Goal: Entertainment & Leisure: Browse casually

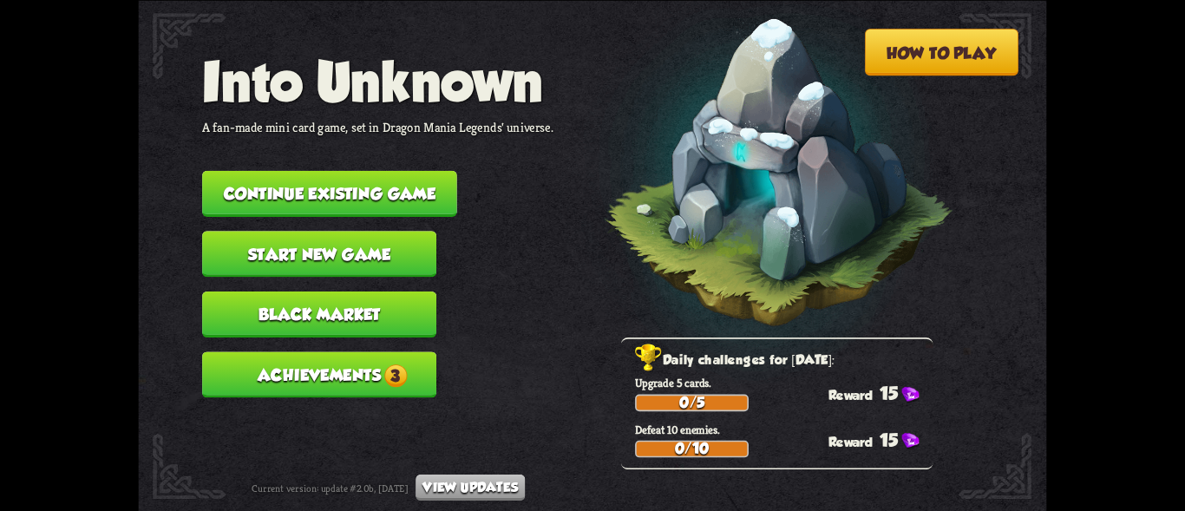
click at [376, 189] on button "Continue existing game" at bounding box center [329, 193] width 255 height 46
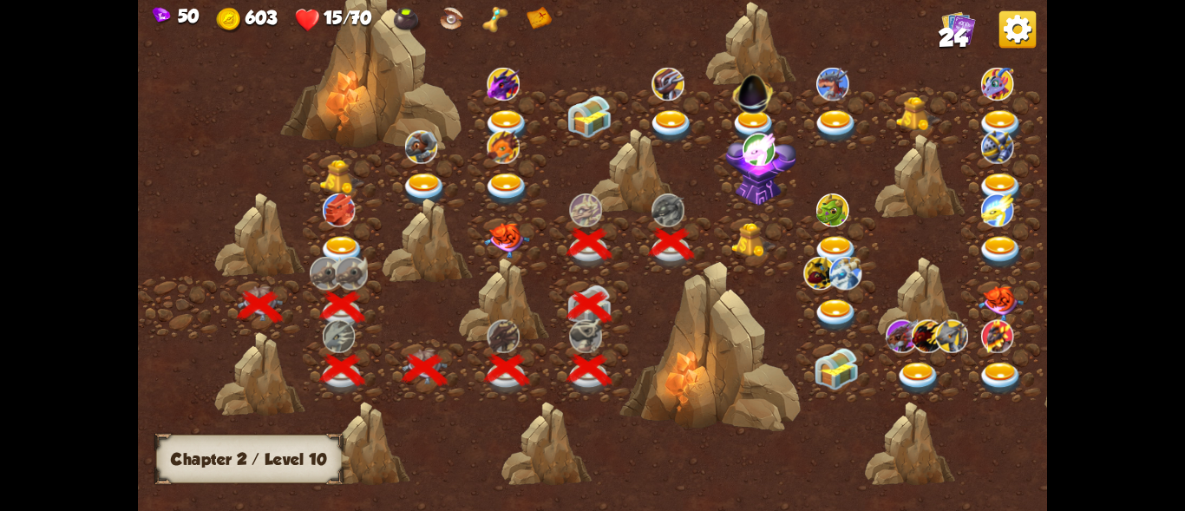
click at [744, 239] on img at bounding box center [753, 240] width 45 height 35
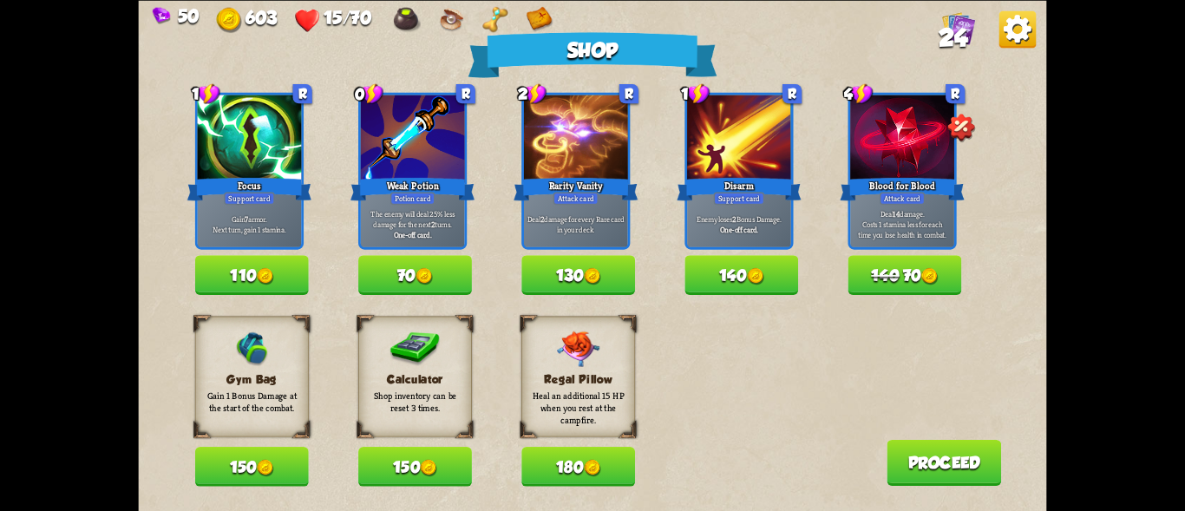
click at [238, 266] on button "110" at bounding box center [252, 275] width 114 height 40
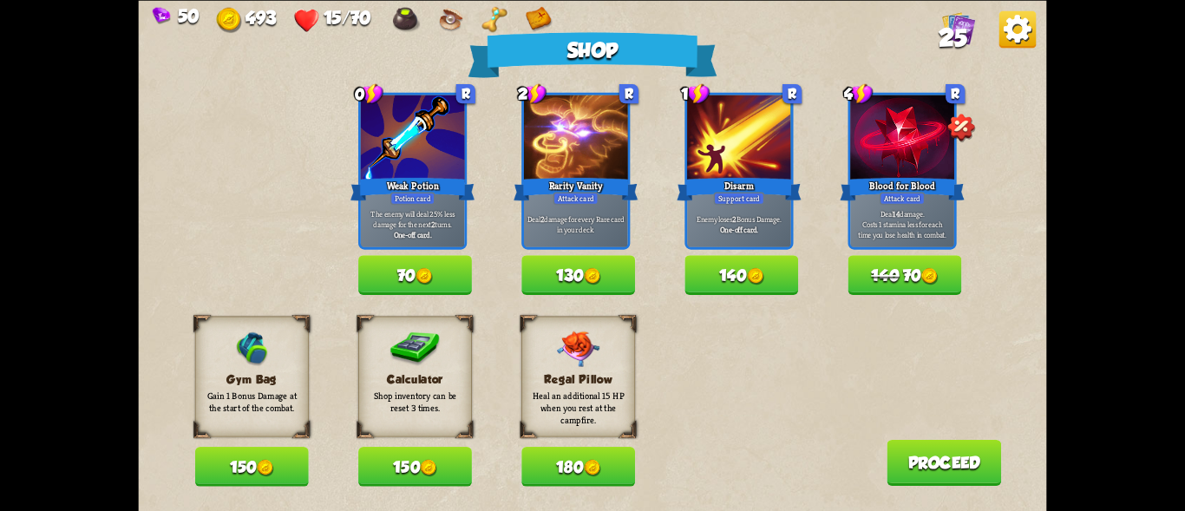
click at [446, 275] on button "70" at bounding box center [415, 275] width 114 height 40
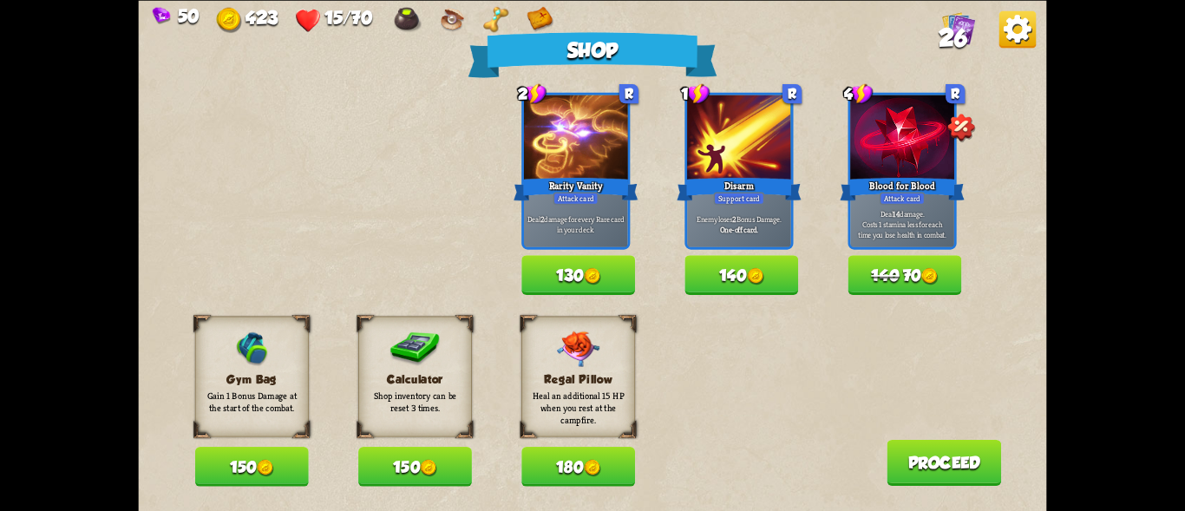
click at [230, 456] on button "150" at bounding box center [252, 467] width 114 height 40
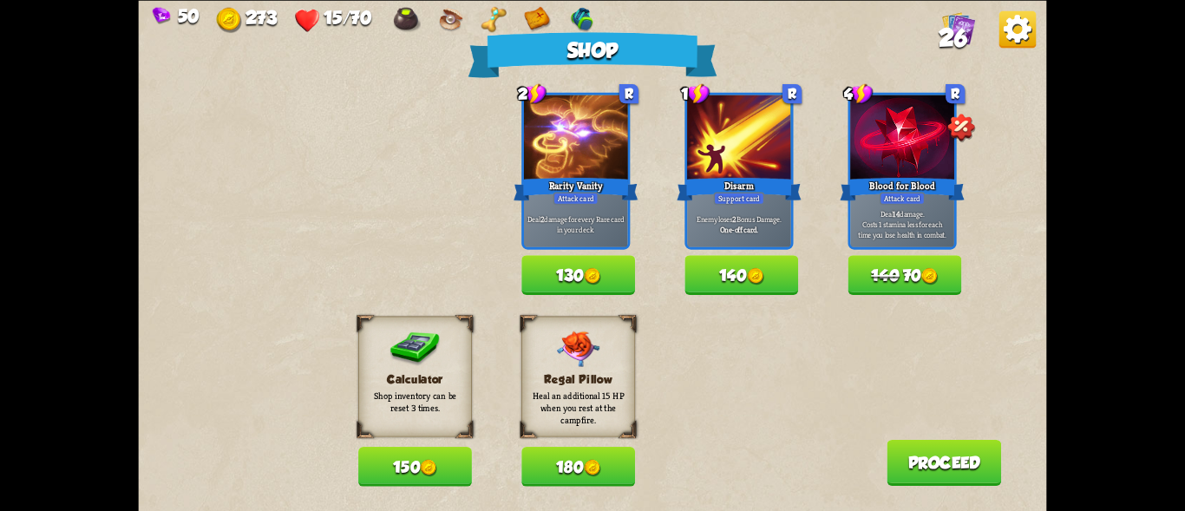
click at [582, 455] on button "180" at bounding box center [578, 467] width 114 height 40
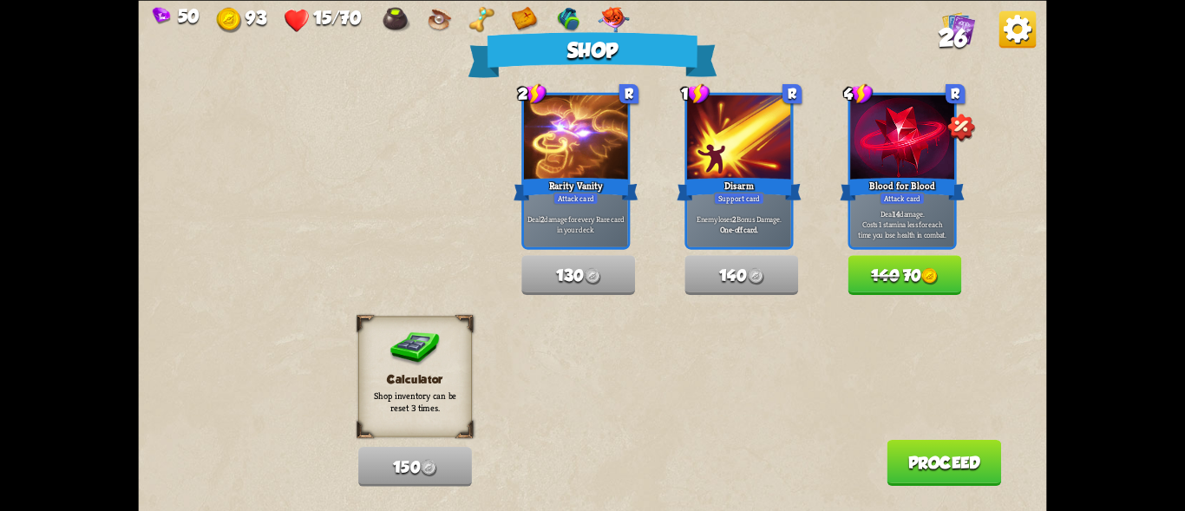
click at [951, 459] on button "Proceed" at bounding box center [943, 462] width 114 height 46
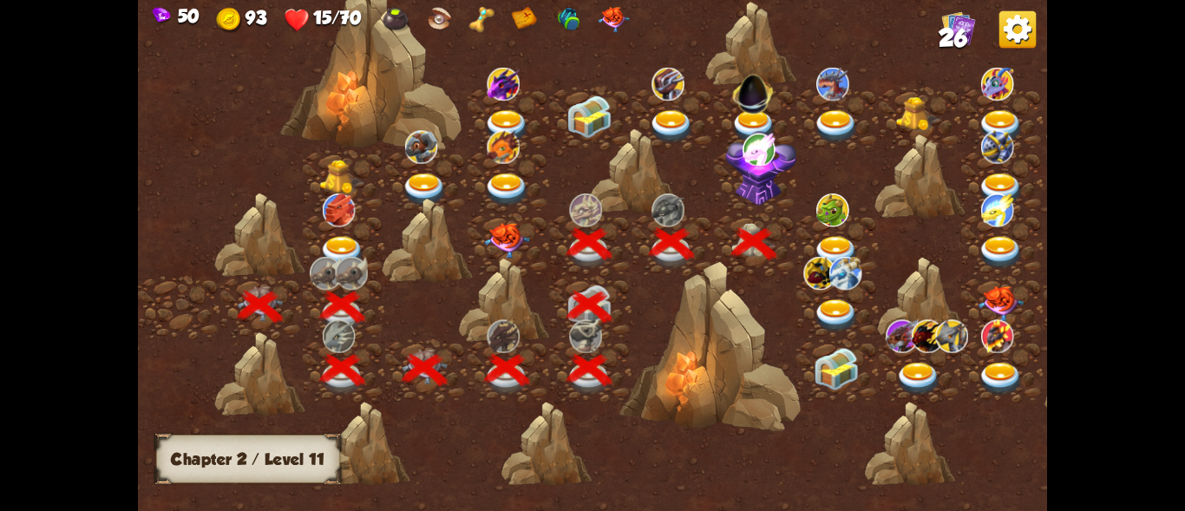
scroll to position [0, 264]
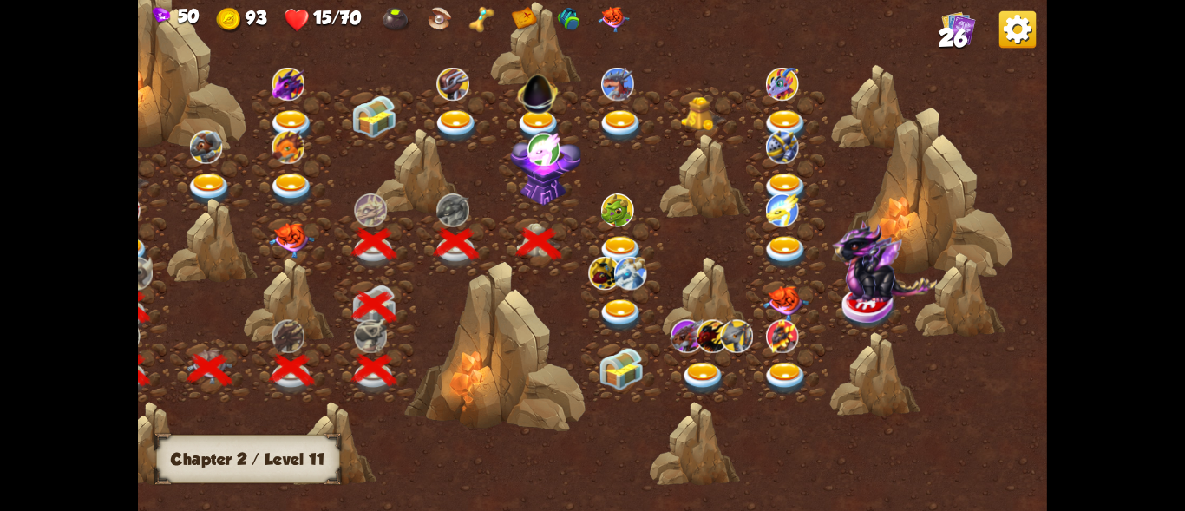
click at [611, 229] on div at bounding box center [622, 244] width 82 height 63
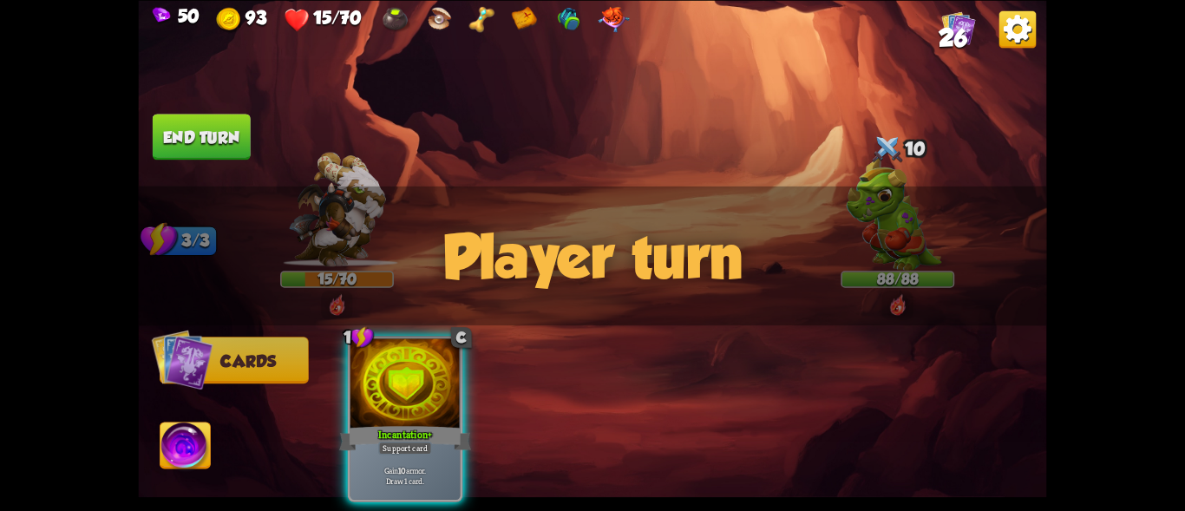
click at [889, 193] on div "Player turn" at bounding box center [592, 256] width 908 height 140
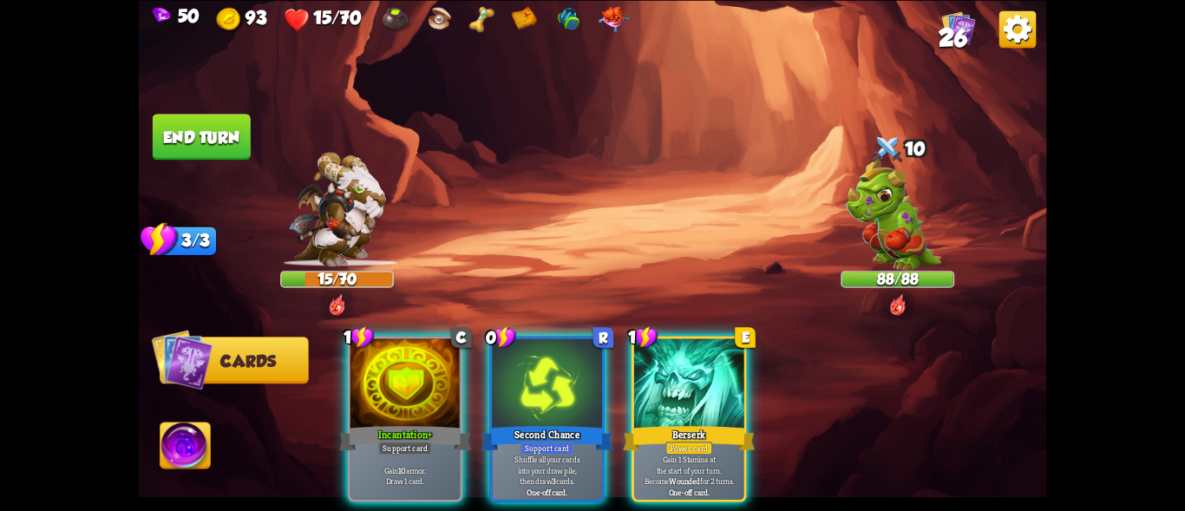
click at [886, 172] on img at bounding box center [893, 213] width 95 height 114
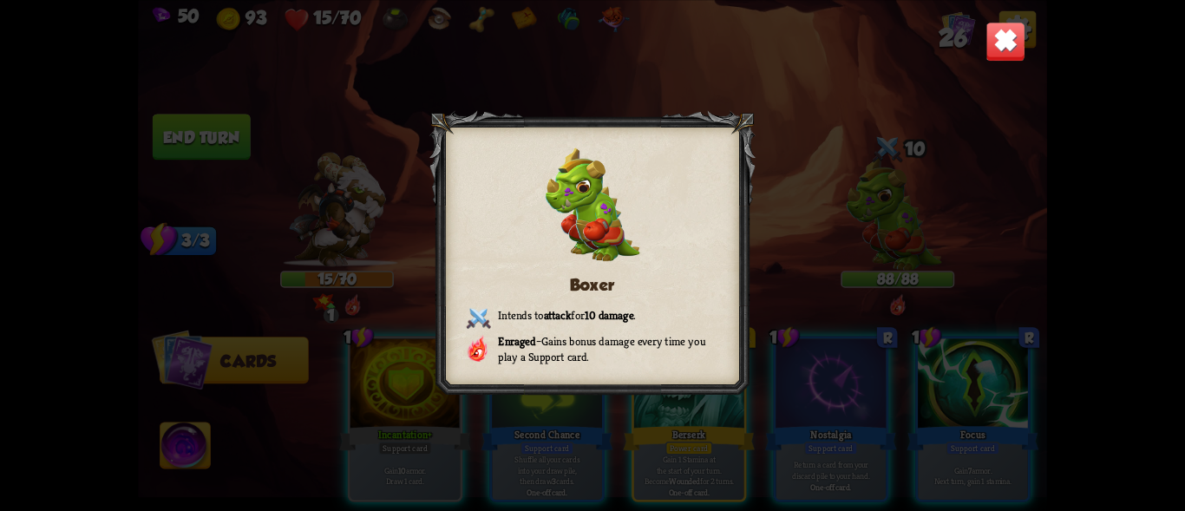
click at [978, 35] on div "Boxer Intends to attack for 10 damage . Enraged – Gains bonus damage every time…" at bounding box center [592, 255] width 908 height 511
click at [1005, 42] on img at bounding box center [1005, 42] width 40 height 40
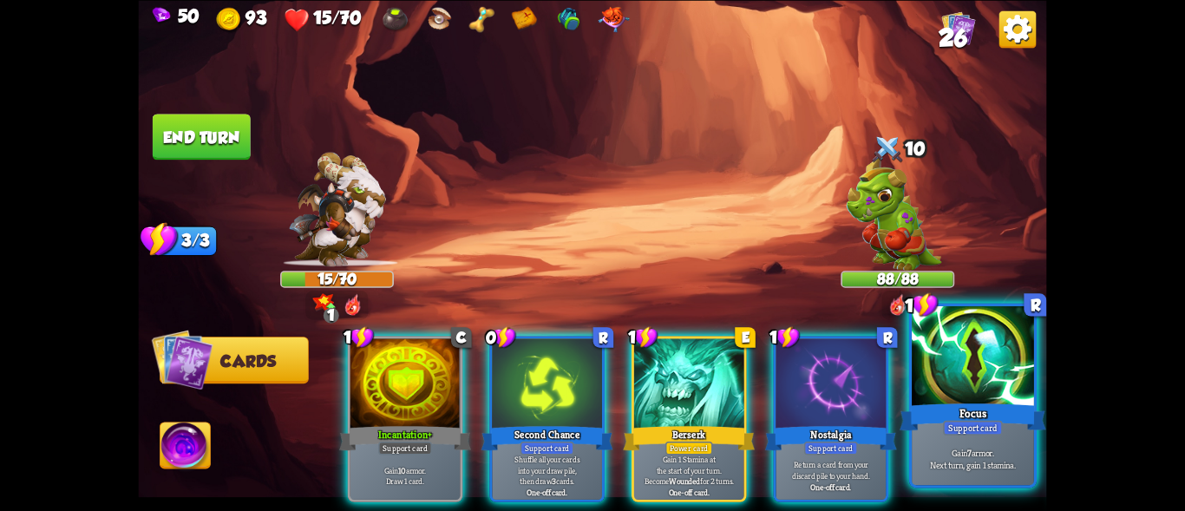
click at [943, 415] on div "Focus" at bounding box center [972, 416] width 147 height 33
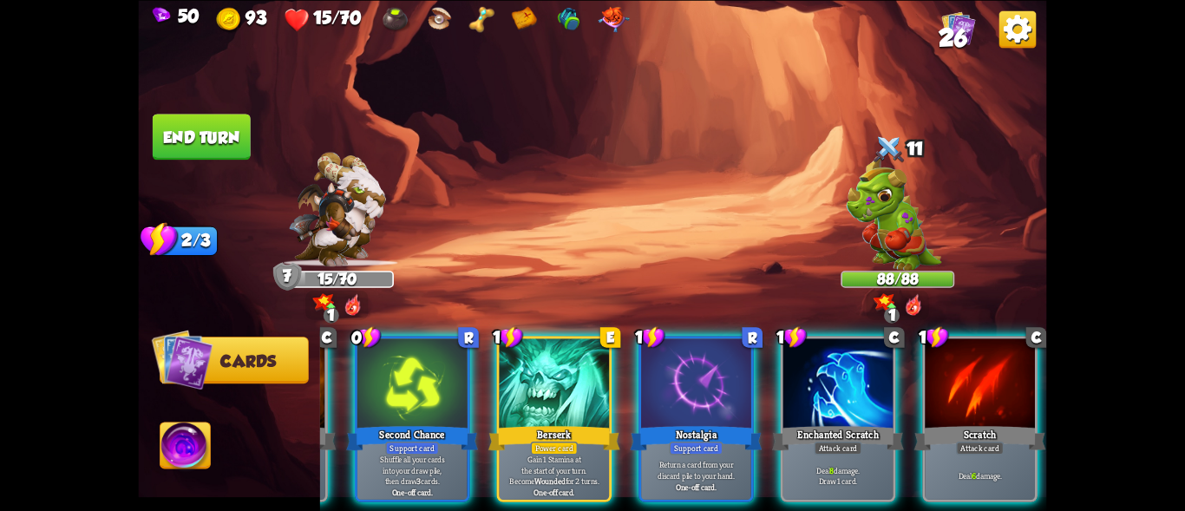
scroll to position [0, 0]
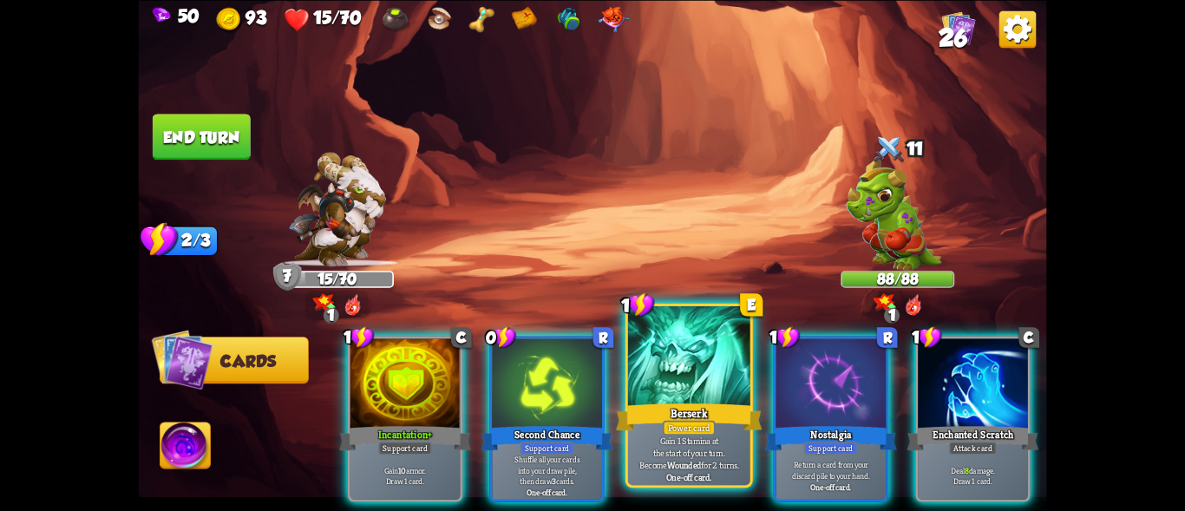
click at [683, 398] on div at bounding box center [689, 357] width 122 height 103
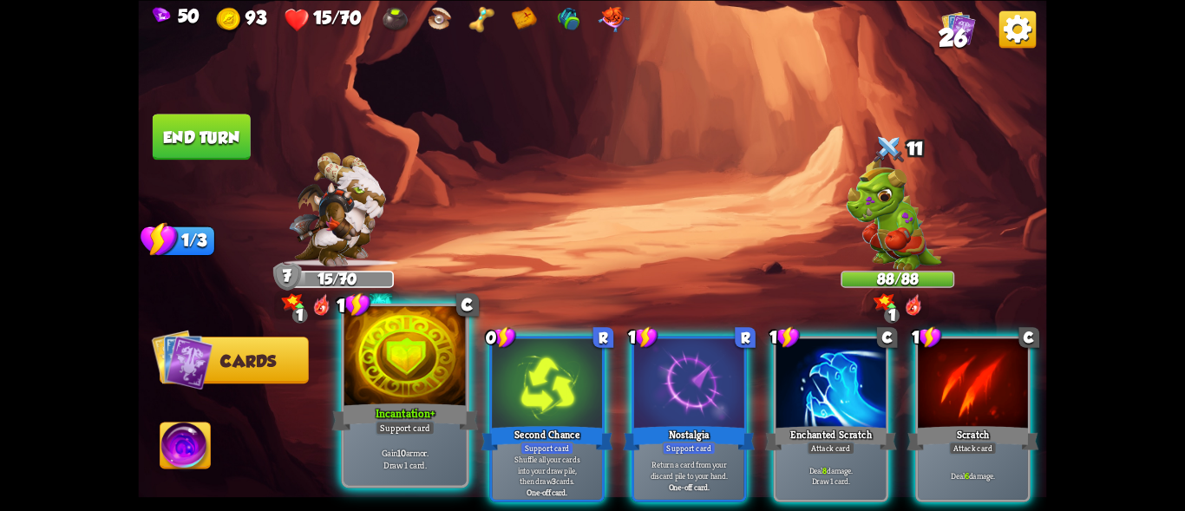
click at [387, 392] on div at bounding box center [405, 357] width 122 height 103
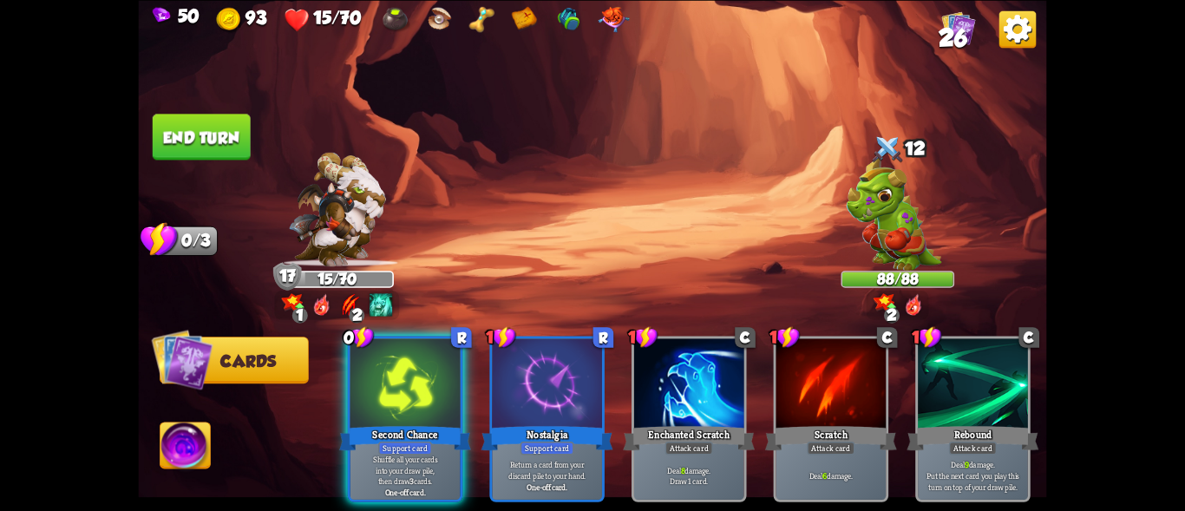
click at [387, 392] on div at bounding box center [405, 384] width 110 height 93
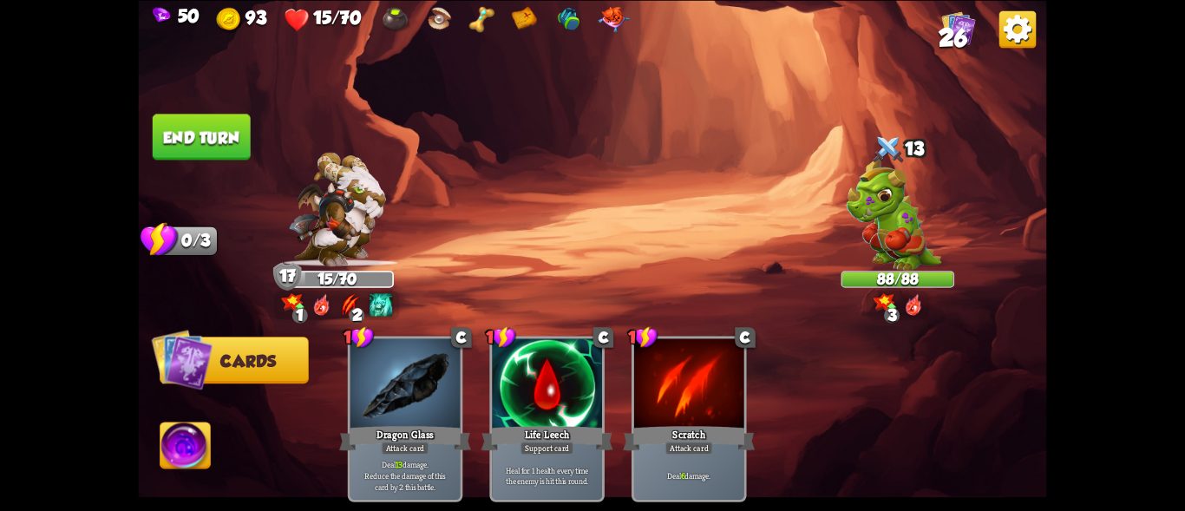
click at [182, 143] on button "End turn" at bounding box center [202, 137] width 98 height 46
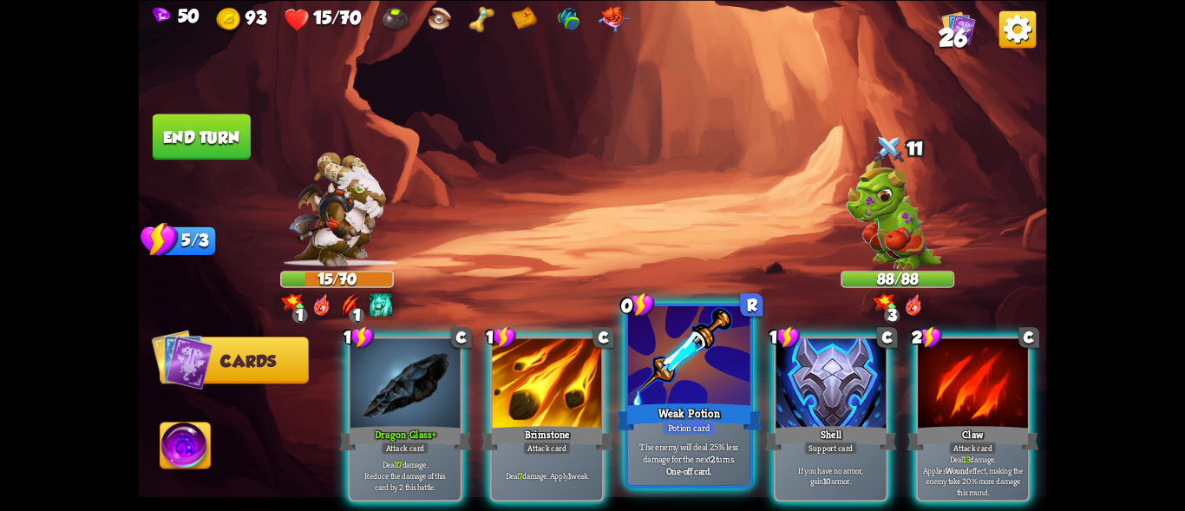
click at [691, 397] on div at bounding box center [689, 357] width 122 height 103
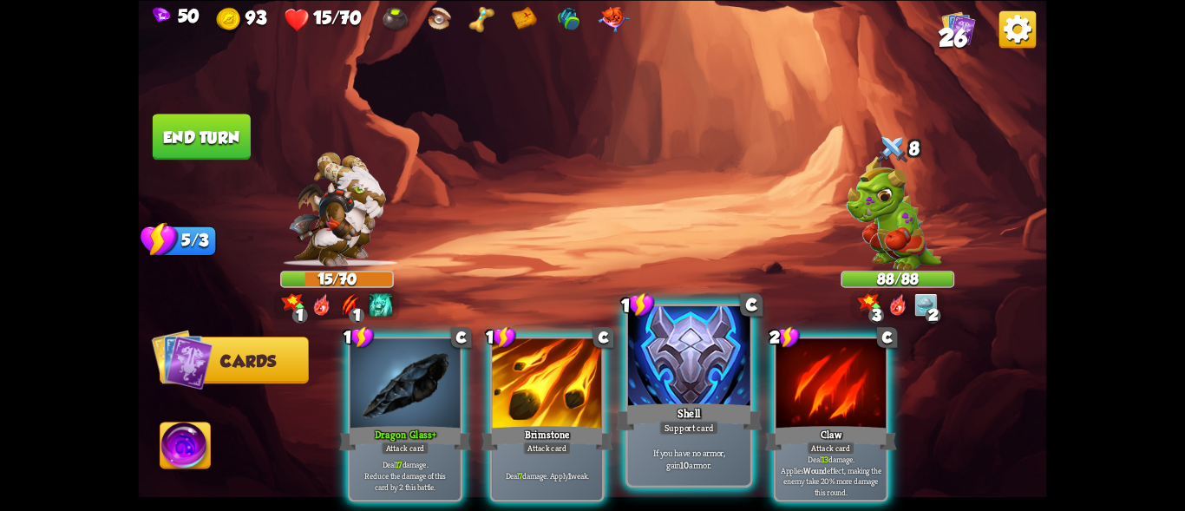
click at [710, 387] on div at bounding box center [689, 357] width 122 height 103
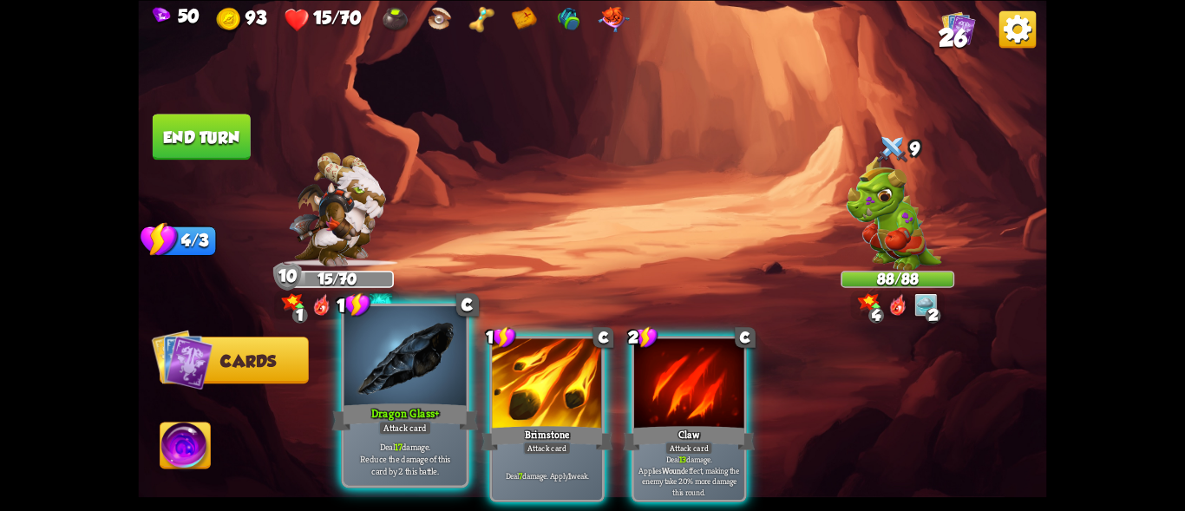
click at [398, 402] on div "Dragon Glass+" at bounding box center [405, 416] width 147 height 33
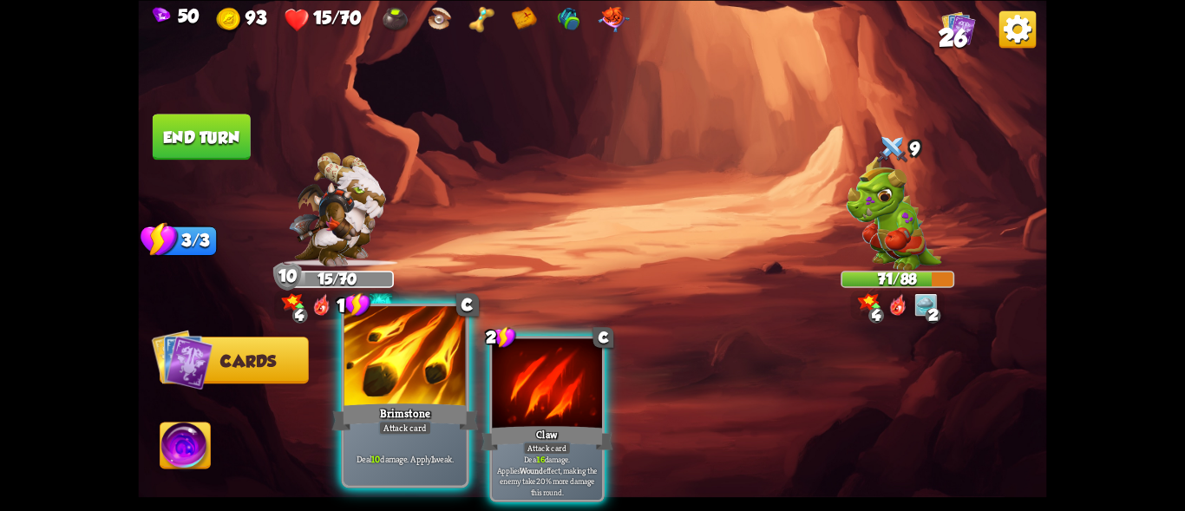
click at [410, 376] on div at bounding box center [405, 357] width 122 height 103
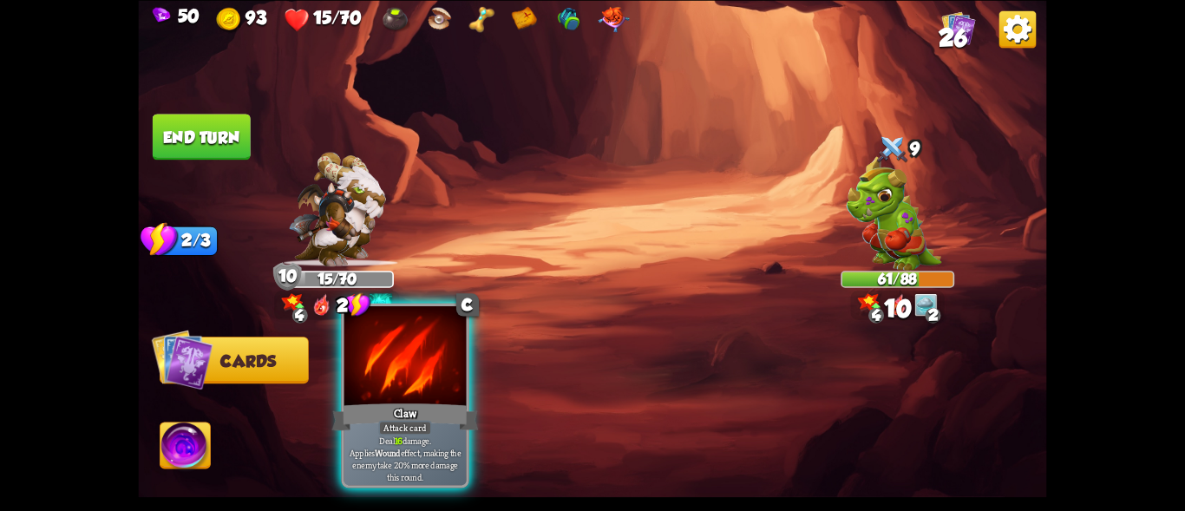
click at [409, 376] on div at bounding box center [405, 357] width 122 height 103
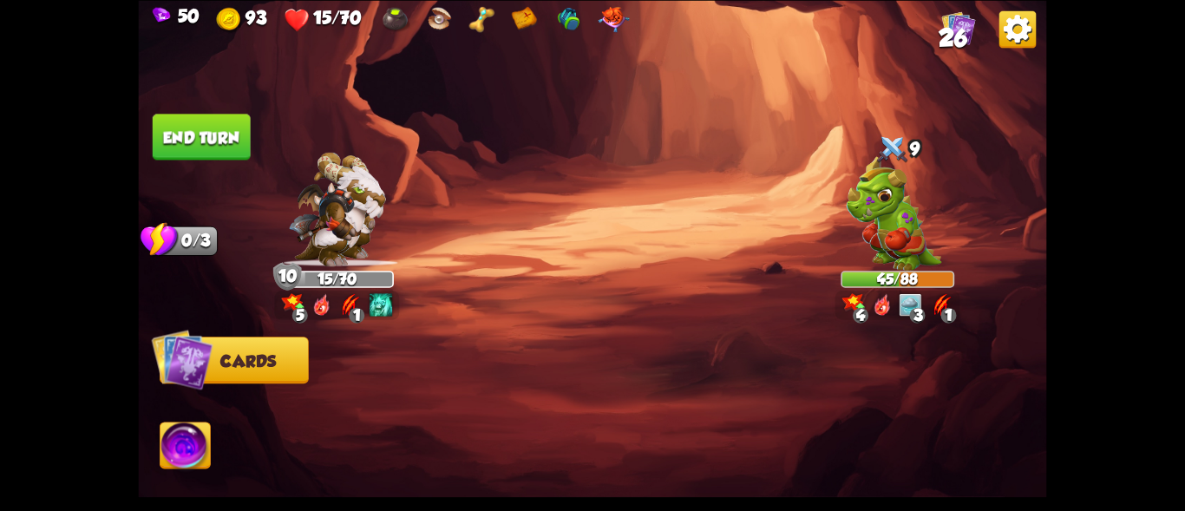
click at [192, 128] on button "End turn" at bounding box center [202, 137] width 98 height 46
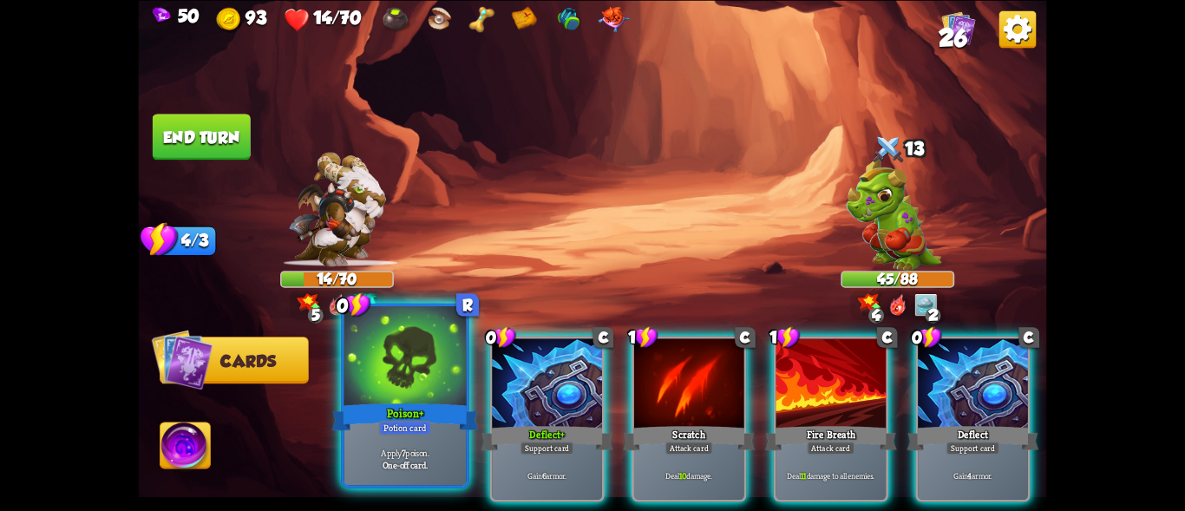
click at [383, 396] on div at bounding box center [405, 357] width 122 height 103
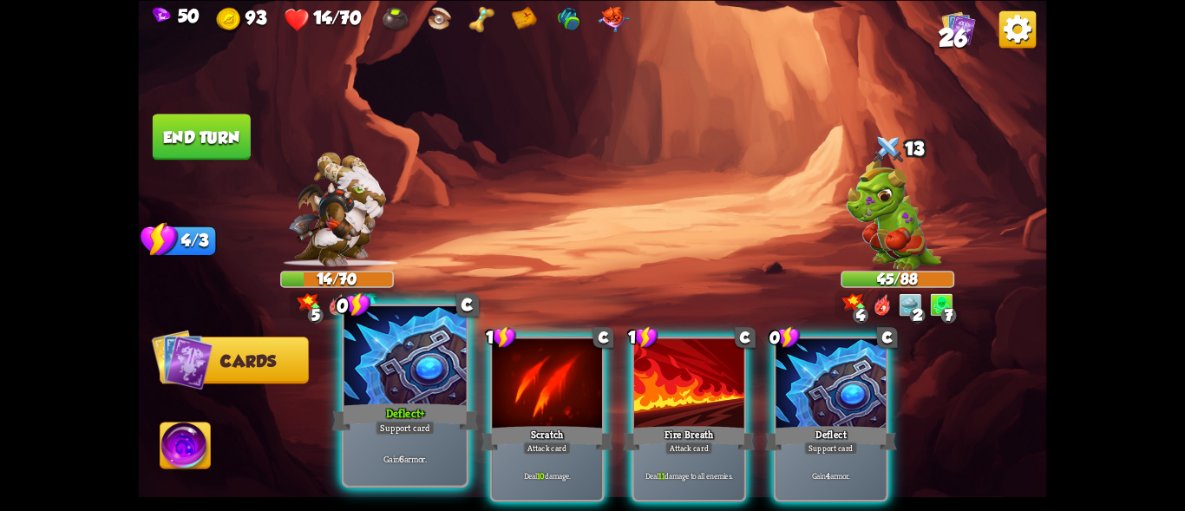
click at [372, 400] on div "Deflect+" at bounding box center [405, 416] width 147 height 33
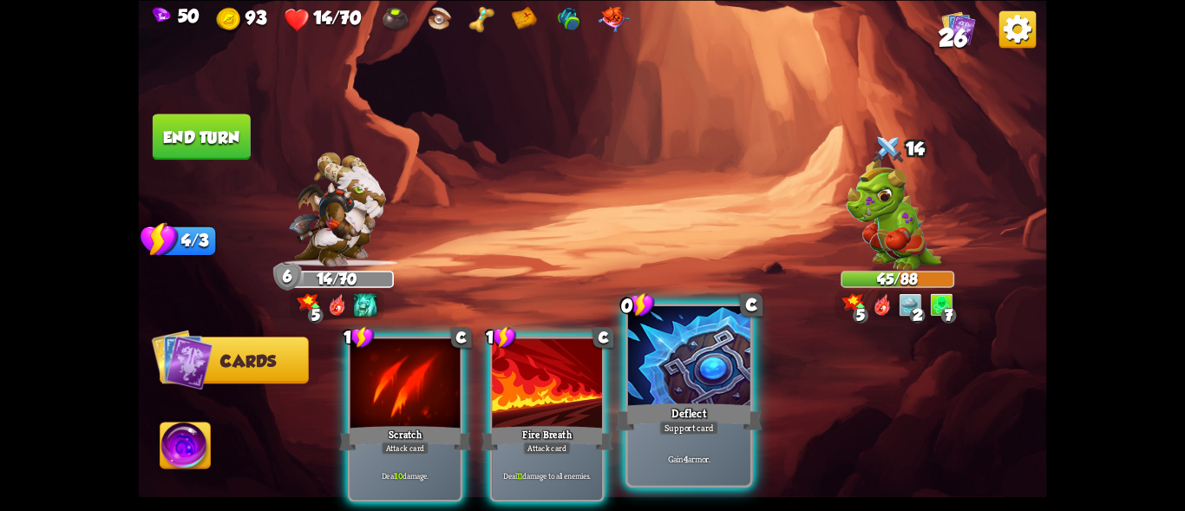
click at [662, 383] on div at bounding box center [689, 357] width 122 height 103
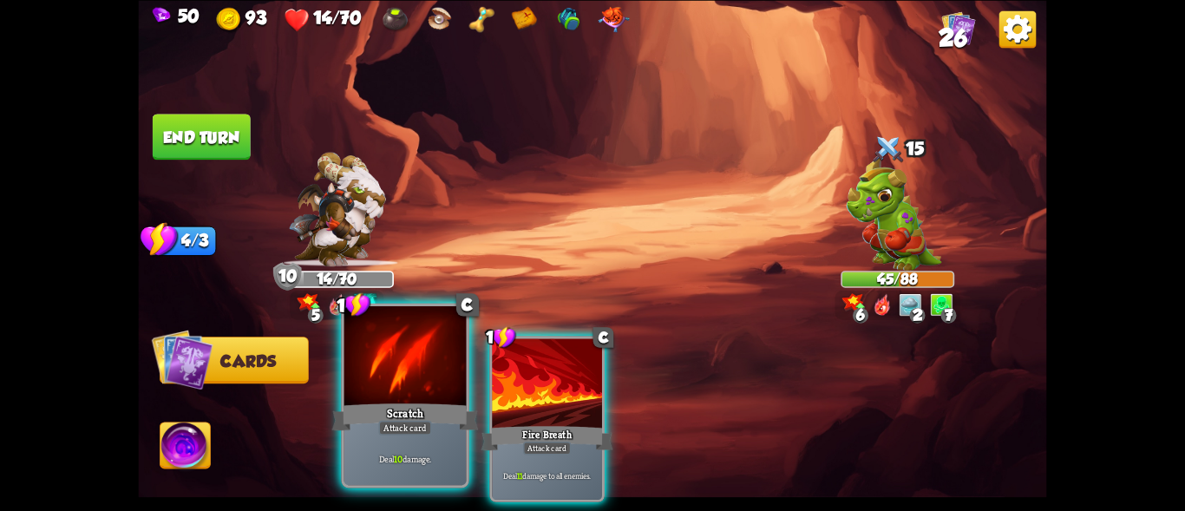
click at [390, 397] on div at bounding box center [405, 357] width 122 height 103
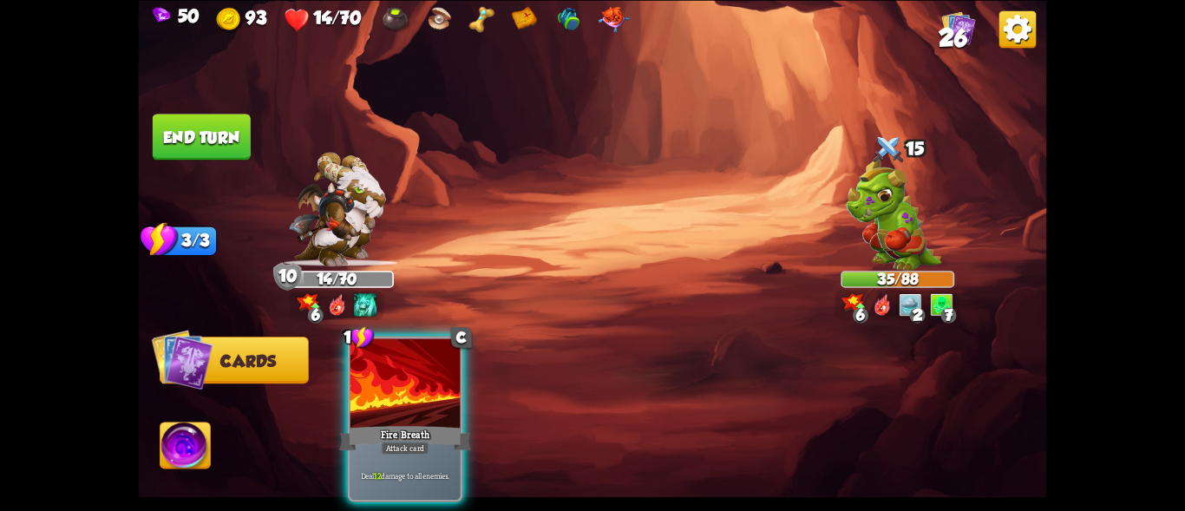
click at [174, 440] on img at bounding box center [185, 447] width 50 height 51
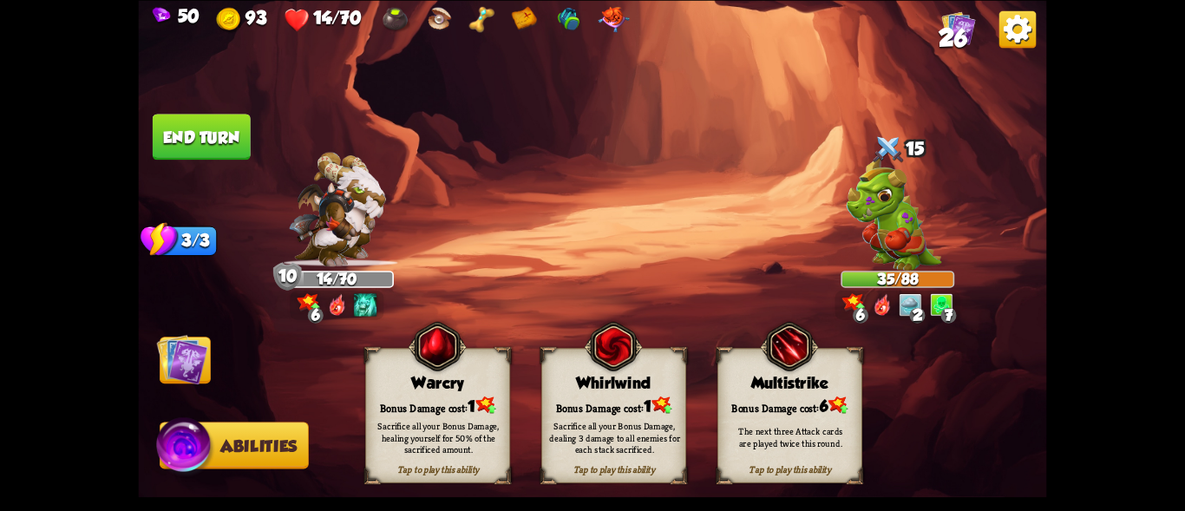
click at [447, 409] on div "Sacrifice all your Bonus Damage, healing yourself for 50% of the sacrificed amo…" at bounding box center [438, 437] width 145 height 56
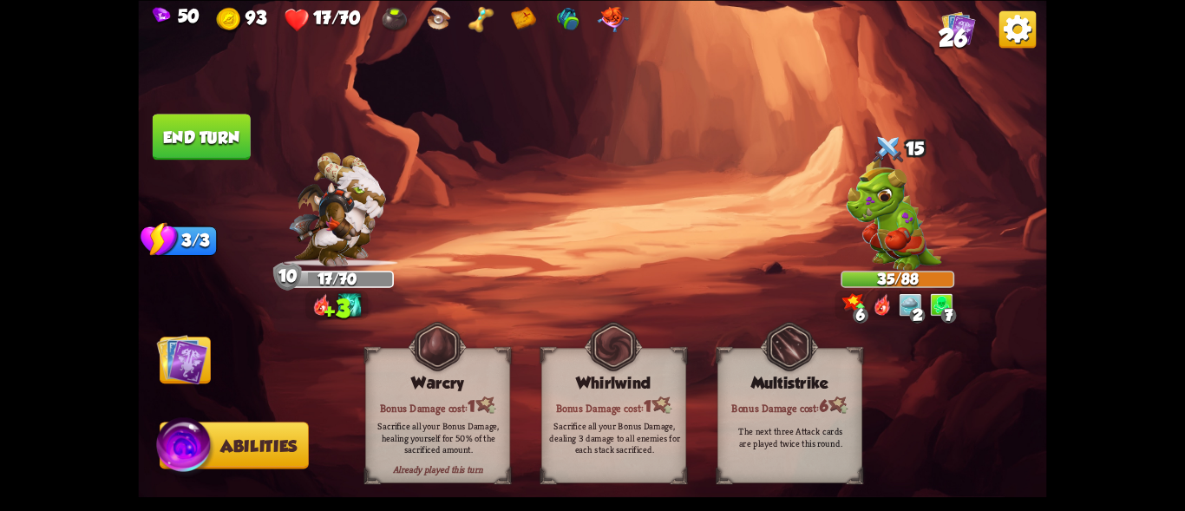
click at [172, 359] on img at bounding box center [182, 358] width 51 height 51
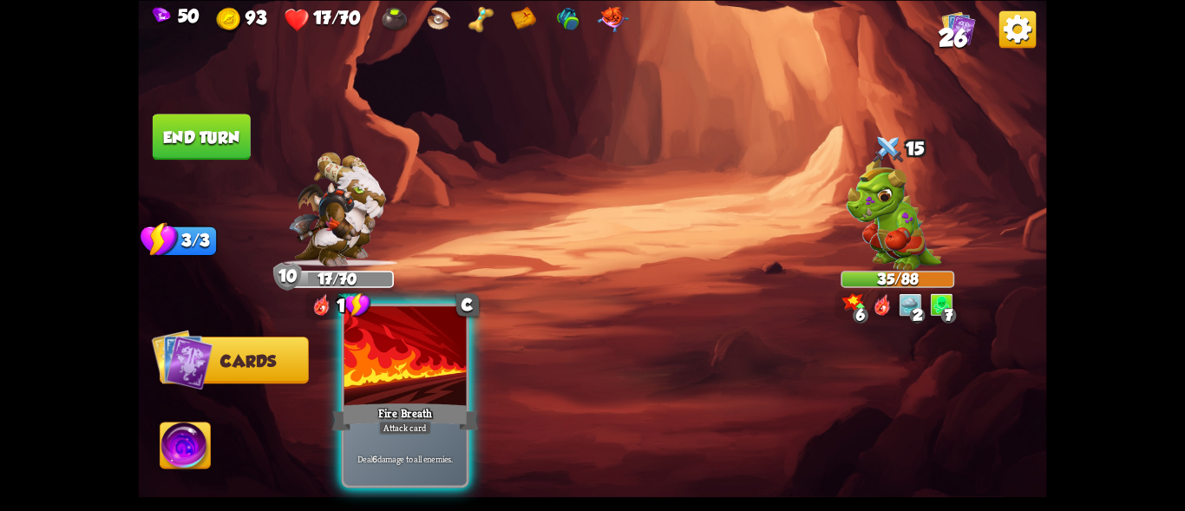
click at [410, 382] on div at bounding box center [405, 357] width 122 height 103
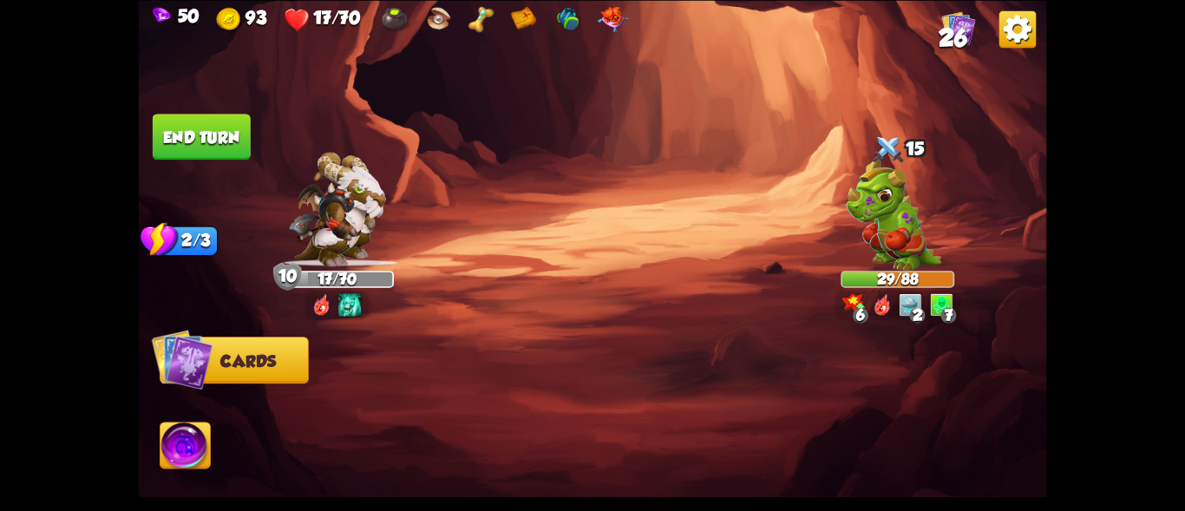
click at [195, 429] on img at bounding box center [185, 447] width 50 height 51
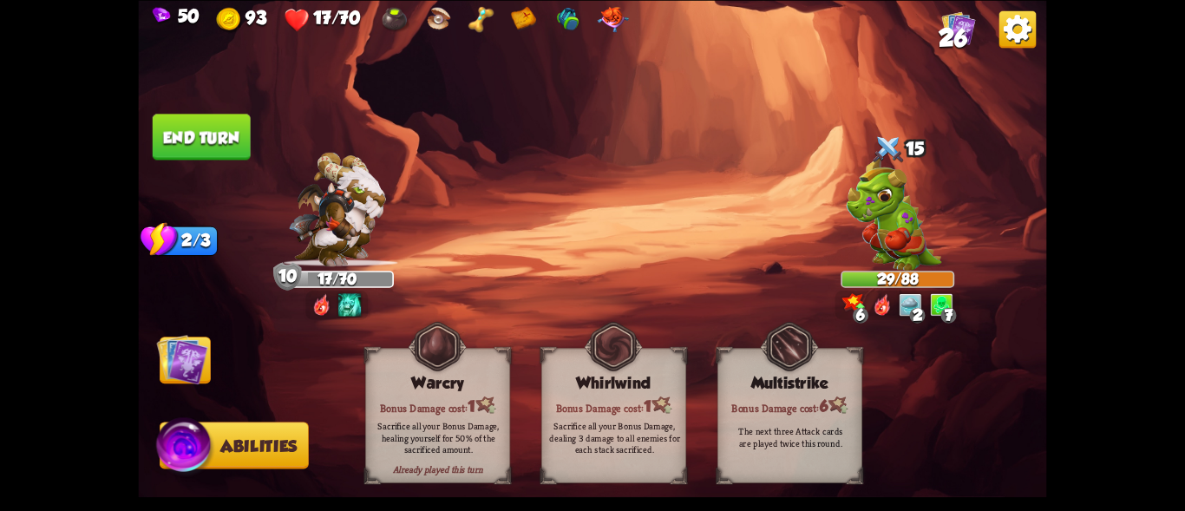
click at [202, 136] on button "End turn" at bounding box center [202, 137] width 98 height 46
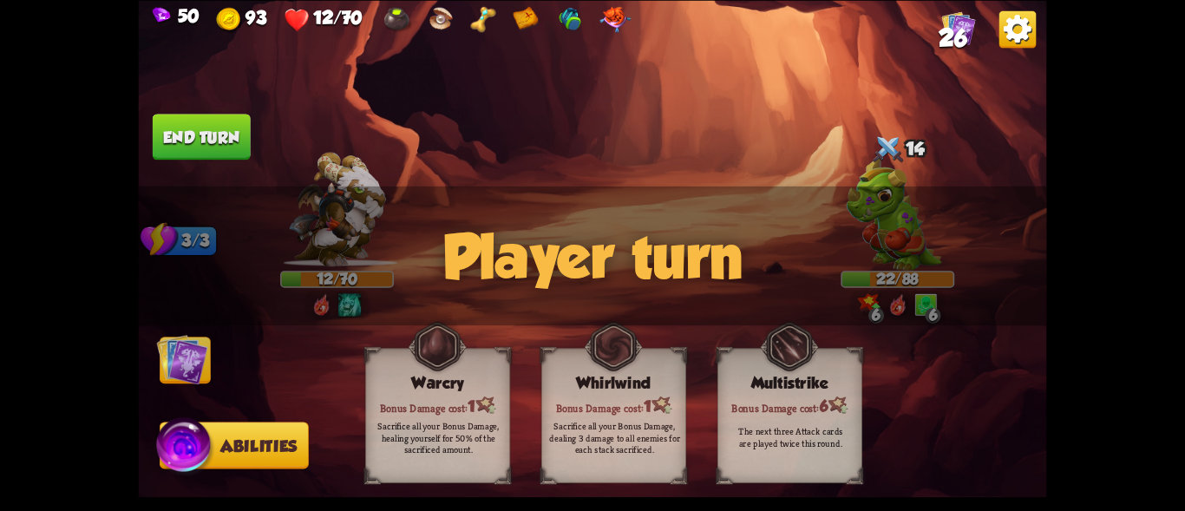
click at [174, 357] on img at bounding box center [182, 358] width 51 height 51
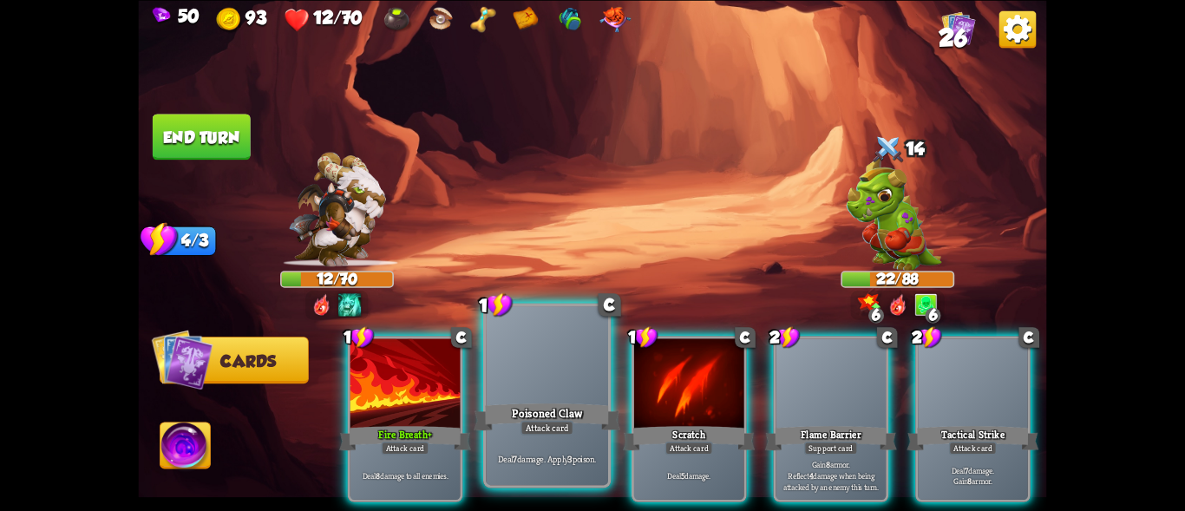
click at [518, 402] on div "Poisoned Claw" at bounding box center [547, 416] width 147 height 33
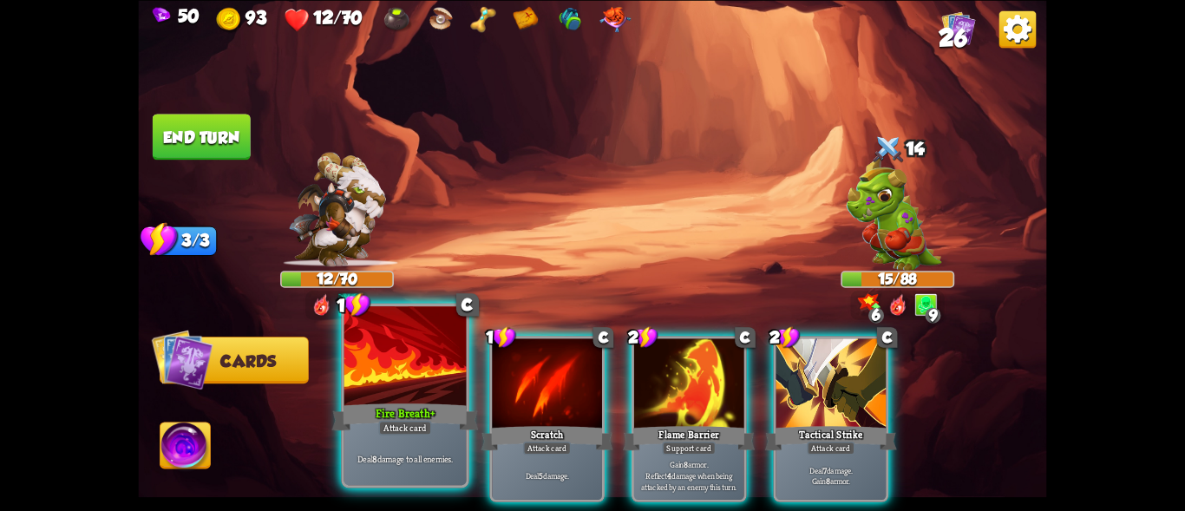
click at [405, 395] on div at bounding box center [405, 357] width 122 height 103
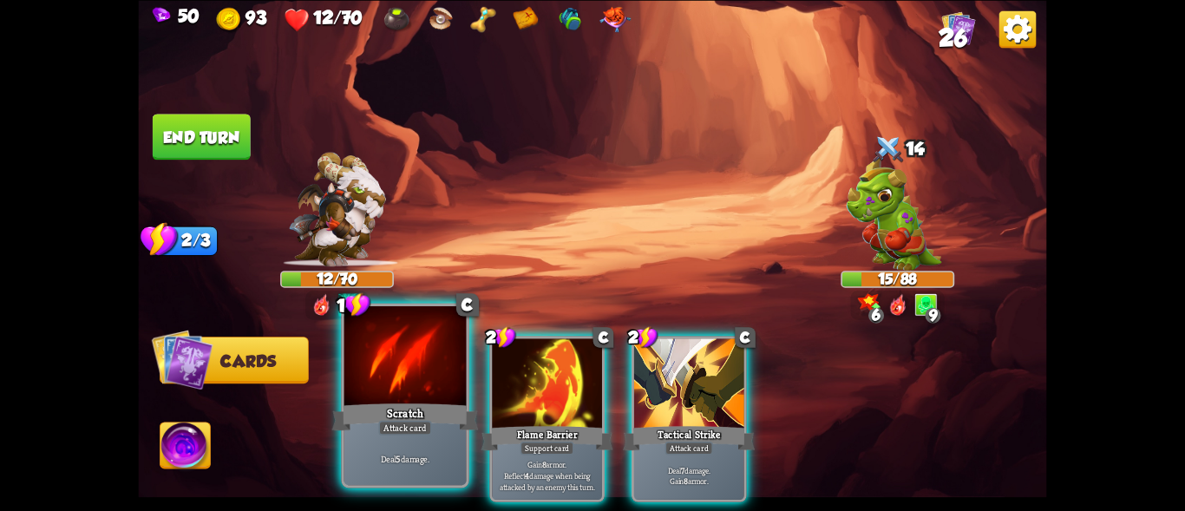
click at [403, 395] on div at bounding box center [405, 357] width 122 height 103
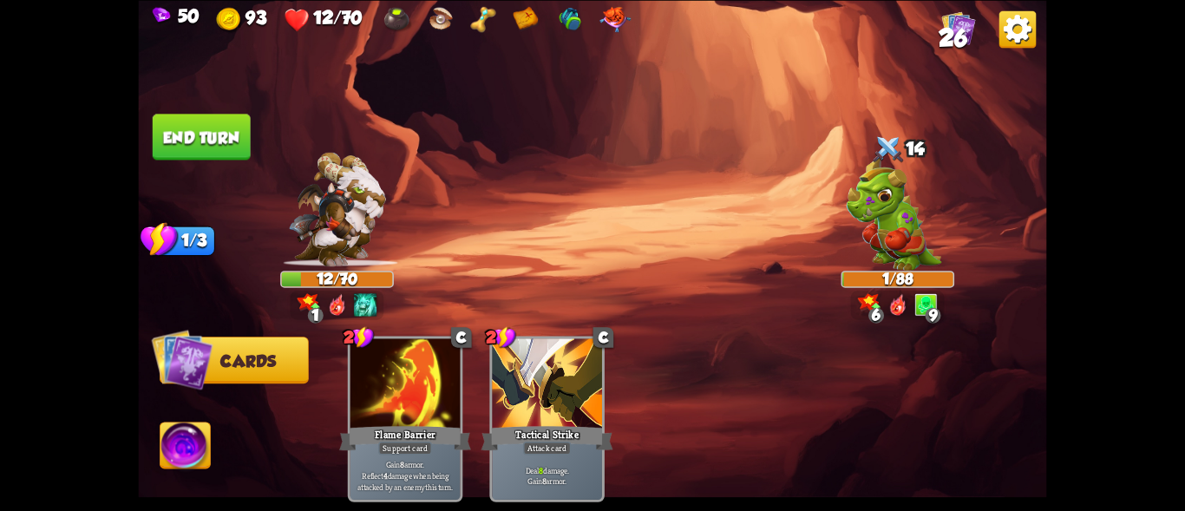
click at [210, 141] on button "End turn" at bounding box center [202, 137] width 98 height 46
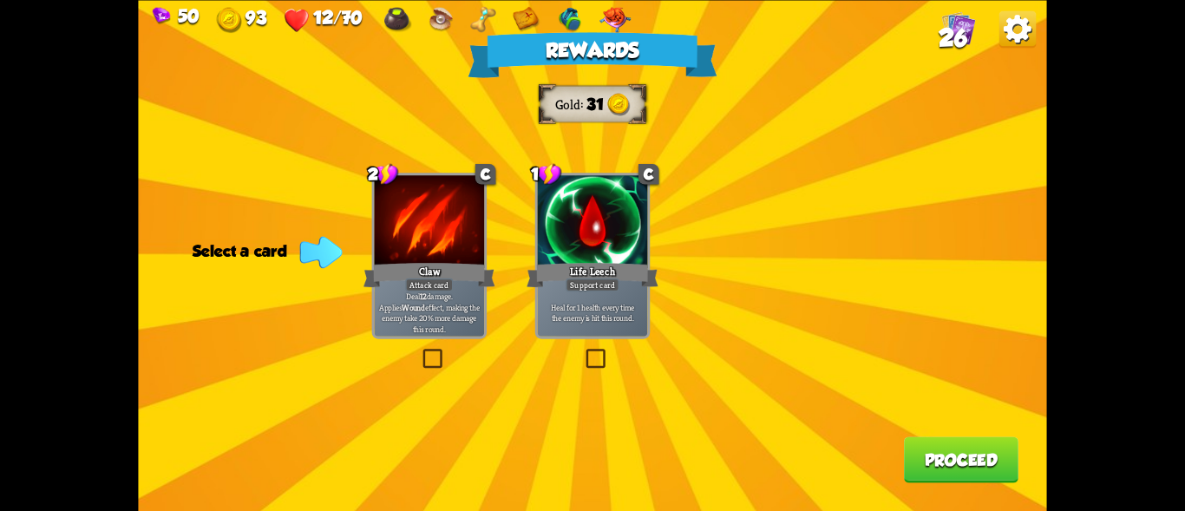
click at [583, 298] on div "Heal for 1 health every time the enemy is hit this round." at bounding box center [593, 312] width 110 height 48
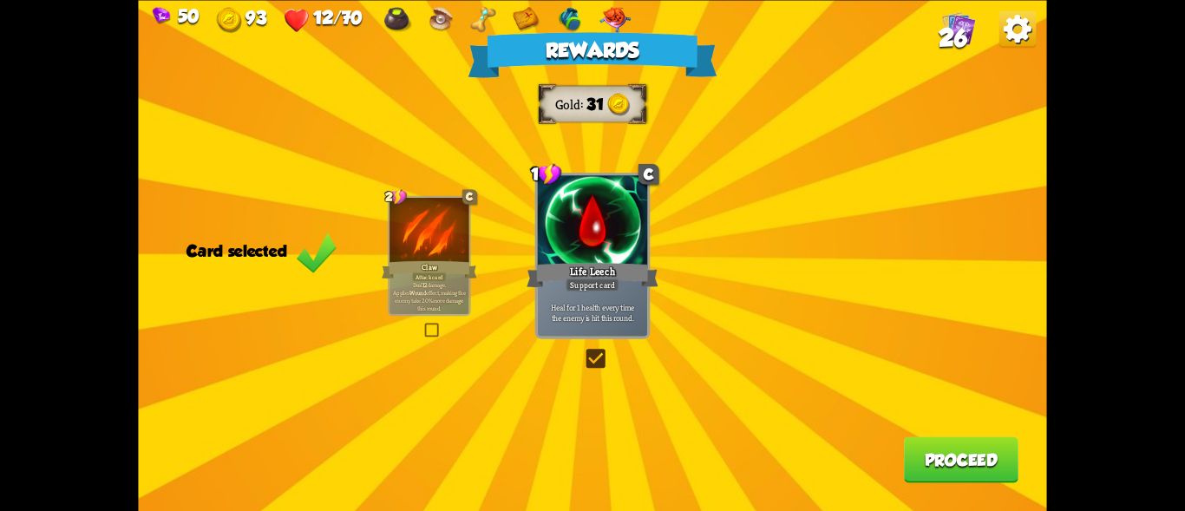
click at [960, 450] on button "Proceed" at bounding box center [961, 459] width 114 height 46
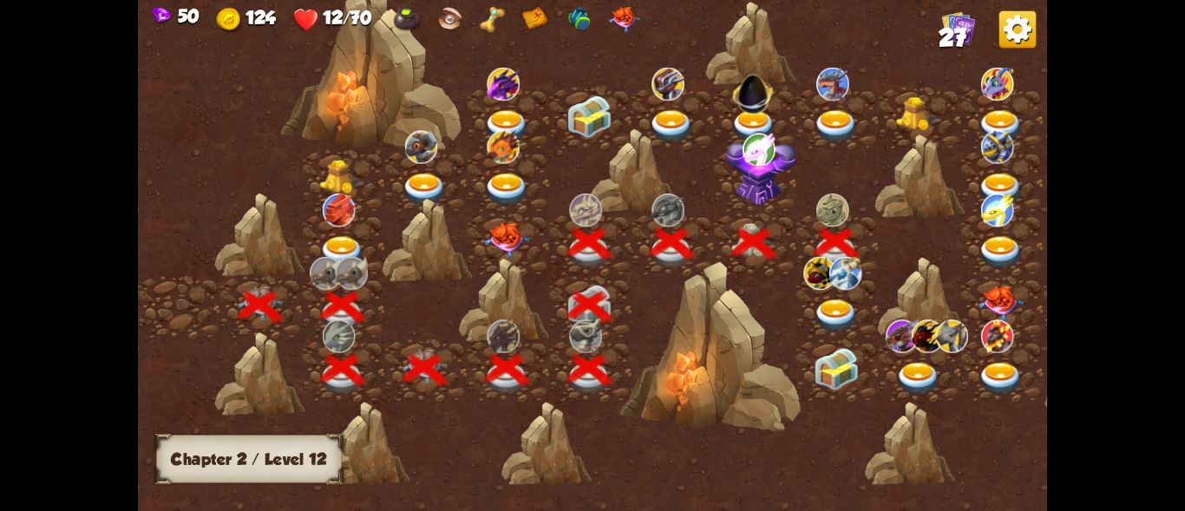
scroll to position [0, 264]
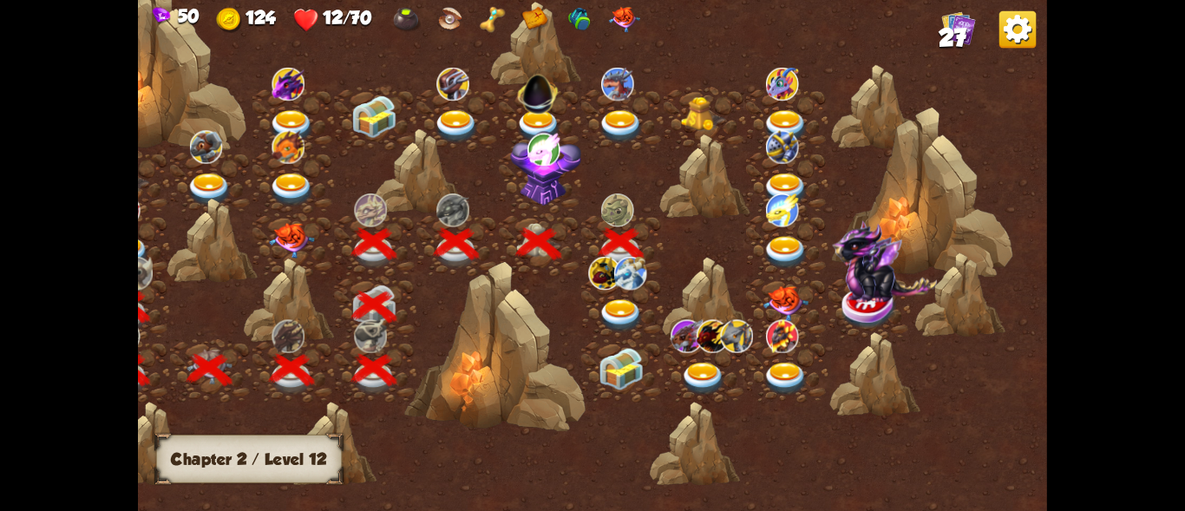
click at [604, 313] on img at bounding box center [620, 315] width 45 height 33
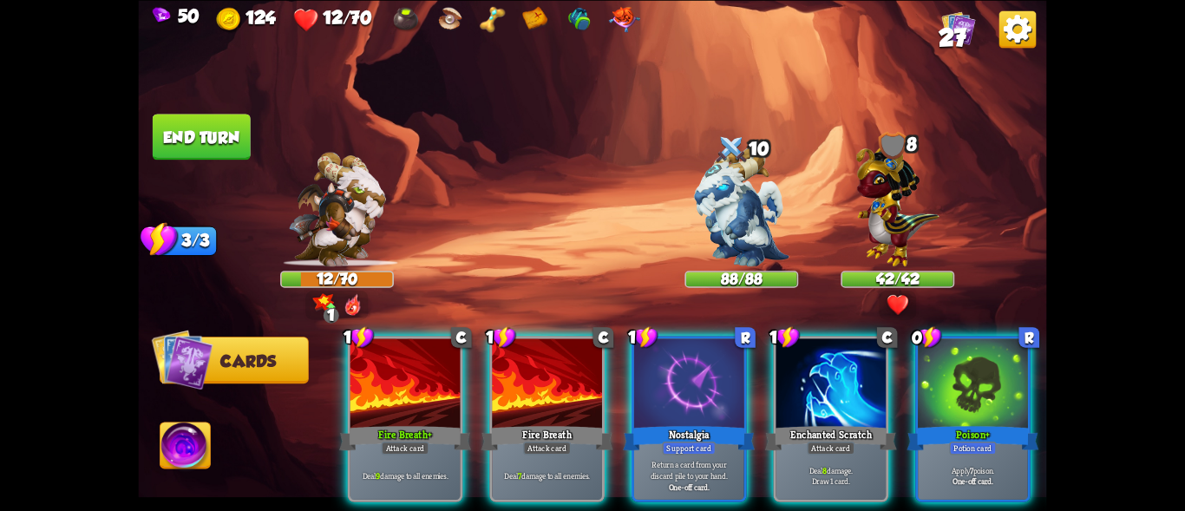
click at [909, 221] on img at bounding box center [897, 201] width 83 height 129
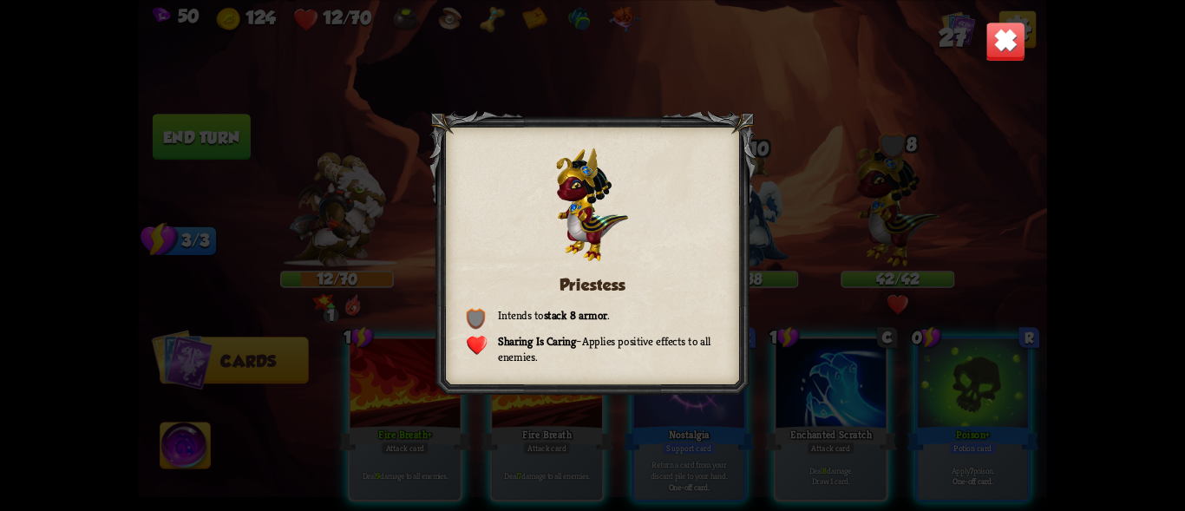
click at [988, 28] on img at bounding box center [1005, 42] width 40 height 40
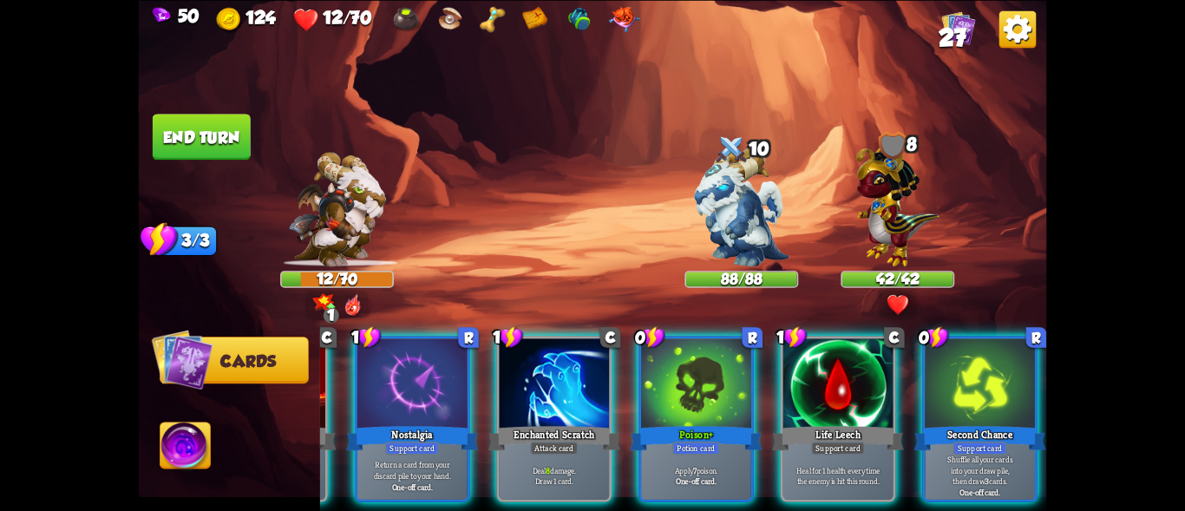
scroll to position [0, 0]
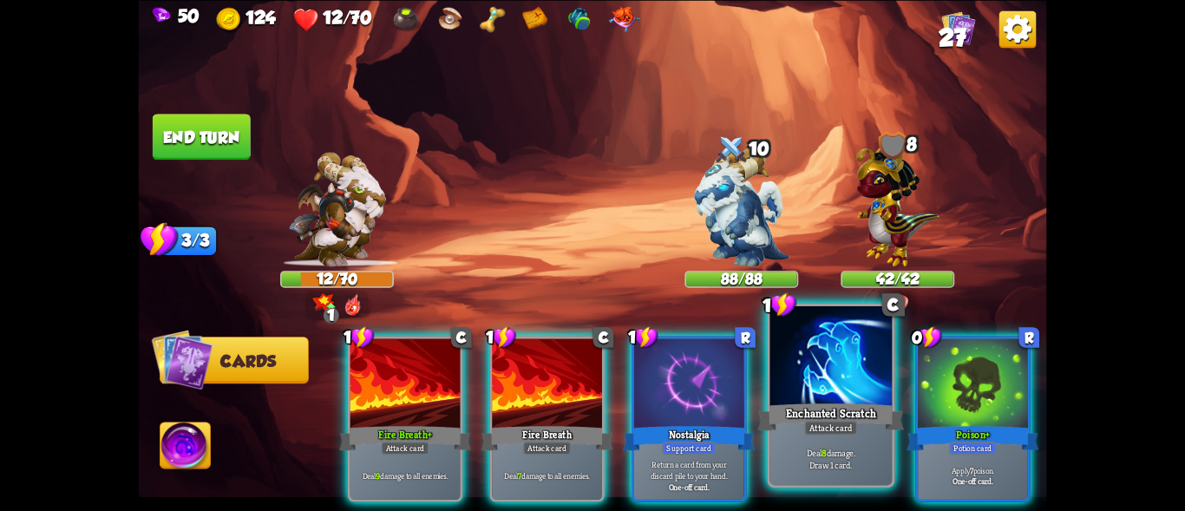
click at [788, 398] on div at bounding box center [831, 357] width 122 height 103
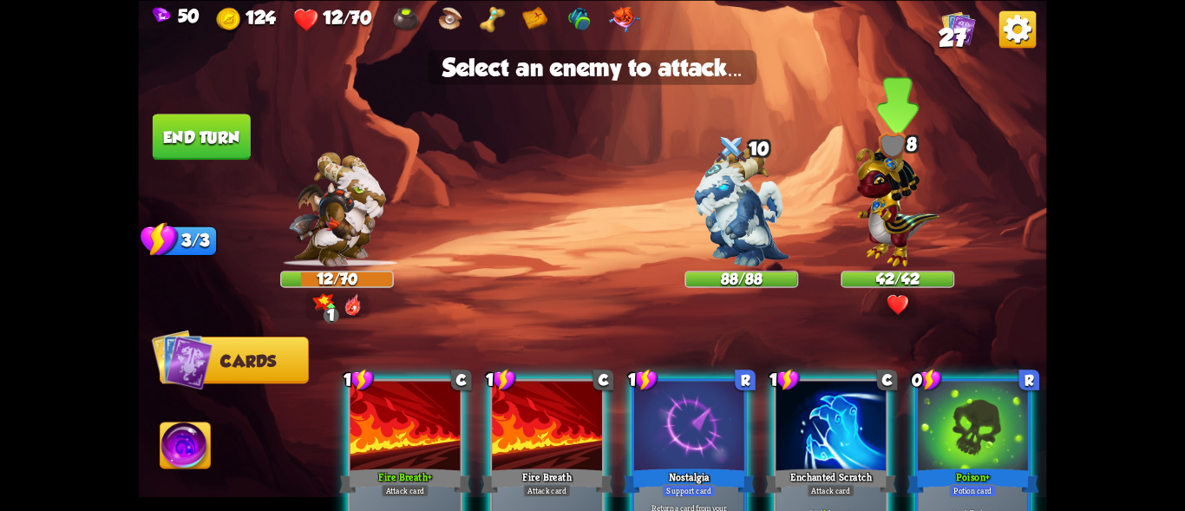
click at [890, 226] on img at bounding box center [897, 201] width 83 height 129
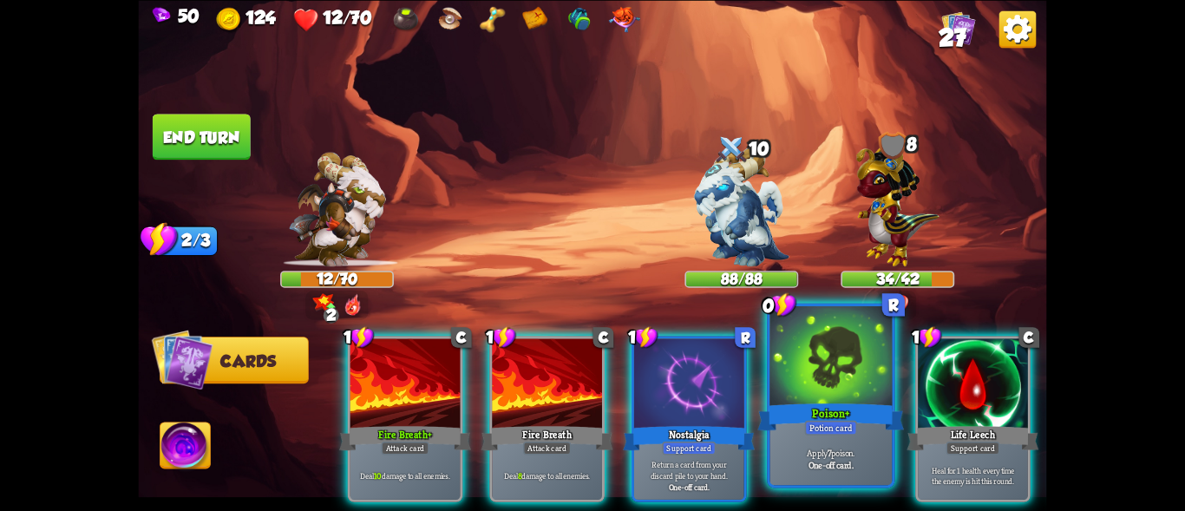
click at [812, 379] on div at bounding box center [831, 357] width 122 height 103
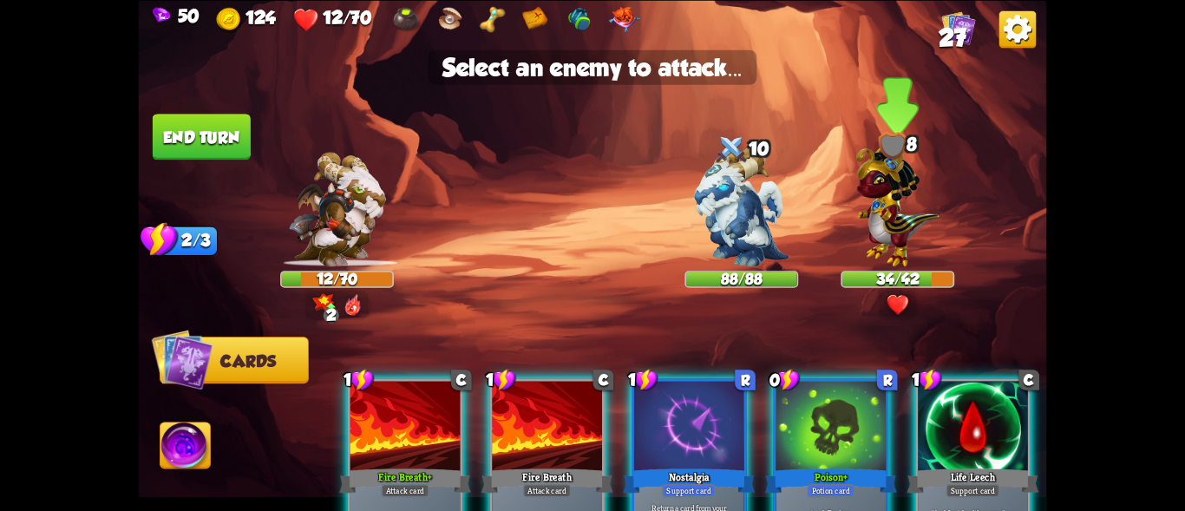
click at [879, 227] on img at bounding box center [897, 201] width 83 height 129
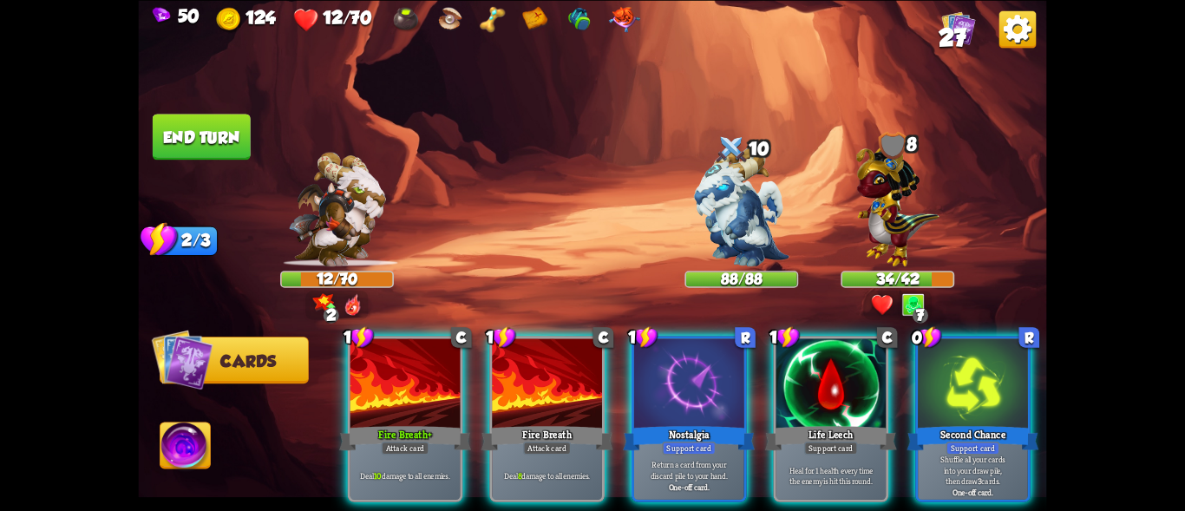
drag, startPoint x: 486, startPoint y: 500, endPoint x: 918, endPoint y: 499, distance: 432.0
click at [918, 499] on div "1 C Fire Breath+ Attack card Deal 10 damage to all enemies. 1 C Fire Breath Att…" at bounding box center [683, 397] width 727 height 227
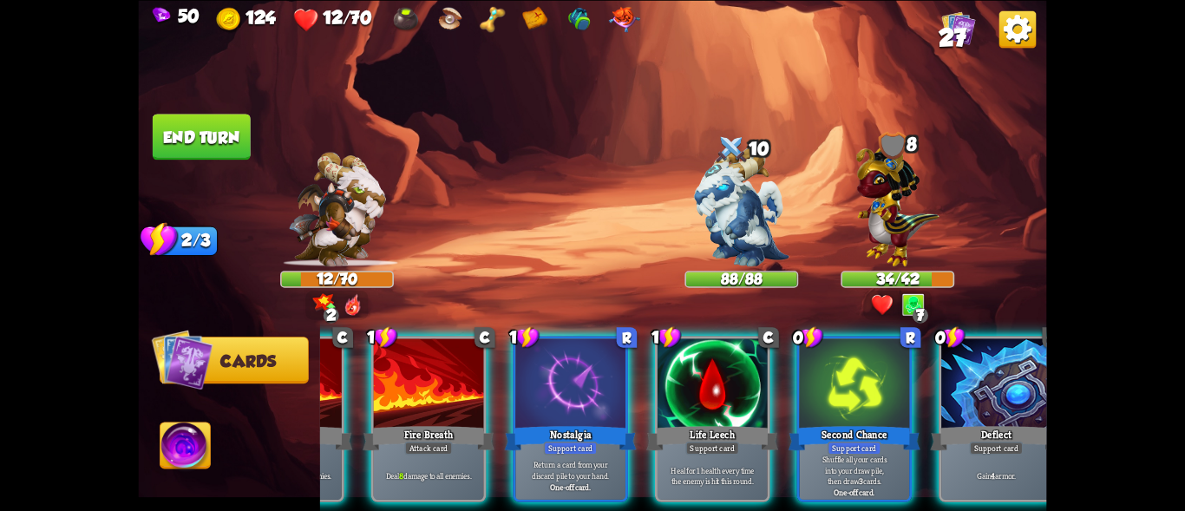
scroll to position [0, 165]
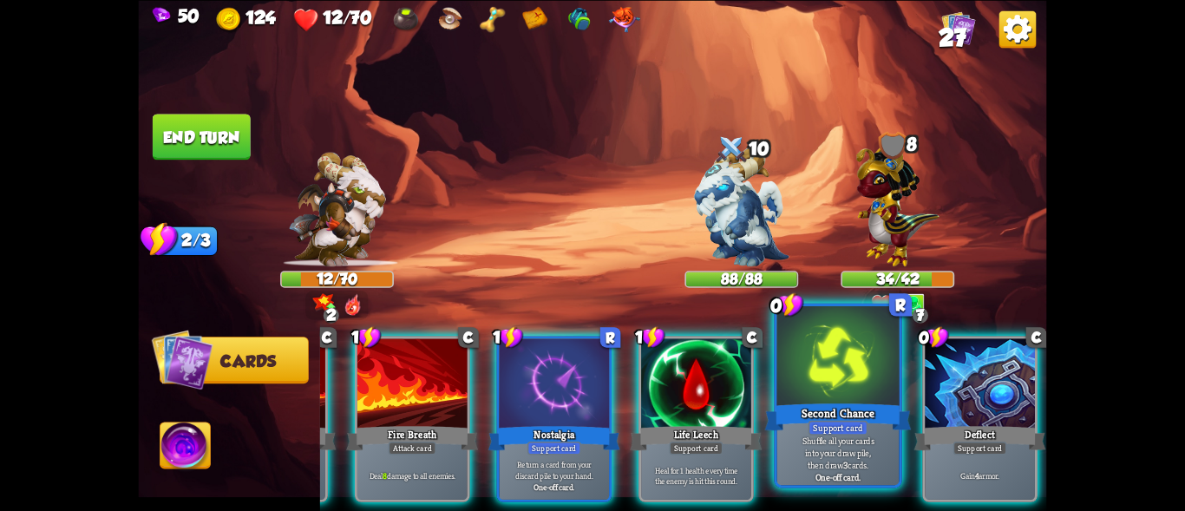
click at [894, 366] on div at bounding box center [838, 357] width 122 height 103
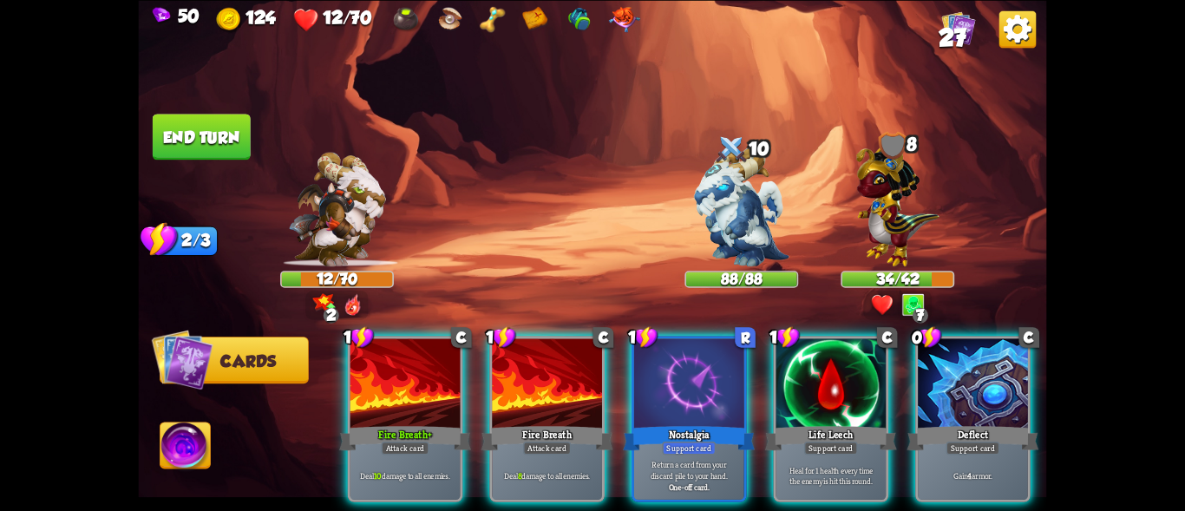
scroll to position [0, 0]
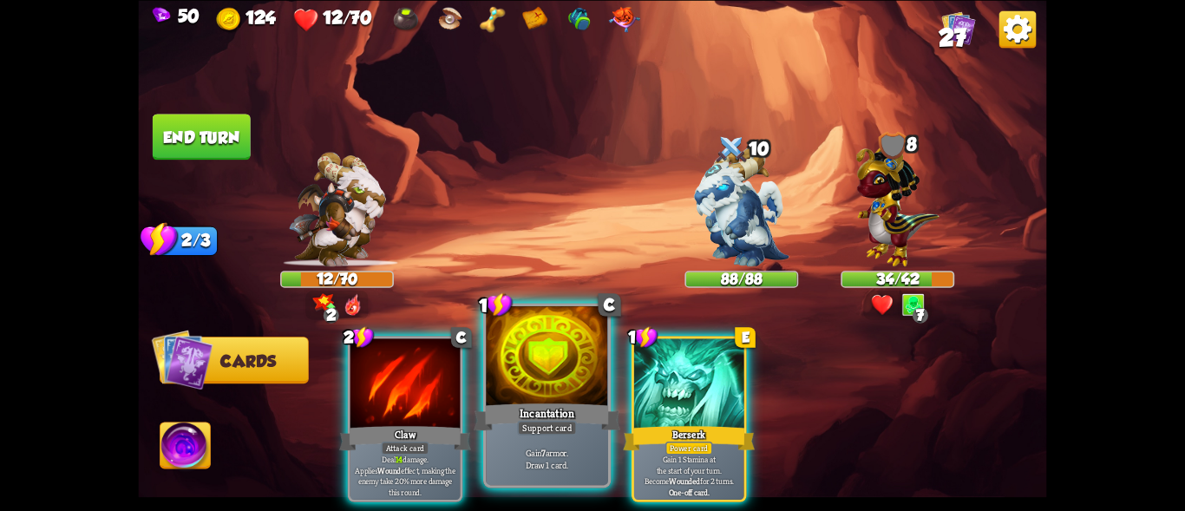
click at [528, 428] on div "Support card" at bounding box center [547, 427] width 60 height 15
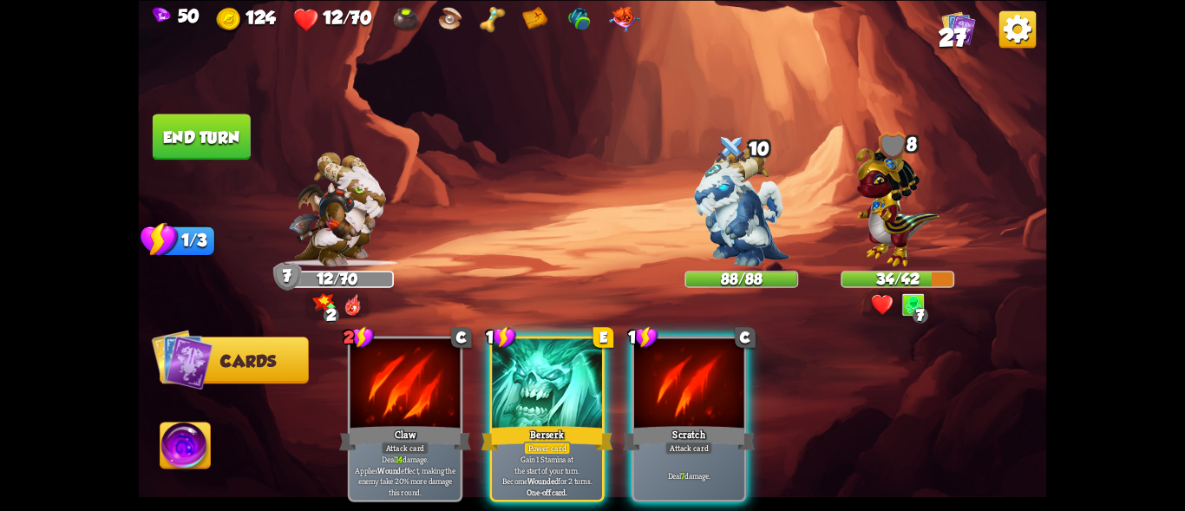
click at [545, 385] on div at bounding box center [547, 384] width 110 height 93
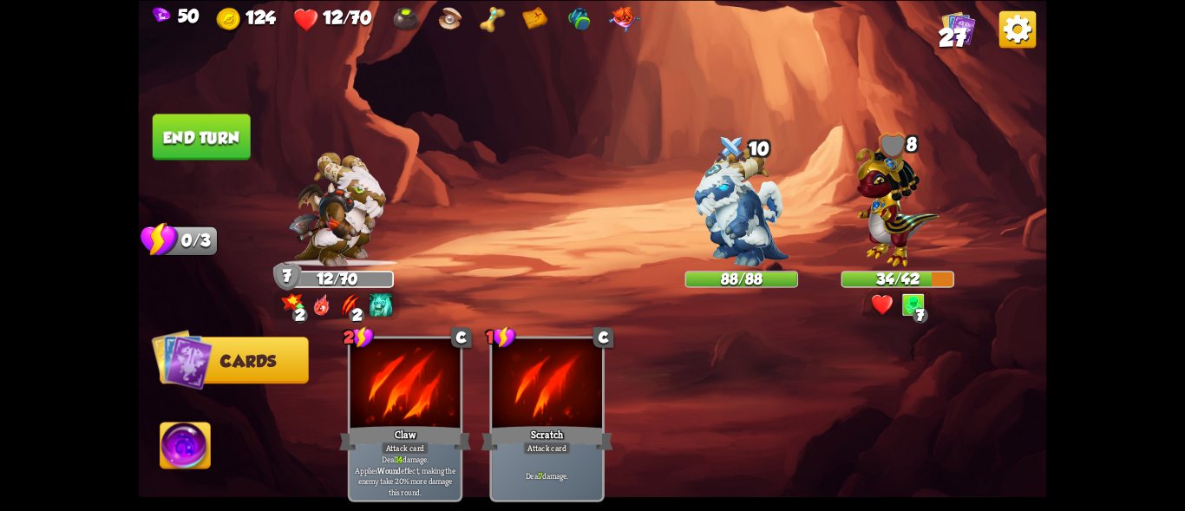
click at [208, 132] on button "End turn" at bounding box center [202, 137] width 98 height 46
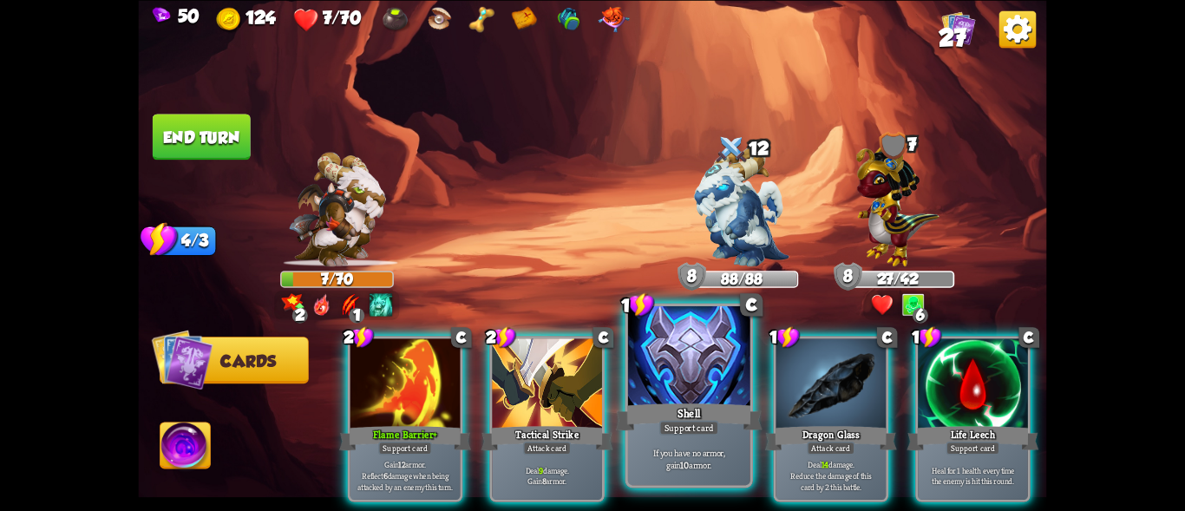
click at [684, 378] on div at bounding box center [689, 357] width 122 height 103
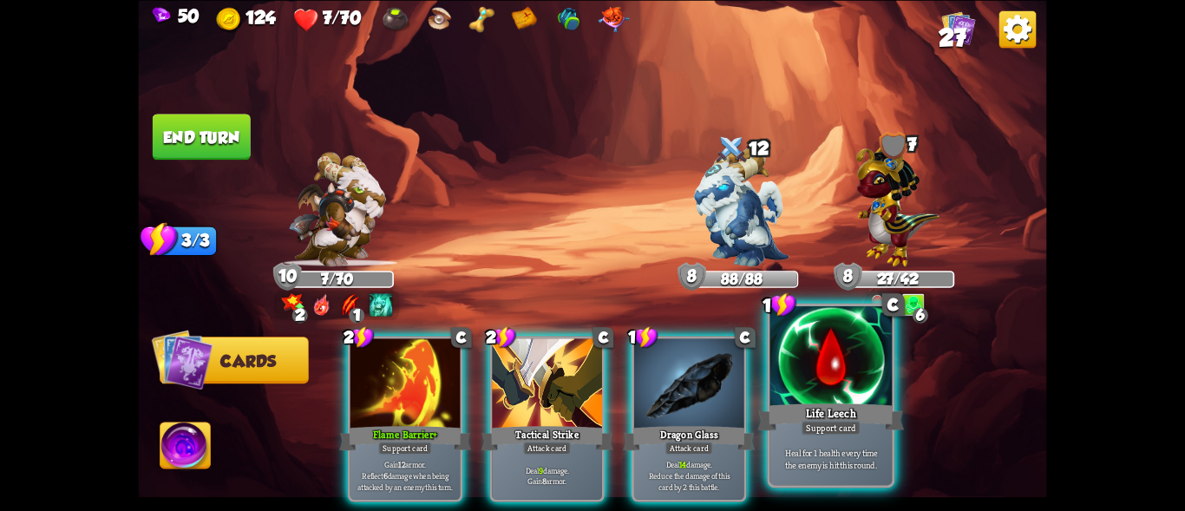
click at [805, 396] on div at bounding box center [831, 357] width 122 height 103
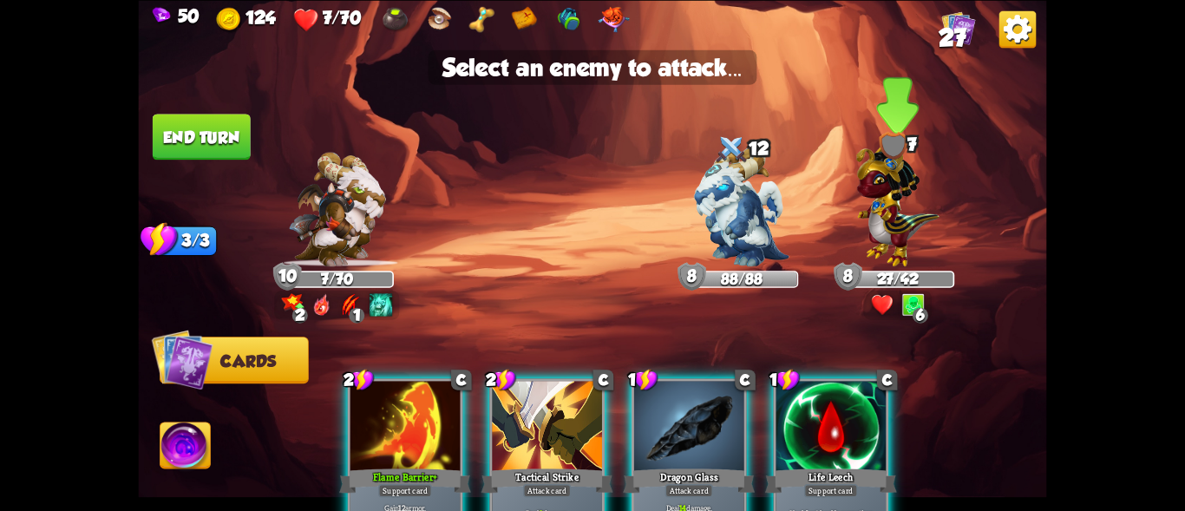
click at [880, 180] on img at bounding box center [897, 201] width 83 height 129
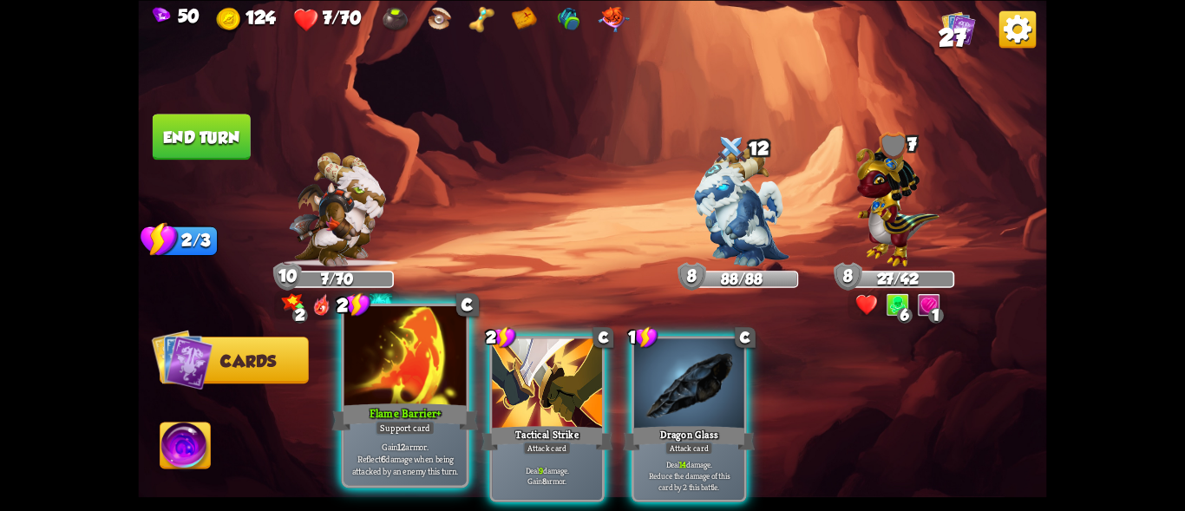
click at [401, 384] on div at bounding box center [405, 357] width 122 height 103
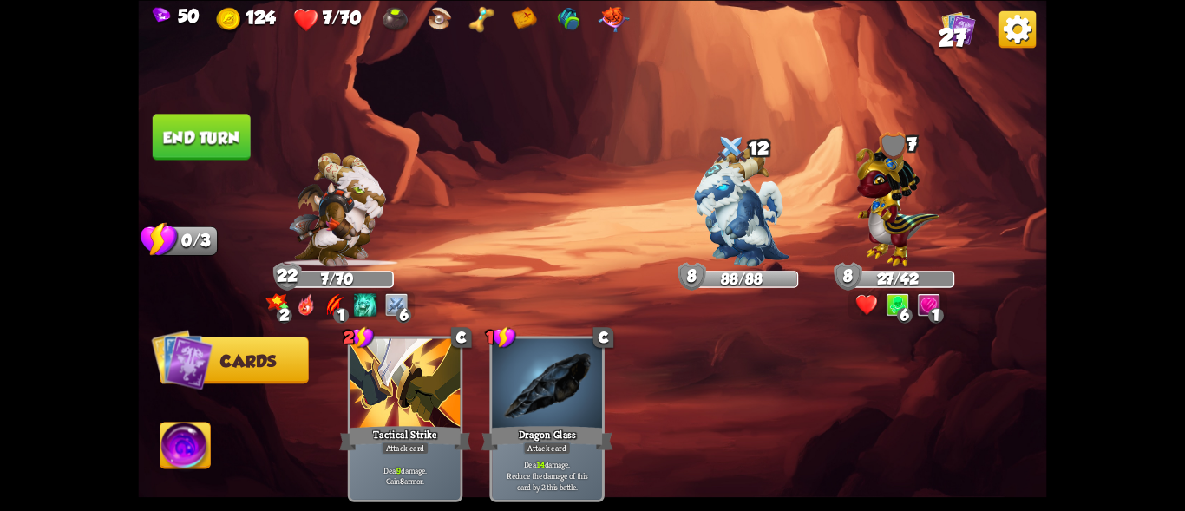
click at [213, 134] on button "End turn" at bounding box center [202, 137] width 98 height 46
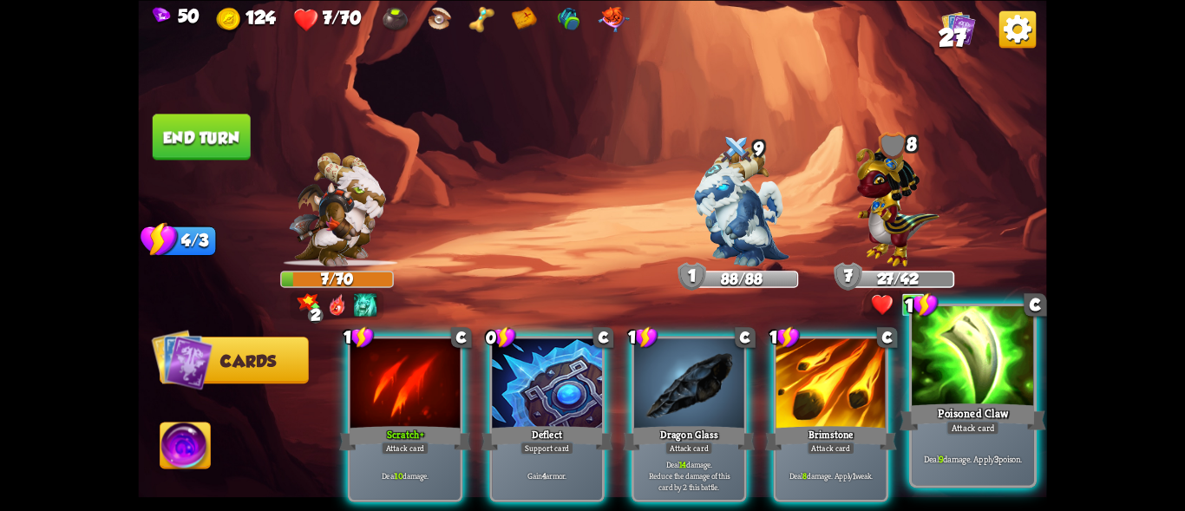
click at [963, 356] on div at bounding box center [973, 357] width 122 height 103
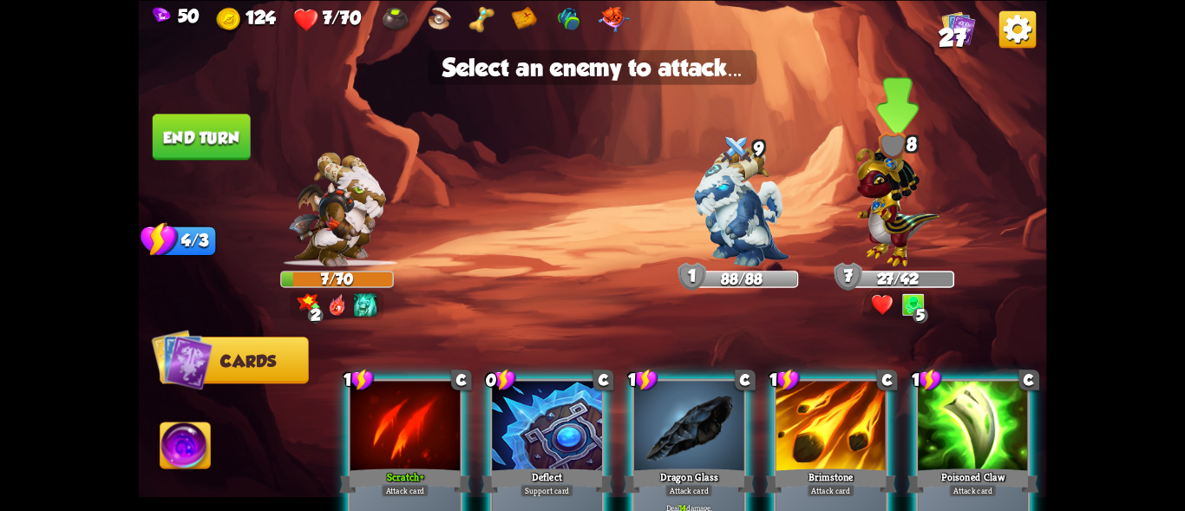
click at [886, 213] on img at bounding box center [897, 201] width 83 height 129
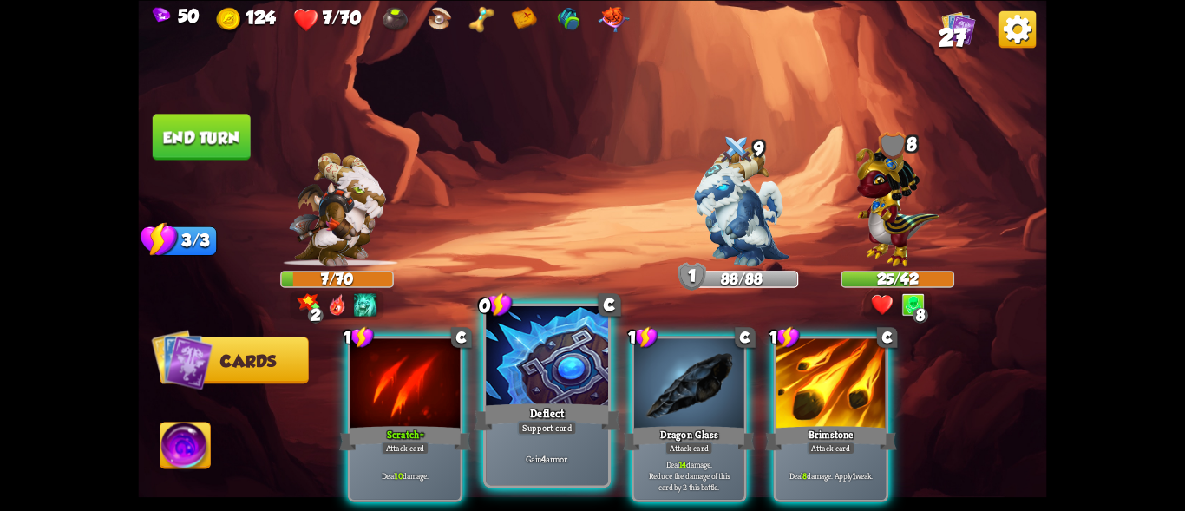
click at [534, 395] on div at bounding box center [547, 357] width 122 height 103
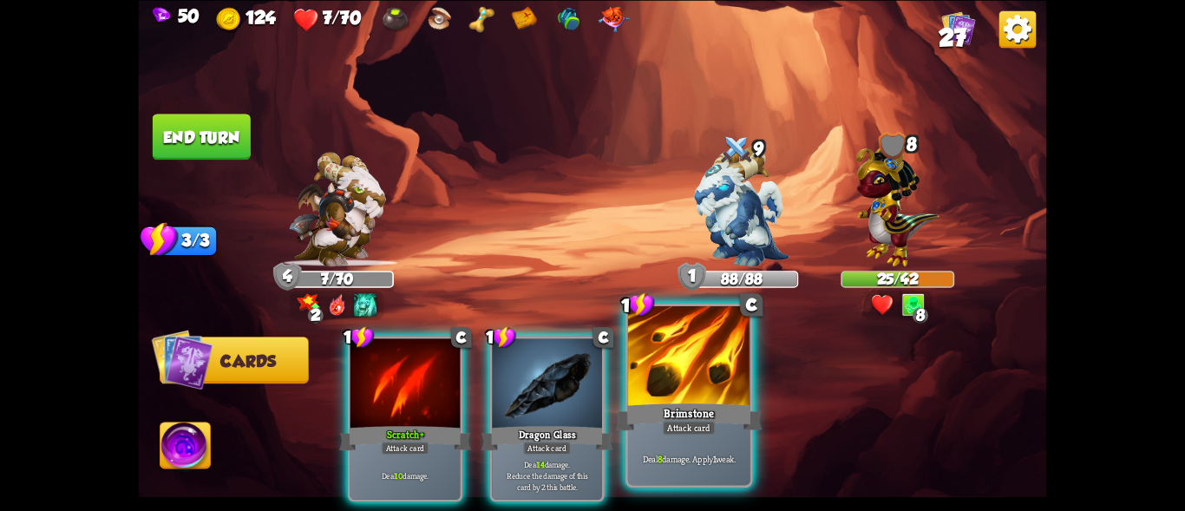
click at [673, 373] on div at bounding box center [689, 357] width 122 height 103
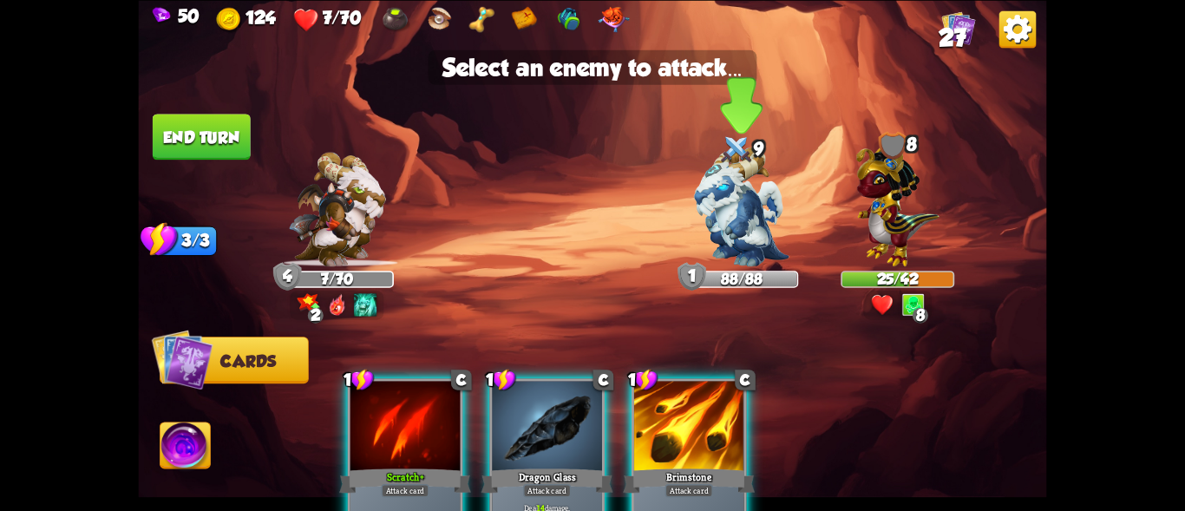
click at [734, 199] on img at bounding box center [741, 206] width 95 height 119
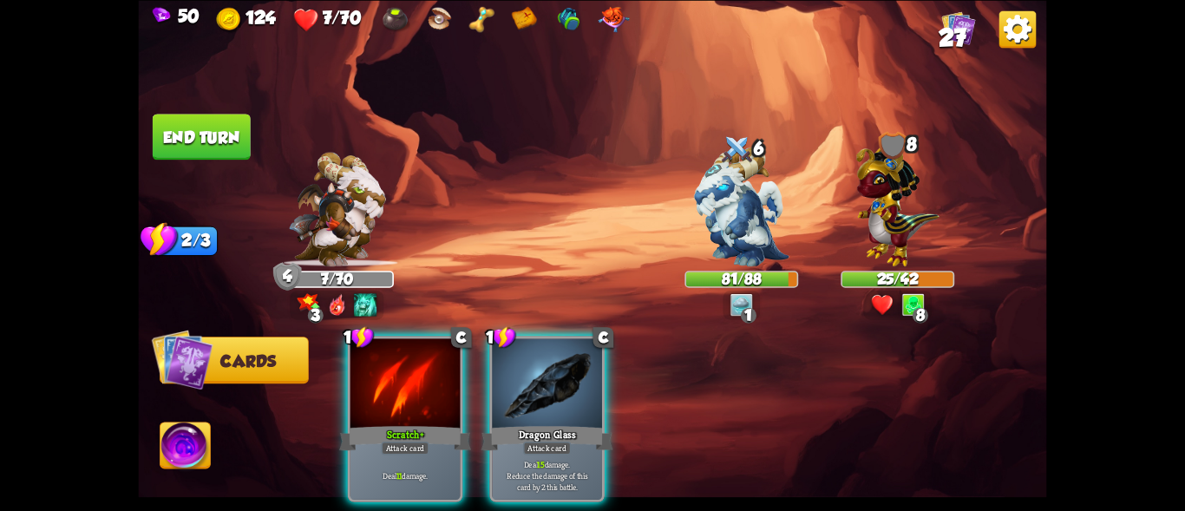
click at [191, 444] on img at bounding box center [185, 447] width 50 height 51
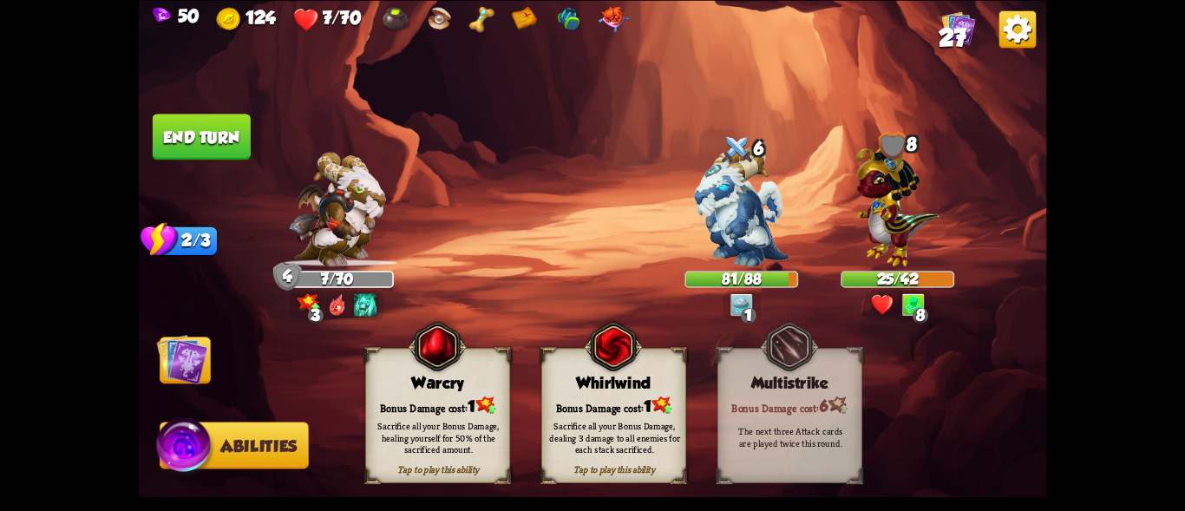
click at [173, 359] on img at bounding box center [182, 358] width 51 height 51
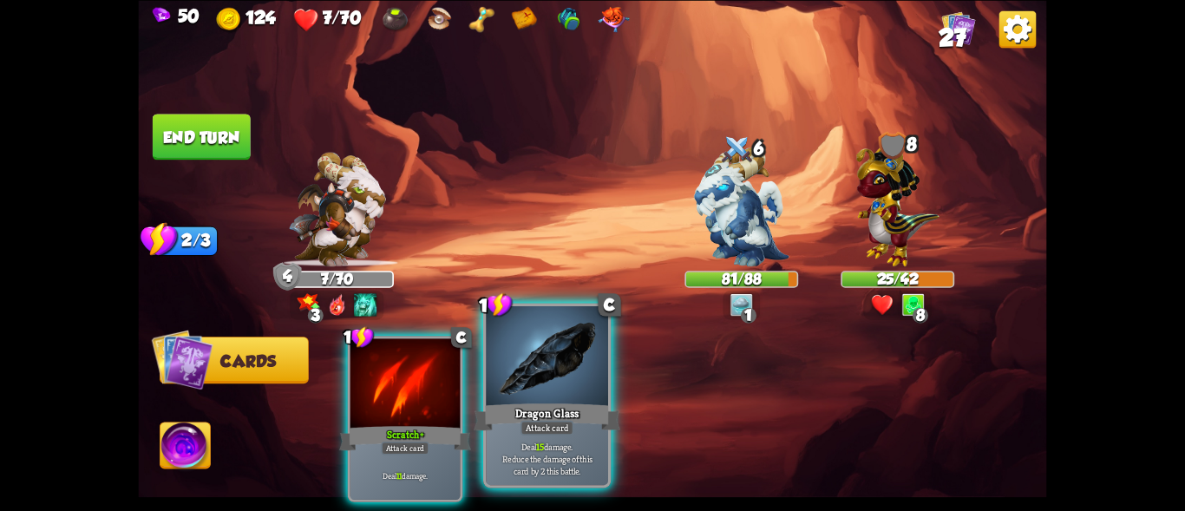
click at [531, 394] on div at bounding box center [547, 357] width 122 height 103
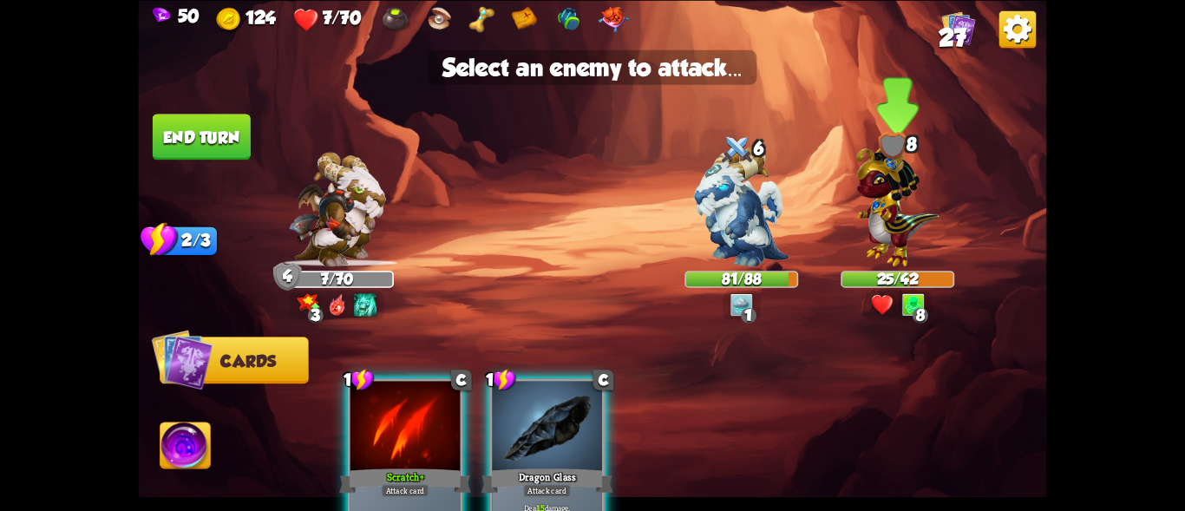
click at [898, 229] on img at bounding box center [897, 201] width 83 height 129
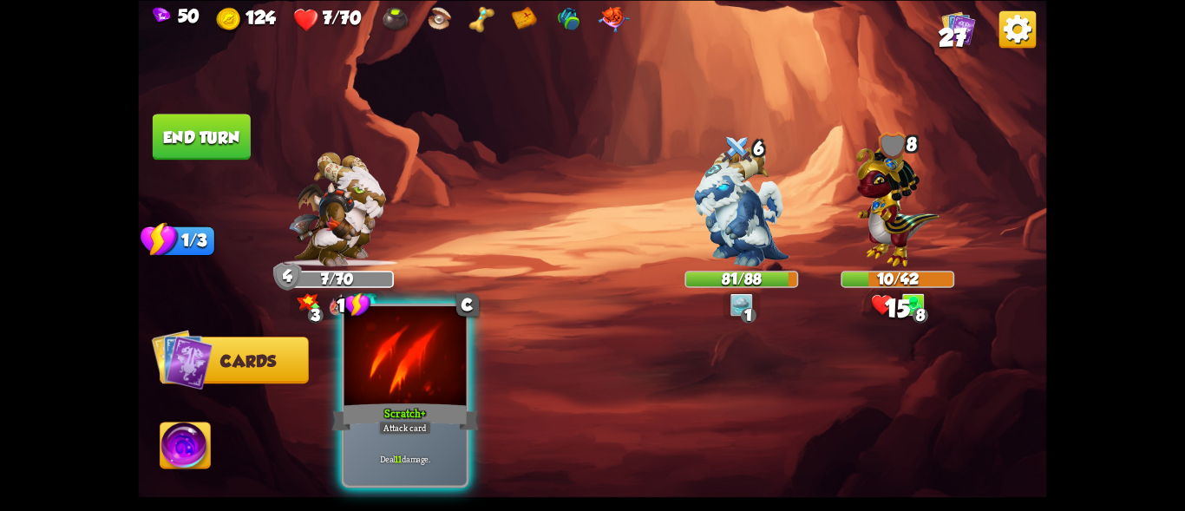
click at [390, 410] on div "Scratch+" at bounding box center [405, 416] width 147 height 33
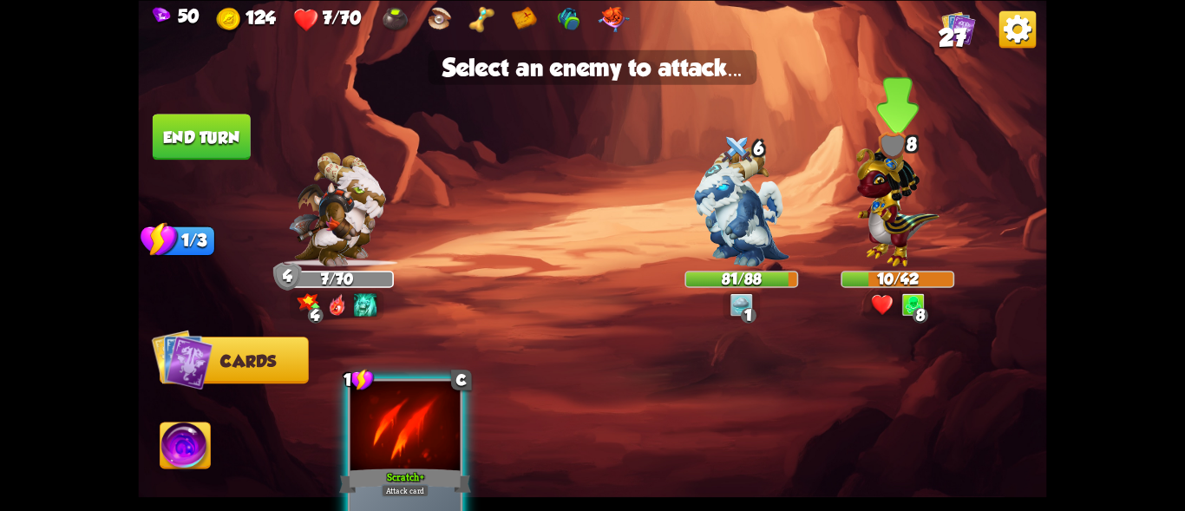
click at [895, 218] on img at bounding box center [897, 201] width 83 height 129
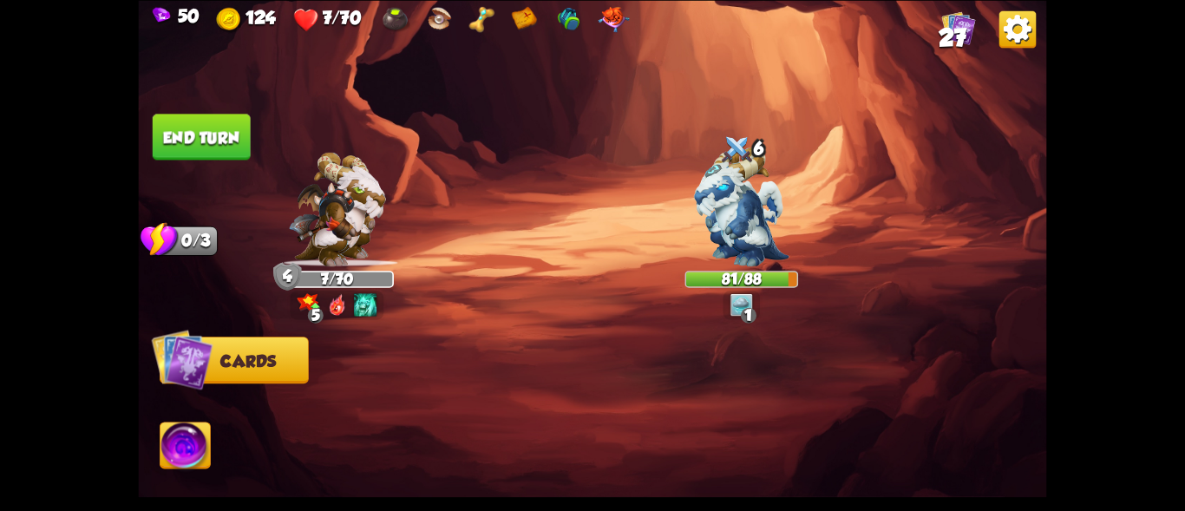
click at [203, 136] on button "End turn" at bounding box center [202, 137] width 98 height 46
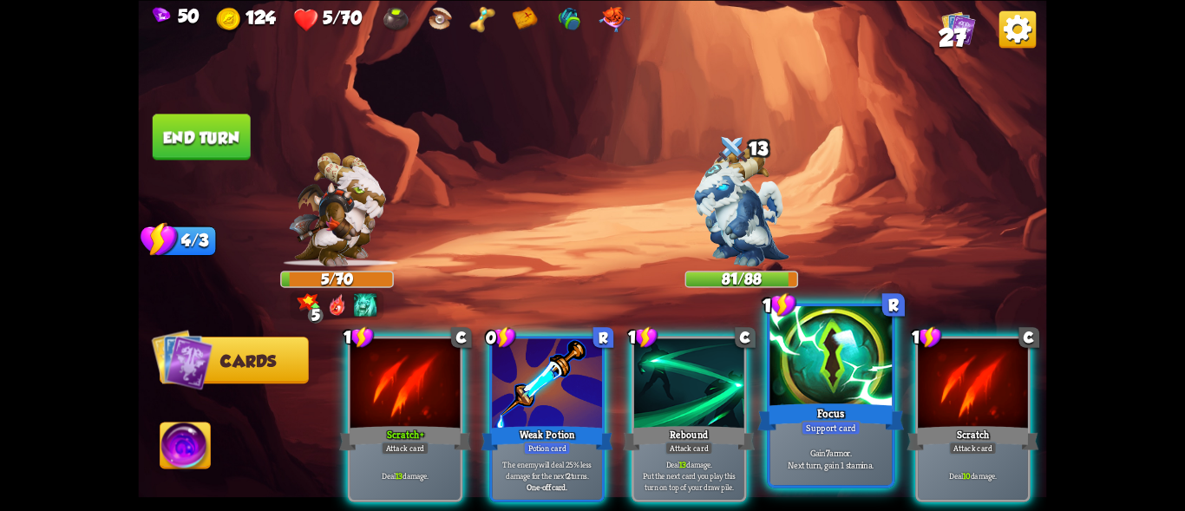
click at [827, 373] on div at bounding box center [831, 357] width 122 height 103
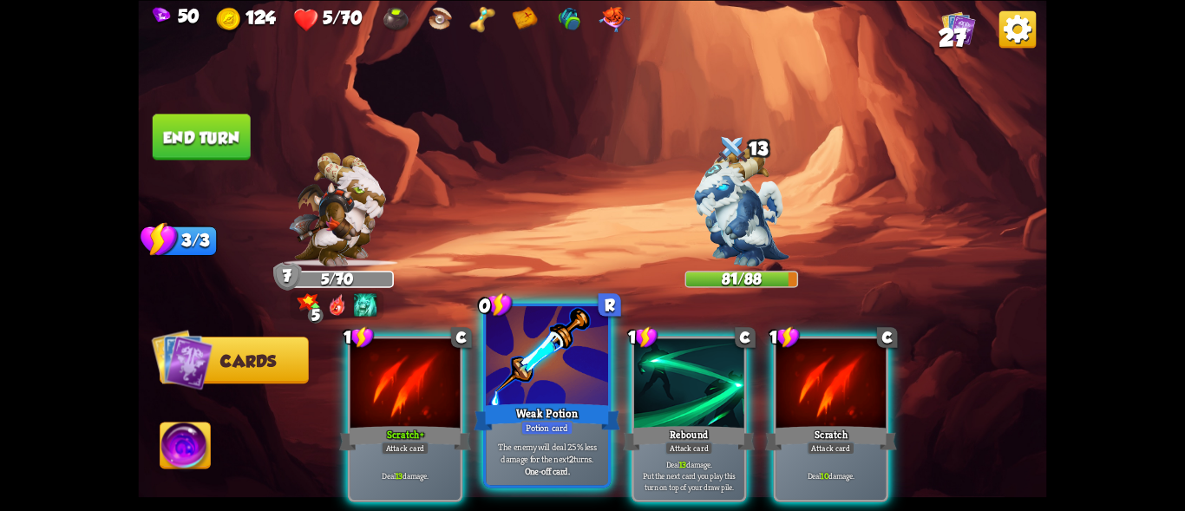
click at [540, 383] on div at bounding box center [547, 357] width 122 height 103
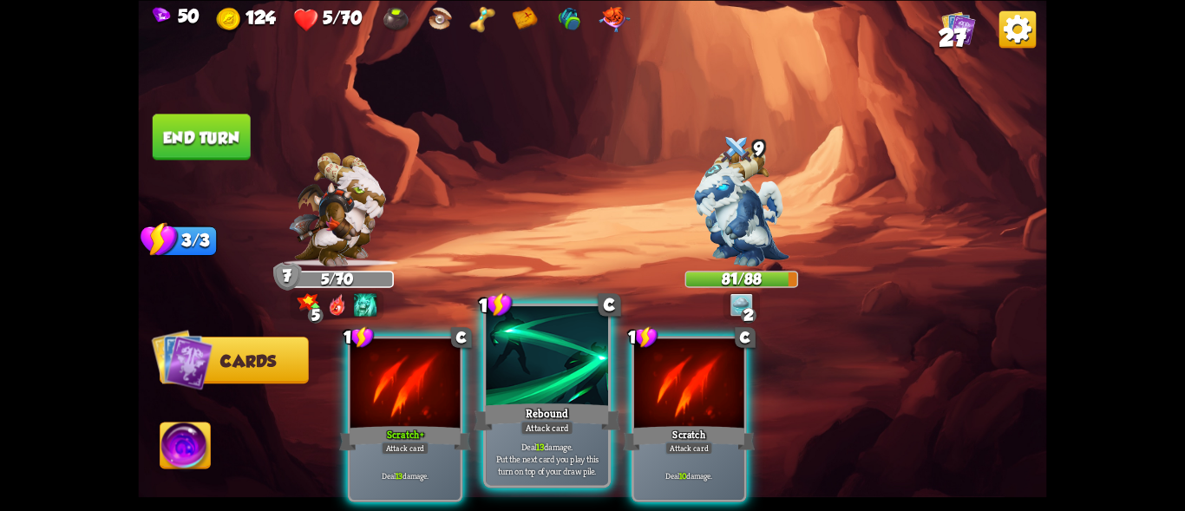
click at [549, 396] on div at bounding box center [547, 357] width 122 height 103
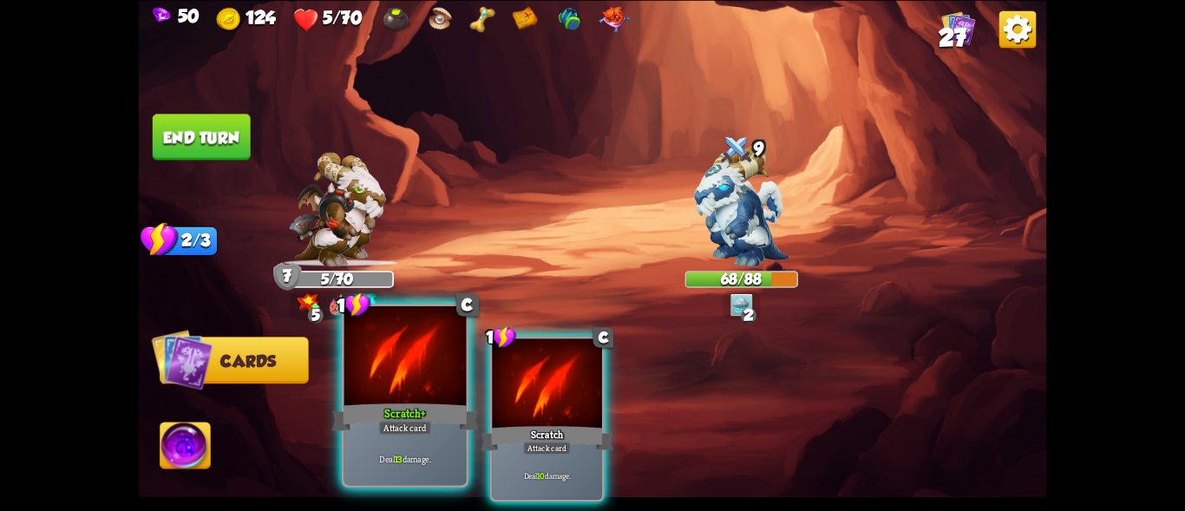
click at [389, 421] on div "Attack card" at bounding box center [404, 427] width 53 height 15
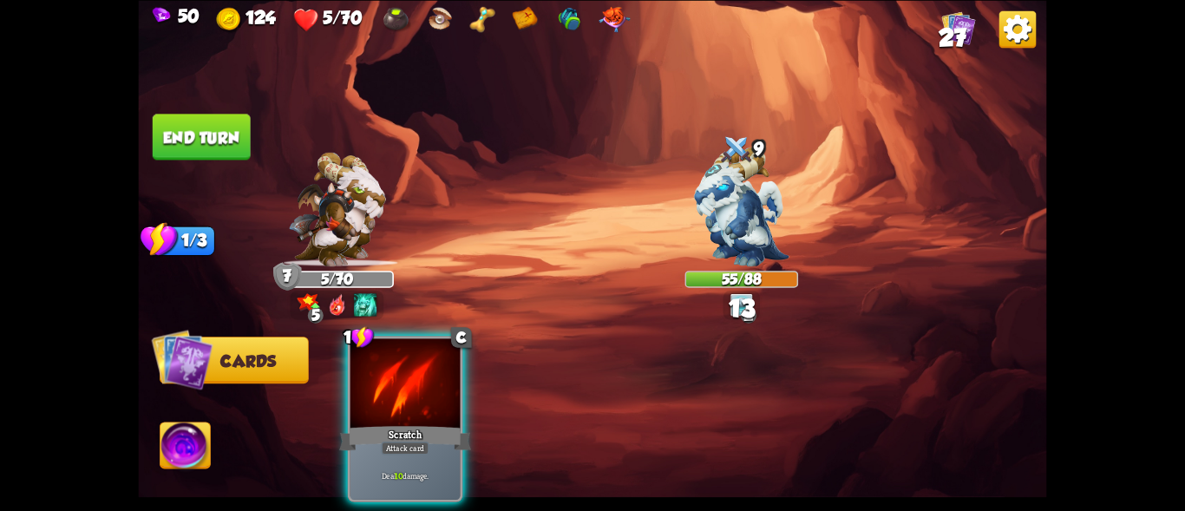
click at [389, 441] on div "Attack card" at bounding box center [405, 447] width 48 height 13
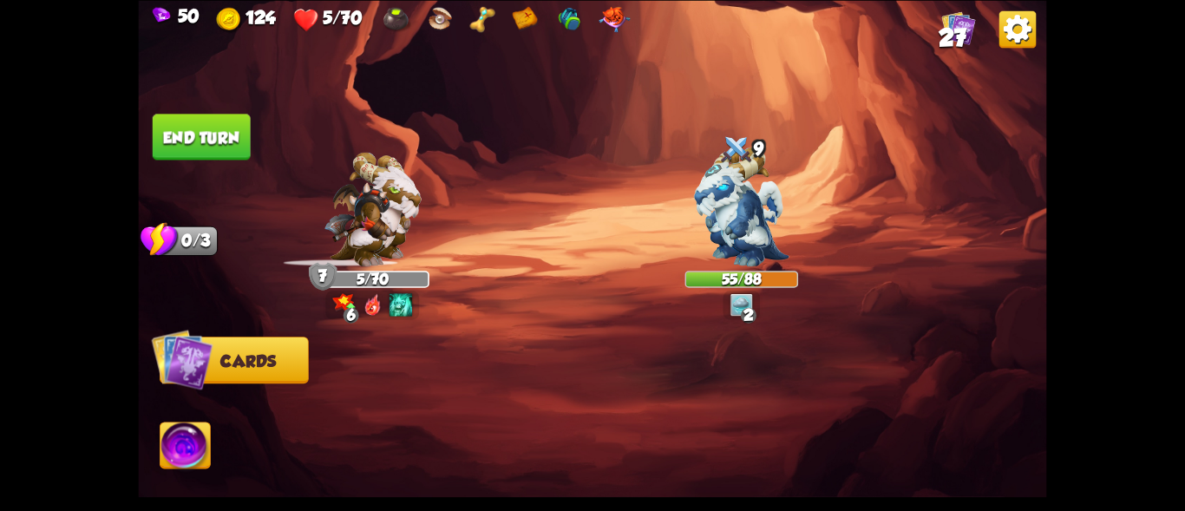
click at [173, 446] on img at bounding box center [185, 447] width 50 height 51
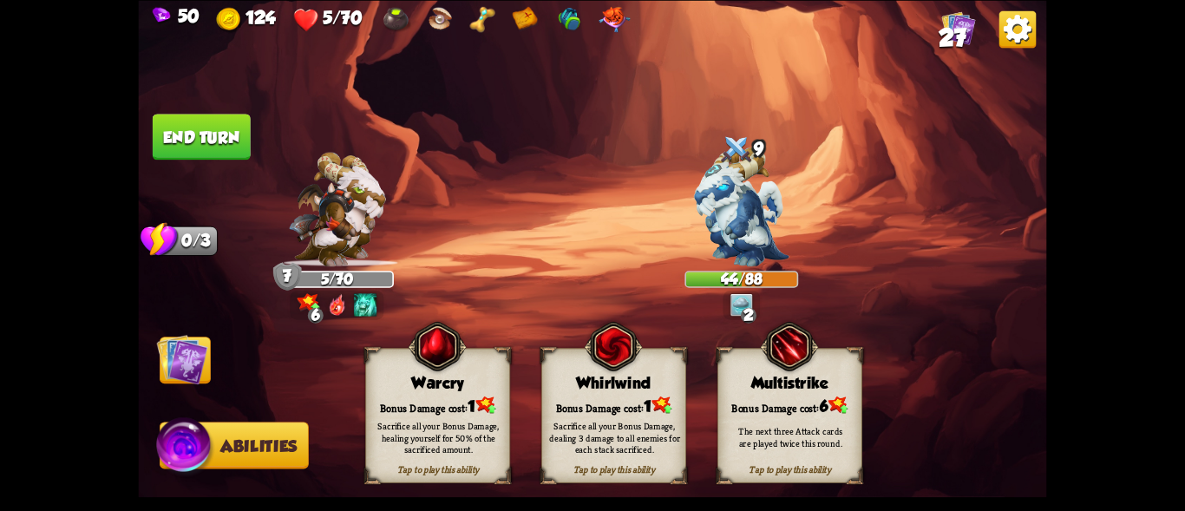
click at [179, 363] on img at bounding box center [182, 358] width 51 height 51
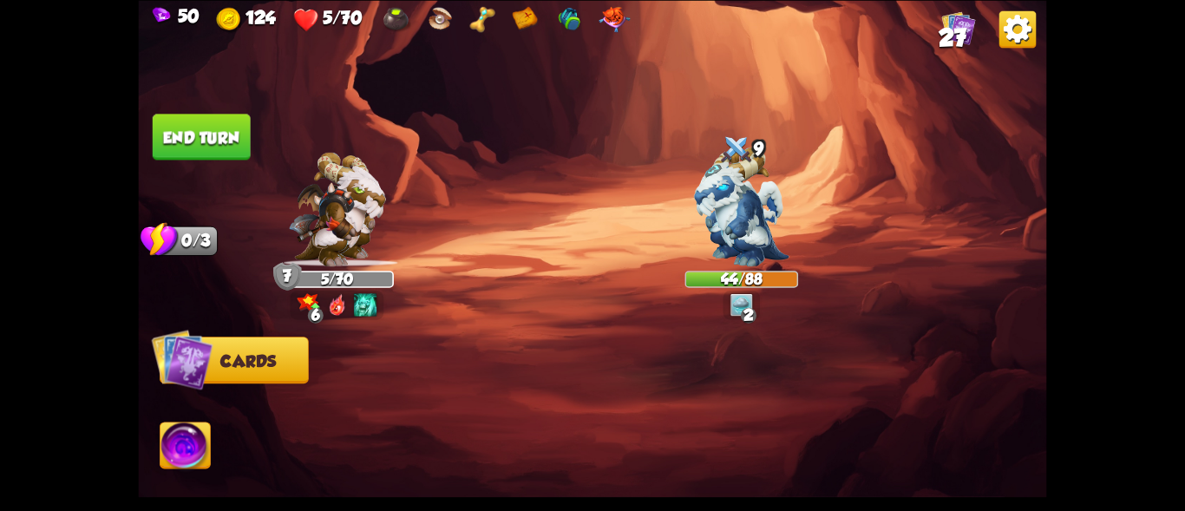
click at [181, 138] on button "End turn" at bounding box center [202, 137] width 98 height 46
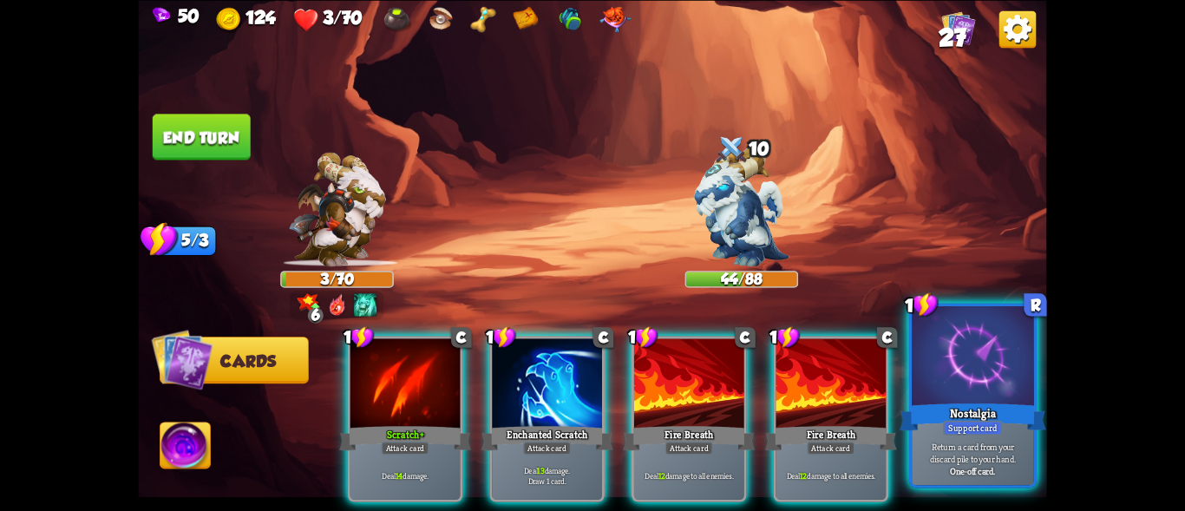
click at [997, 393] on div at bounding box center [973, 357] width 122 height 103
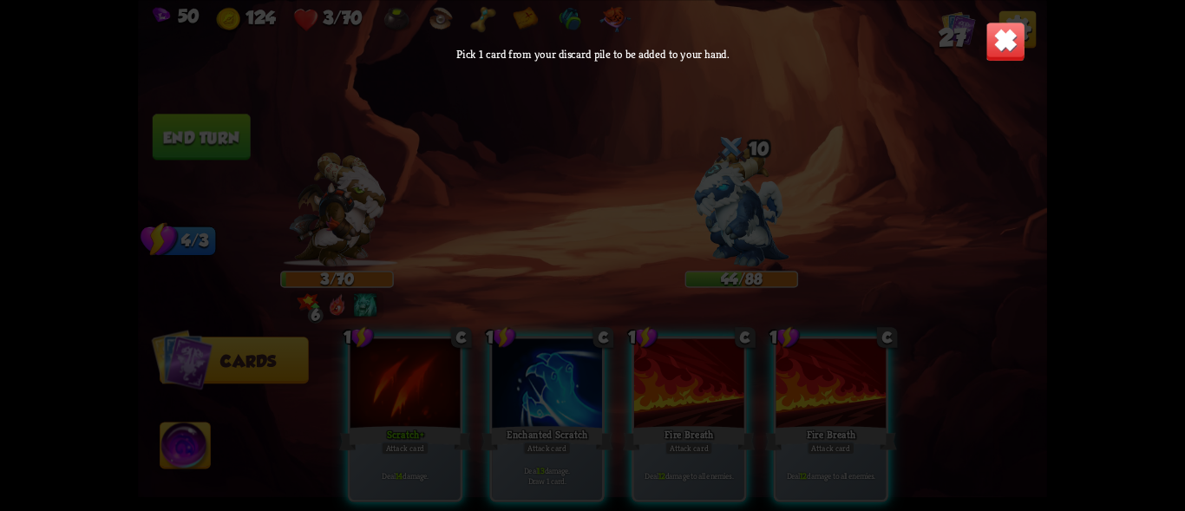
drag, startPoint x: 1002, startPoint y: 34, endPoint x: 971, endPoint y: 59, distance: 39.4
click at [1003, 35] on img at bounding box center [1005, 42] width 40 height 40
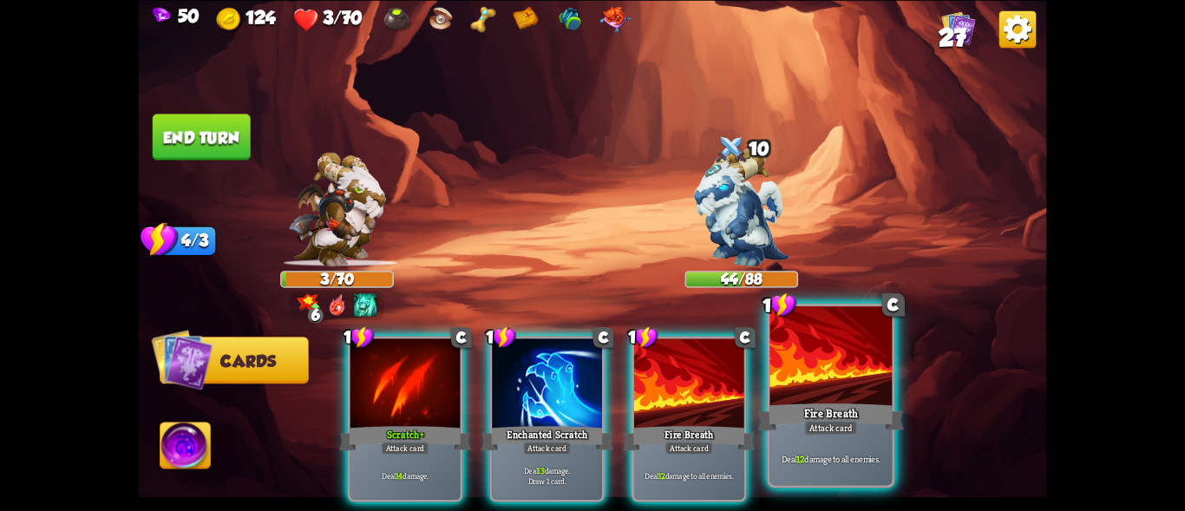
click at [796, 392] on div at bounding box center [831, 357] width 122 height 103
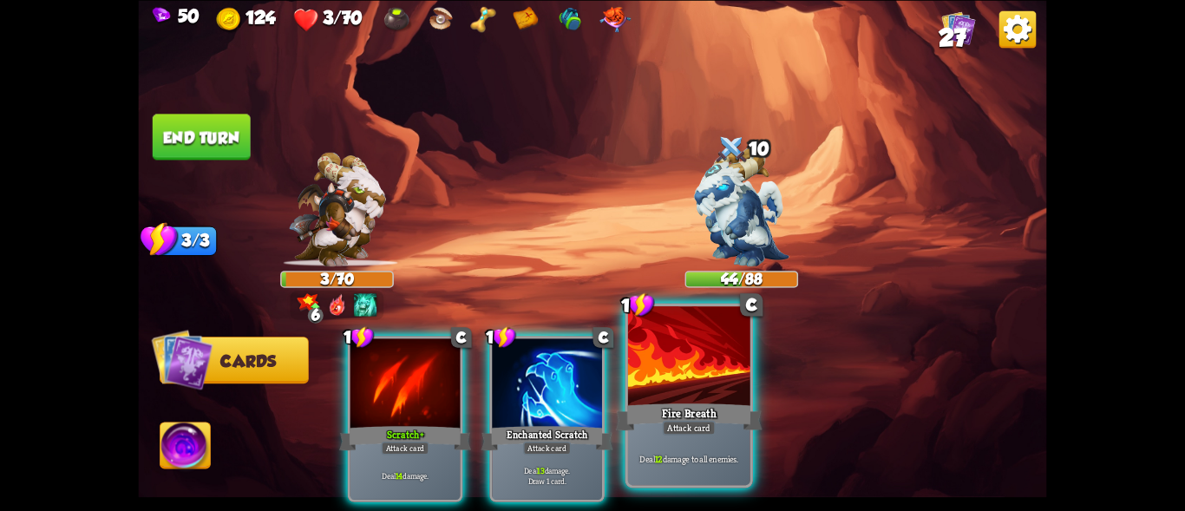
click at [695, 402] on div "Fire Breath" at bounding box center [689, 416] width 147 height 33
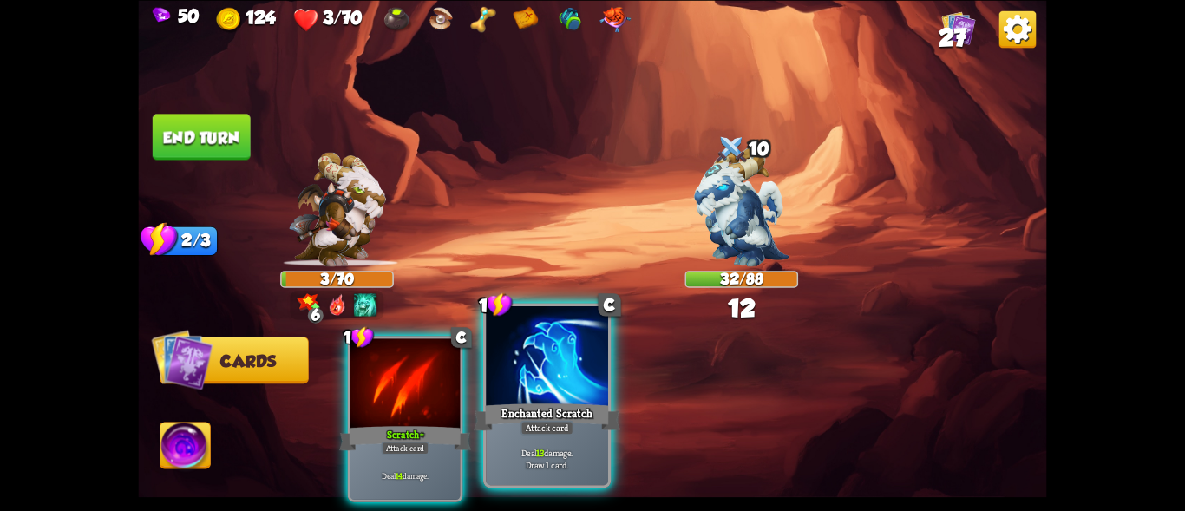
click at [542, 420] on div "Attack card" at bounding box center [546, 427] width 53 height 15
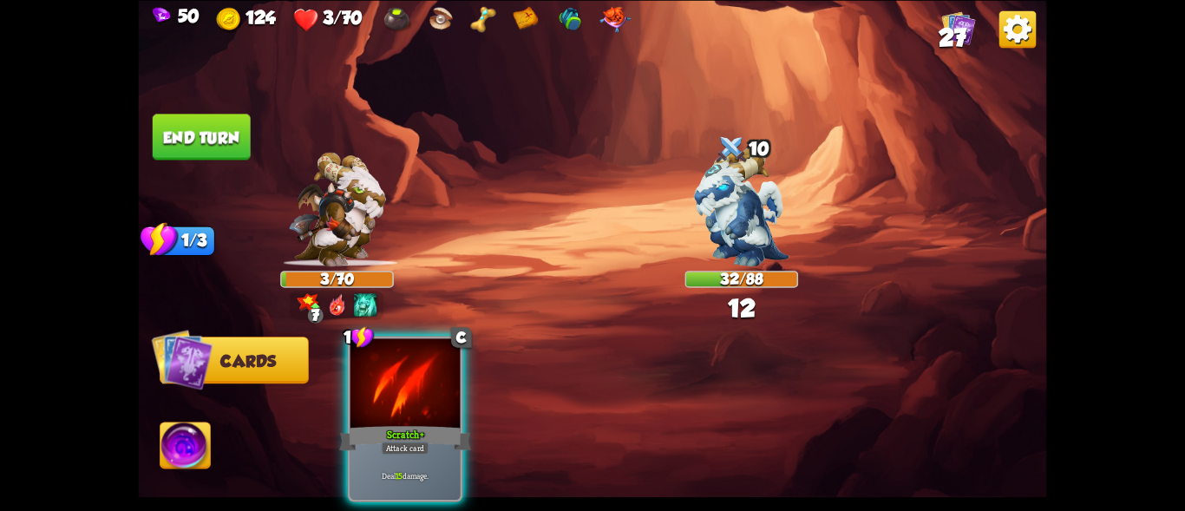
click at [422, 423] on div "Scratch+" at bounding box center [405, 437] width 132 height 29
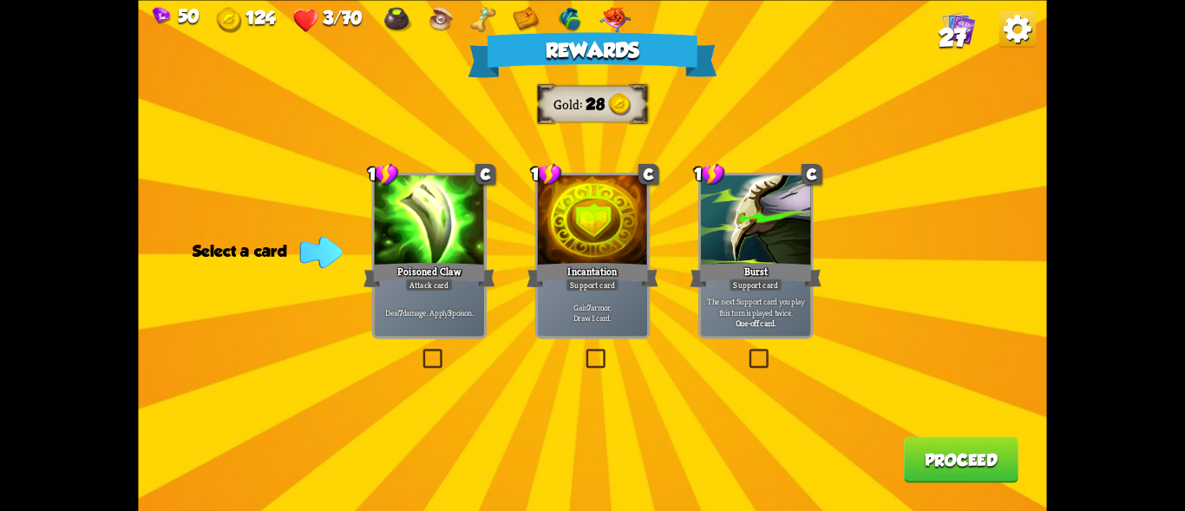
click at [579, 261] on div "Incantation" at bounding box center [592, 274] width 132 height 29
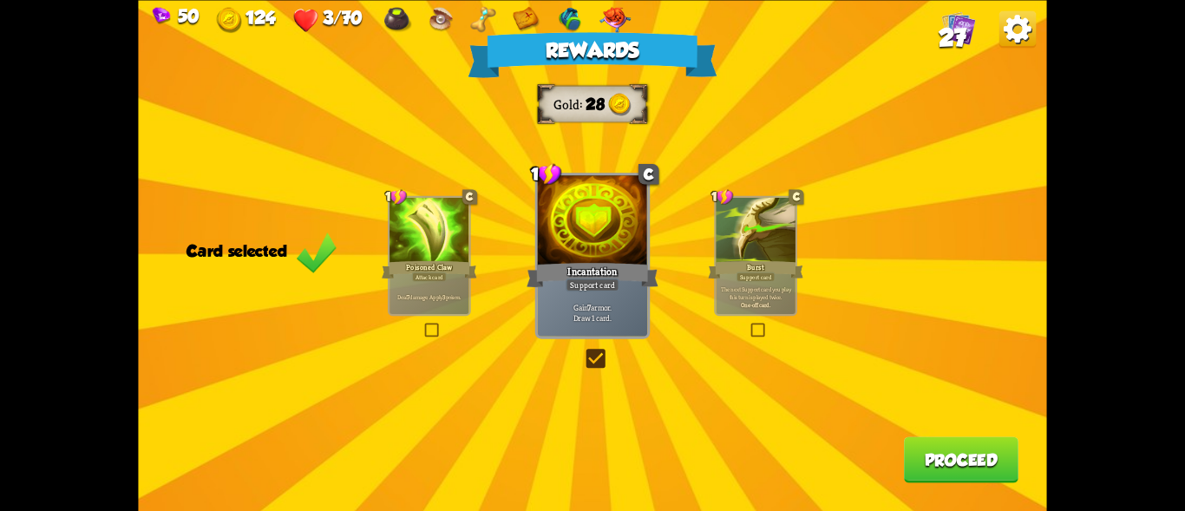
click at [950, 453] on button "Proceed" at bounding box center [961, 459] width 114 height 46
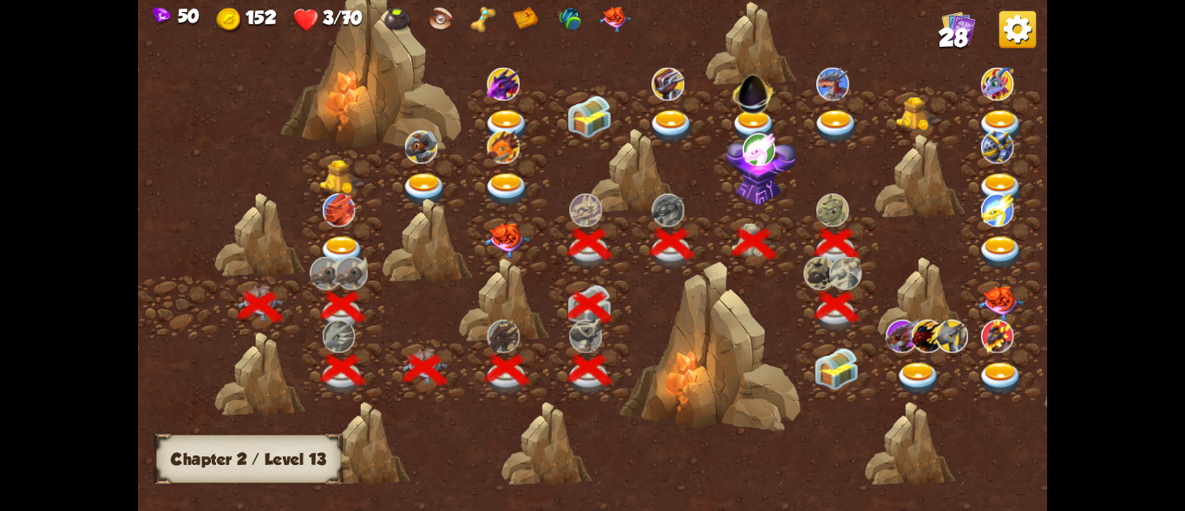
scroll to position [0, 264]
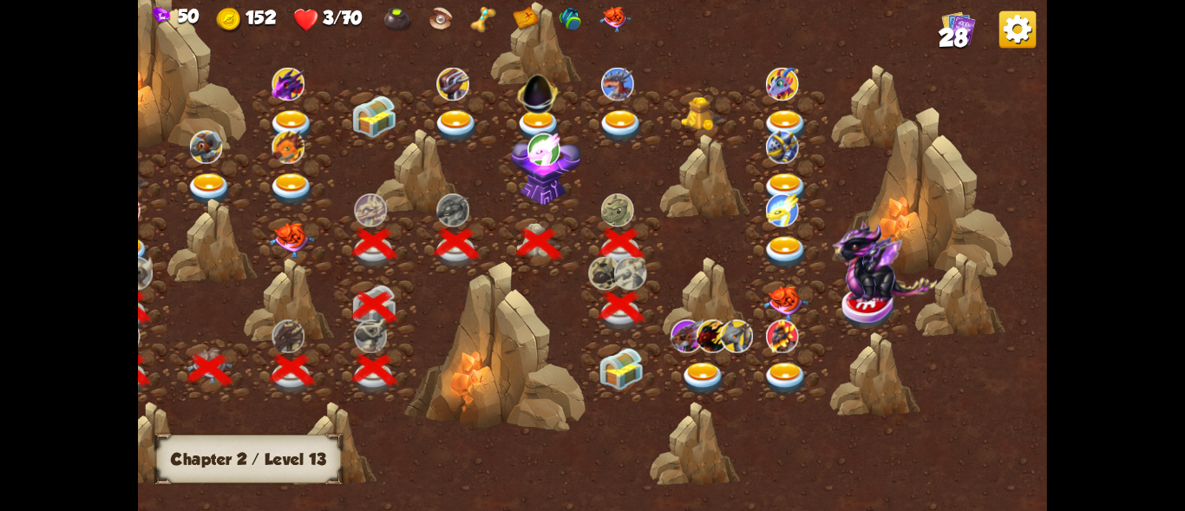
click at [616, 368] on img at bounding box center [620, 369] width 45 height 43
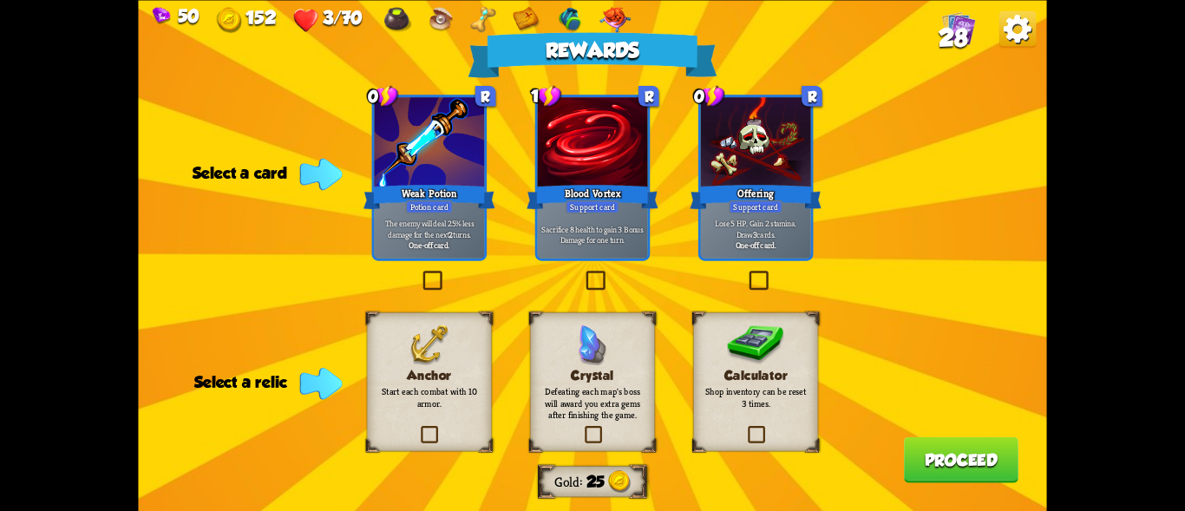
click at [406, 366] on div "Anchor Start each combat with 10 armor." at bounding box center [429, 381] width 125 height 139
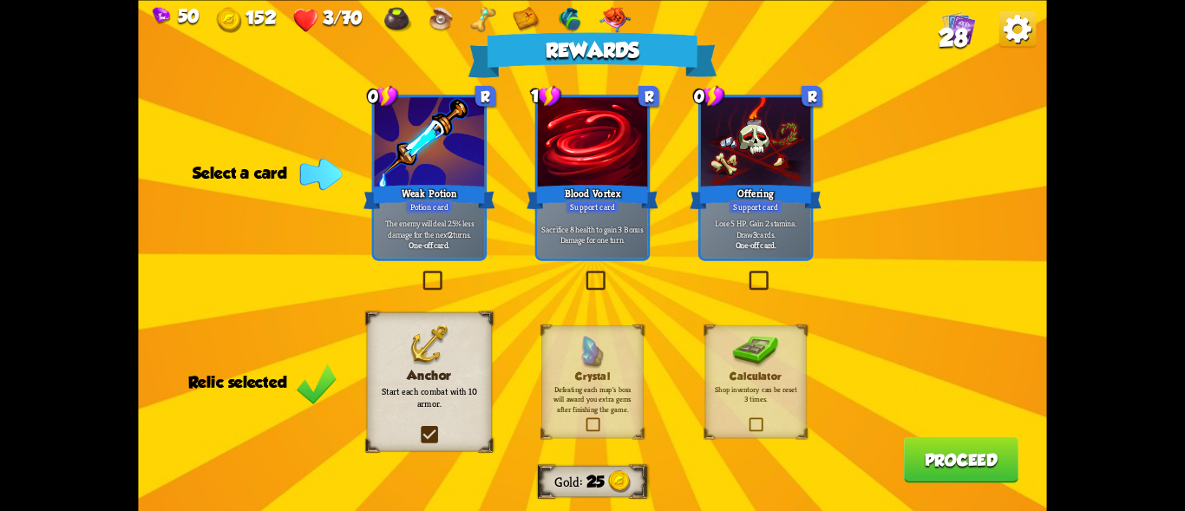
click at [747, 419] on label at bounding box center [747, 419] width 0 height 0
click at [0, 0] on input "checkbox" at bounding box center [0, 0] width 0 height 0
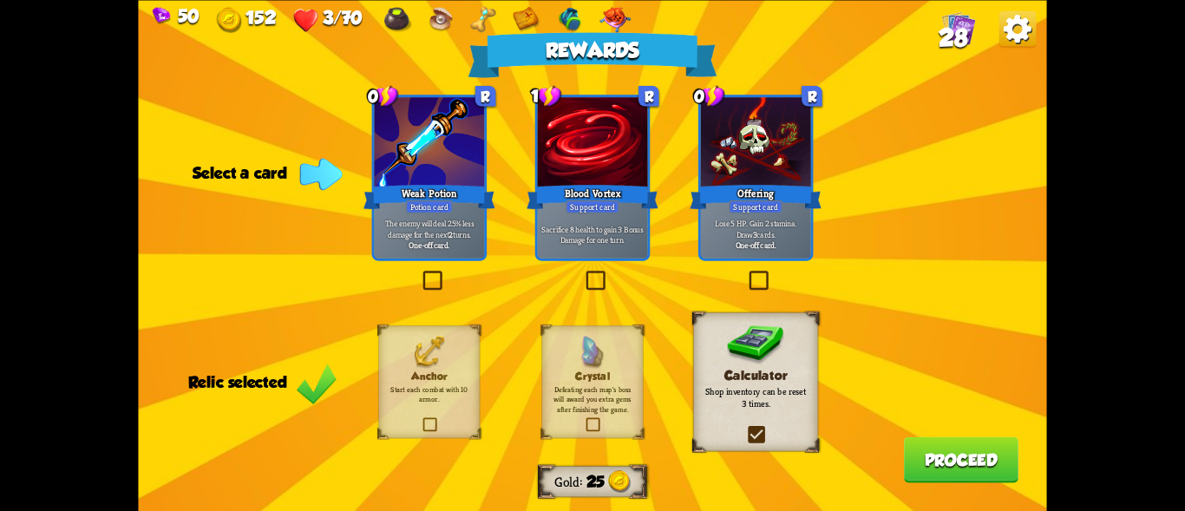
click at [584, 378] on h3 "Crystal" at bounding box center [593, 376] width 82 height 12
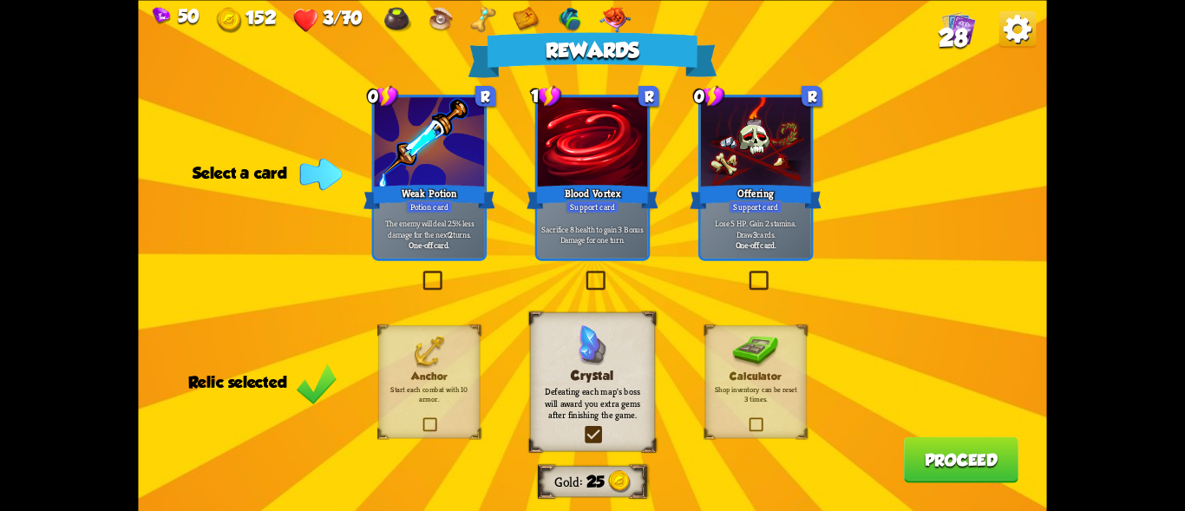
click at [393, 411] on div "Anchor Start each combat with 10 armor." at bounding box center [428, 381] width 101 height 113
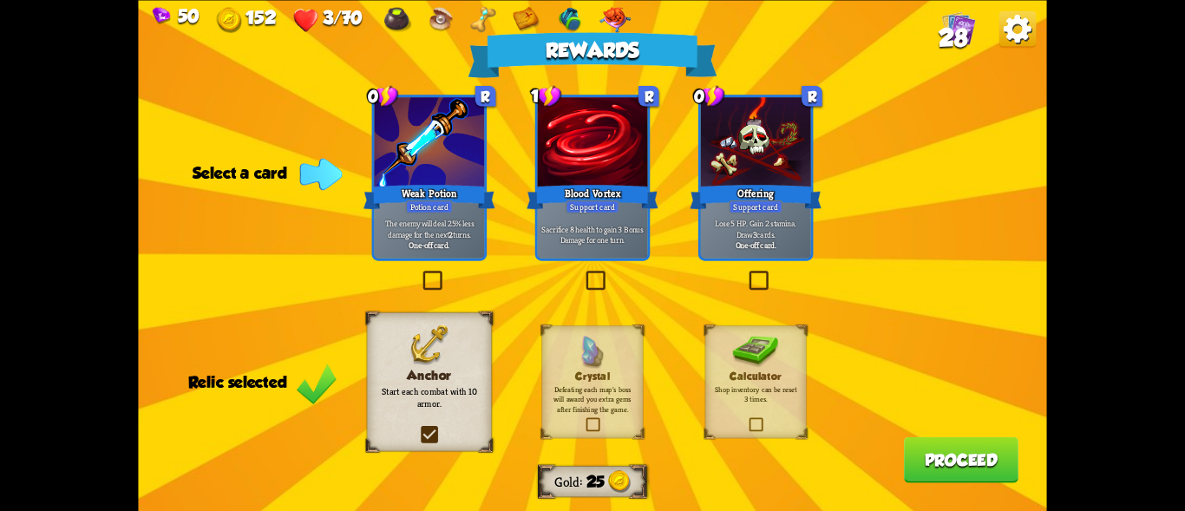
click at [406, 168] on div at bounding box center [430, 143] width 110 height 93
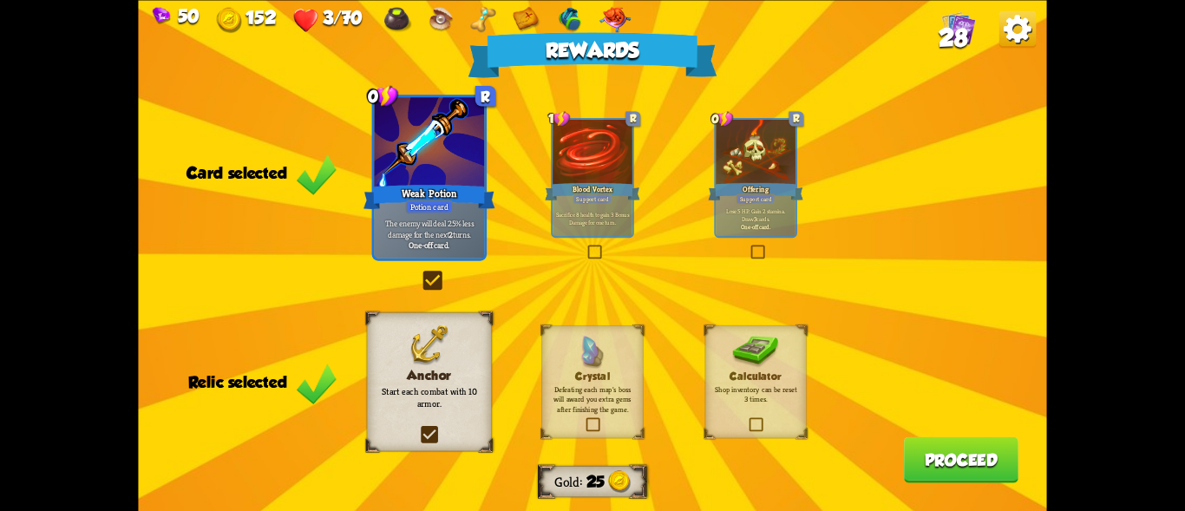
click at [929, 466] on button "Proceed" at bounding box center [961, 459] width 114 height 46
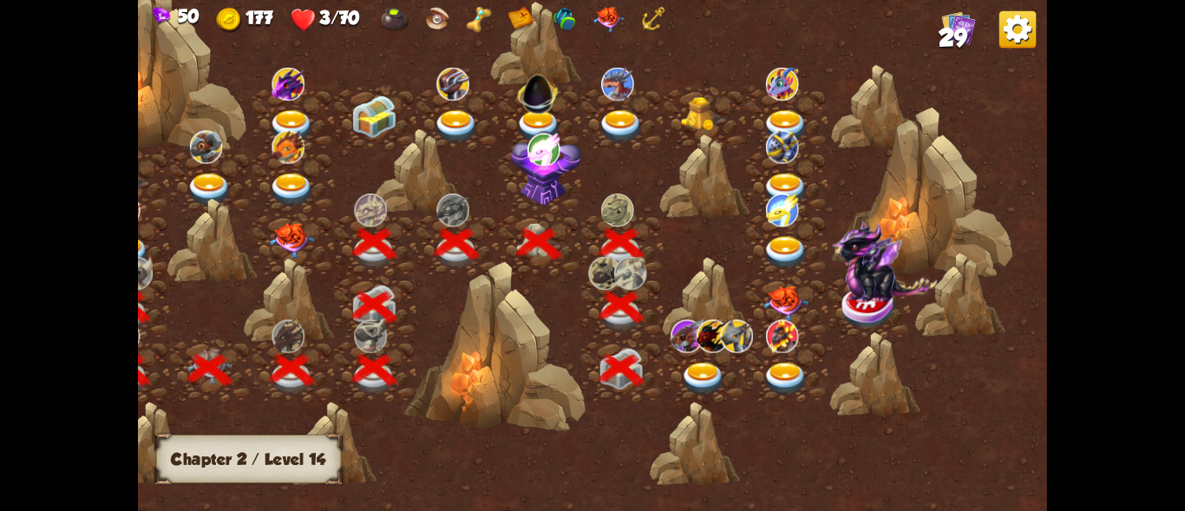
click at [288, 236] on img at bounding box center [291, 241] width 45 height 36
drag, startPoint x: 471, startPoint y: 350, endPoint x: 604, endPoint y: 284, distance: 148.6
click at [284, 230] on img at bounding box center [291, 241] width 45 height 36
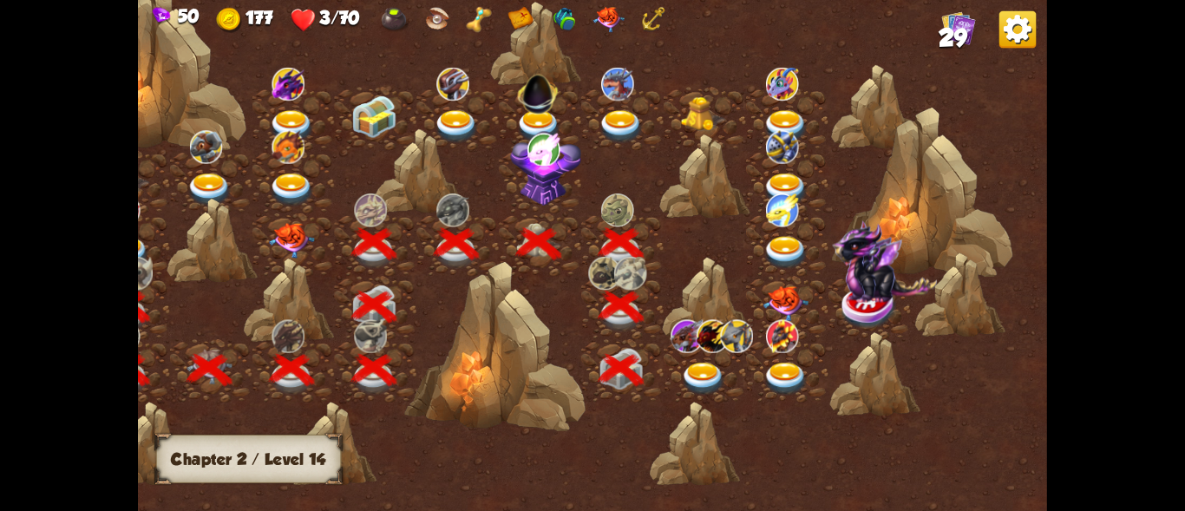
click at [284, 230] on img at bounding box center [291, 241] width 45 height 36
click at [279, 232] on img at bounding box center [291, 241] width 45 height 36
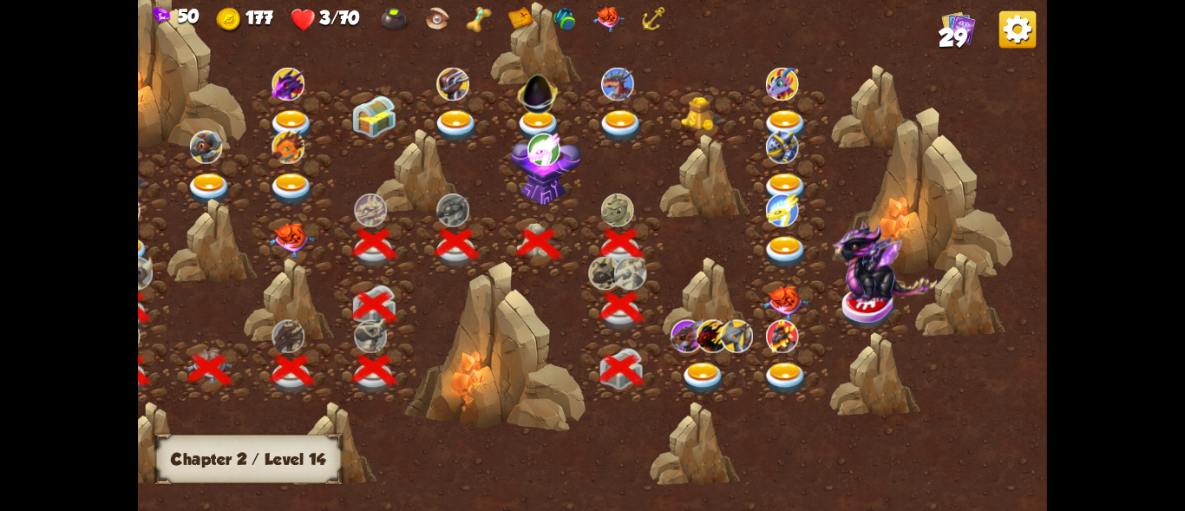
click at [279, 232] on img at bounding box center [291, 241] width 45 height 36
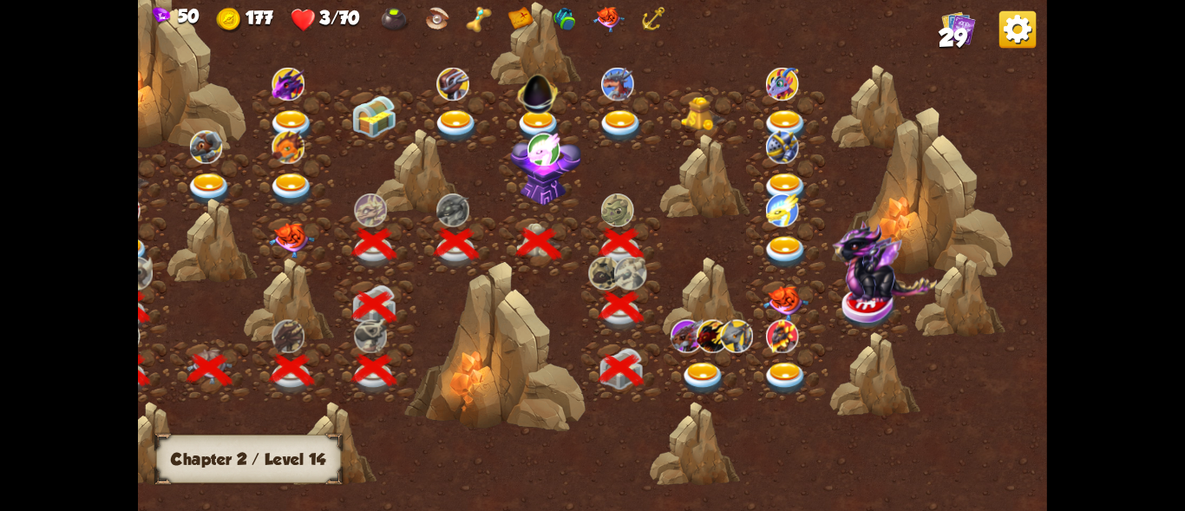
click at [699, 373] on img at bounding box center [702, 379] width 45 height 33
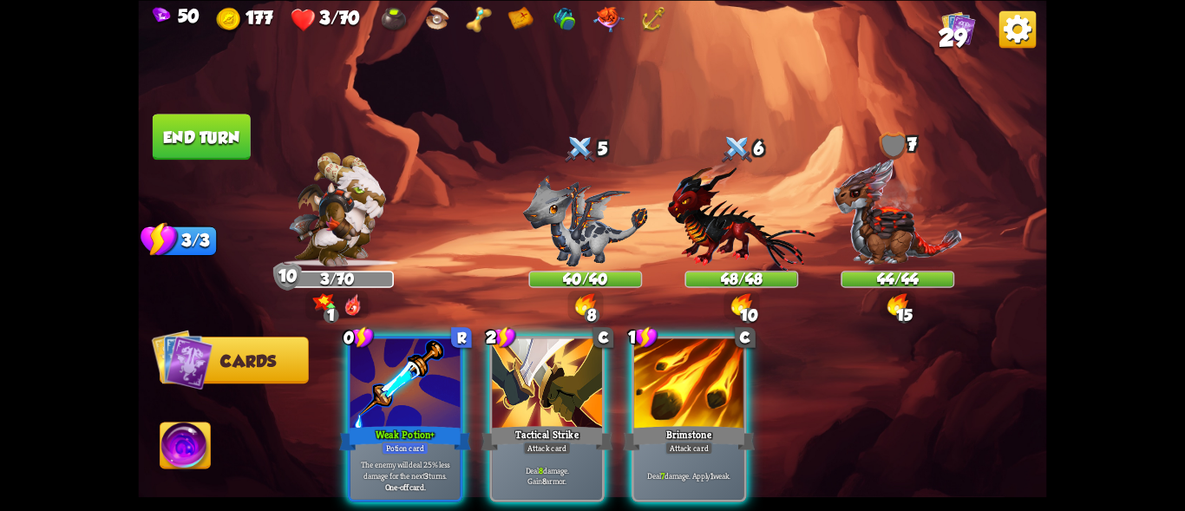
click at [546, 199] on div "Player turn" at bounding box center [592, 256] width 908 height 140
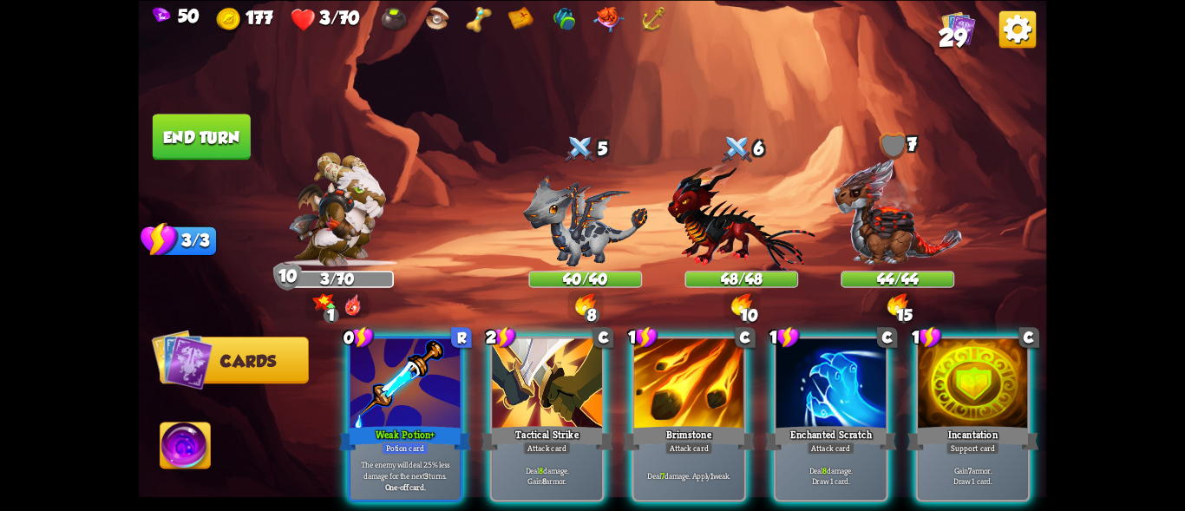
click at [558, 206] on img at bounding box center [585, 219] width 125 height 91
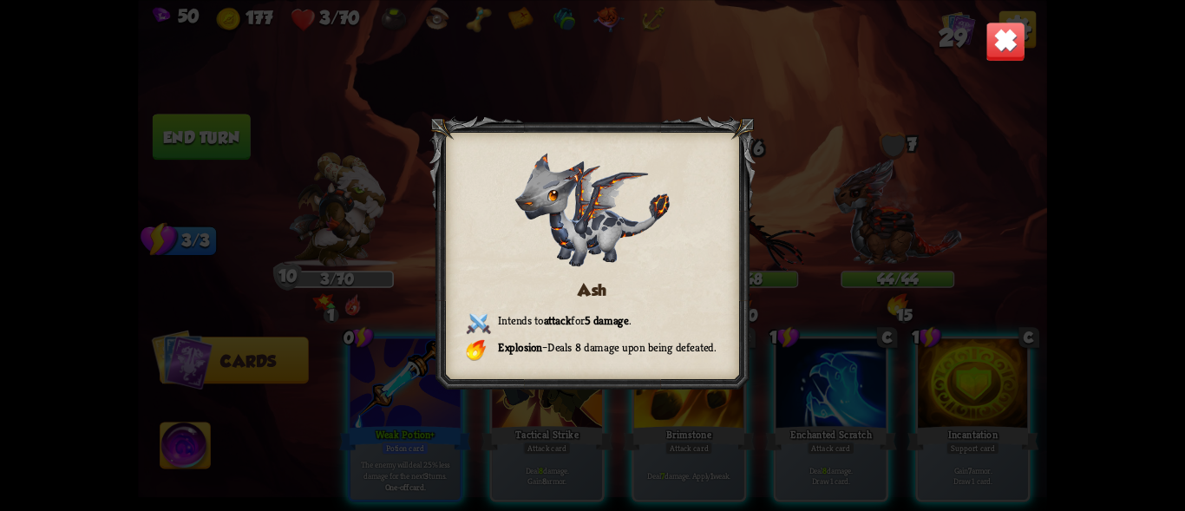
click at [988, 52] on img at bounding box center [1005, 42] width 40 height 40
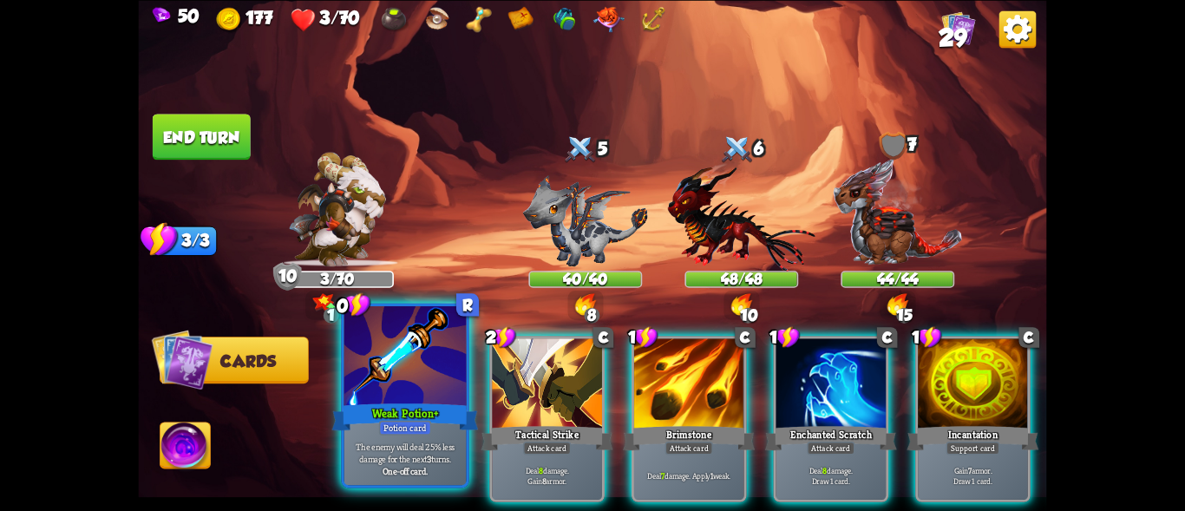
click at [383, 402] on div "Weak Potion+" at bounding box center [405, 416] width 147 height 33
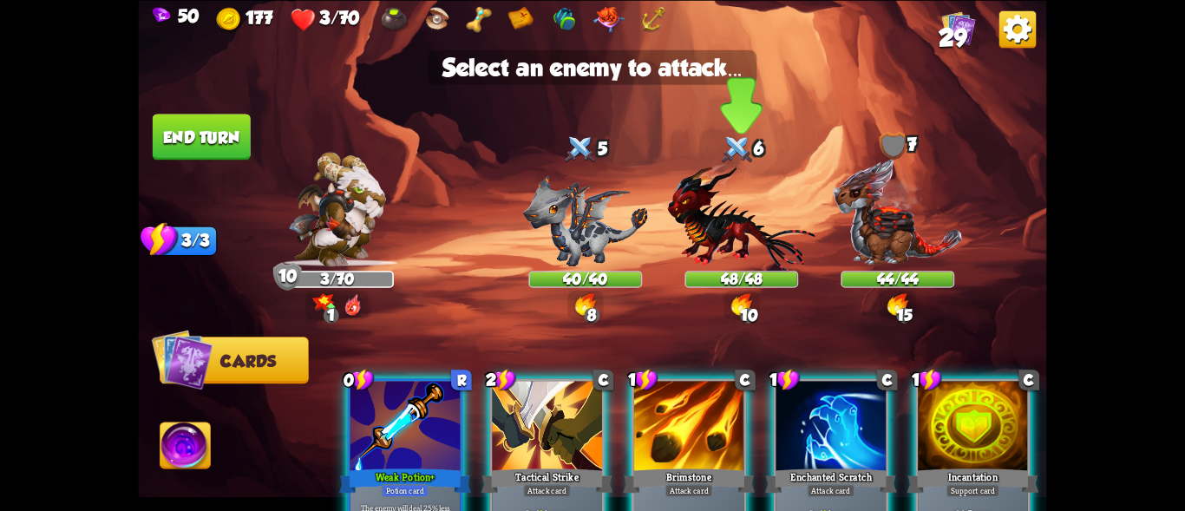
click at [687, 209] on img at bounding box center [741, 216] width 147 height 108
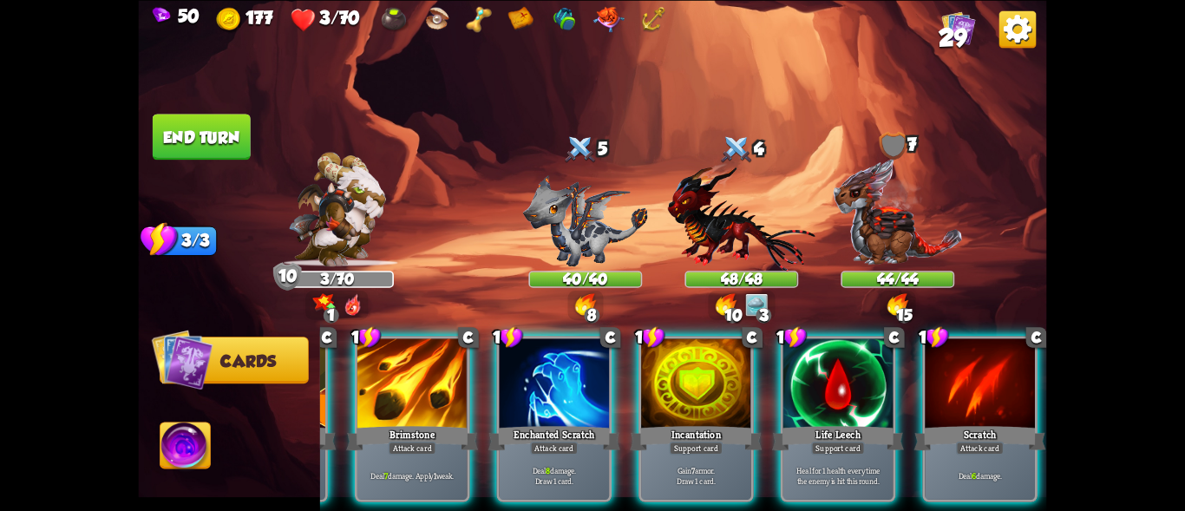
scroll to position [0, 0]
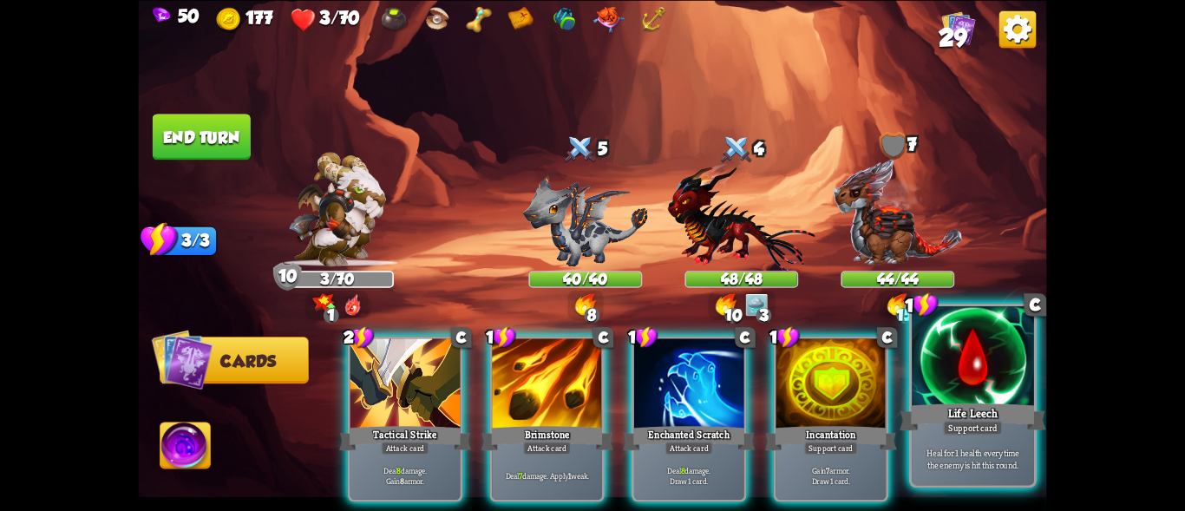
click at [971, 376] on div at bounding box center [973, 357] width 122 height 103
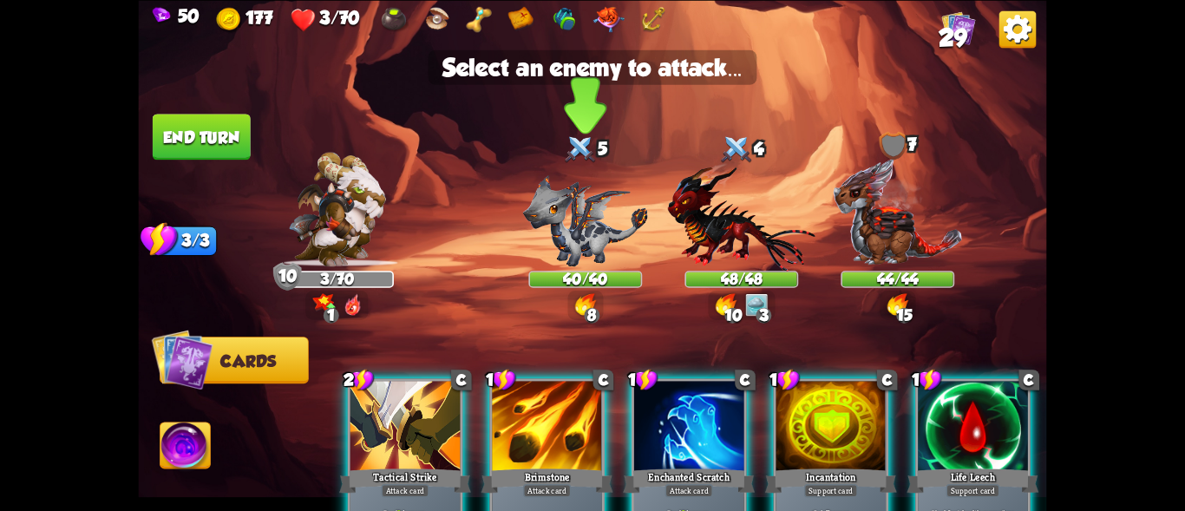
click at [573, 216] on img at bounding box center [585, 219] width 125 height 91
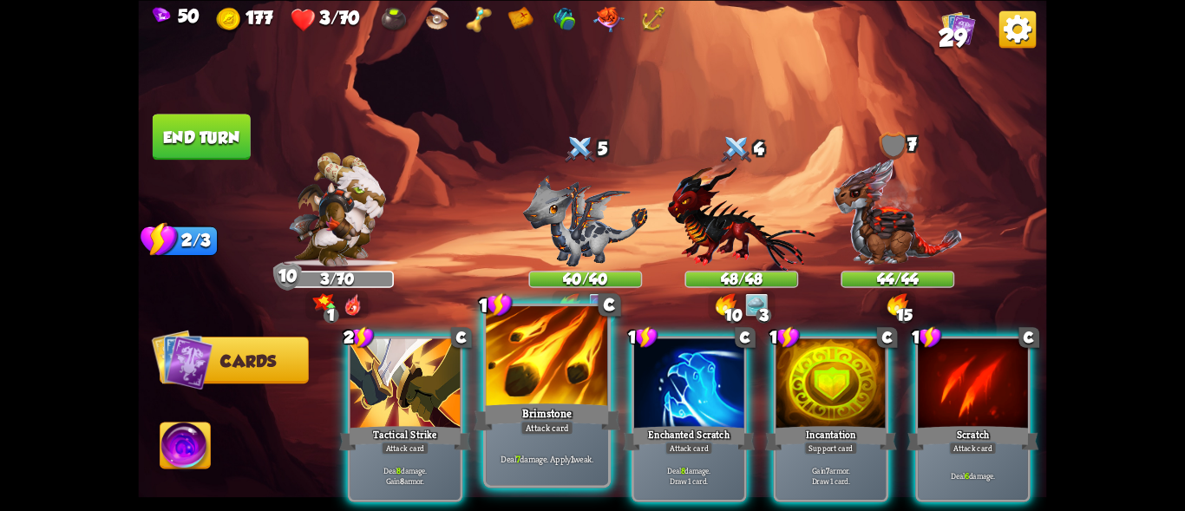
click at [526, 378] on div at bounding box center [547, 357] width 122 height 103
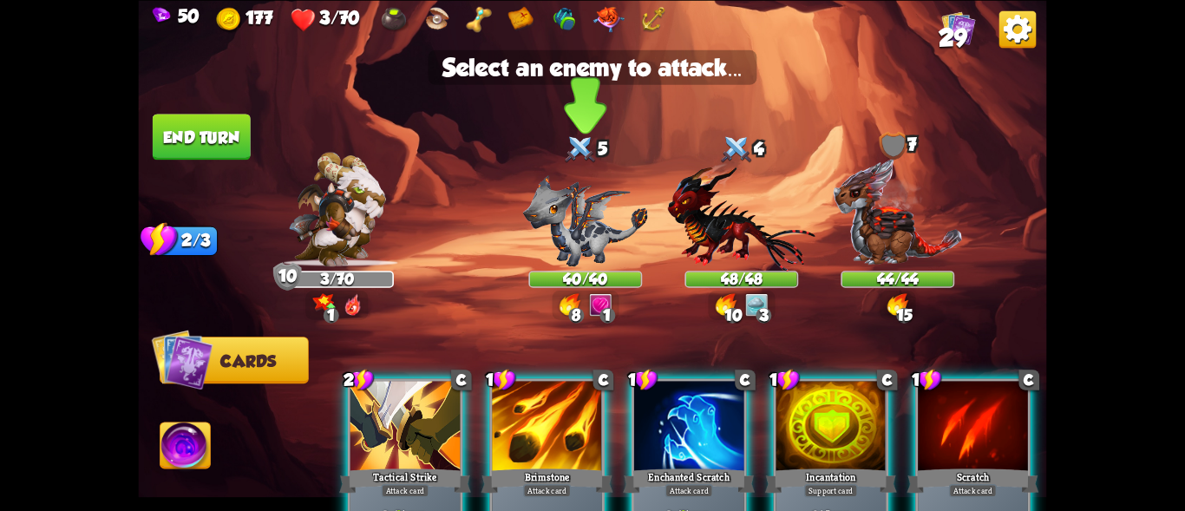
click at [585, 206] on img at bounding box center [585, 219] width 125 height 91
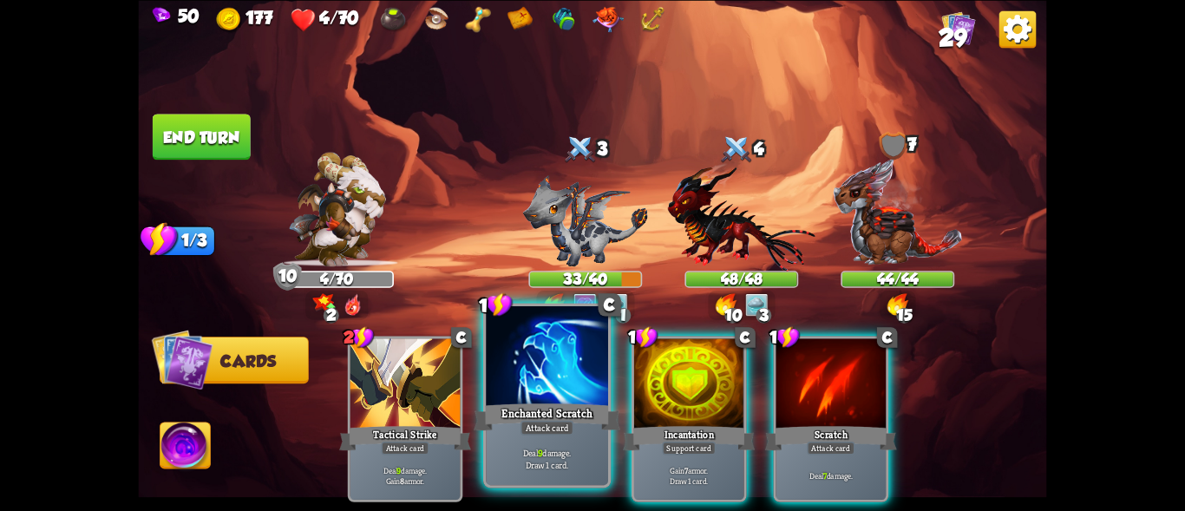
click at [545, 358] on div at bounding box center [547, 357] width 122 height 103
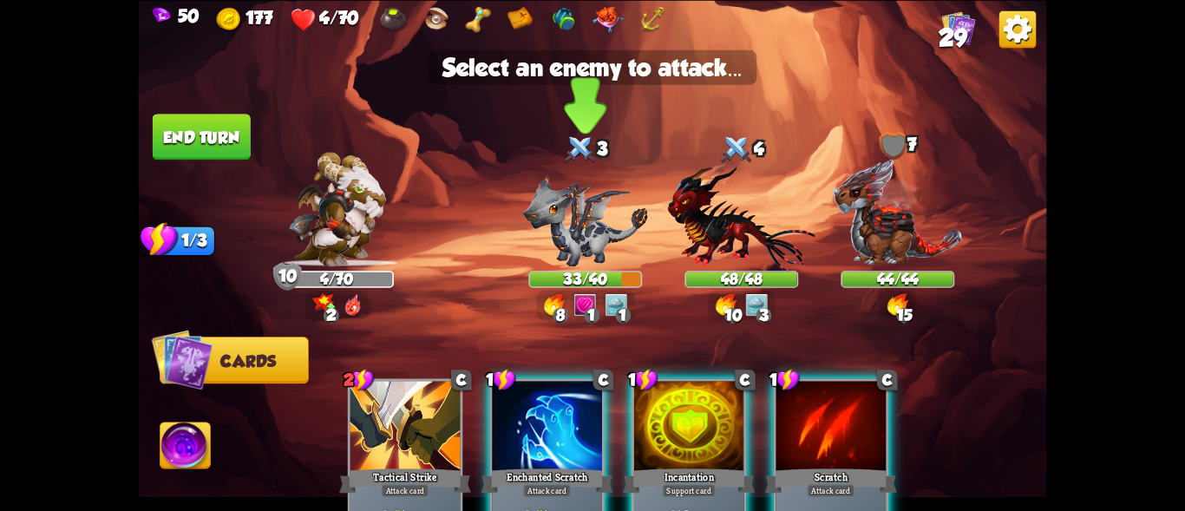
click at [583, 220] on img at bounding box center [585, 219] width 125 height 91
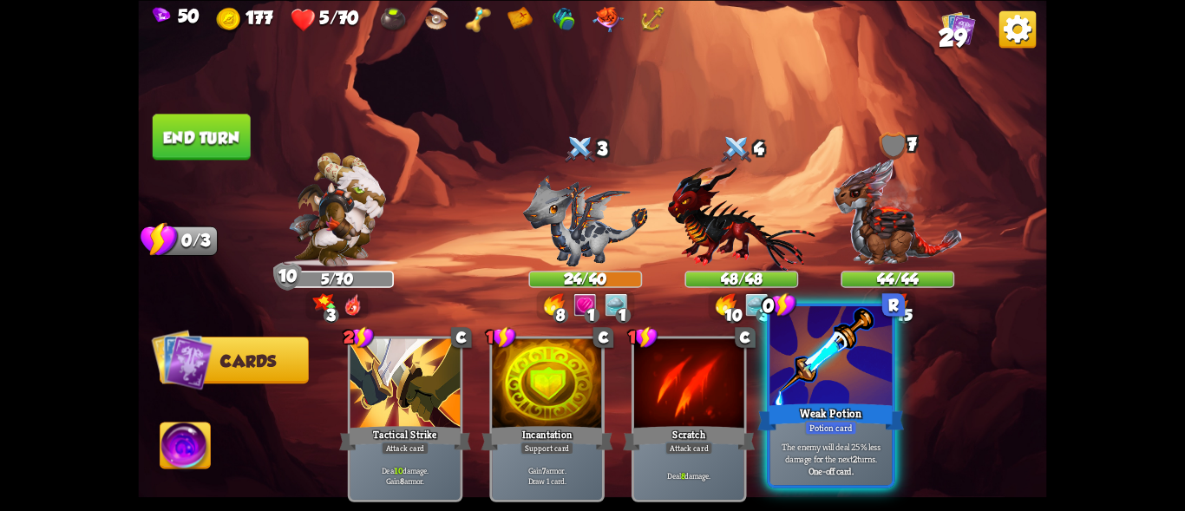
click at [801, 385] on div at bounding box center [831, 357] width 122 height 103
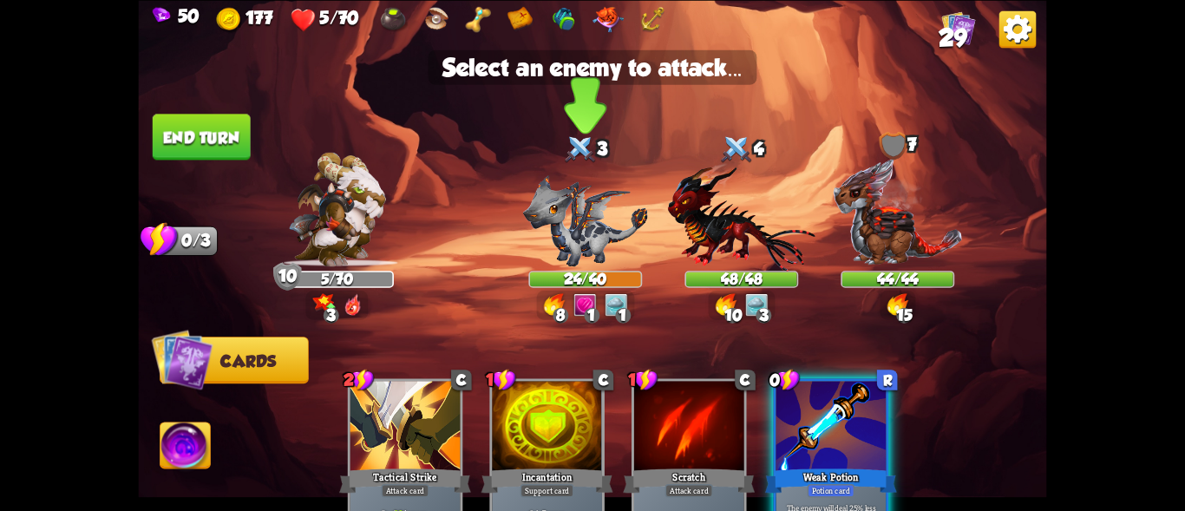
click at [581, 219] on img at bounding box center [585, 219] width 125 height 91
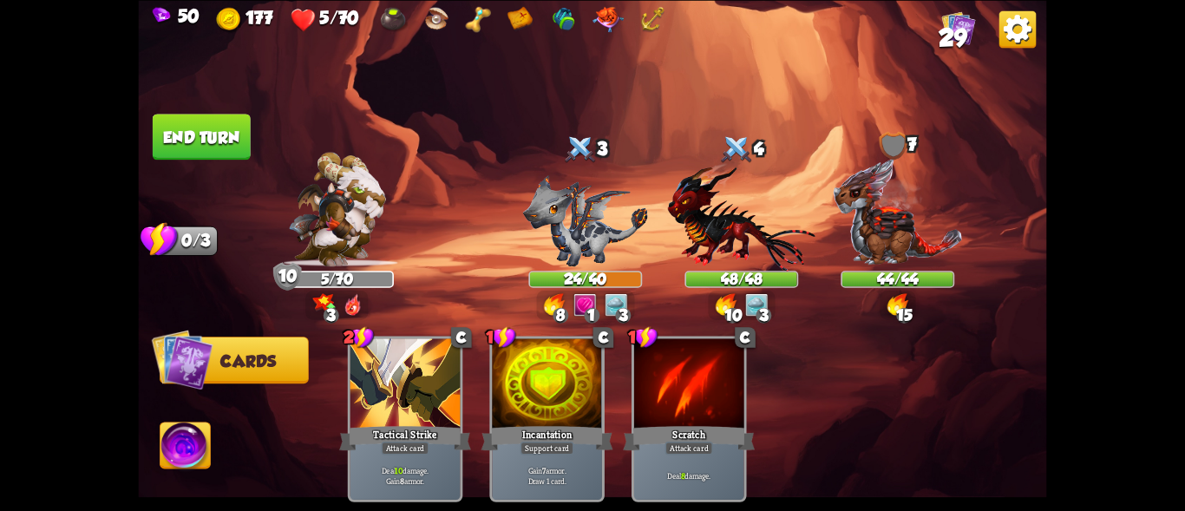
click at [578, 216] on img at bounding box center [585, 219] width 125 height 91
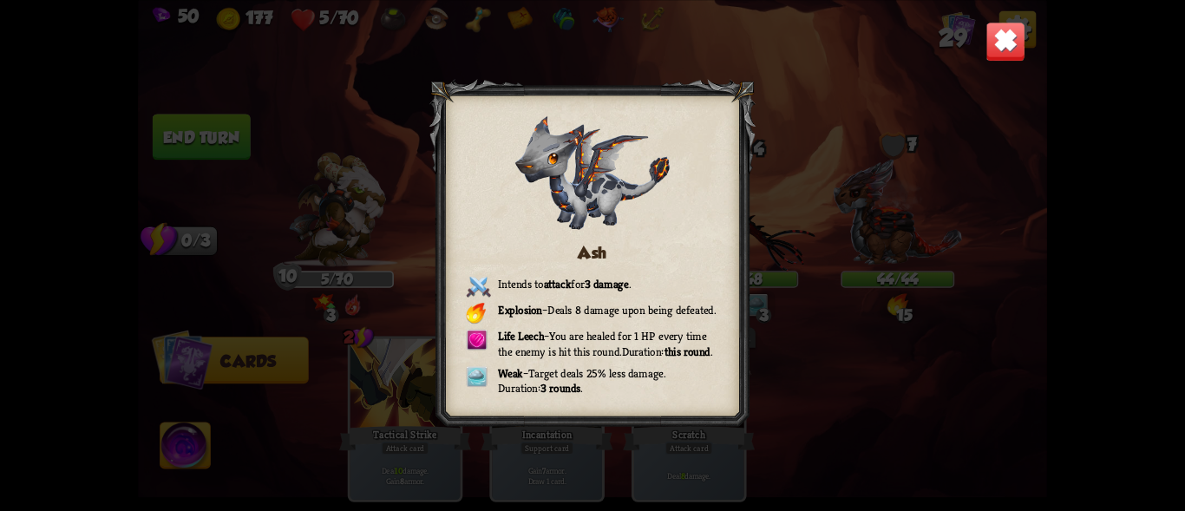
click at [1000, 29] on img at bounding box center [1005, 42] width 40 height 40
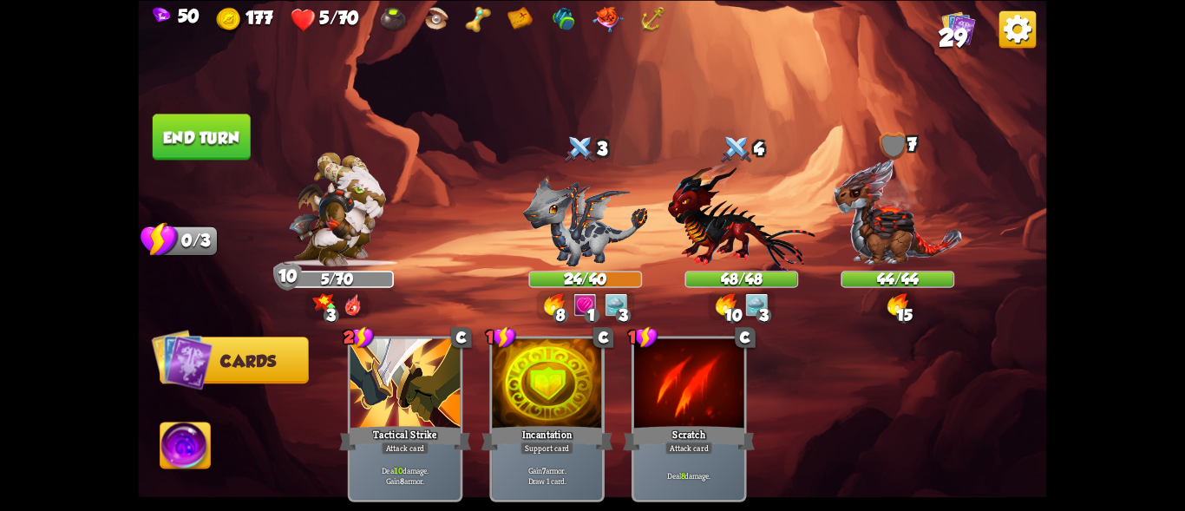
click at [195, 137] on button "End turn" at bounding box center [202, 137] width 98 height 46
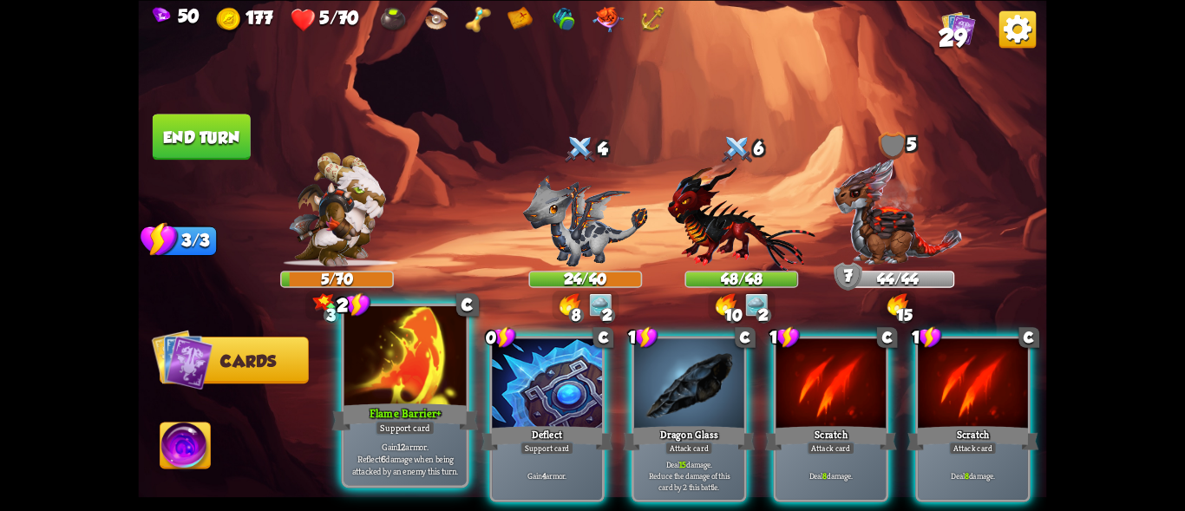
click at [400, 376] on div at bounding box center [405, 357] width 122 height 103
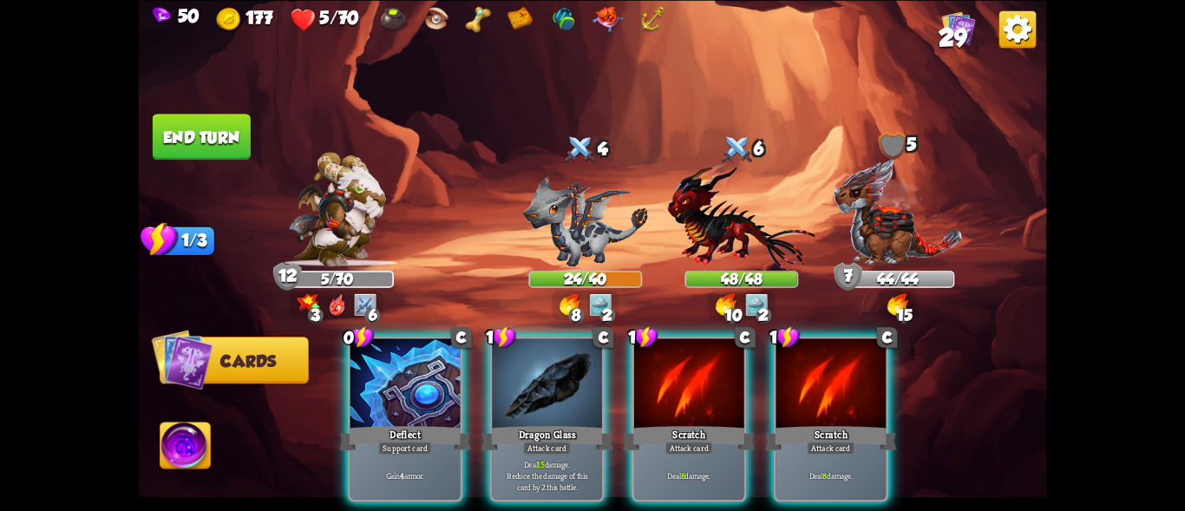
drag, startPoint x: 383, startPoint y: 375, endPoint x: 372, endPoint y: 375, distance: 11.3
click at [378, 374] on div at bounding box center [405, 384] width 110 height 93
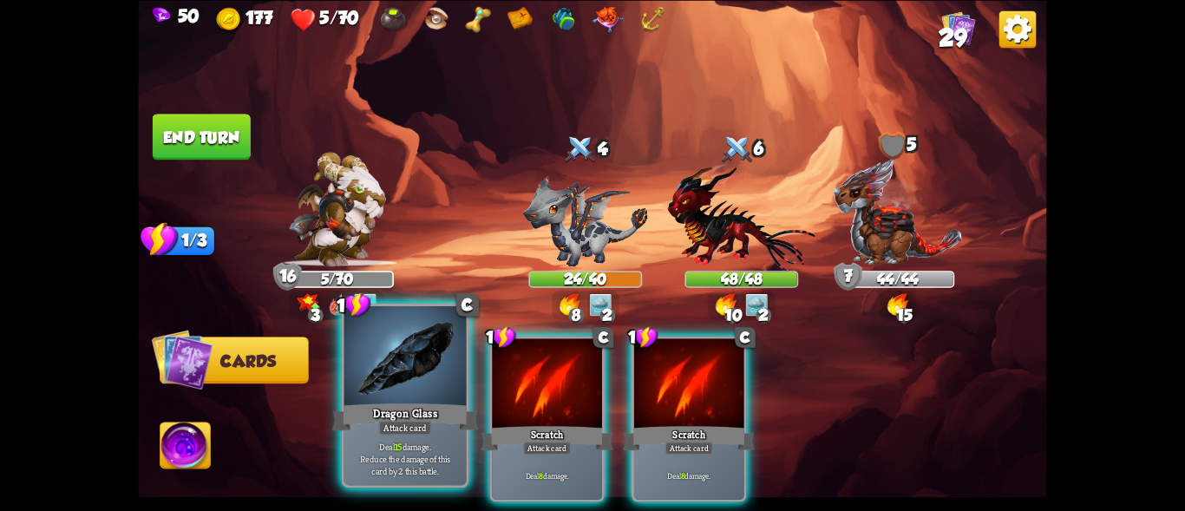
click at [404, 337] on div at bounding box center [405, 357] width 122 height 103
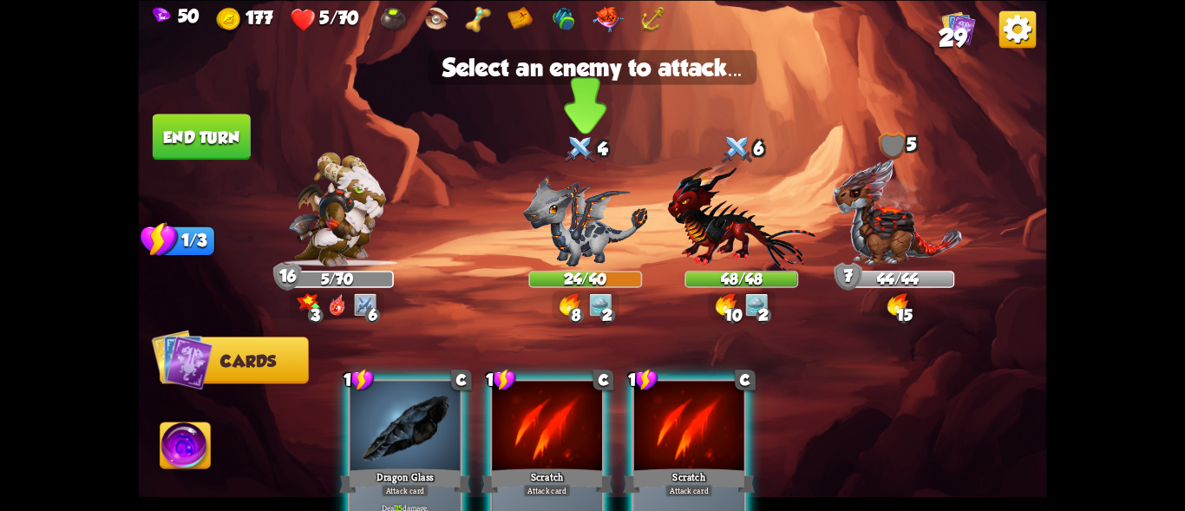
click at [575, 221] on img at bounding box center [585, 219] width 125 height 91
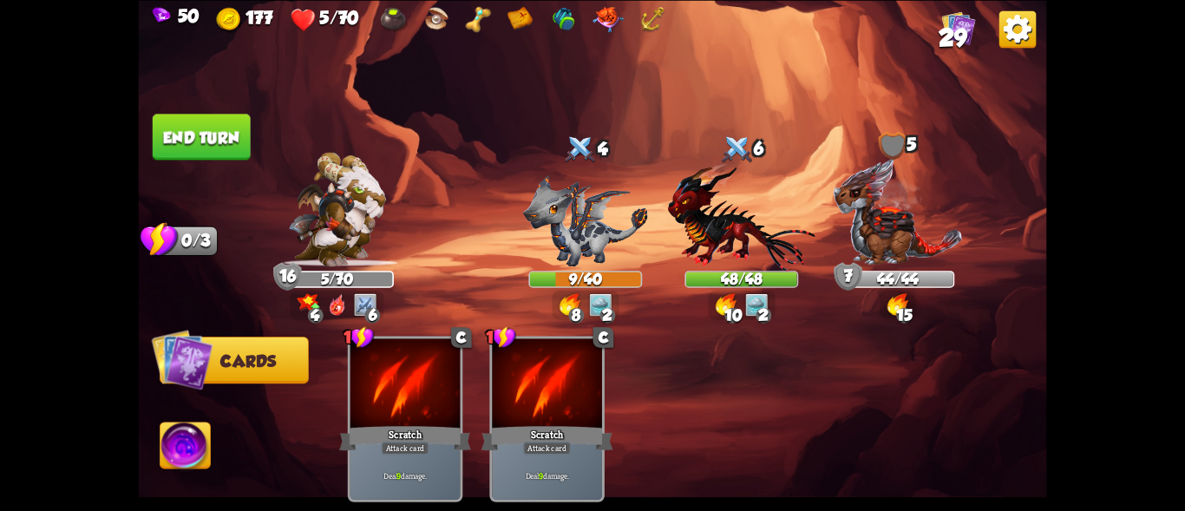
click at [206, 128] on button "End turn" at bounding box center [202, 137] width 98 height 46
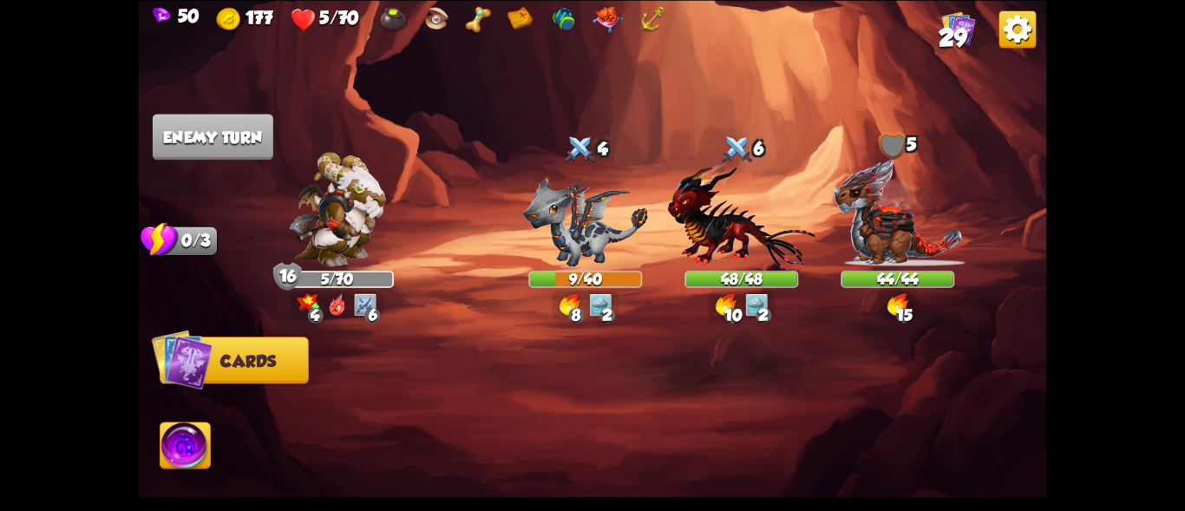
click at [332, 216] on img at bounding box center [337, 209] width 97 height 114
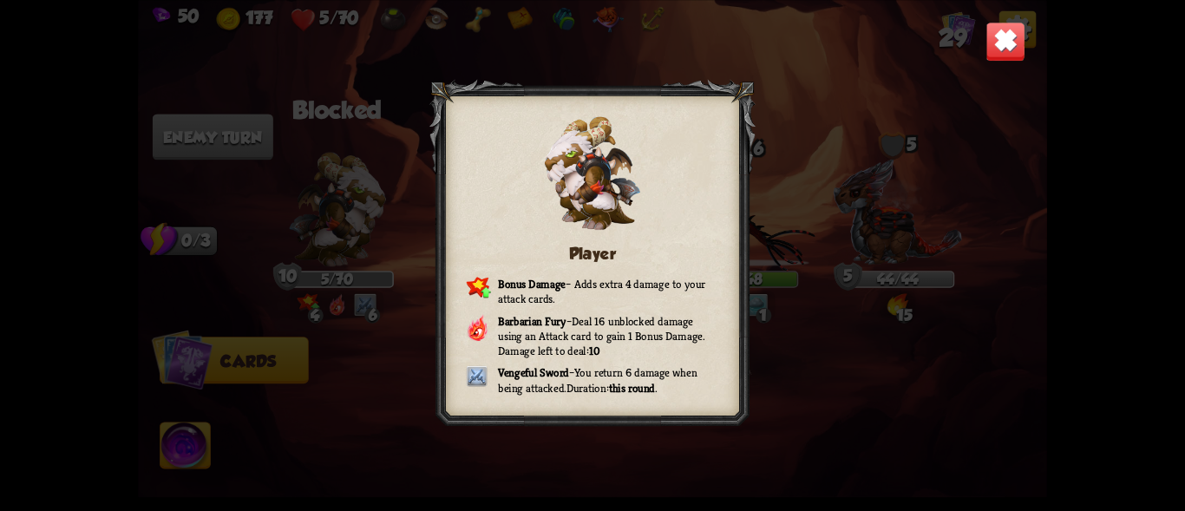
click at [993, 36] on img at bounding box center [1005, 42] width 40 height 40
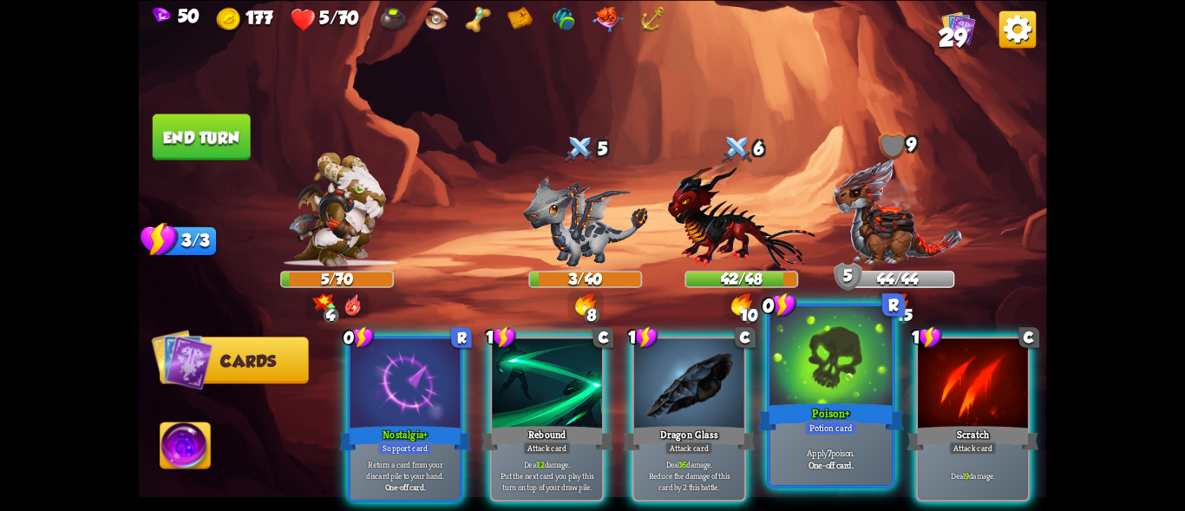
click at [808, 395] on div at bounding box center [831, 357] width 122 height 103
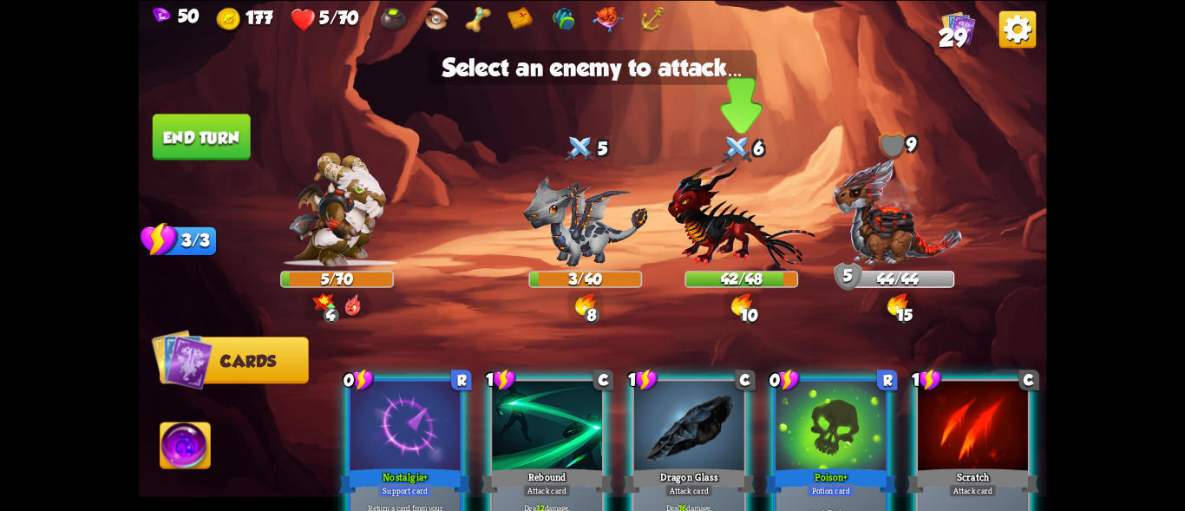
click at [729, 225] on img at bounding box center [741, 216] width 147 height 108
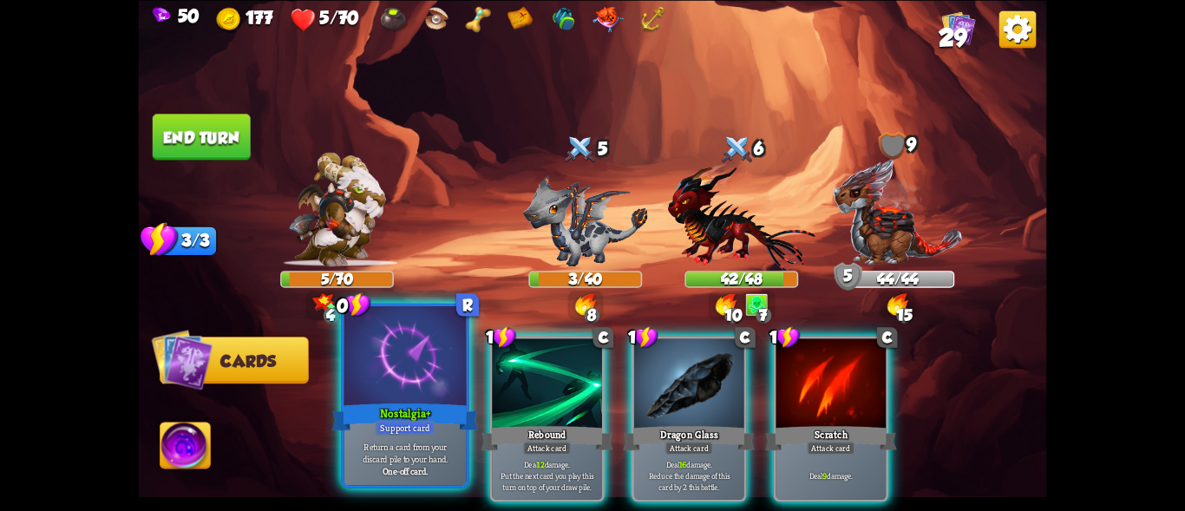
click at [418, 402] on div "Nostalgia+" at bounding box center [405, 416] width 147 height 33
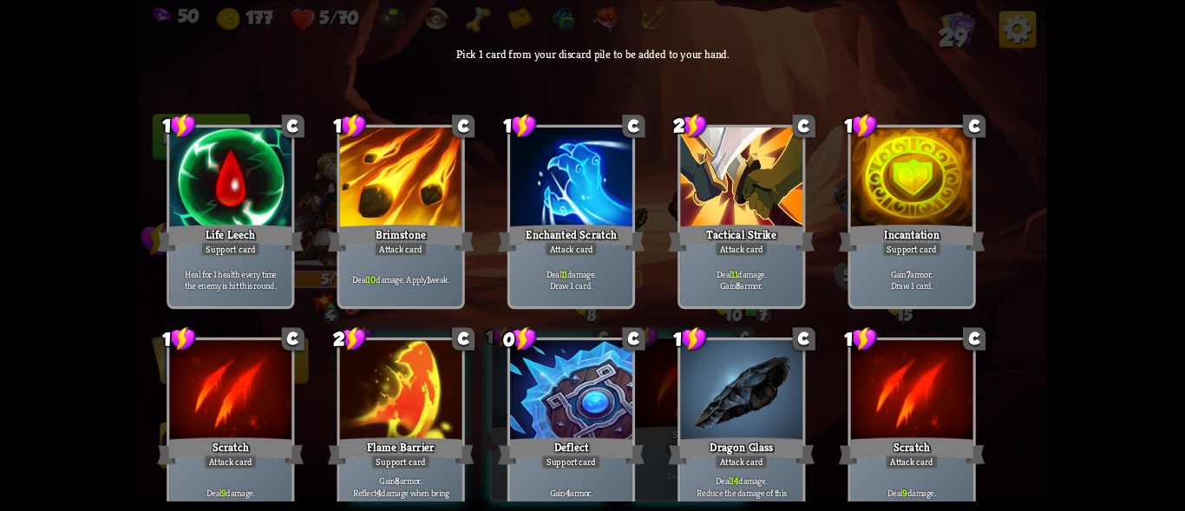
click at [419, 402] on div at bounding box center [401, 391] width 122 height 103
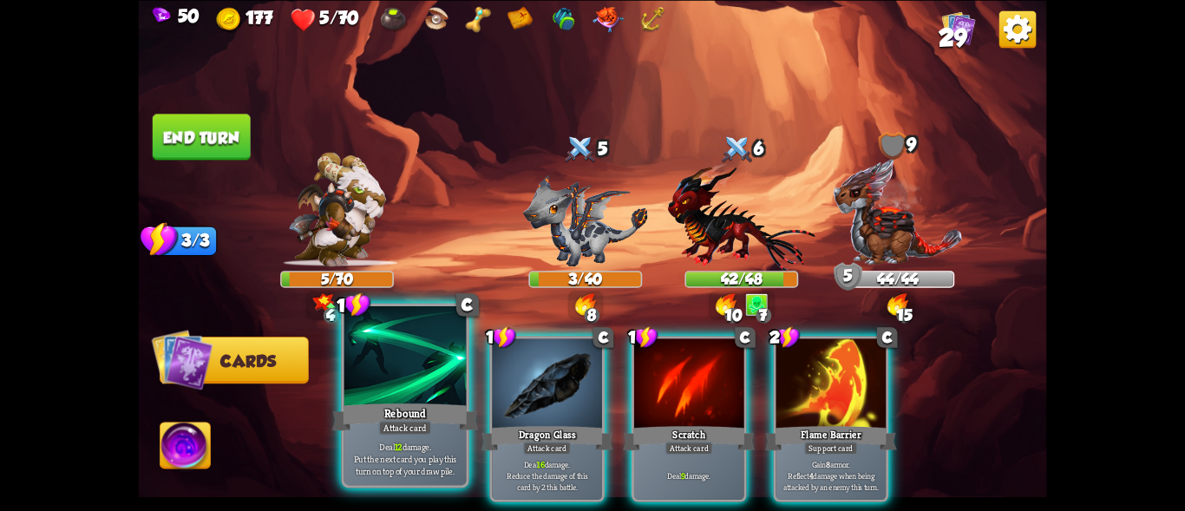
click at [383, 388] on div at bounding box center [405, 357] width 122 height 103
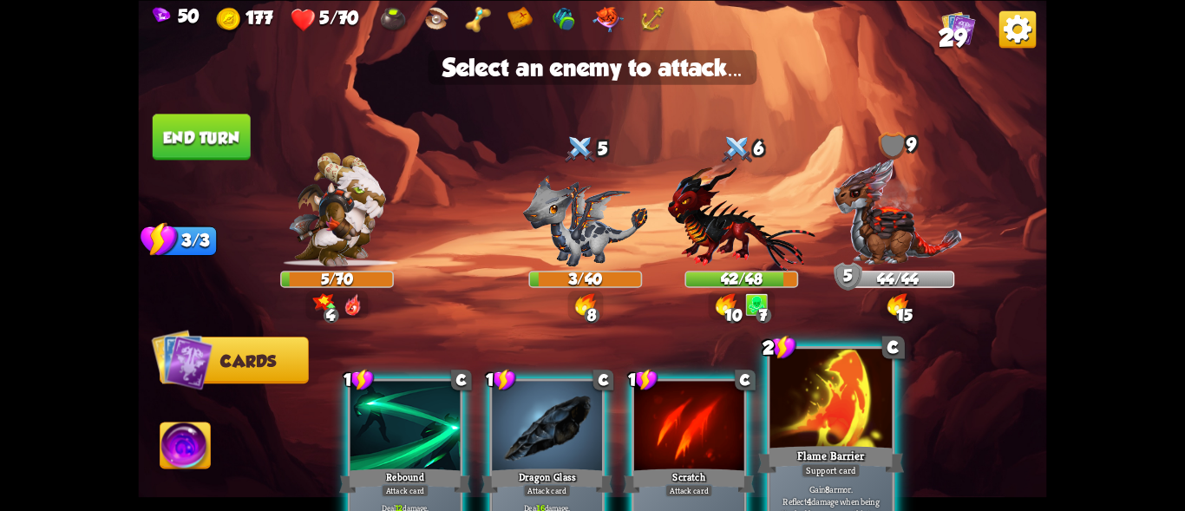
click at [815, 422] on div at bounding box center [831, 400] width 122 height 103
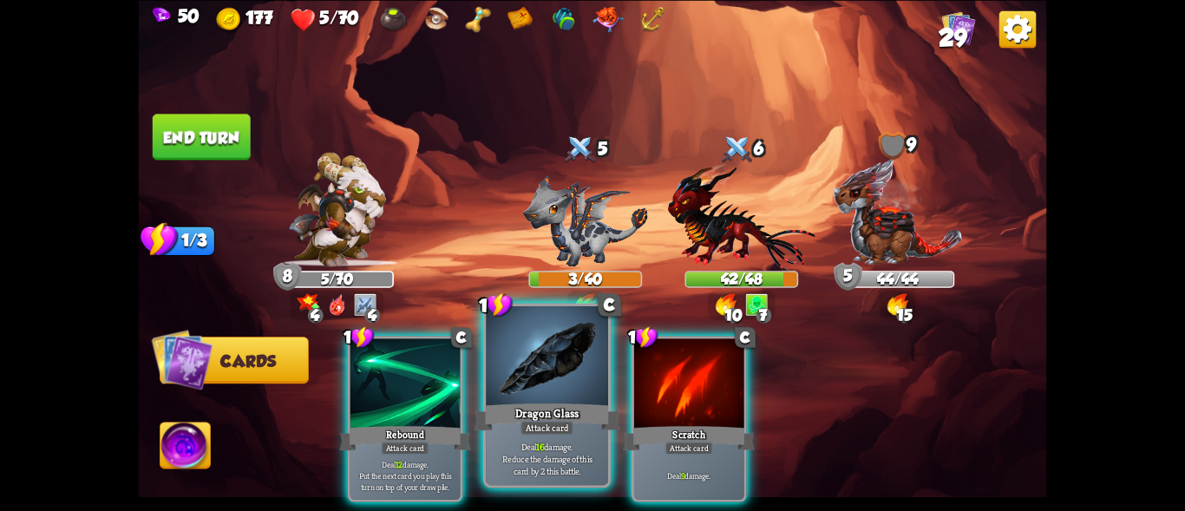
drag, startPoint x: 557, startPoint y: 393, endPoint x: 553, endPoint y: 359, distance: 34.1
click at [556, 393] on div at bounding box center [547, 357] width 122 height 103
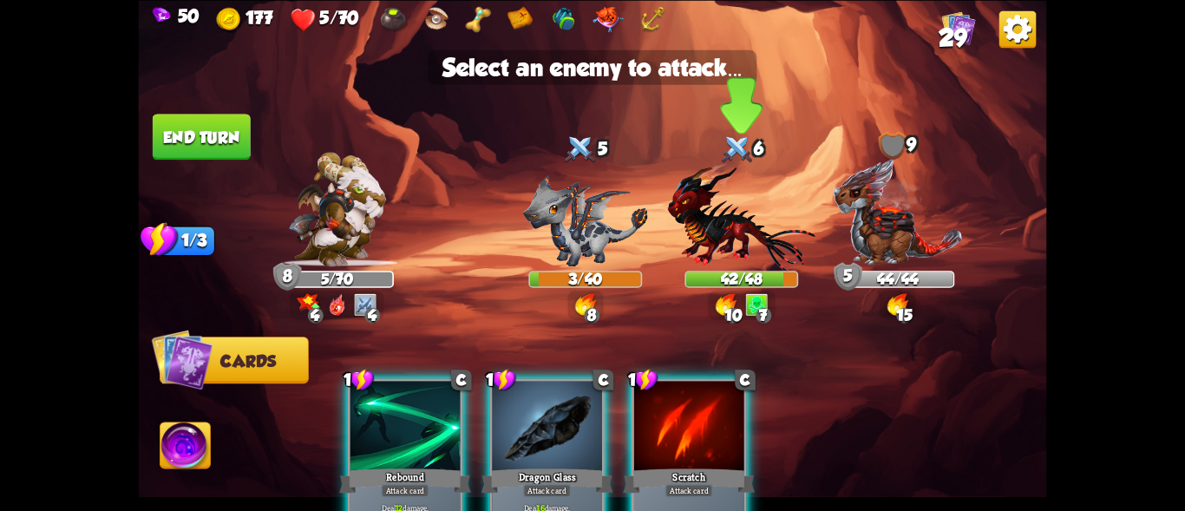
click at [734, 225] on img at bounding box center [741, 216] width 147 height 108
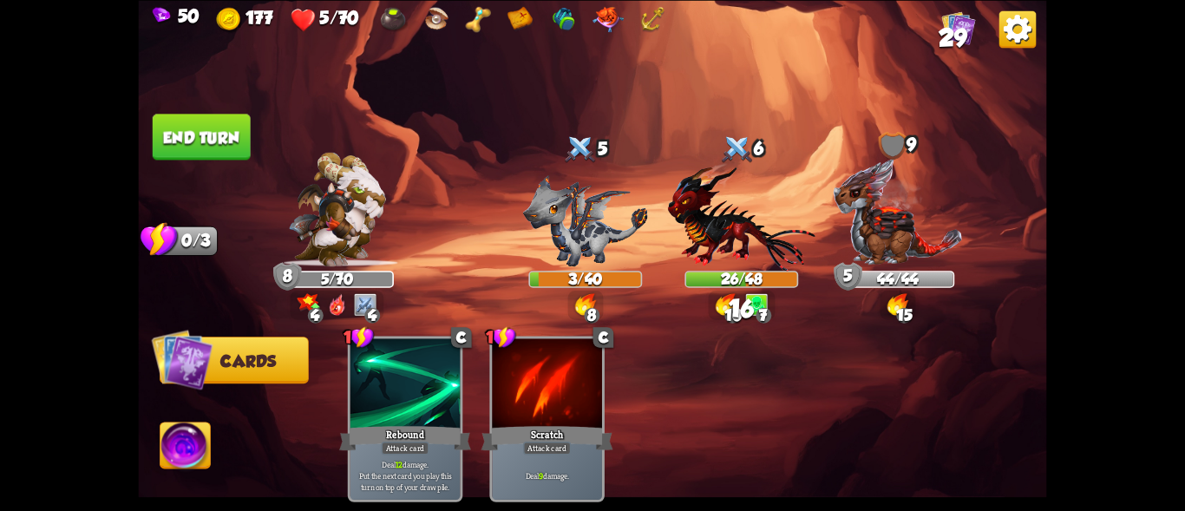
click at [194, 153] on button "End turn" at bounding box center [202, 137] width 98 height 46
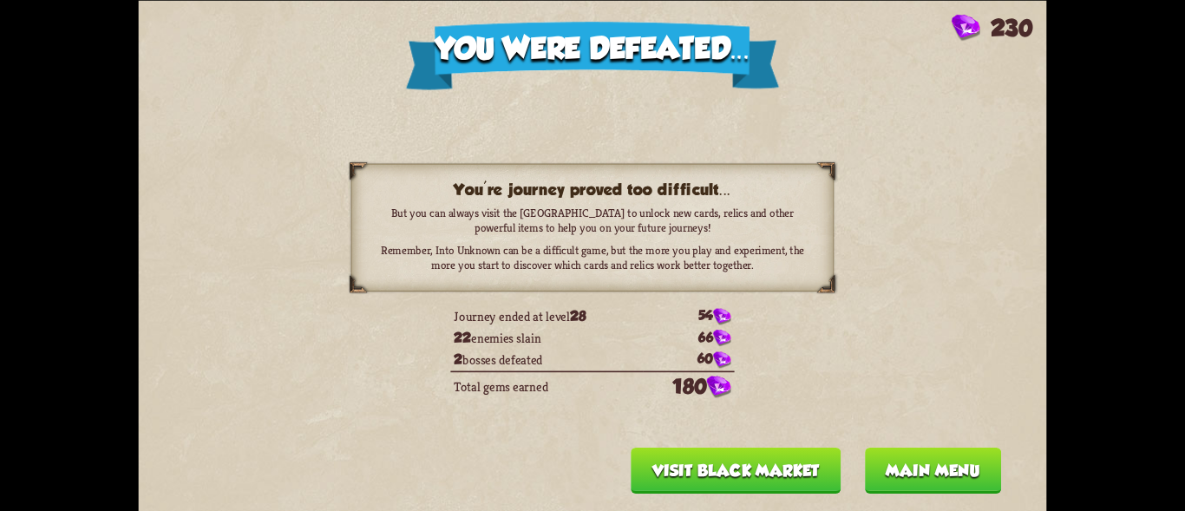
click at [920, 460] on button "Main menu" at bounding box center [933, 470] width 136 height 46
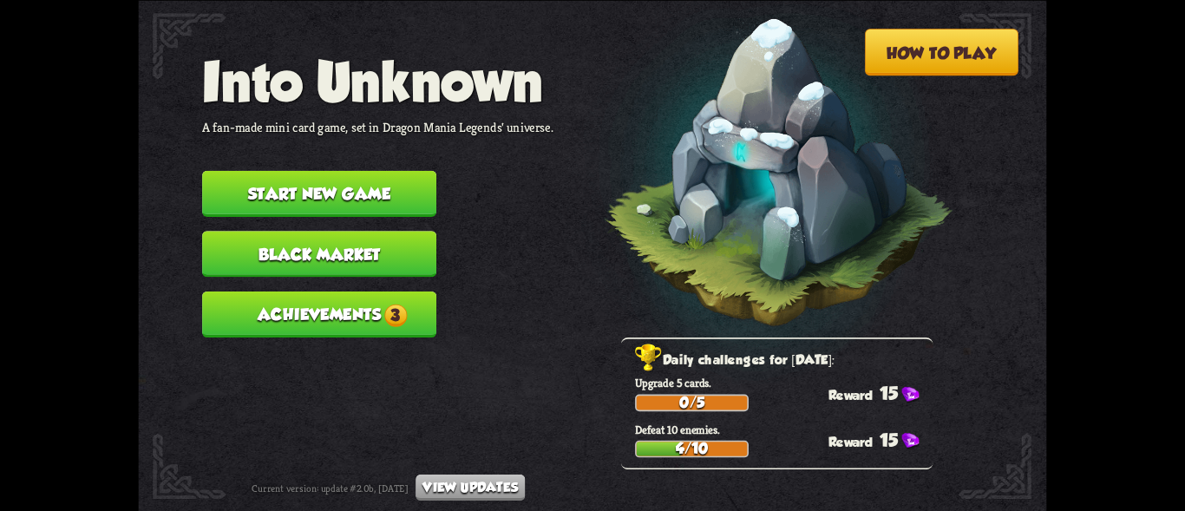
click at [331, 337] on nav "Into Unknown A fan-made mini card game, set in Dragon Mania Legends' universe. …" at bounding box center [377, 200] width 351 height 302
click at [317, 323] on button "Achievements 3" at bounding box center [319, 314] width 234 height 46
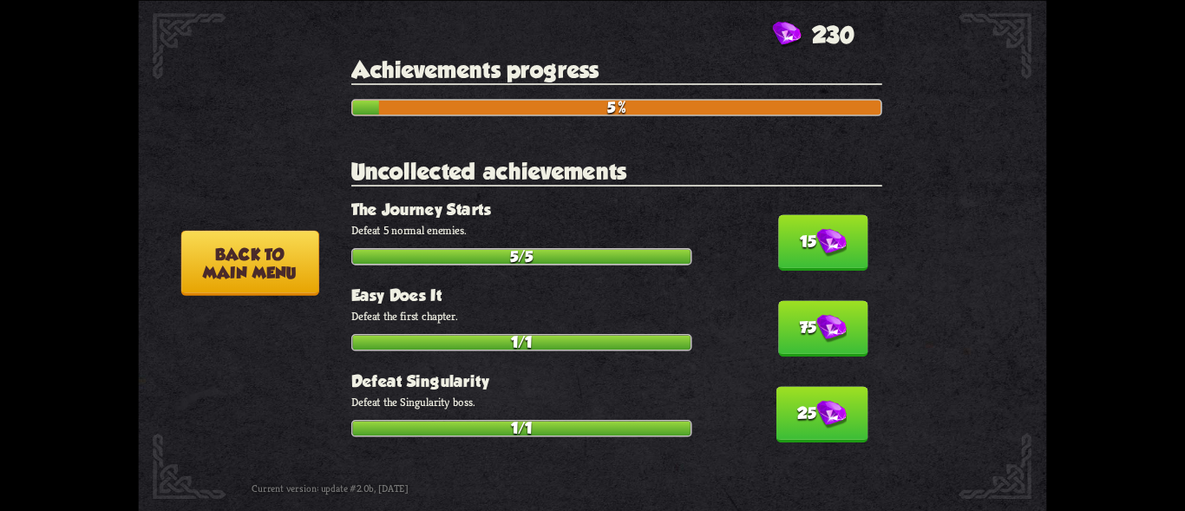
click at [816, 255] on img at bounding box center [831, 242] width 30 height 29
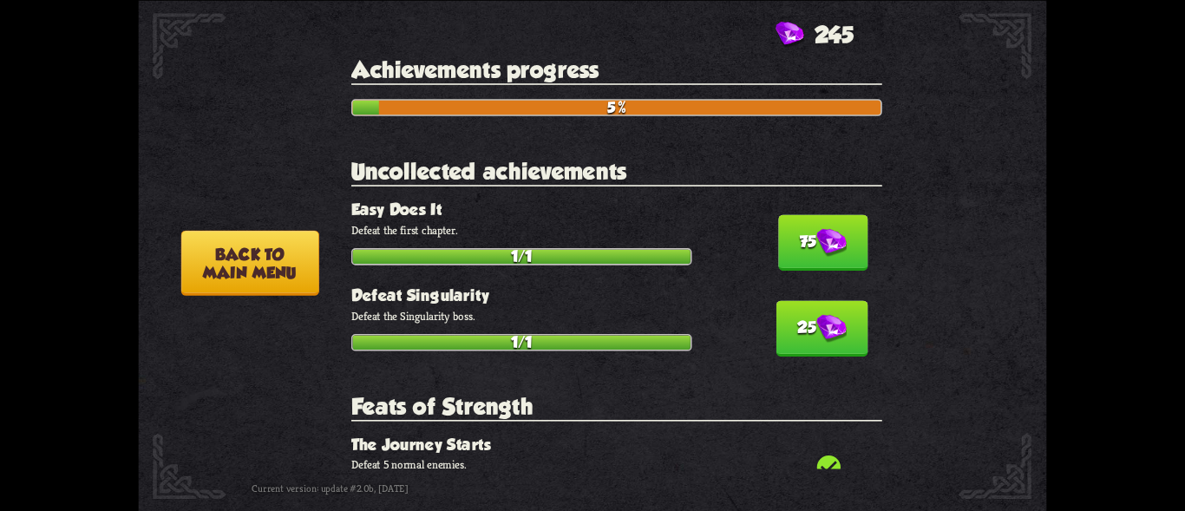
click at [811, 295] on h3 "Defeat Singularity" at bounding box center [616, 295] width 531 height 18
click at [804, 242] on button "75" at bounding box center [822, 242] width 89 height 56
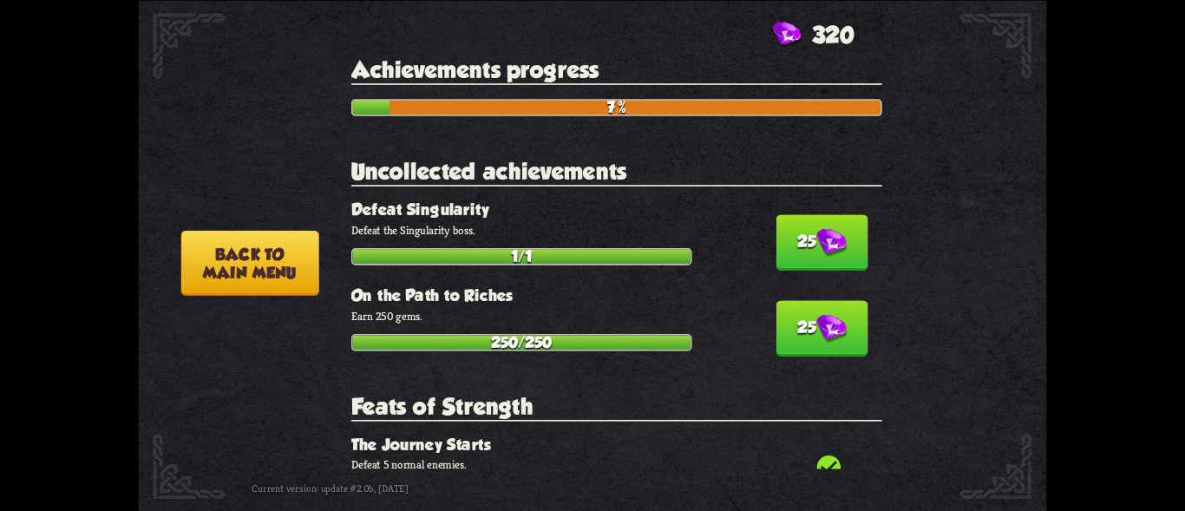
click at [804, 242] on button "25" at bounding box center [822, 242] width 92 height 56
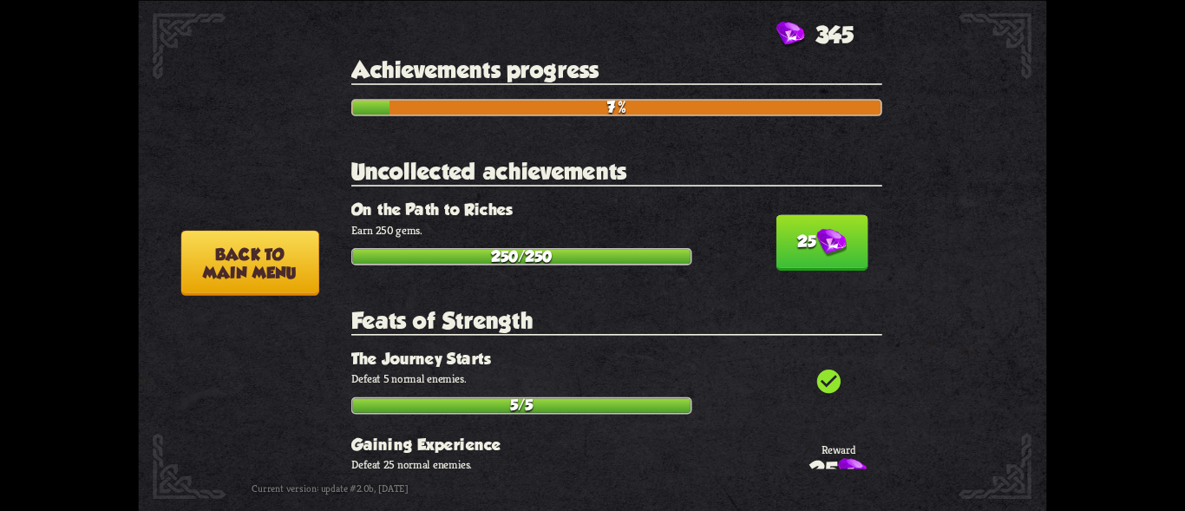
click at [804, 242] on button "25" at bounding box center [822, 242] width 92 height 56
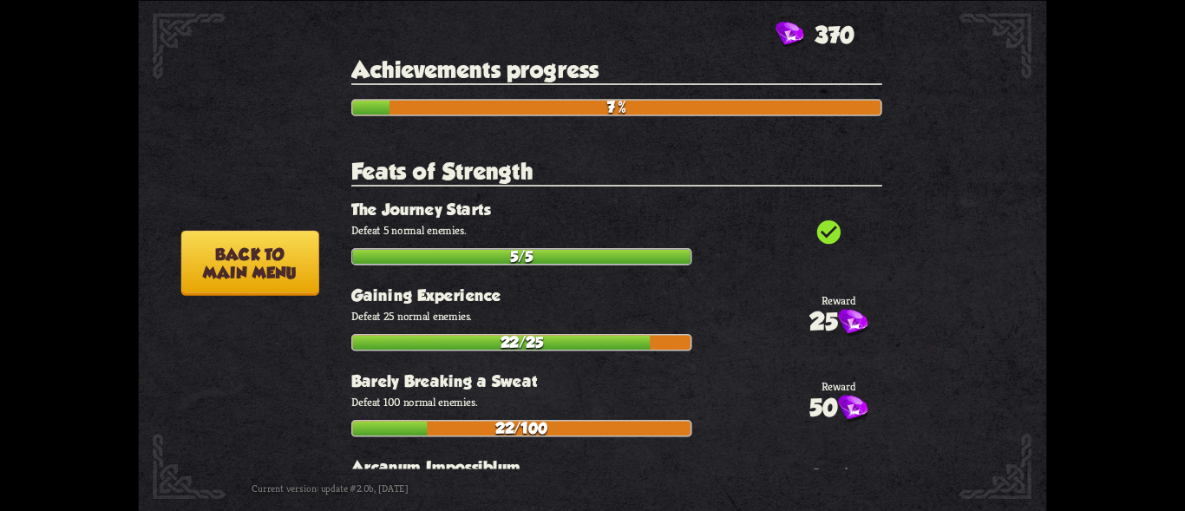
click at [173, 0] on div "How to play Into Unknown A fan-made mini card game, set in Dragon Mania Legends…" at bounding box center [592, 0] width 908 height 0
click at [252, 258] on button "Back to main menu" at bounding box center [250, 262] width 138 height 65
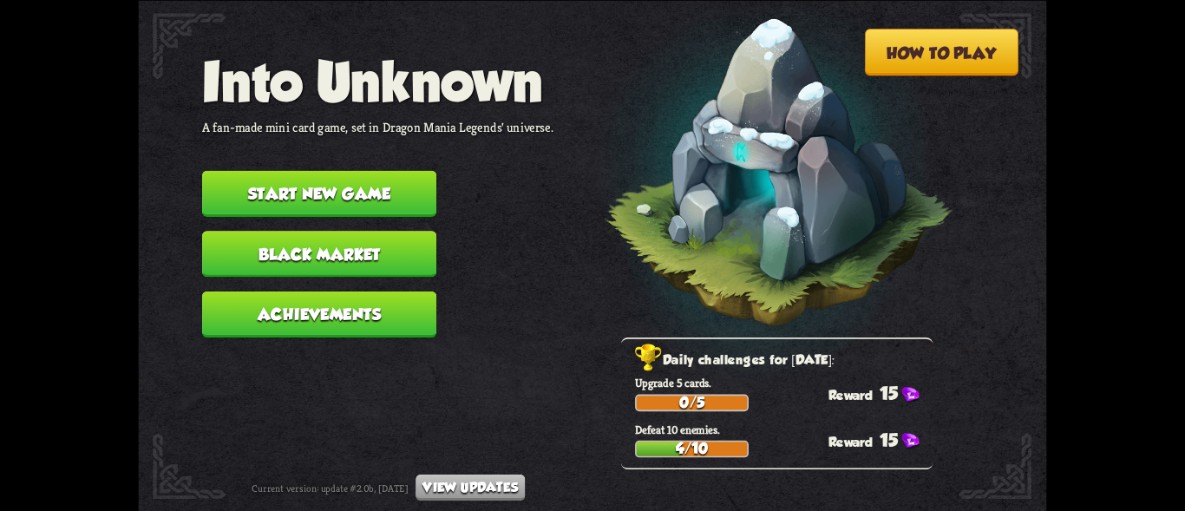
click at [274, 258] on button "Black Market" at bounding box center [319, 254] width 234 height 46
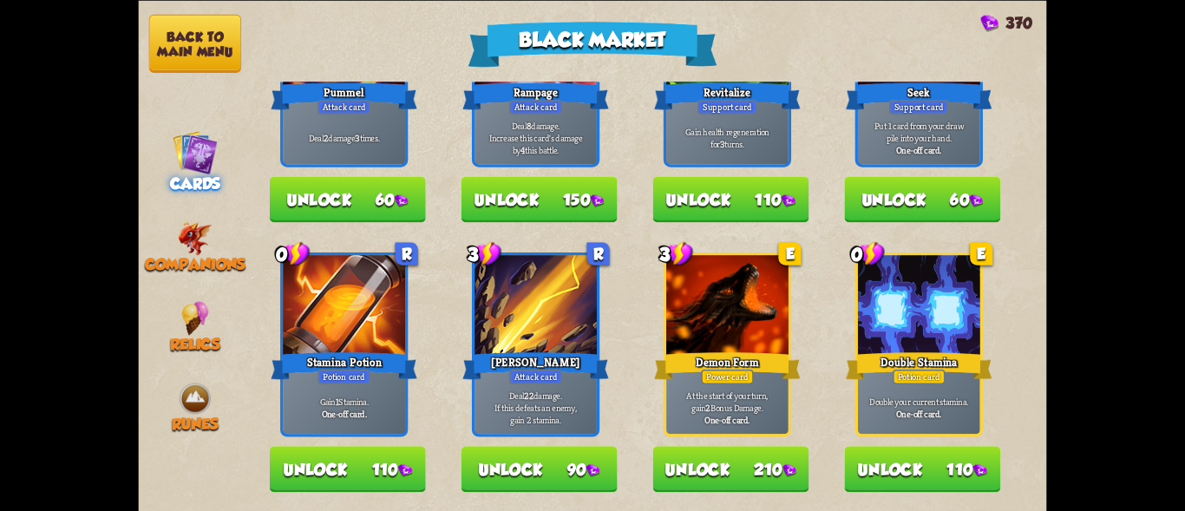
scroll to position [850, 0]
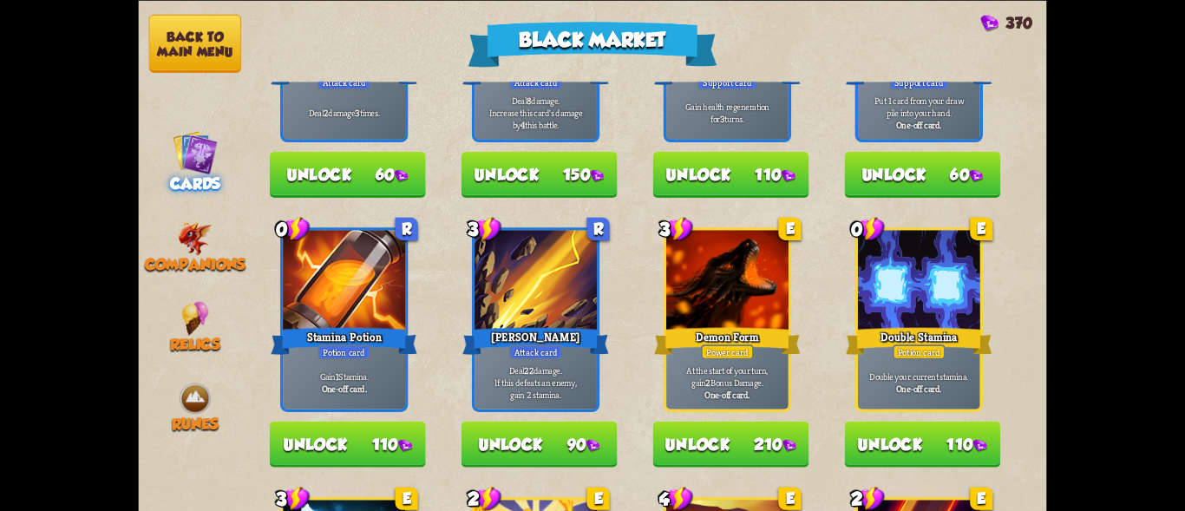
click at [906, 445] on button "Unlock 110" at bounding box center [922, 444] width 156 height 46
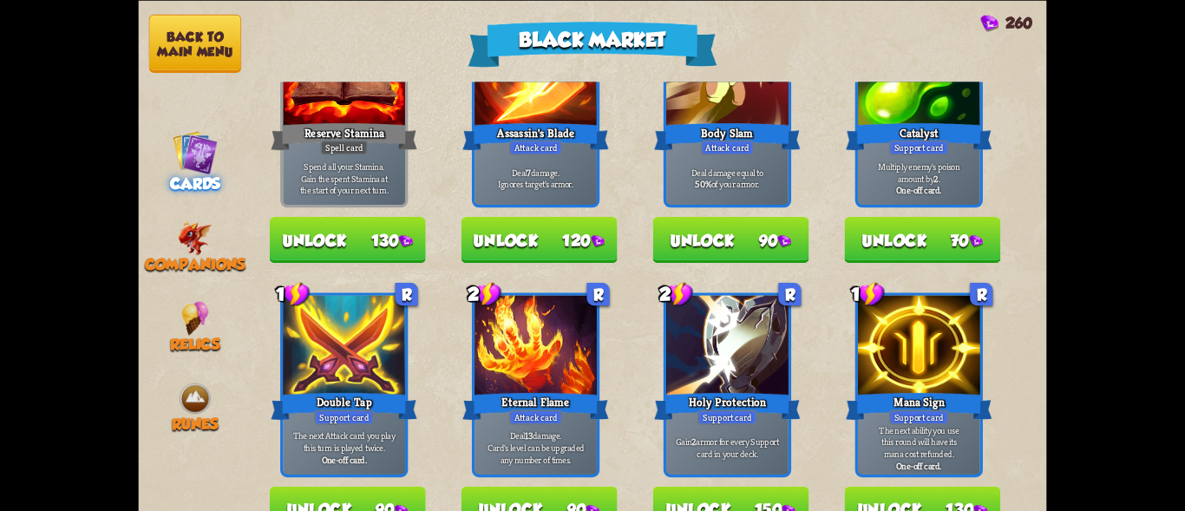
scroll to position [0, 0]
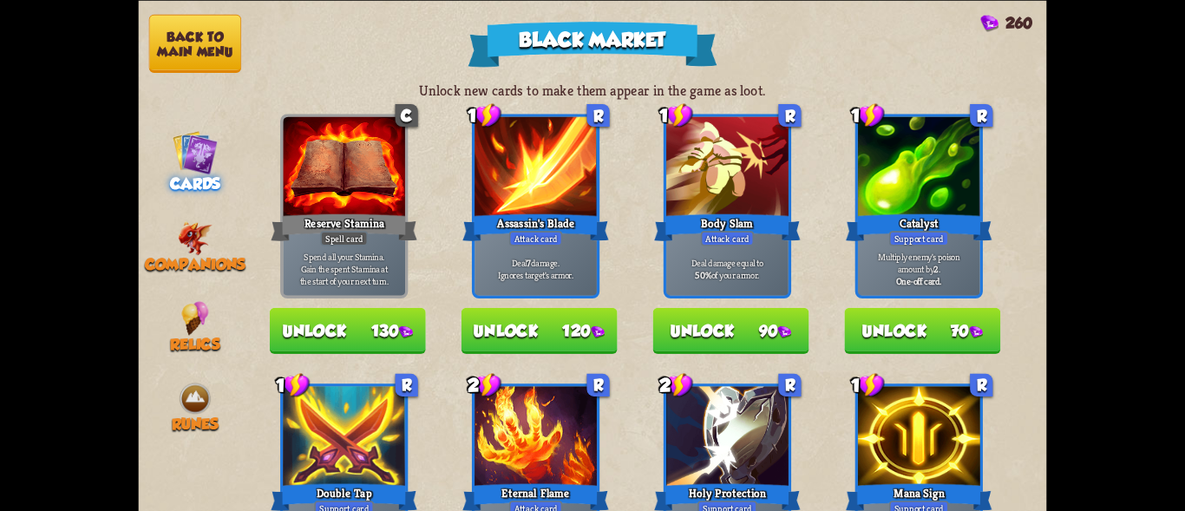
click at [880, 333] on button "Unlock 70" at bounding box center [922, 330] width 156 height 46
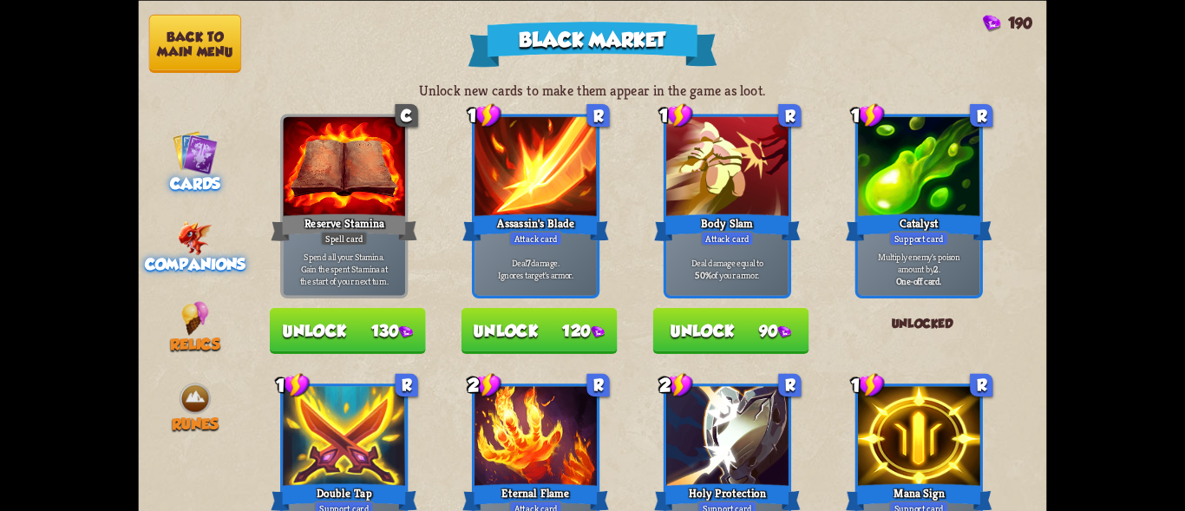
click at [189, 238] on img at bounding box center [195, 237] width 35 height 34
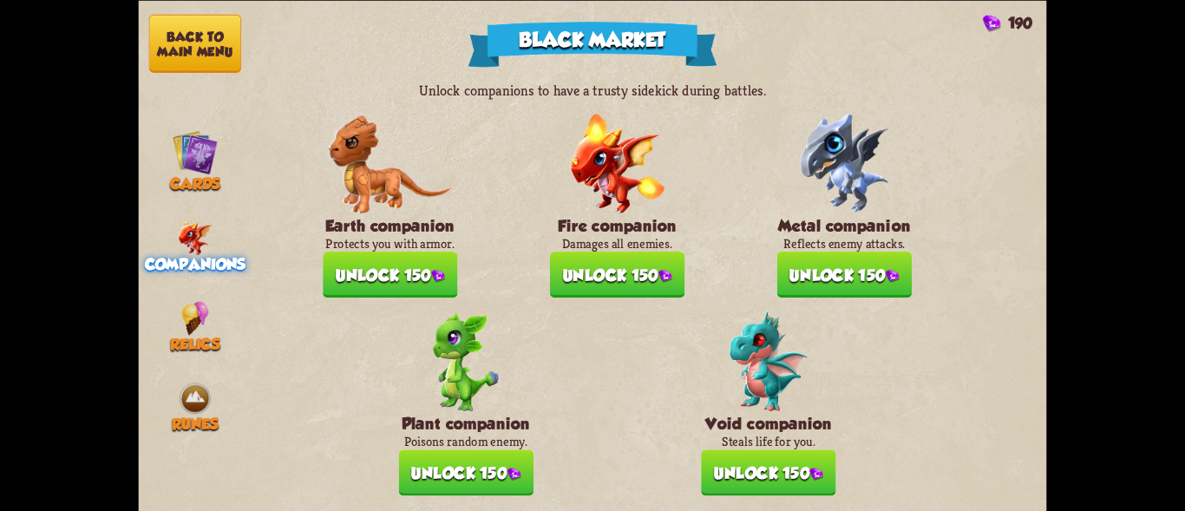
click at [364, 267] on button "Unlock 150" at bounding box center [390, 275] width 134 height 46
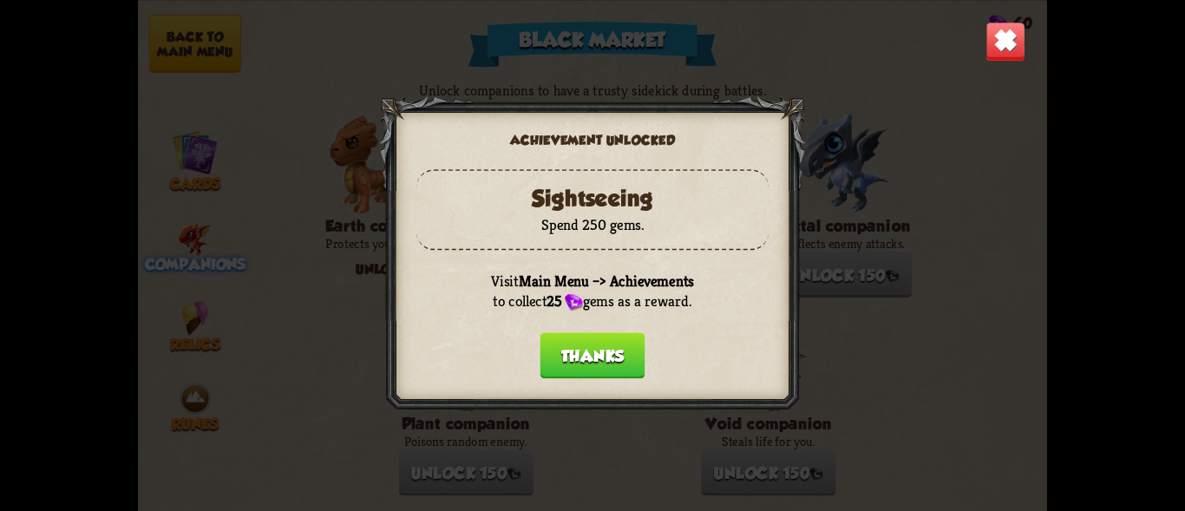
click at [594, 350] on button "Thanks" at bounding box center [592, 355] width 105 height 46
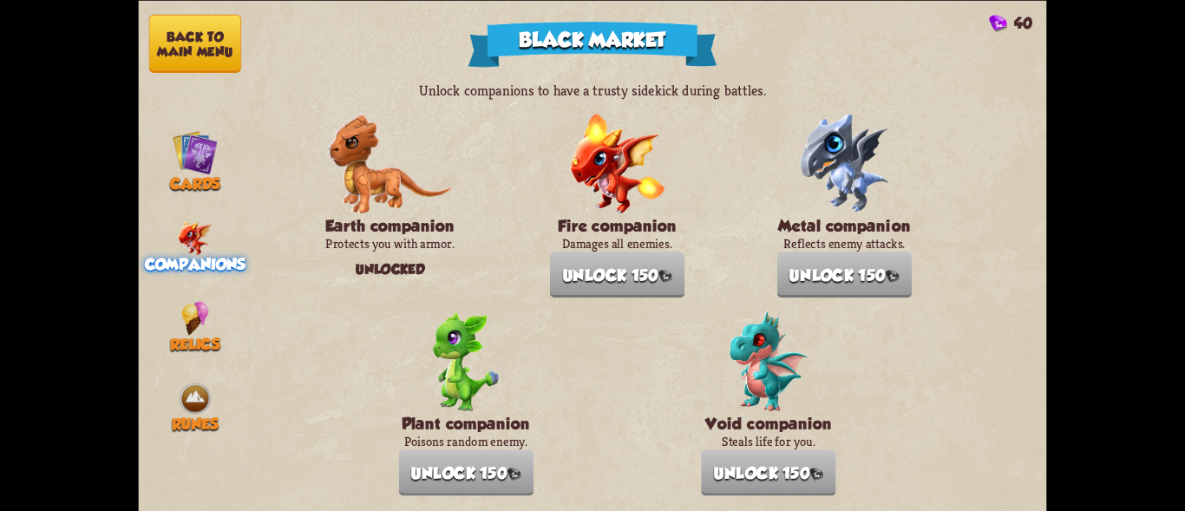
click at [196, 55] on button "Back to main menu" at bounding box center [195, 43] width 92 height 58
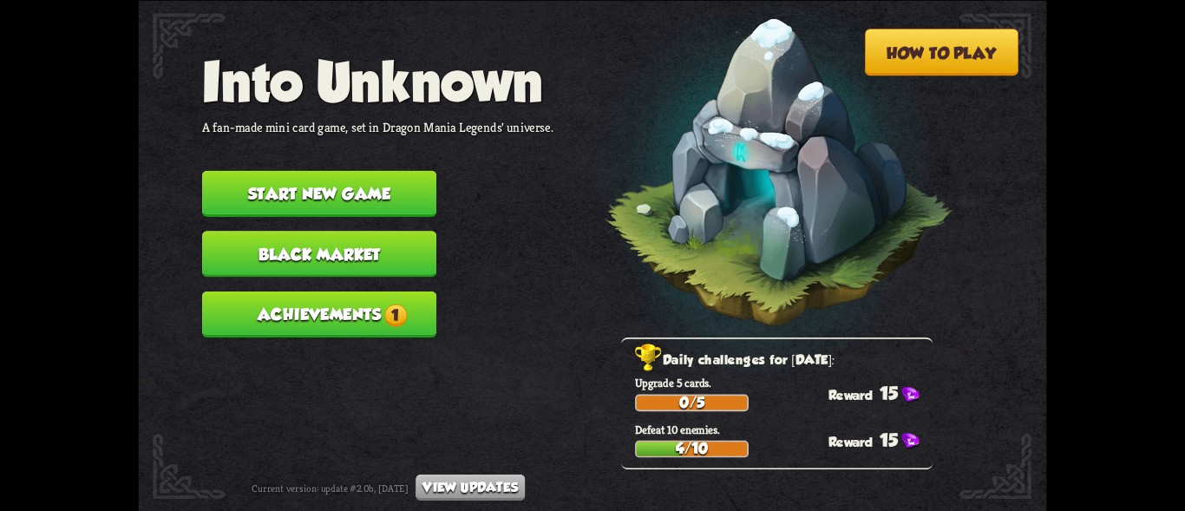
click at [298, 323] on button "Achievements 1" at bounding box center [319, 314] width 234 height 46
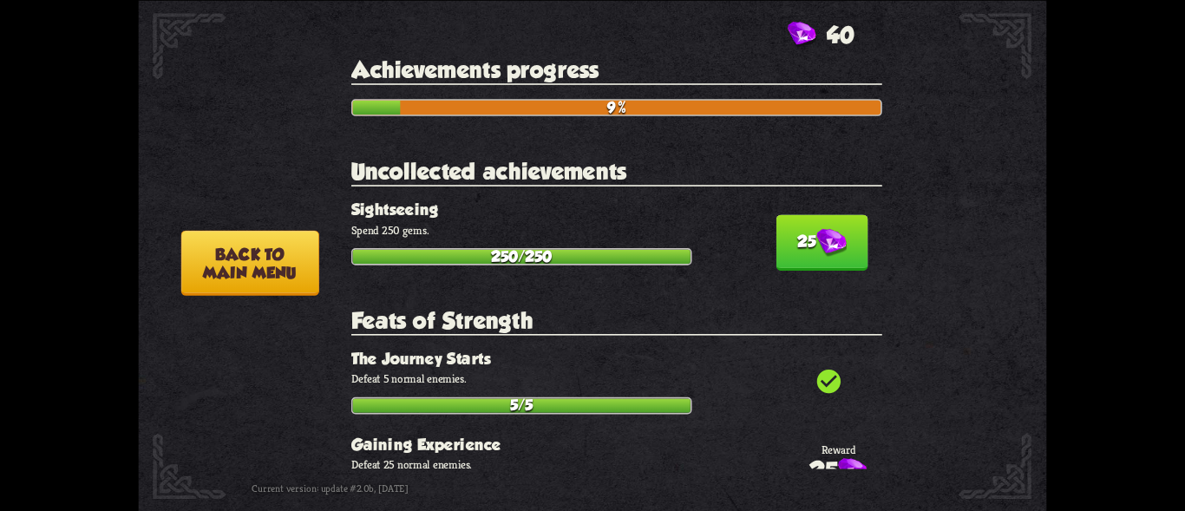
click at [821, 250] on img at bounding box center [831, 242] width 30 height 29
click at [794, 249] on button "25" at bounding box center [822, 242] width 92 height 56
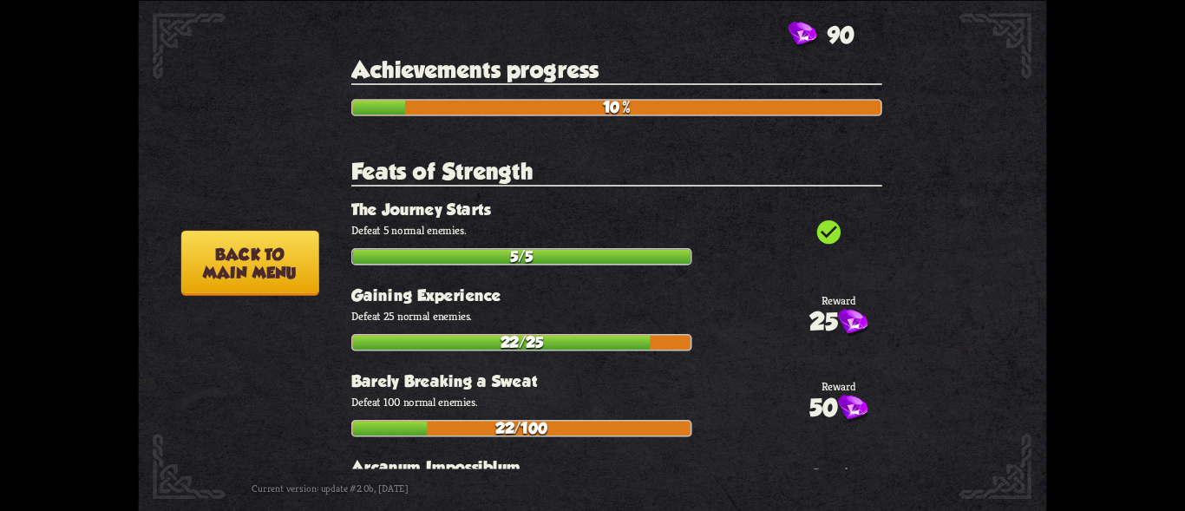
click at [279, 249] on button "Back to main menu" at bounding box center [250, 262] width 138 height 65
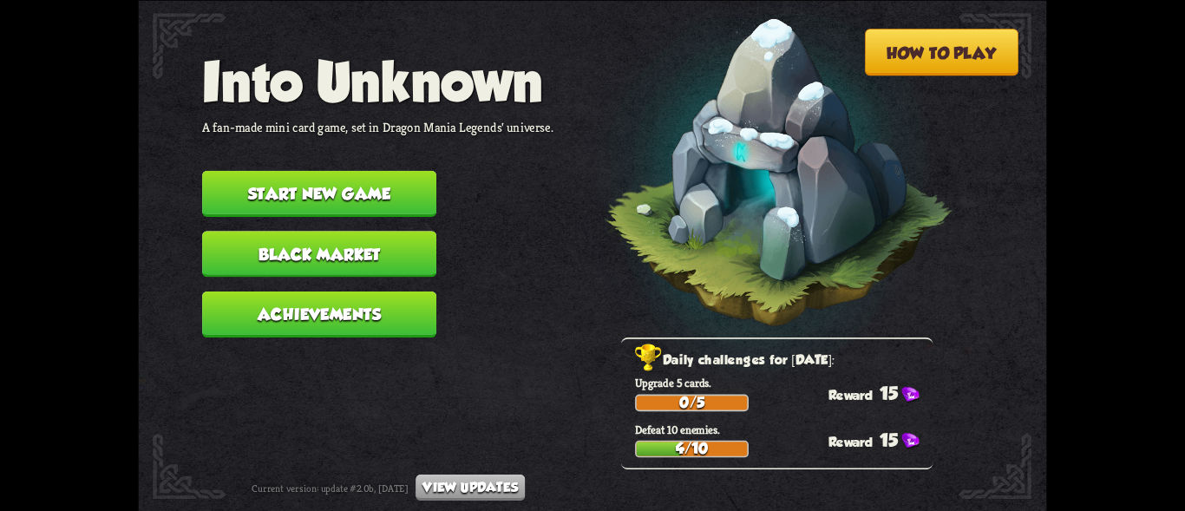
click at [329, 251] on button "Black Market" at bounding box center [319, 254] width 234 height 46
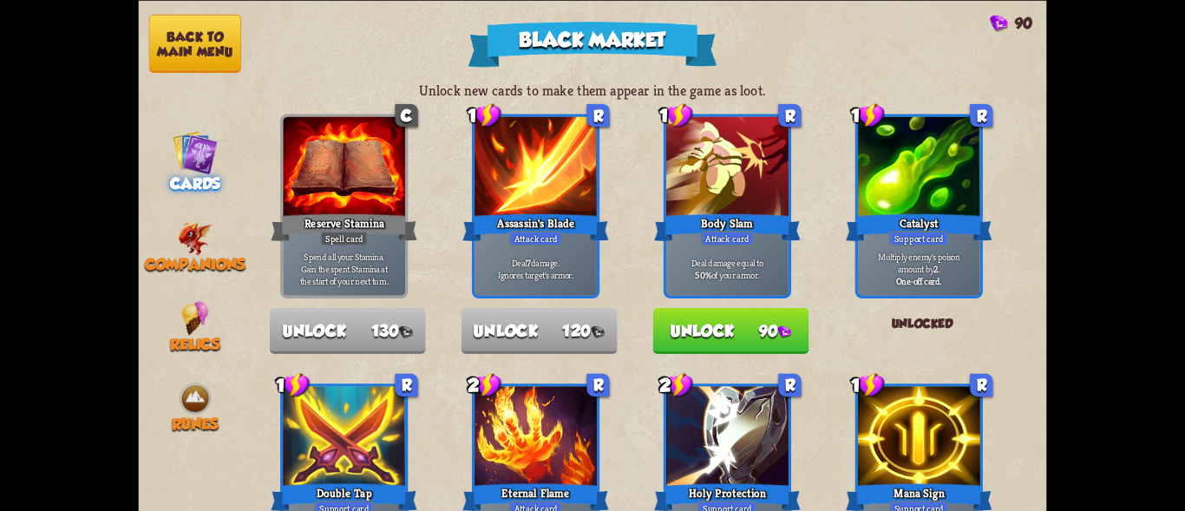
click at [208, 43] on button "Back to main menu" at bounding box center [195, 43] width 92 height 58
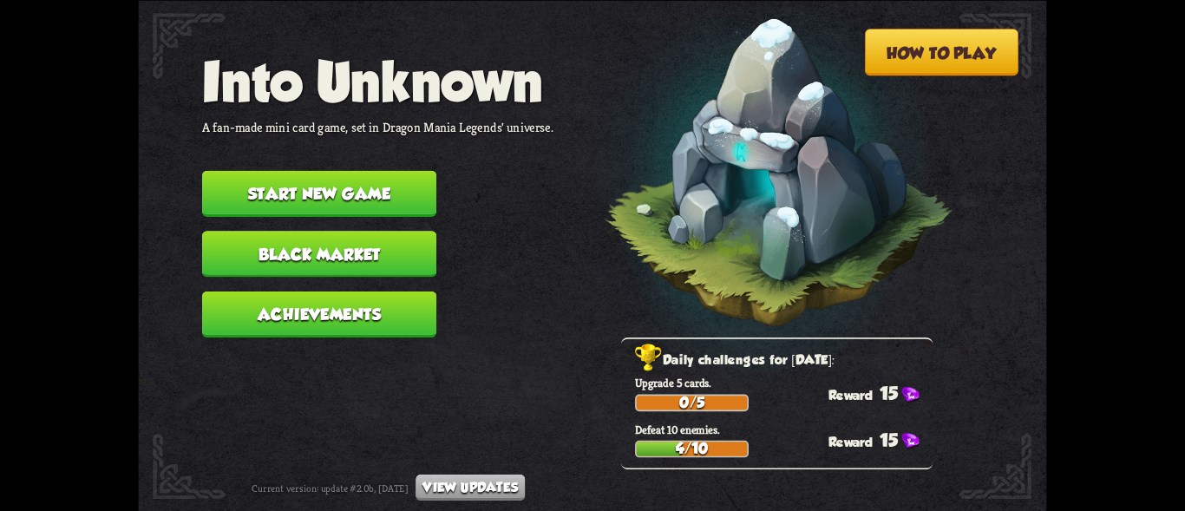
click at [291, 184] on button "Start new game" at bounding box center [319, 193] width 234 height 46
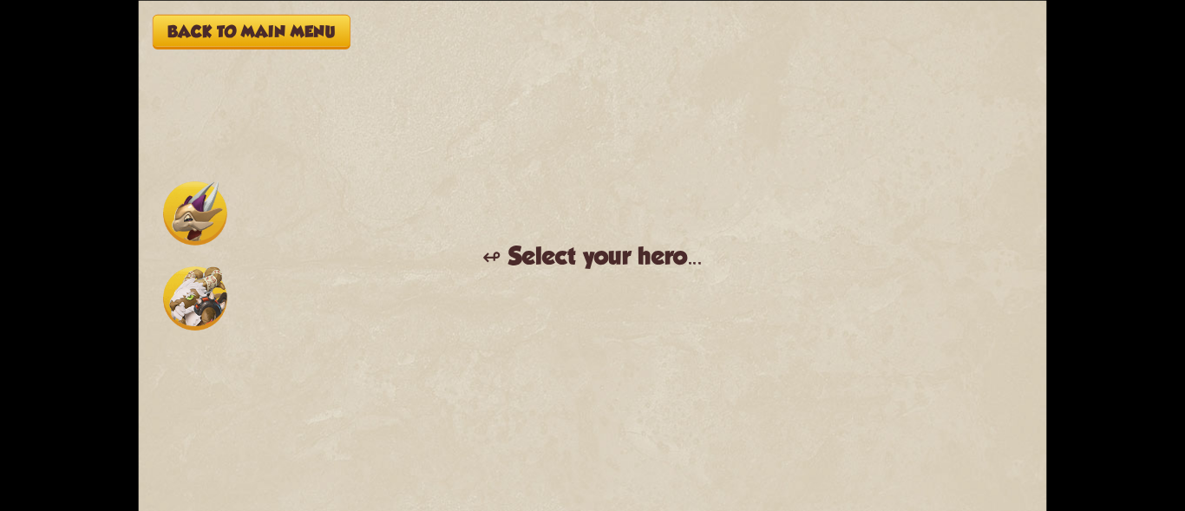
click at [186, 298] on img at bounding box center [195, 298] width 64 height 64
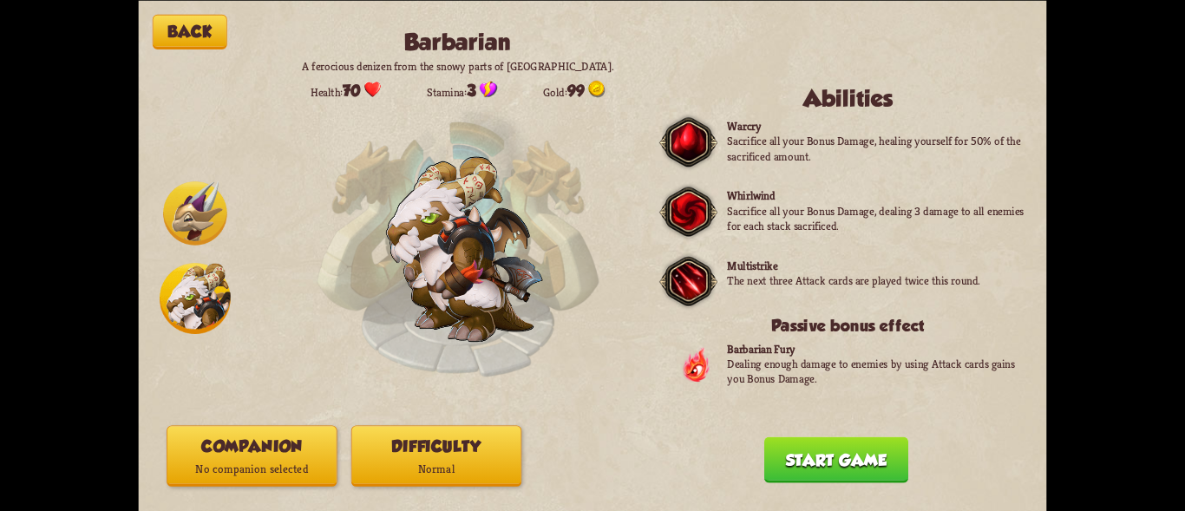
click at [244, 453] on button "Companion No companion selected" at bounding box center [252, 455] width 170 height 61
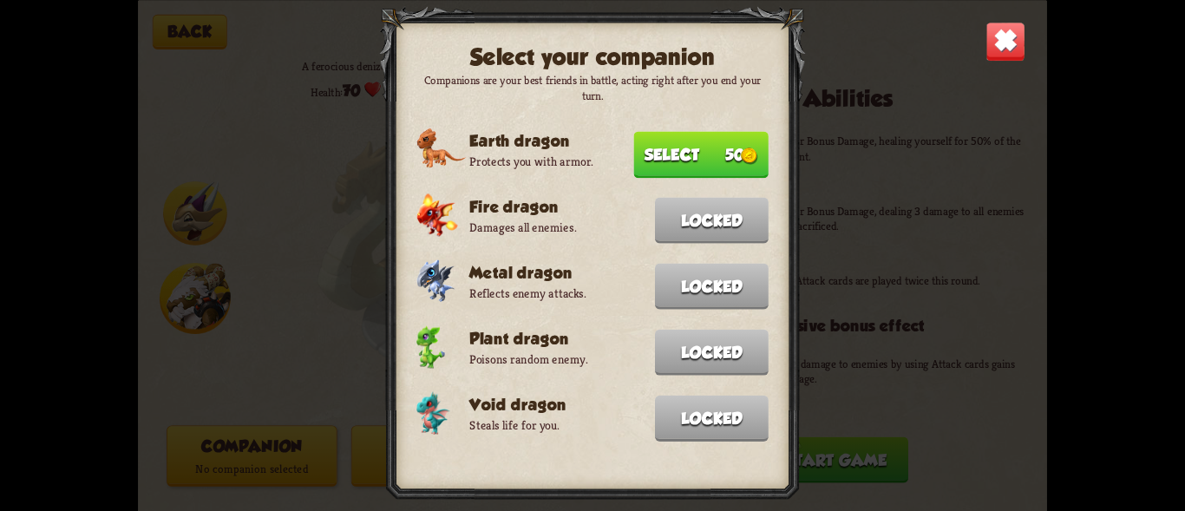
click at [668, 157] on button "Select 50" at bounding box center [700, 154] width 134 height 47
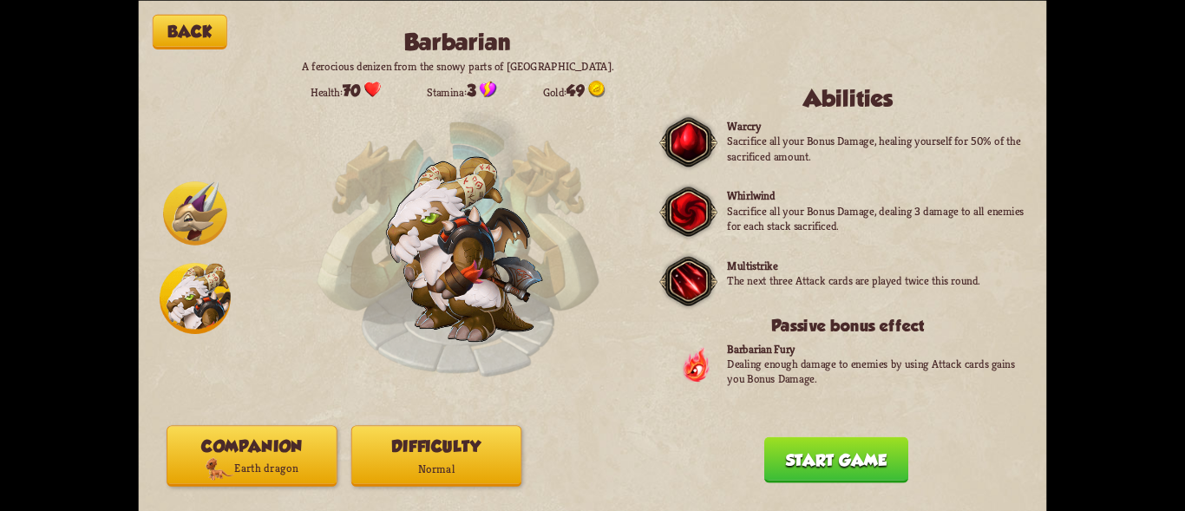
click at [451, 459] on p "Normal" at bounding box center [436, 468] width 169 height 23
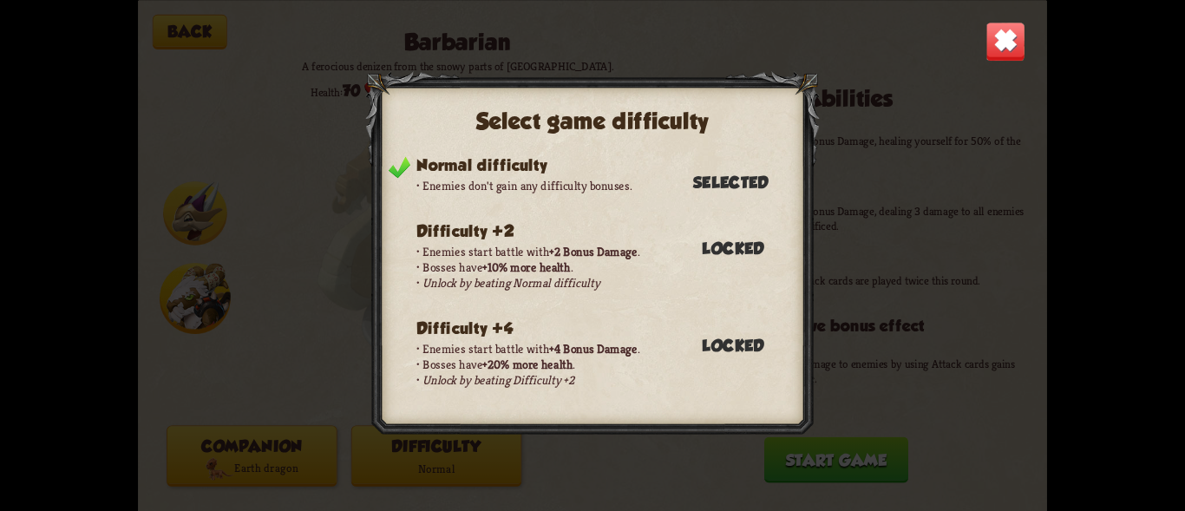
click at [1010, 37] on img at bounding box center [1005, 42] width 40 height 40
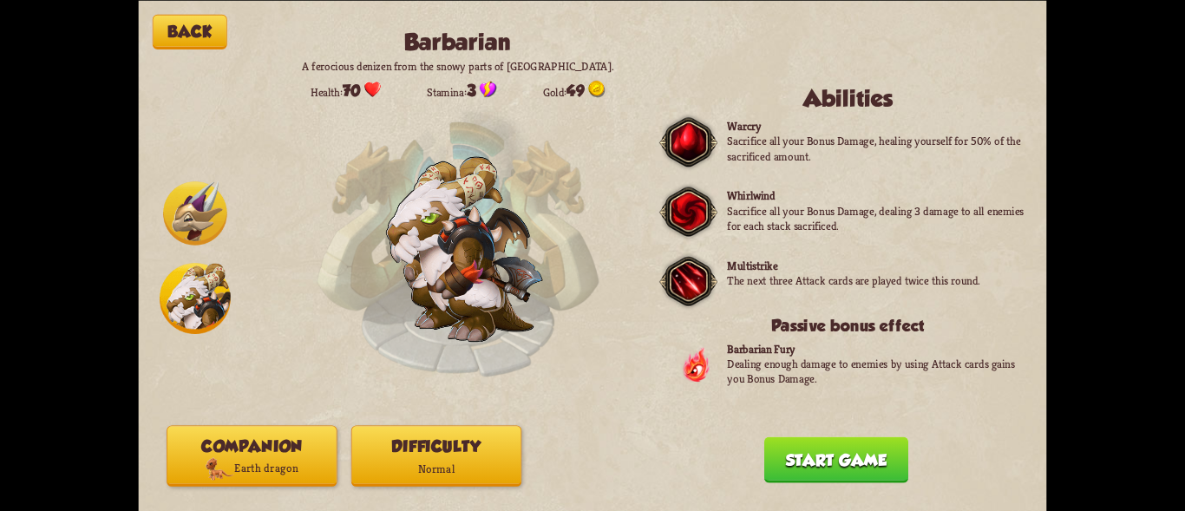
click at [776, 463] on button "Start game" at bounding box center [836, 459] width 144 height 46
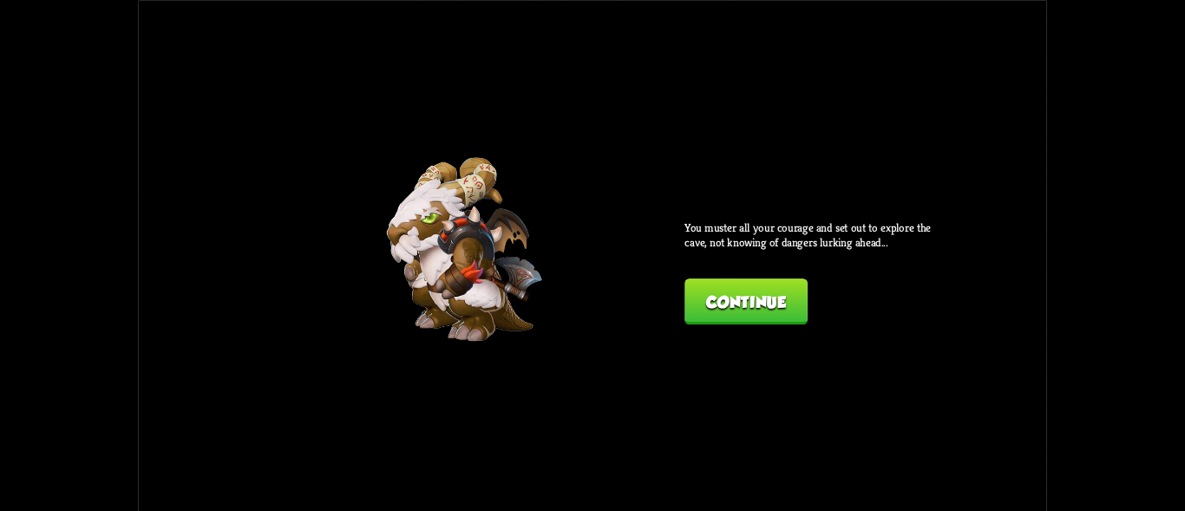
click at [780, 294] on button "Continue" at bounding box center [745, 301] width 123 height 46
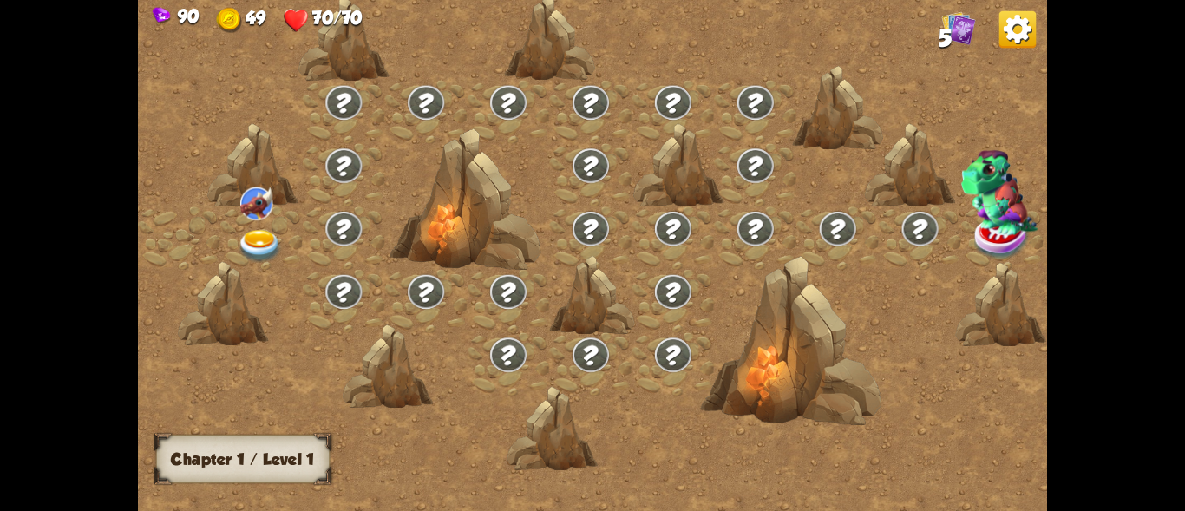
click at [222, 239] on div at bounding box center [261, 237] width 82 height 63
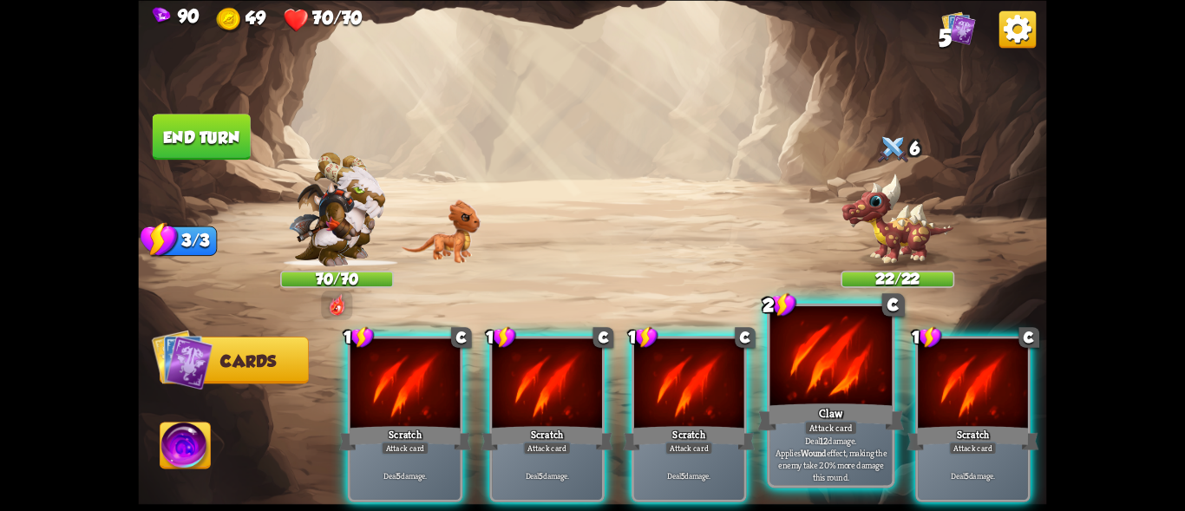
click at [816, 362] on div at bounding box center [831, 357] width 122 height 103
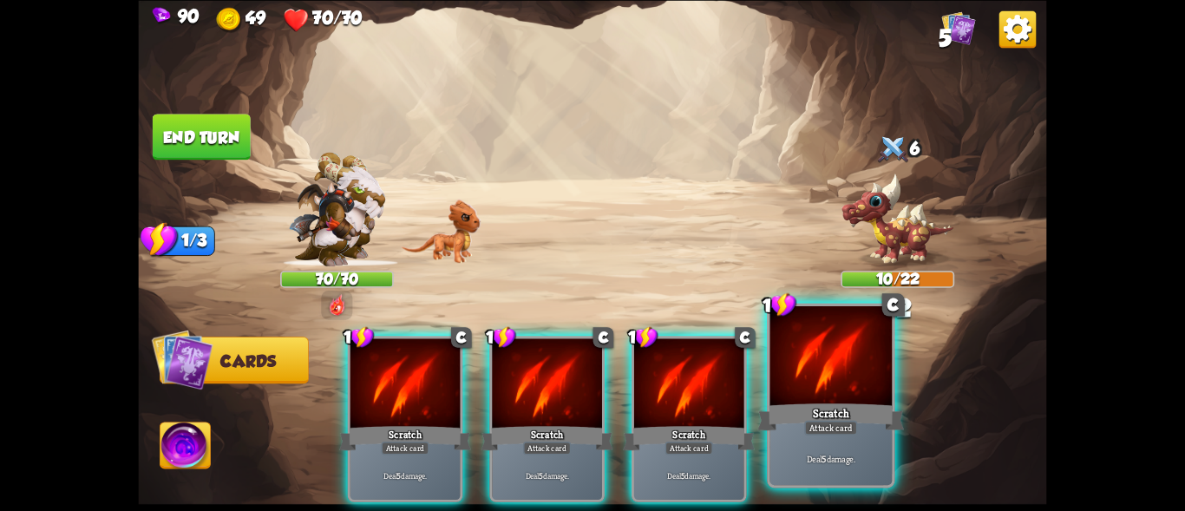
click at [829, 420] on div "Attack card" at bounding box center [830, 427] width 53 height 15
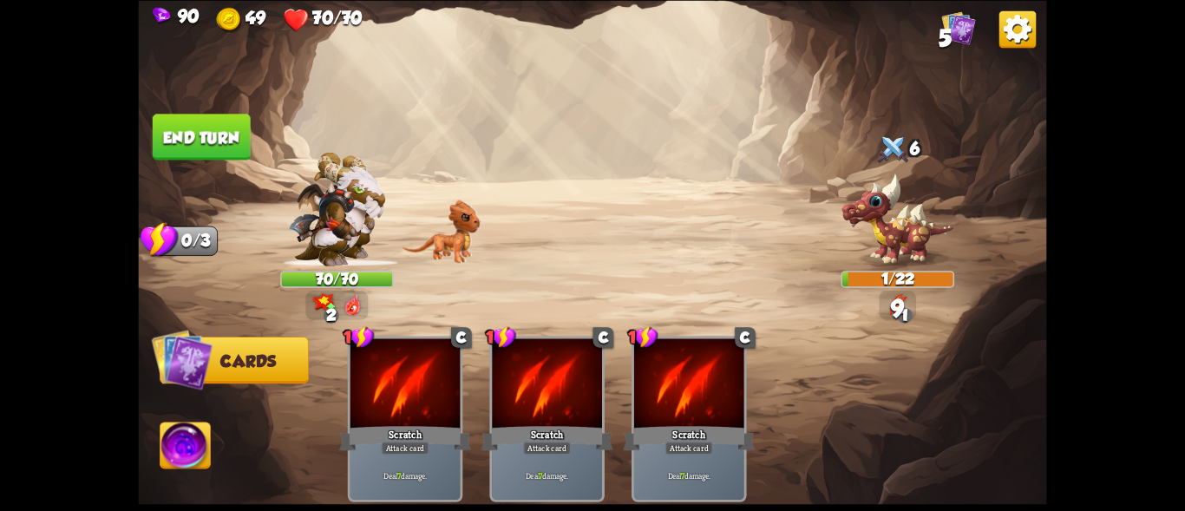
click at [207, 139] on button "End turn" at bounding box center [202, 137] width 98 height 46
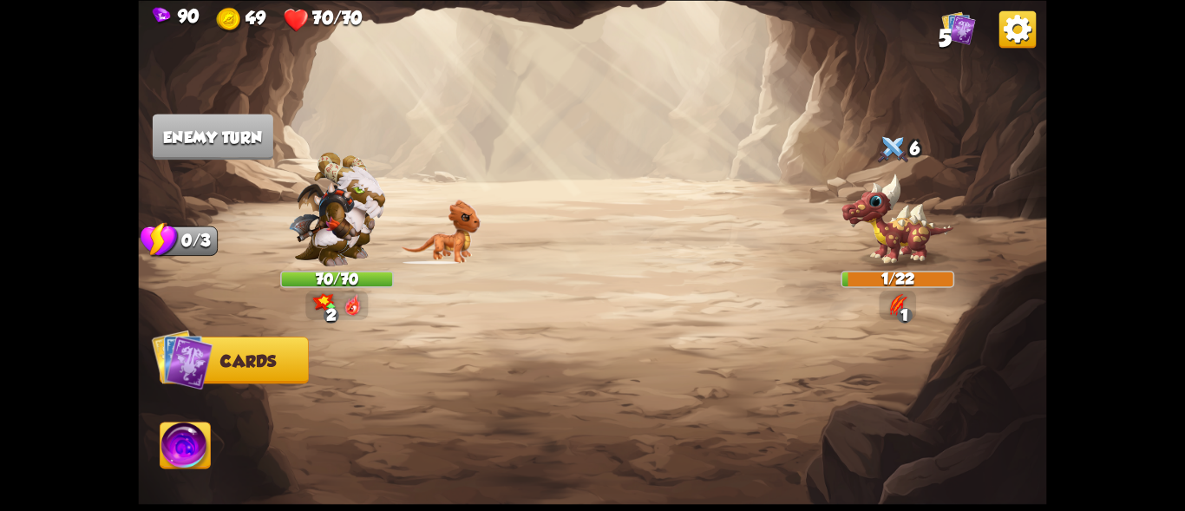
click at [452, 232] on img at bounding box center [441, 231] width 80 height 64
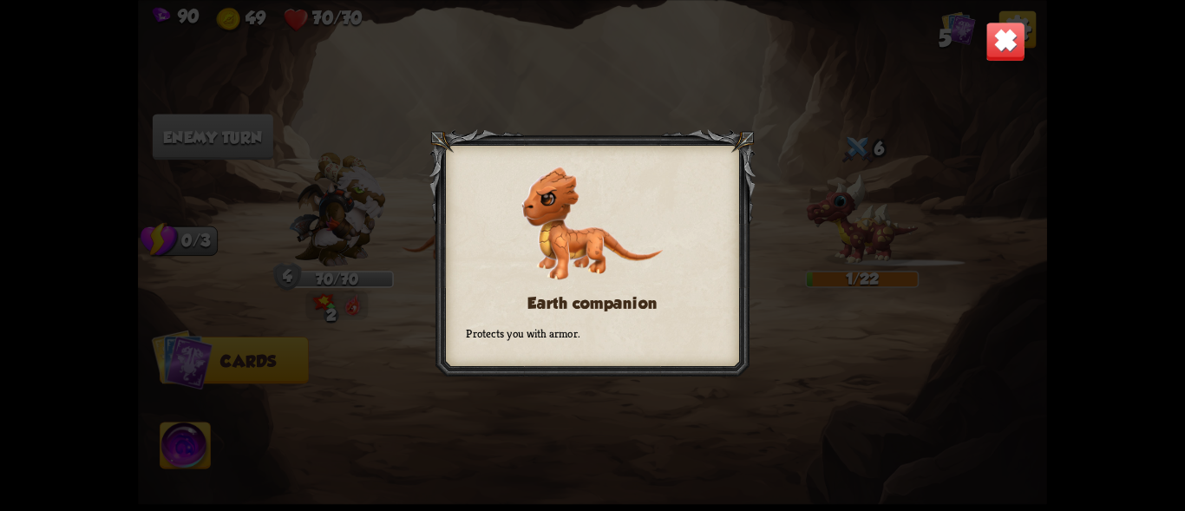
click at [1008, 48] on img at bounding box center [1005, 42] width 40 height 40
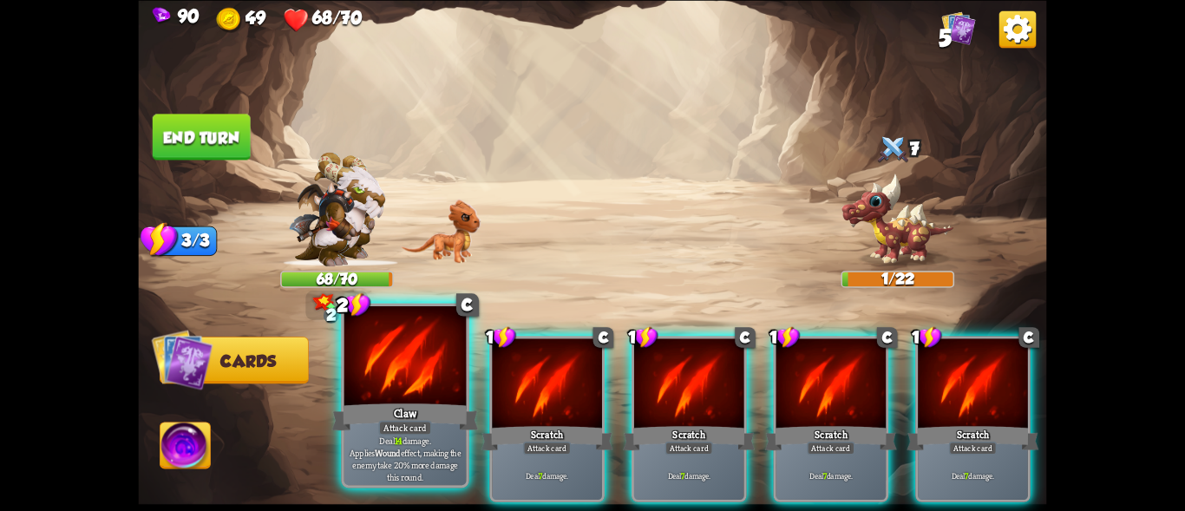
click at [388, 408] on div "Claw" at bounding box center [405, 416] width 147 height 33
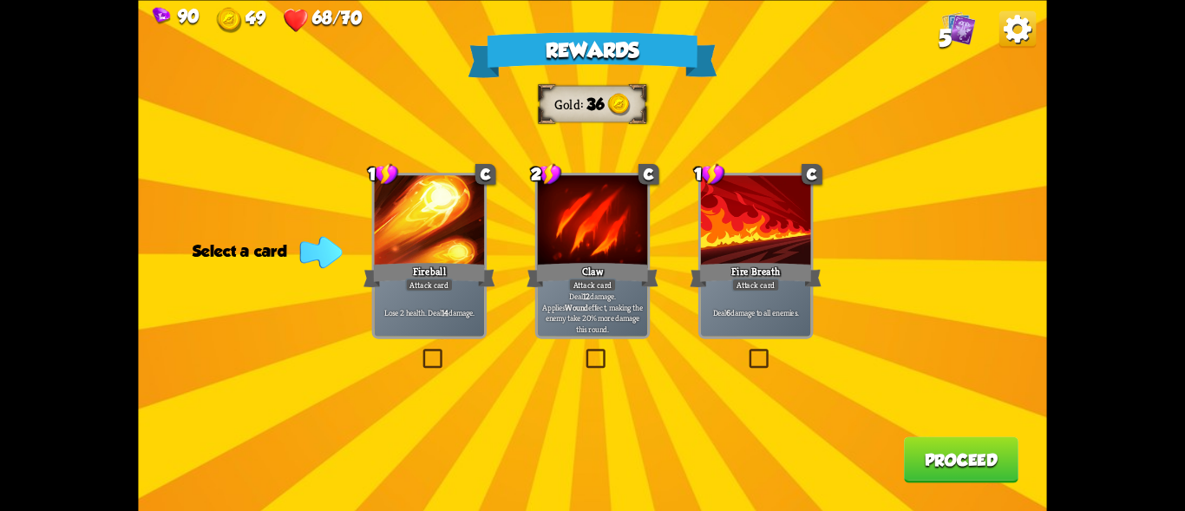
click at [767, 257] on div at bounding box center [756, 221] width 110 height 93
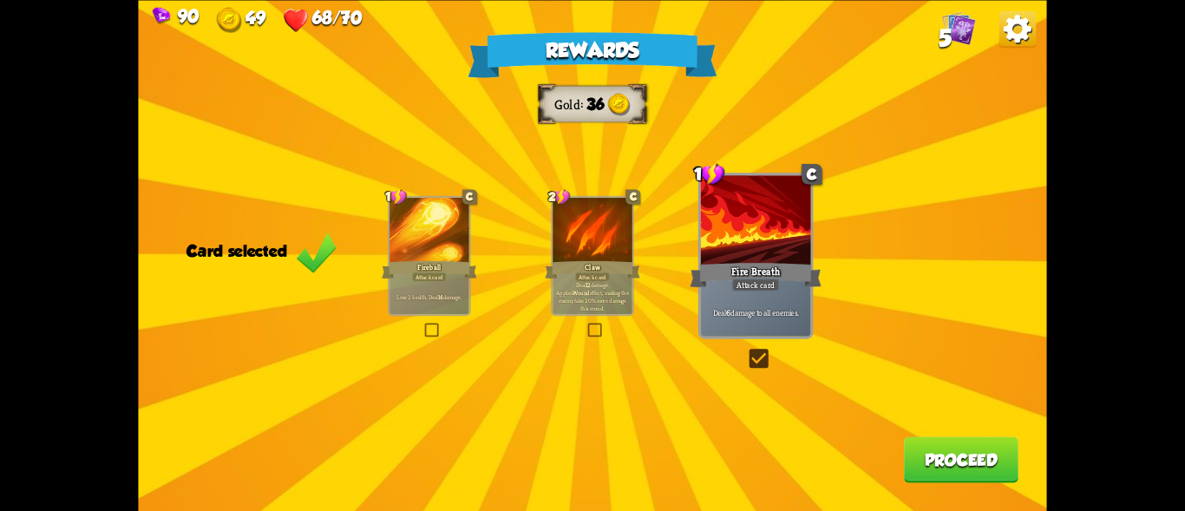
click at [968, 447] on button "Proceed" at bounding box center [961, 459] width 114 height 46
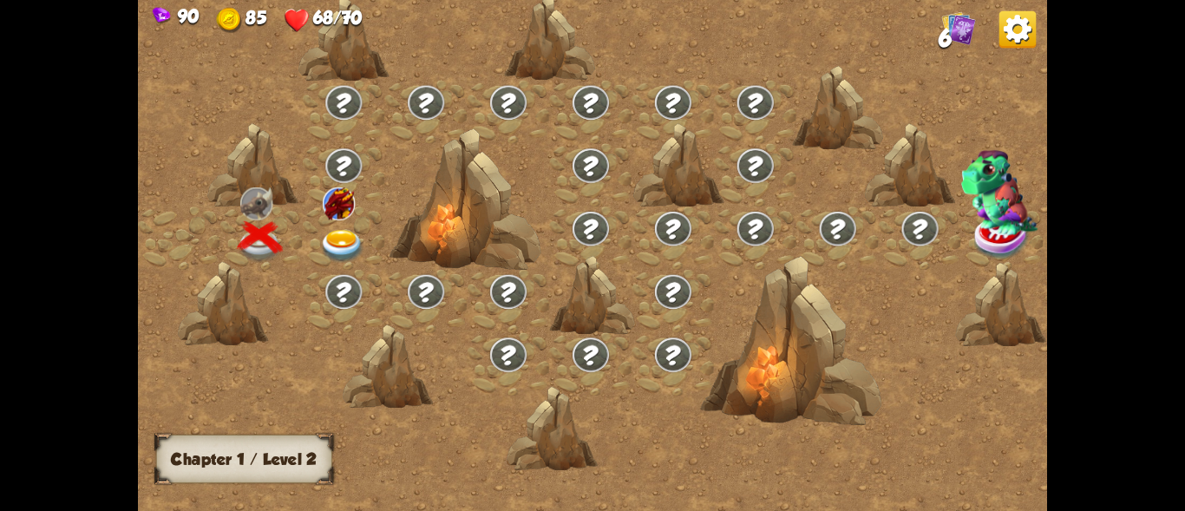
click at [337, 236] on img at bounding box center [342, 246] width 45 height 33
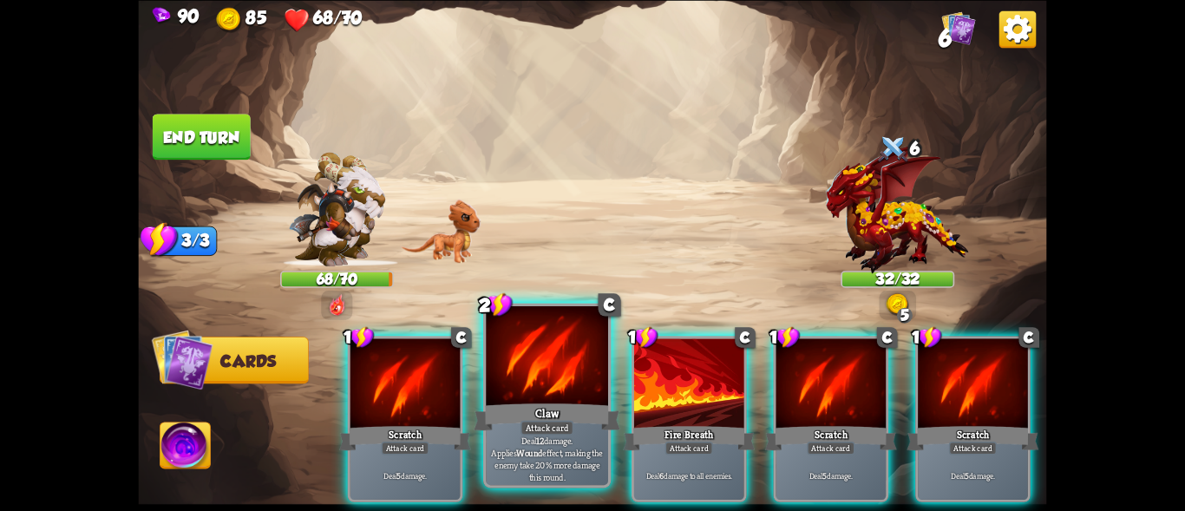
click at [535, 345] on div at bounding box center [547, 357] width 122 height 103
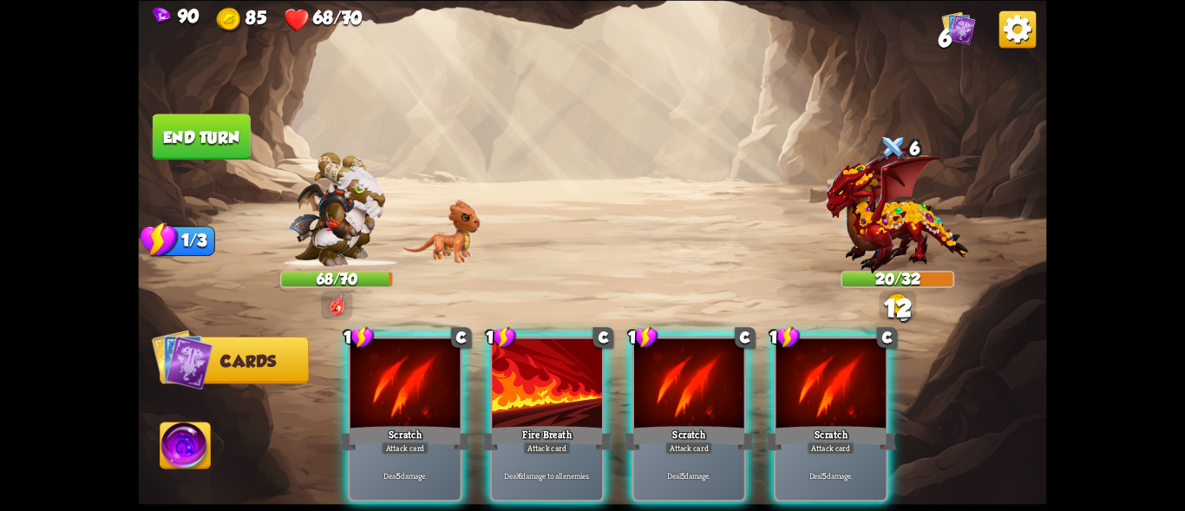
click at [535, 345] on div at bounding box center [547, 384] width 110 height 93
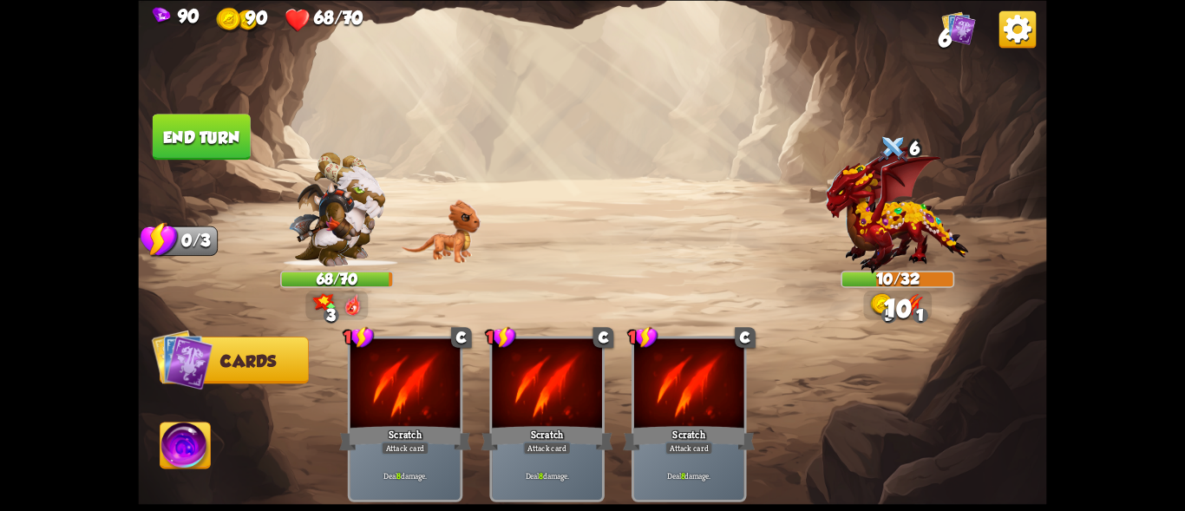
click at [196, 134] on button "End turn" at bounding box center [202, 137] width 98 height 46
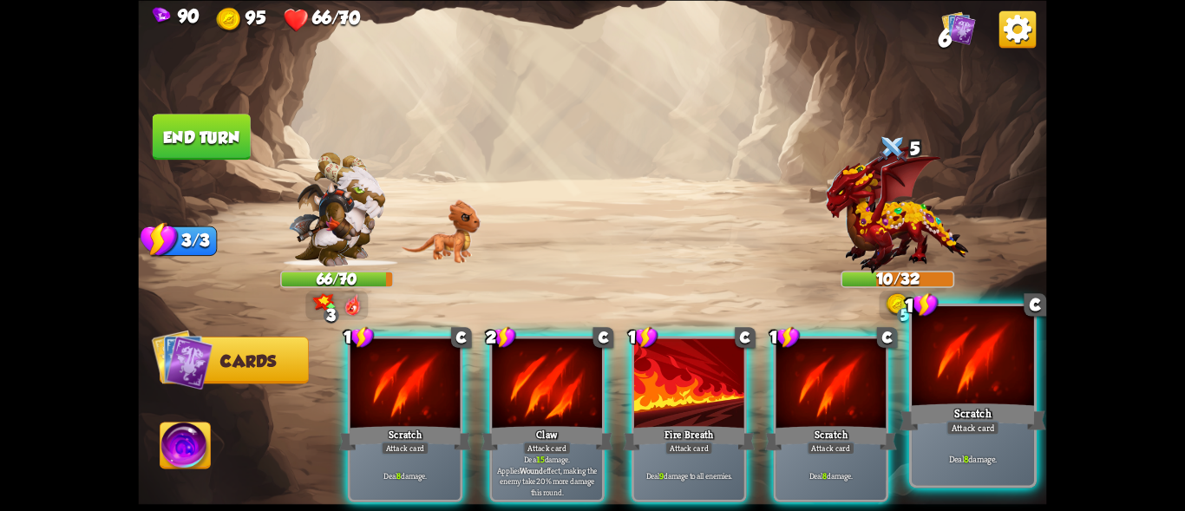
click at [951, 395] on div at bounding box center [973, 357] width 122 height 103
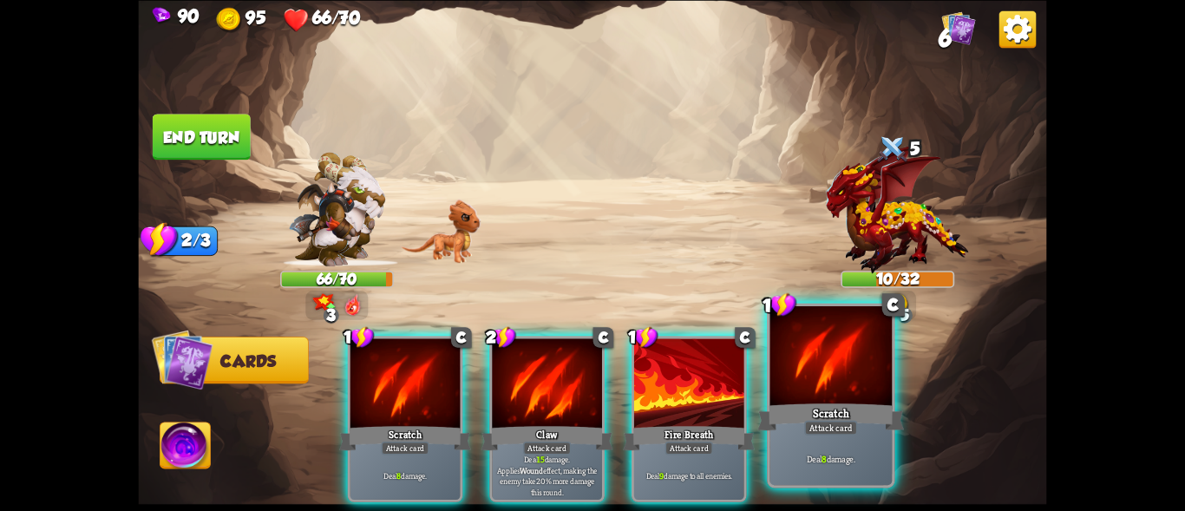
click at [821, 406] on div "Scratch" at bounding box center [830, 416] width 147 height 33
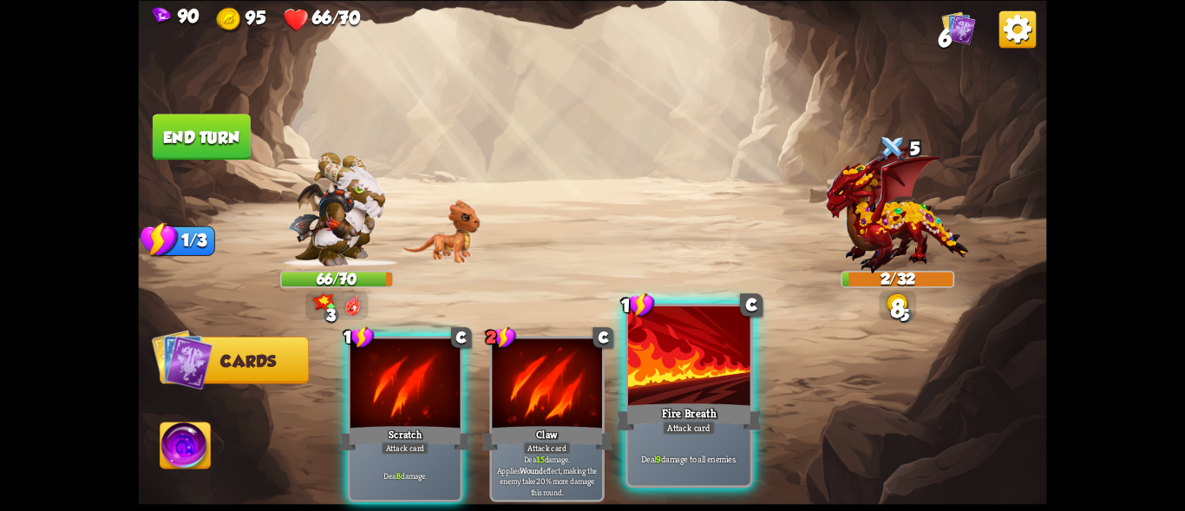
click at [689, 380] on div at bounding box center [689, 357] width 122 height 103
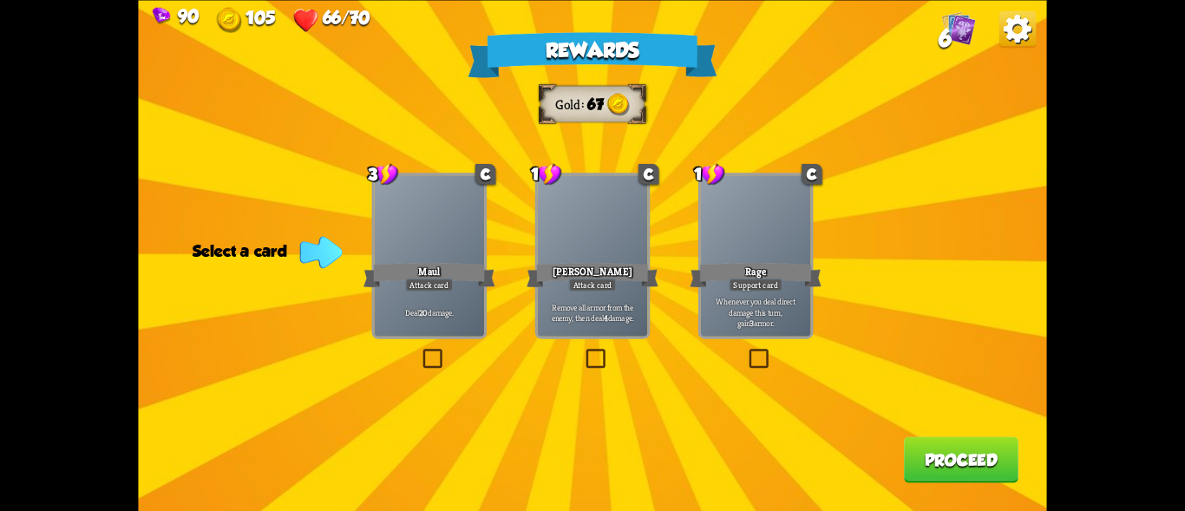
click at [579, 300] on div "Remove all armor from the enemy, then deal 4 damage." at bounding box center [593, 312] width 110 height 48
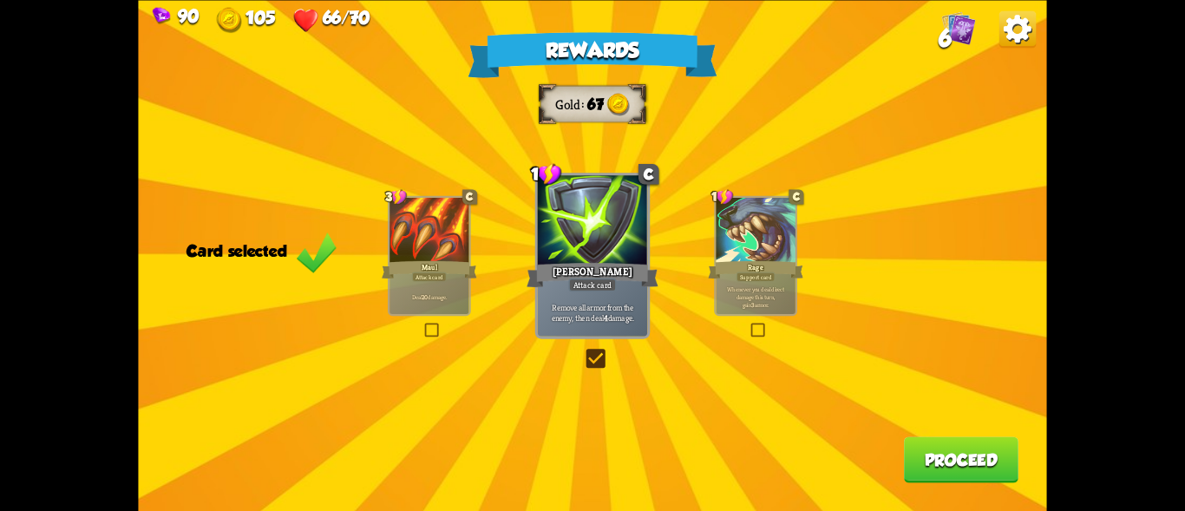
click at [583, 351] on label at bounding box center [583, 351] width 0 height 0
click at [0, 0] on input "checkbox" at bounding box center [0, 0] width 0 height 0
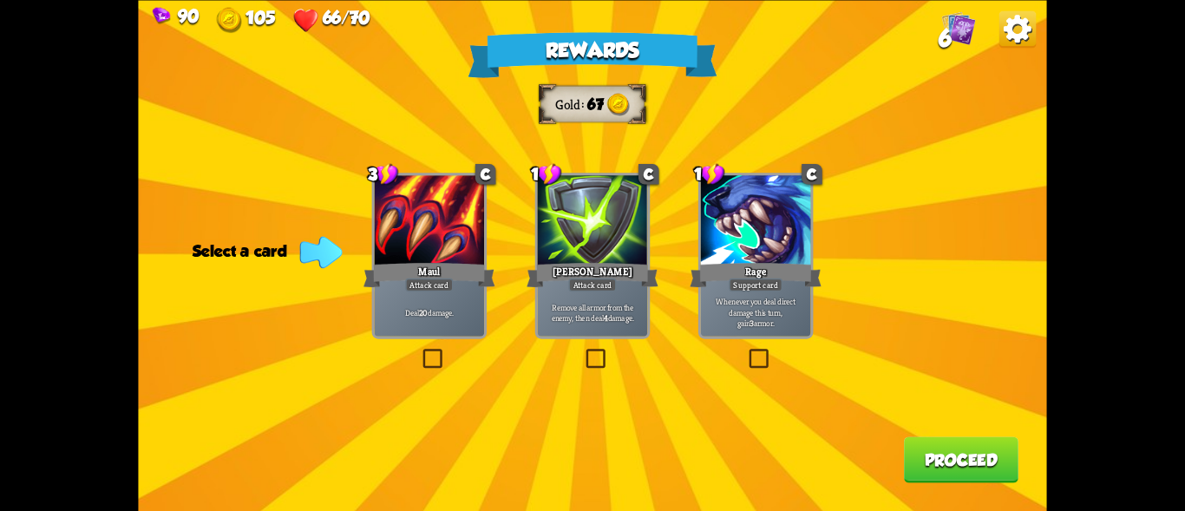
click at [746, 351] on label at bounding box center [746, 351] width 0 height 0
click at [0, 0] on input "checkbox" at bounding box center [0, 0] width 0 height 0
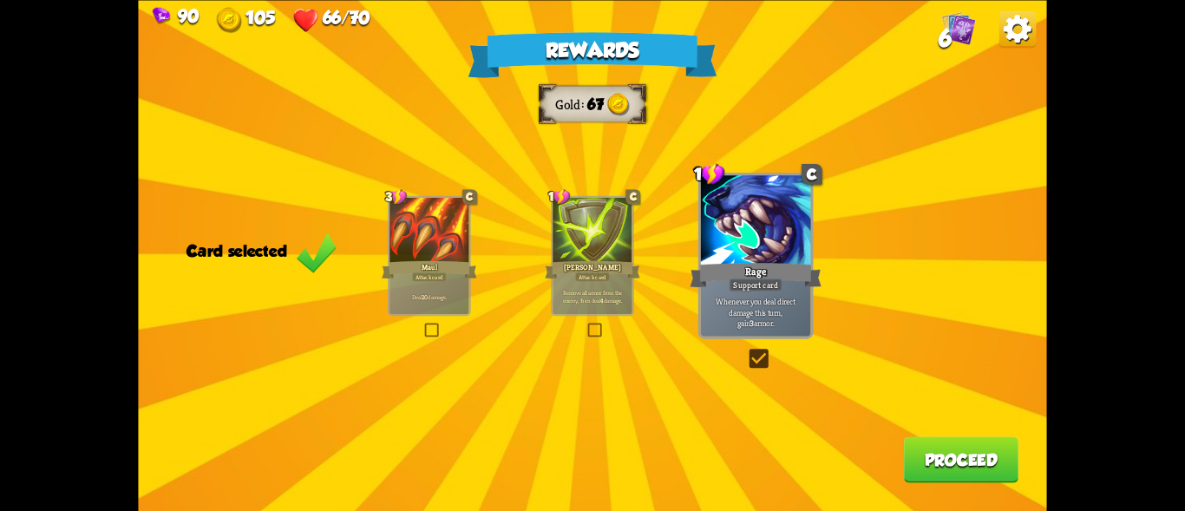
click at [598, 285] on div "Remove all armor from the enemy, then deal 4 damage." at bounding box center [592, 296] width 79 height 35
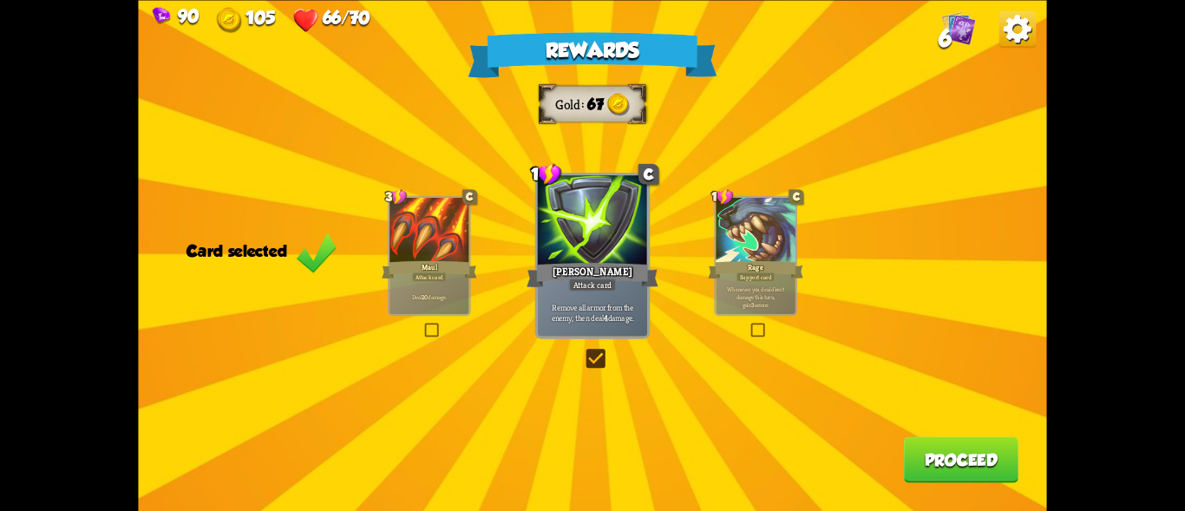
click at [971, 473] on button "Proceed" at bounding box center [961, 459] width 114 height 46
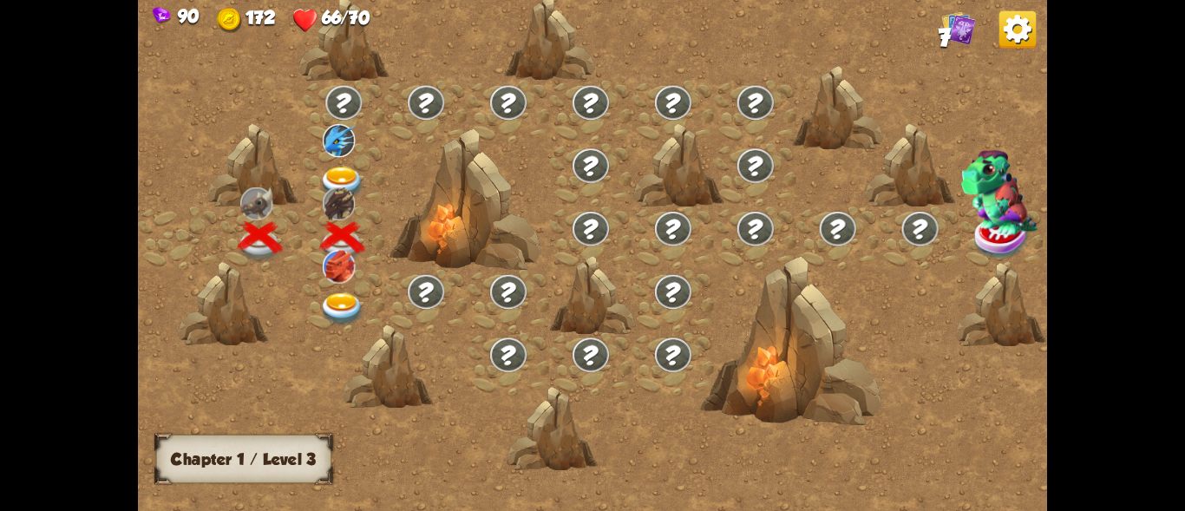
click at [332, 170] on img at bounding box center [342, 183] width 45 height 33
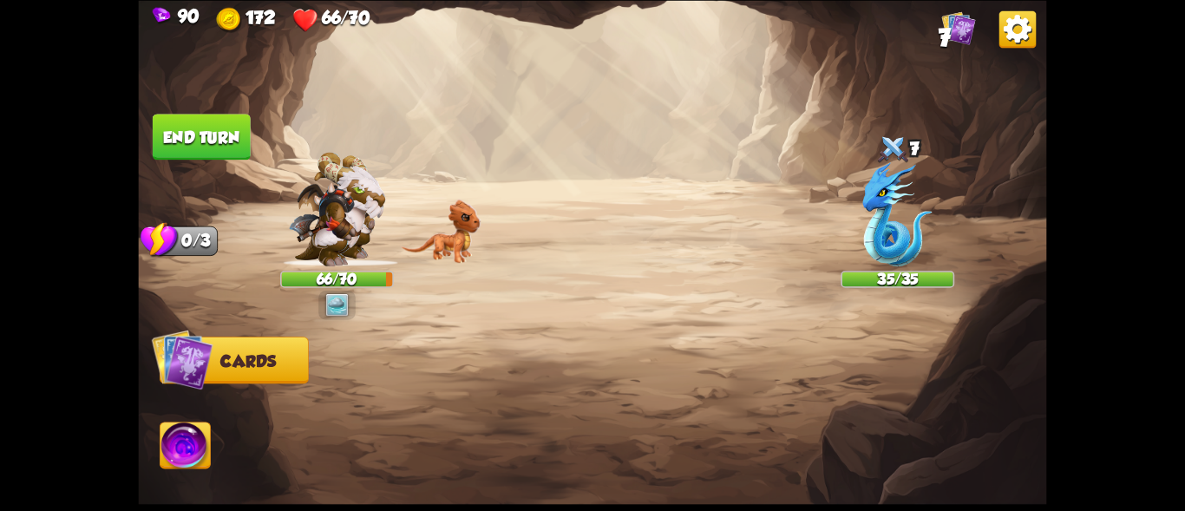
click at [0, 0] on div "Player turn" at bounding box center [0, 0] width 0 height 0
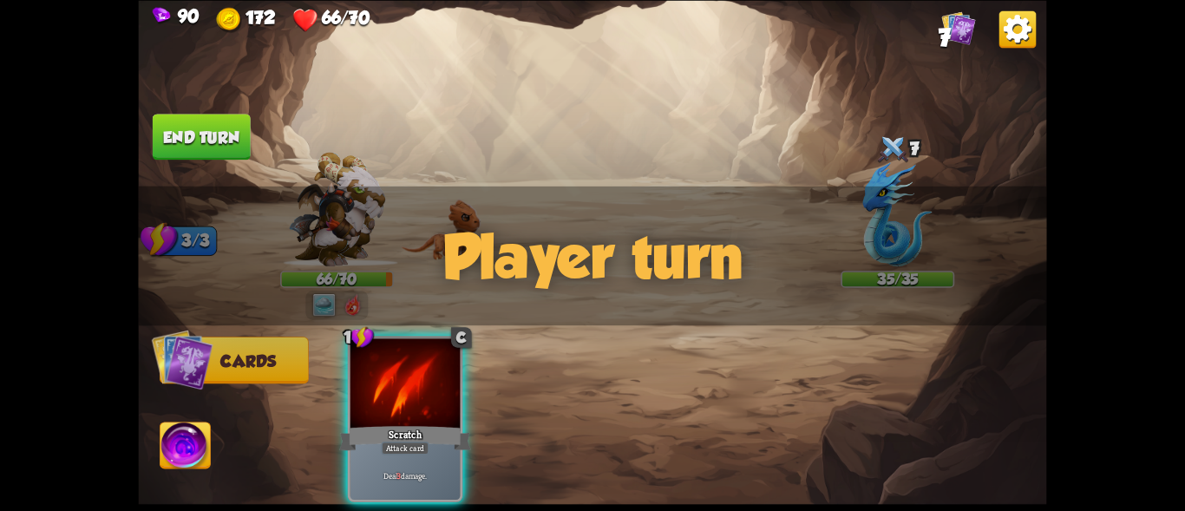
click at [895, 170] on img at bounding box center [897, 214] width 69 height 104
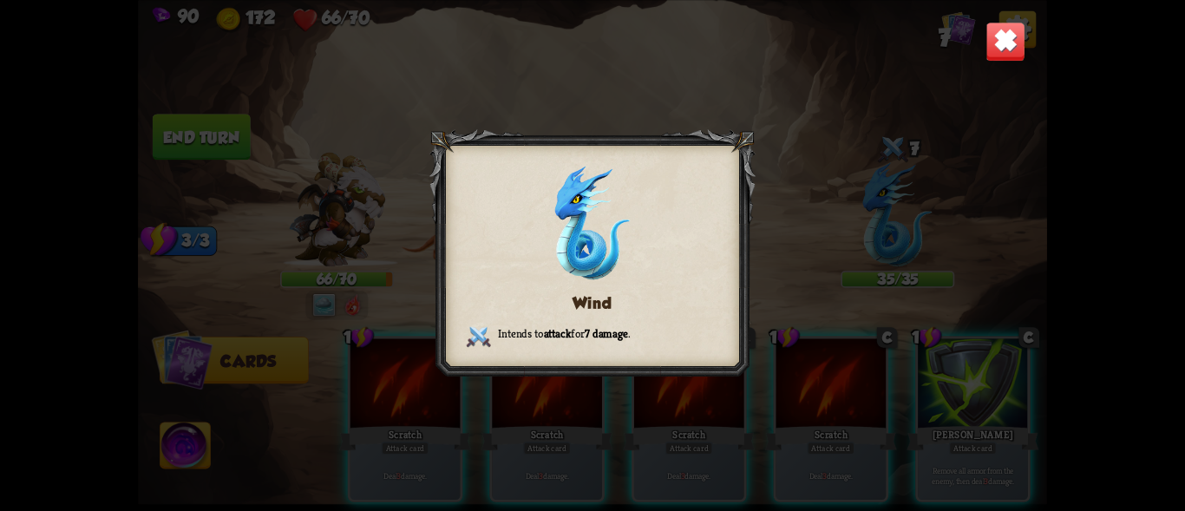
click at [339, 221] on div "Wind Intends to attack for 7 damage ." at bounding box center [592, 255] width 908 height 511
drag, startPoint x: 336, startPoint y: 206, endPoint x: 806, endPoint y: 98, distance: 482.5
click at [429, 174] on div "Wind Intends to attack for 7 damage ." at bounding box center [592, 255] width 908 height 511
click at [991, 43] on img at bounding box center [1005, 42] width 40 height 40
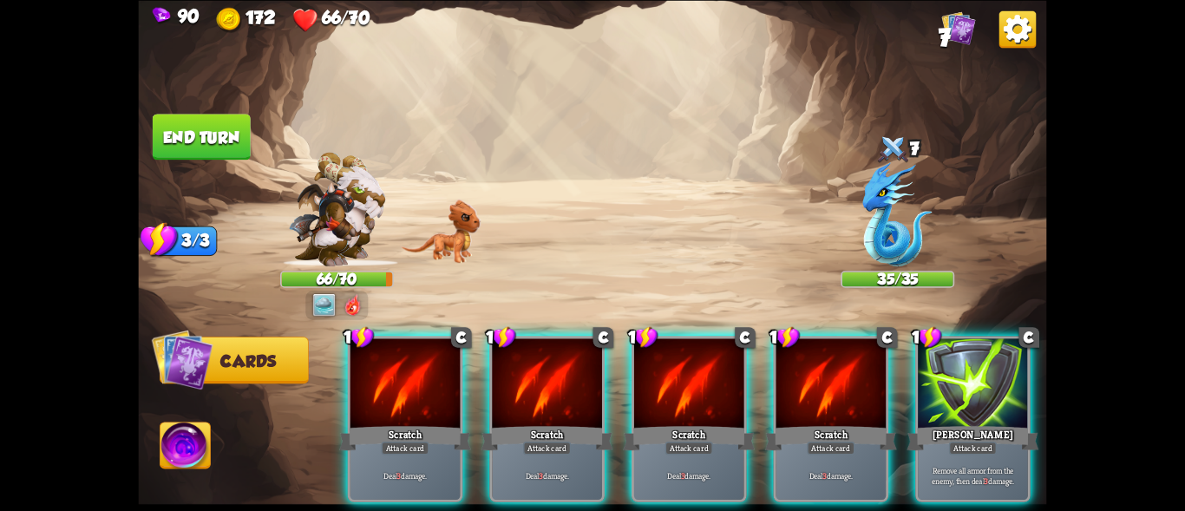
click at [349, 210] on img at bounding box center [337, 209] width 97 height 114
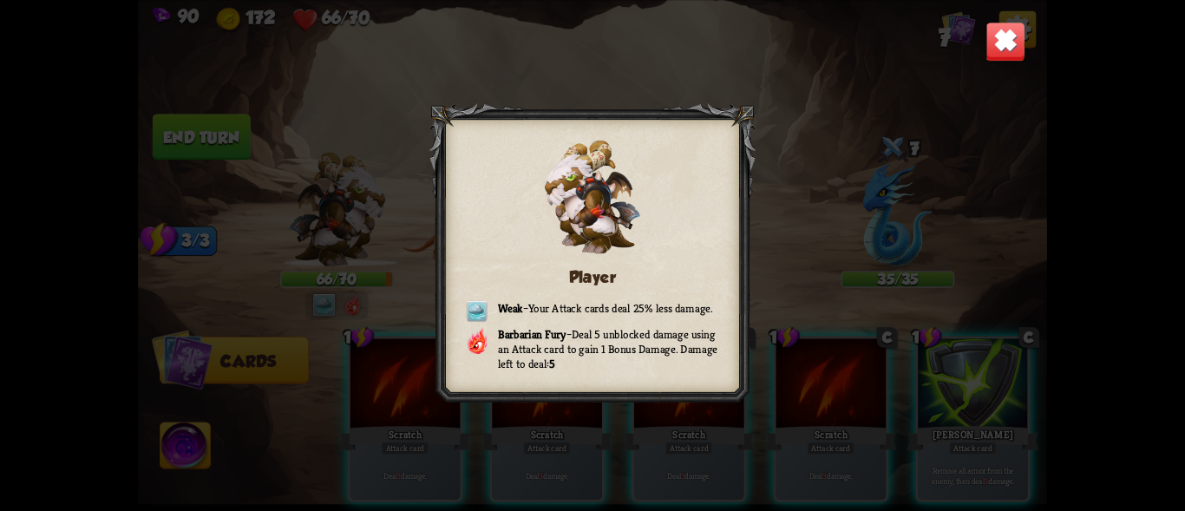
click at [989, 39] on img at bounding box center [1005, 42] width 40 height 40
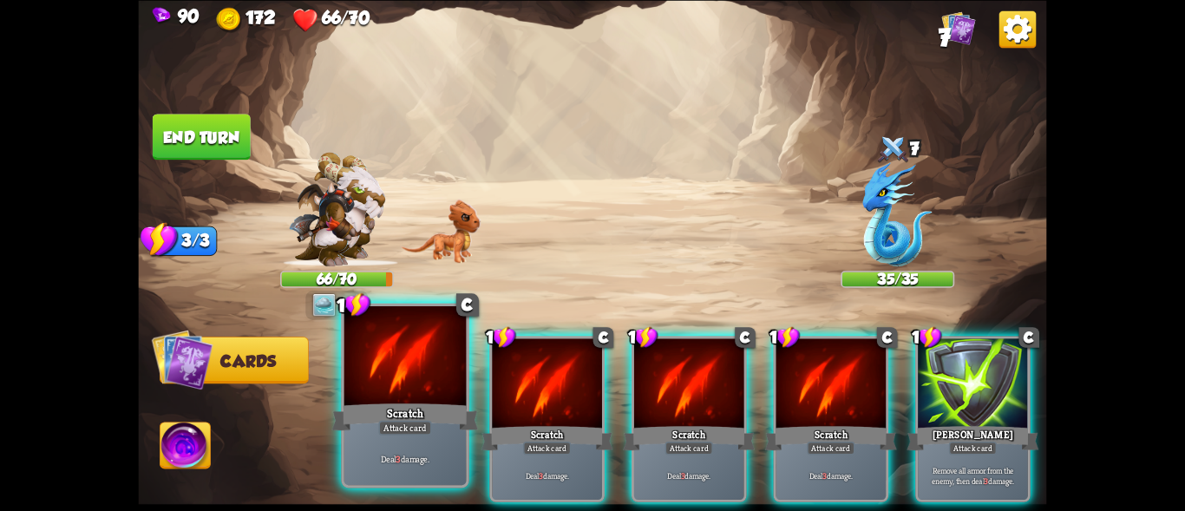
click at [388, 392] on div at bounding box center [405, 357] width 122 height 103
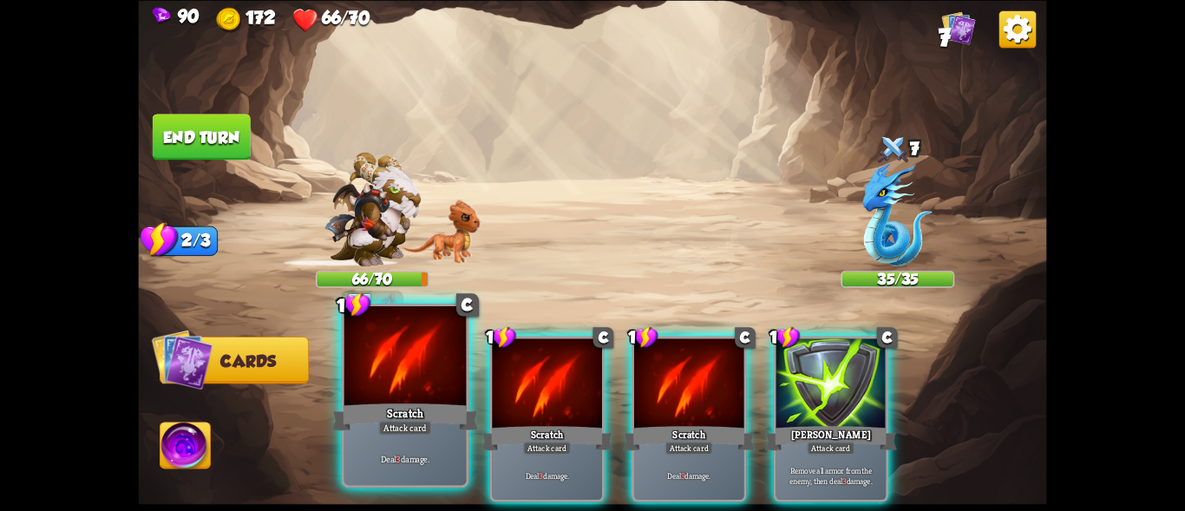
click at [388, 390] on div at bounding box center [405, 357] width 122 height 103
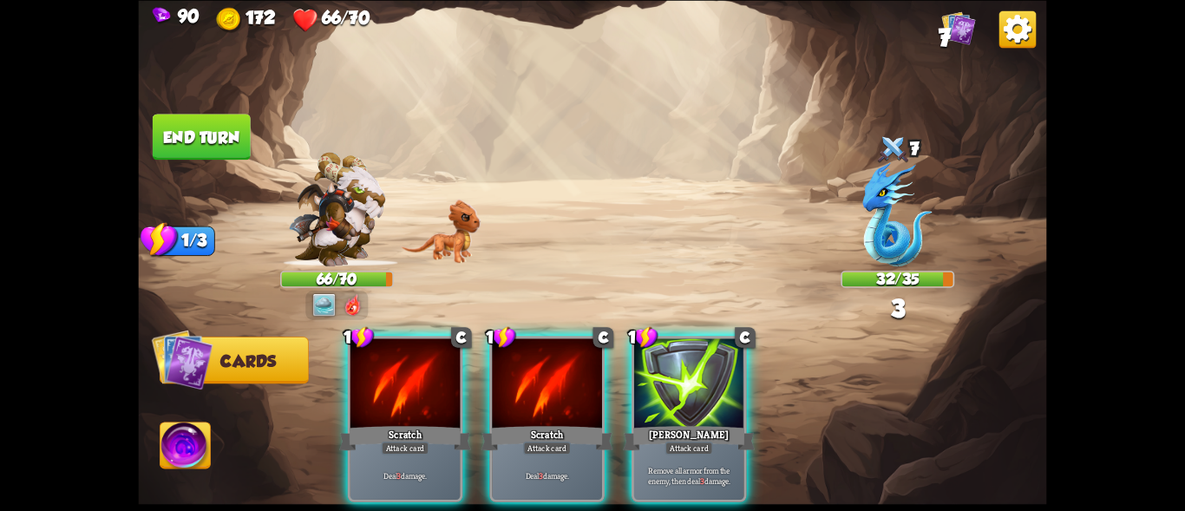
click at [388, 390] on div at bounding box center [405, 384] width 110 height 93
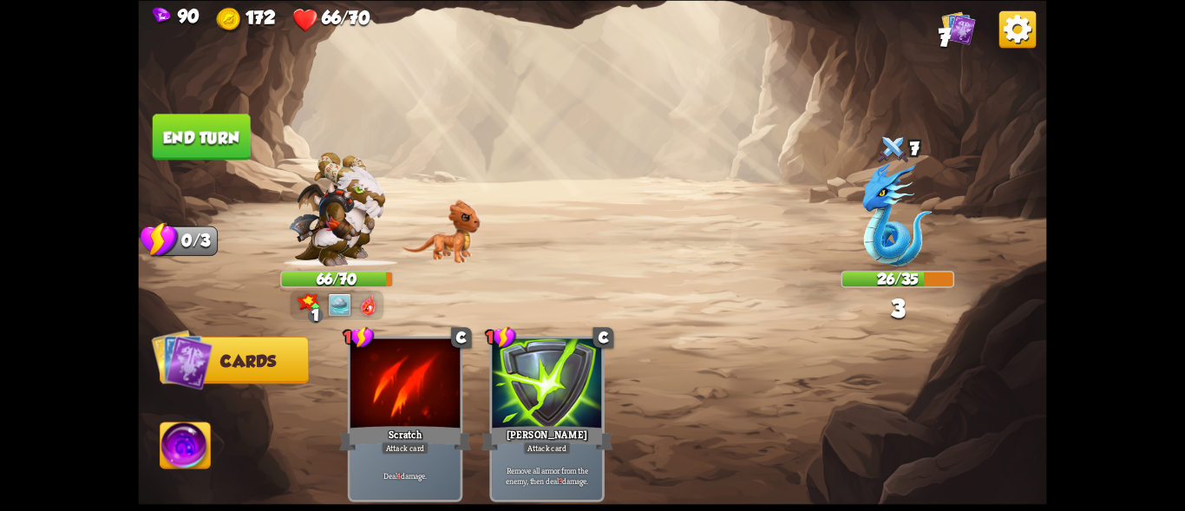
click at [252, 121] on div "Select an enemy to attack... You don't have enough stamina to play that card...…" at bounding box center [592, 255] width 908 height 511
click at [172, 135] on button "End turn" at bounding box center [202, 137] width 98 height 46
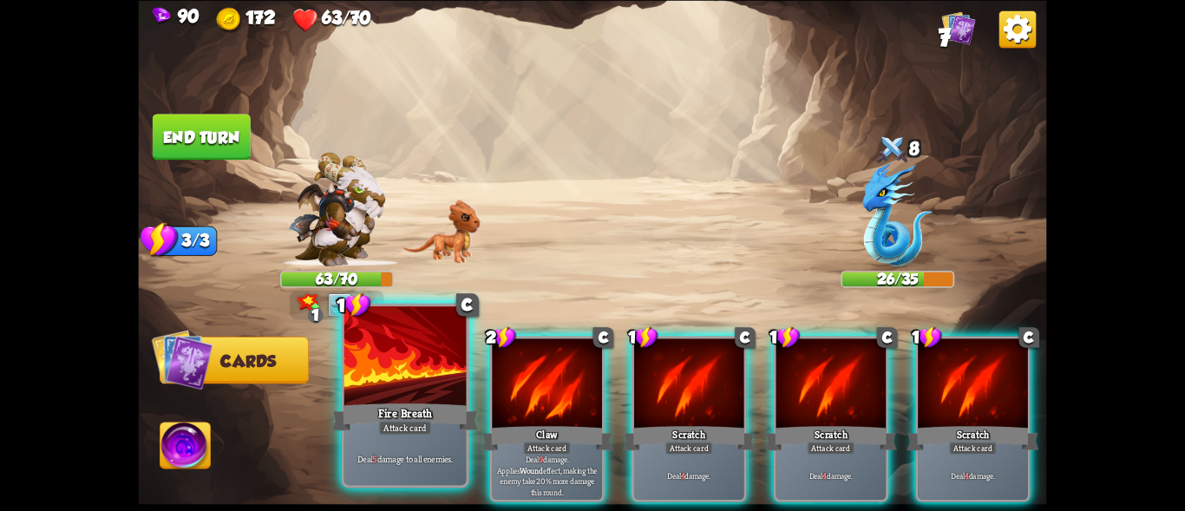
click at [385, 370] on div at bounding box center [405, 357] width 122 height 103
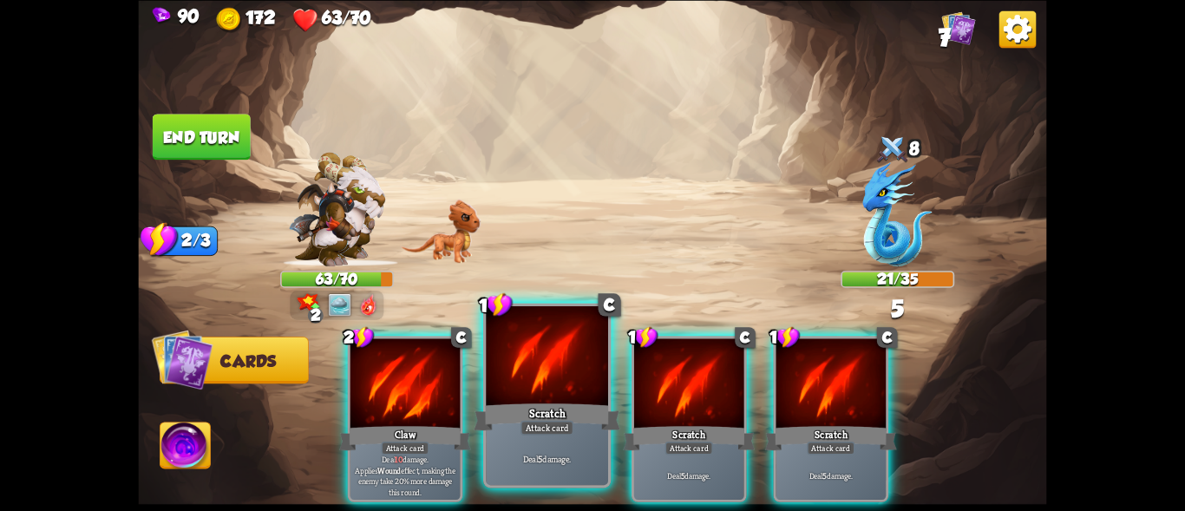
click at [533, 401] on div "Scratch" at bounding box center [547, 416] width 147 height 33
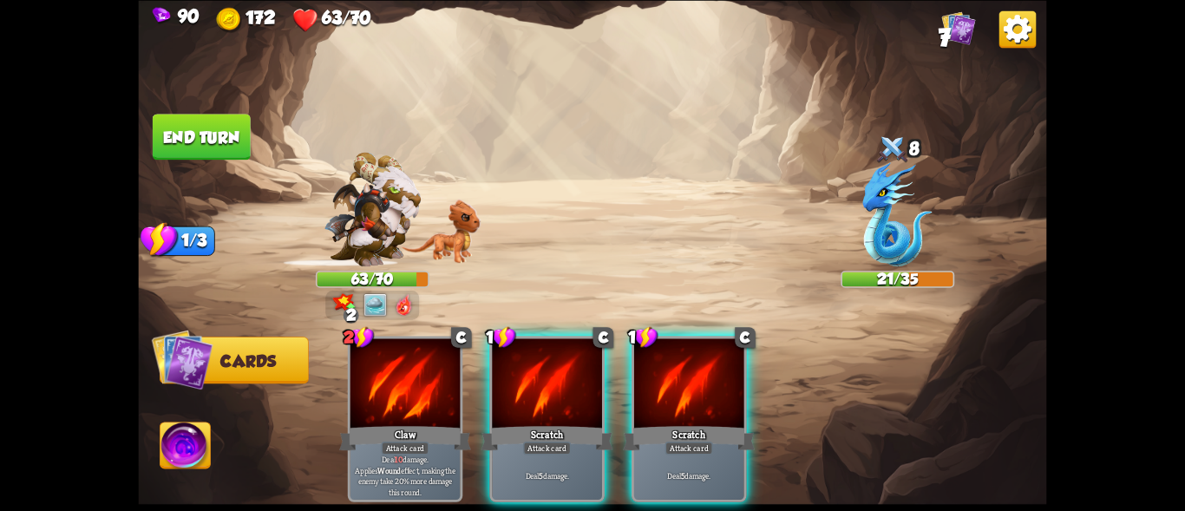
click at [533, 423] on div "Scratch" at bounding box center [547, 437] width 132 height 29
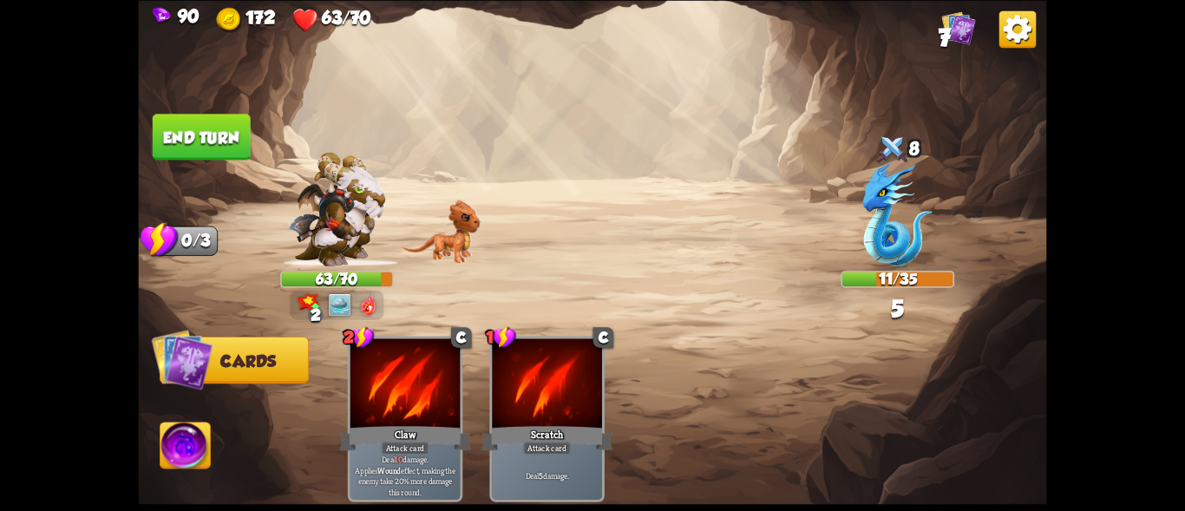
click at [201, 139] on button "End turn" at bounding box center [202, 137] width 98 height 46
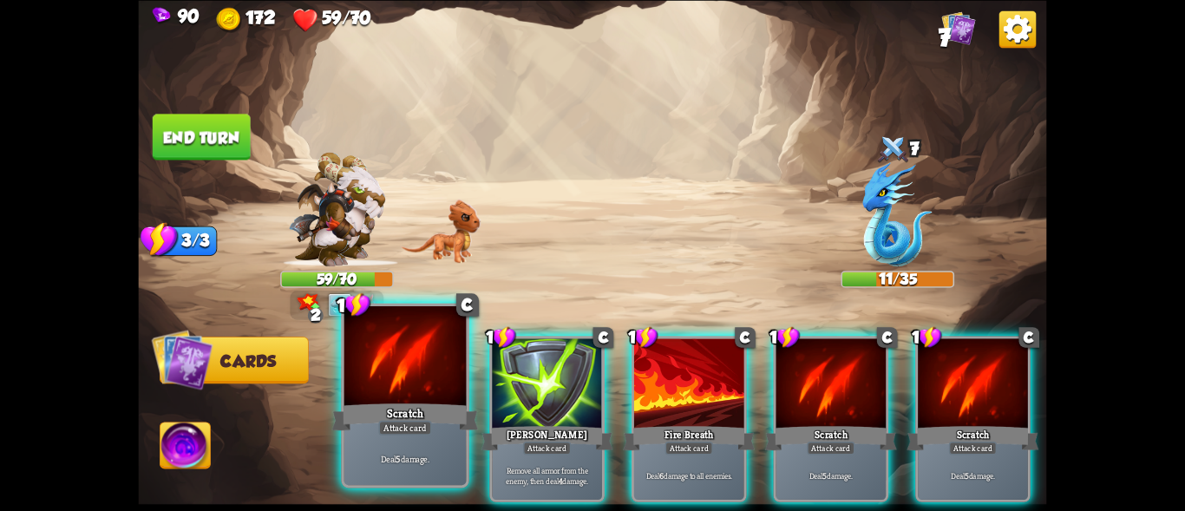
click at [357, 376] on div at bounding box center [405, 357] width 122 height 103
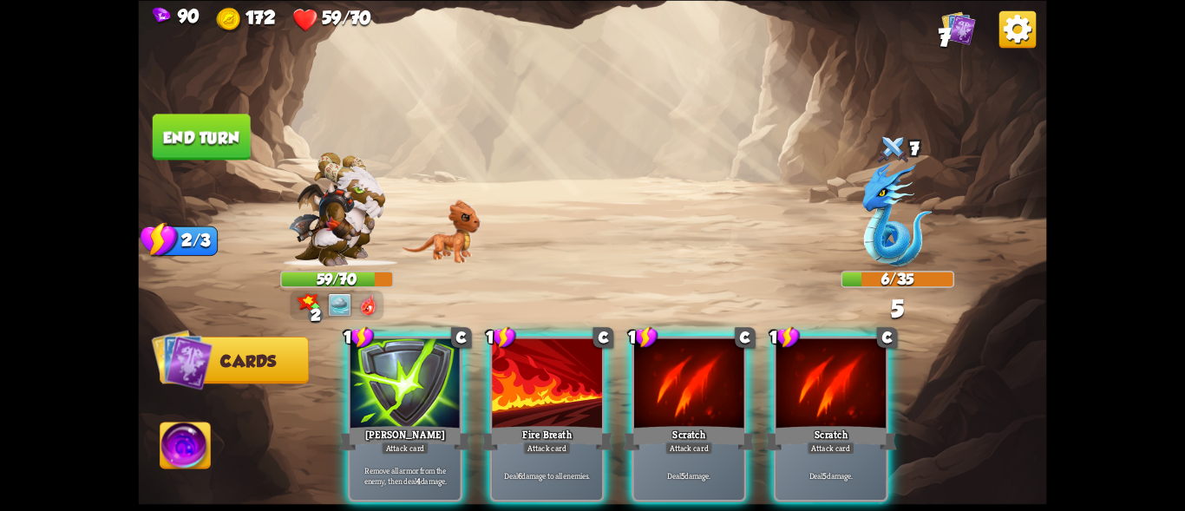
click at [519, 423] on div "Fire Breath" at bounding box center [547, 437] width 132 height 29
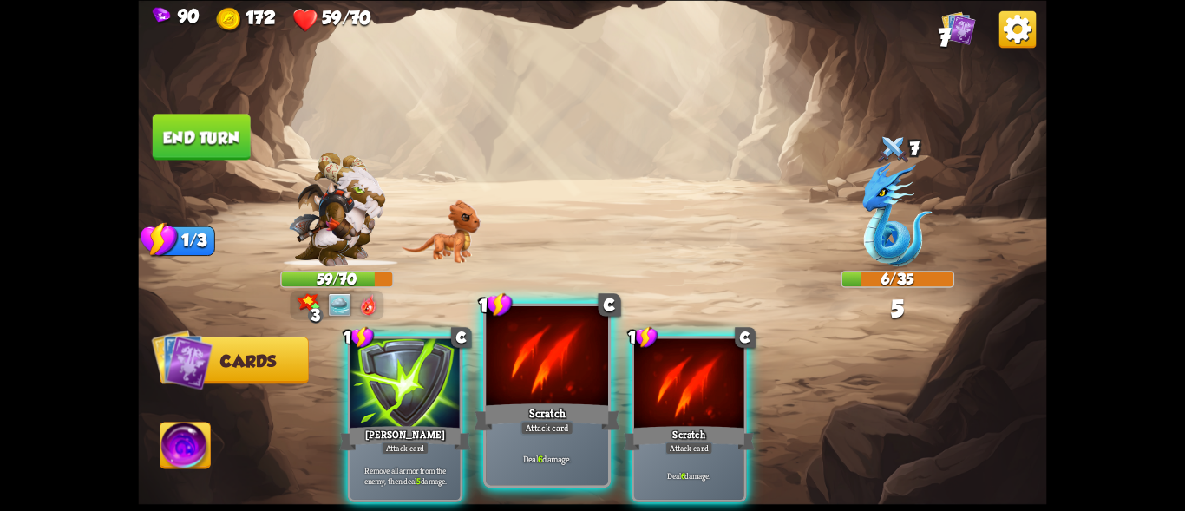
click at [550, 402] on div "Scratch" at bounding box center [547, 416] width 147 height 33
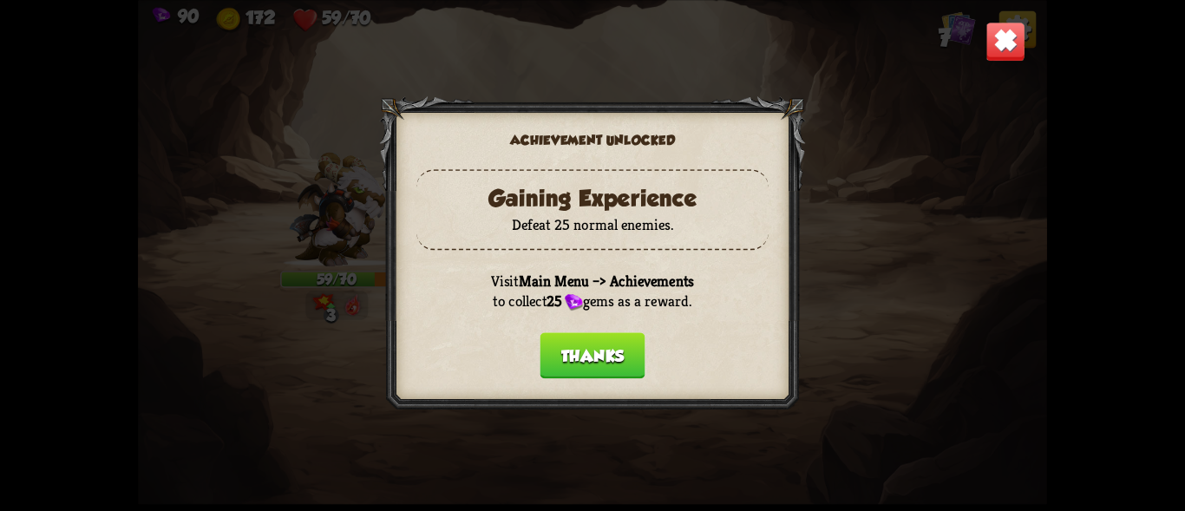
click at [580, 348] on button "Thanks" at bounding box center [592, 355] width 105 height 46
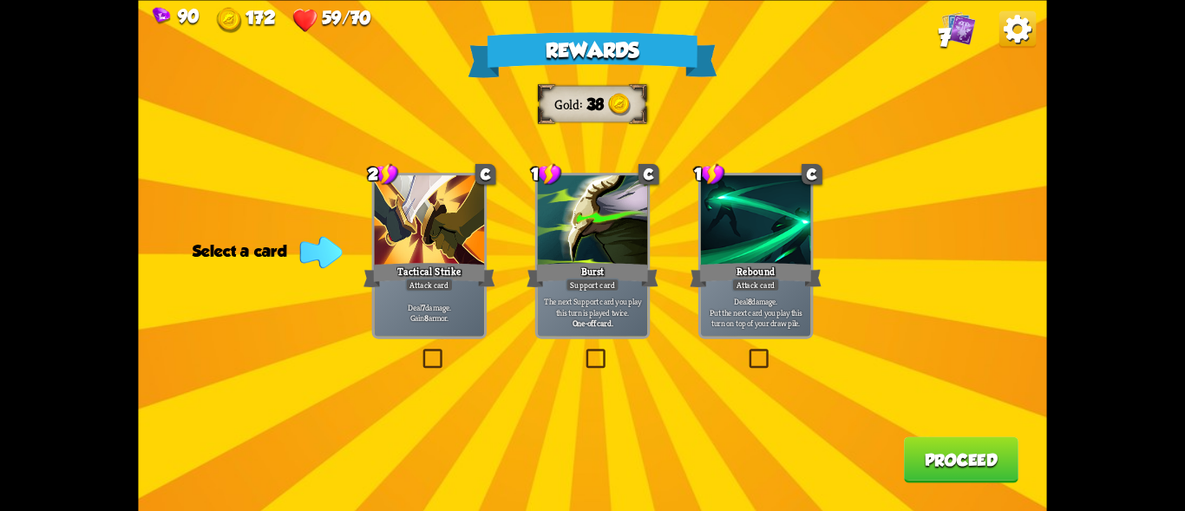
click at [423, 268] on div "Tactical Strike" at bounding box center [429, 274] width 132 height 29
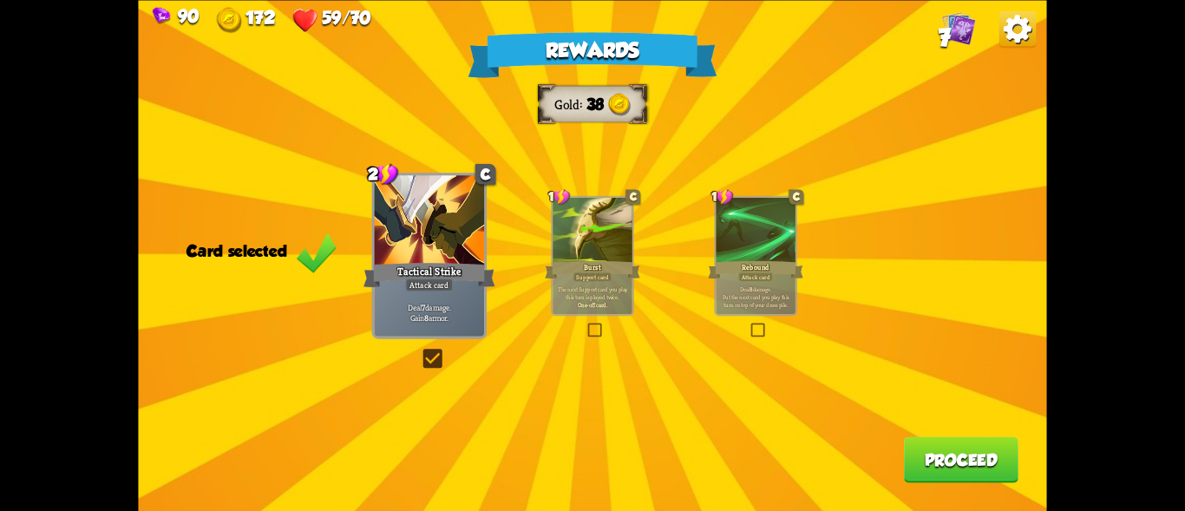
click at [939, 471] on button "Proceed" at bounding box center [961, 459] width 114 height 46
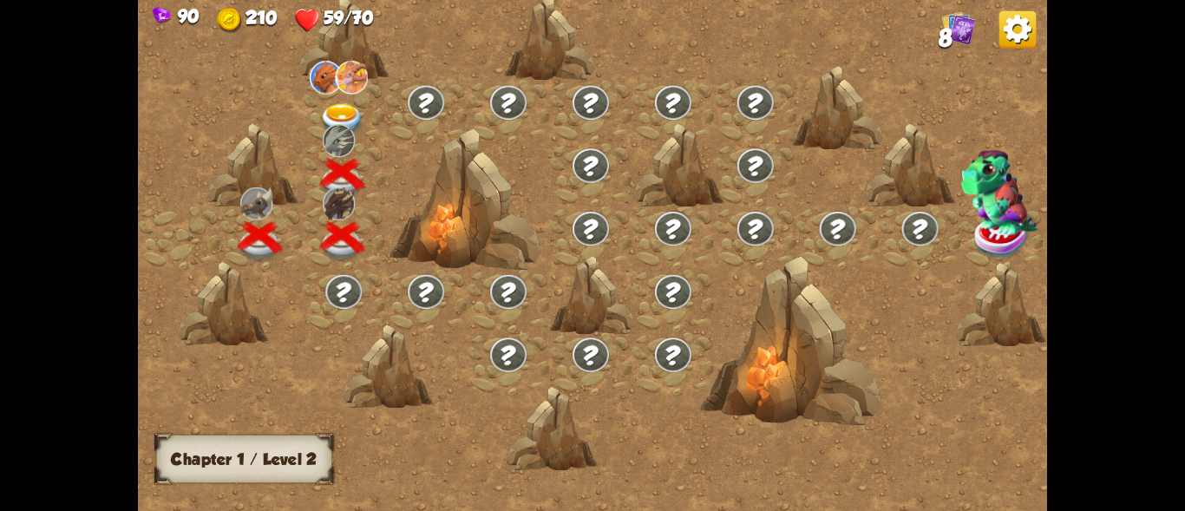
click at [340, 107] on img at bounding box center [342, 119] width 45 height 33
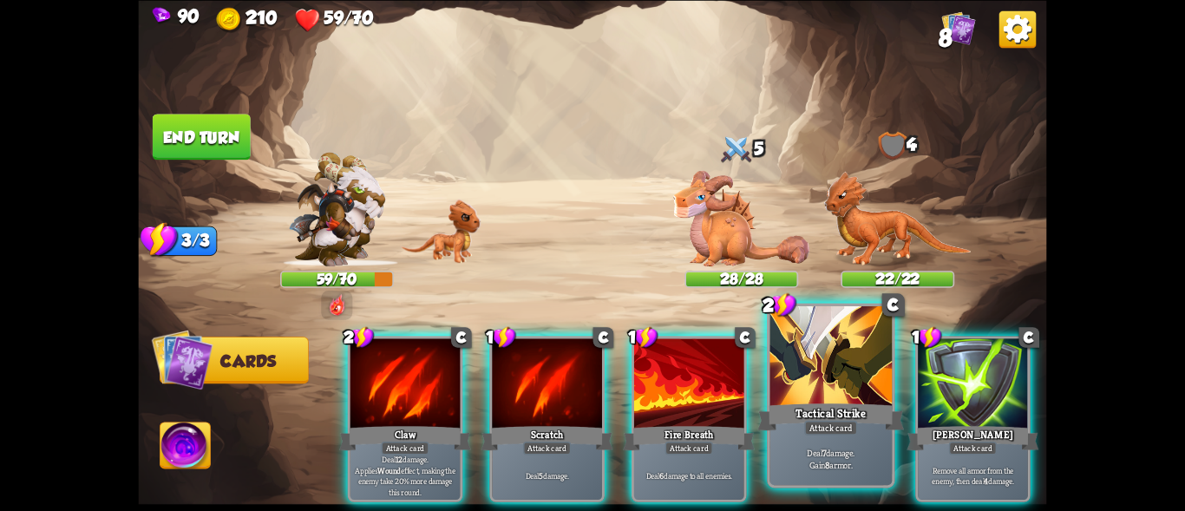
click at [821, 371] on div at bounding box center [831, 357] width 122 height 103
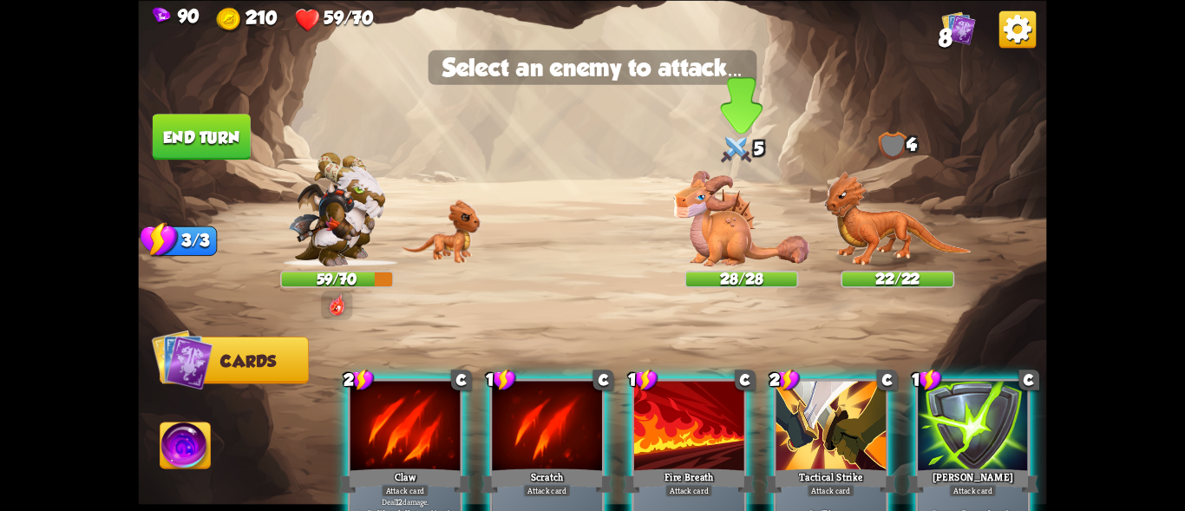
click at [732, 245] on img at bounding box center [741, 218] width 136 height 96
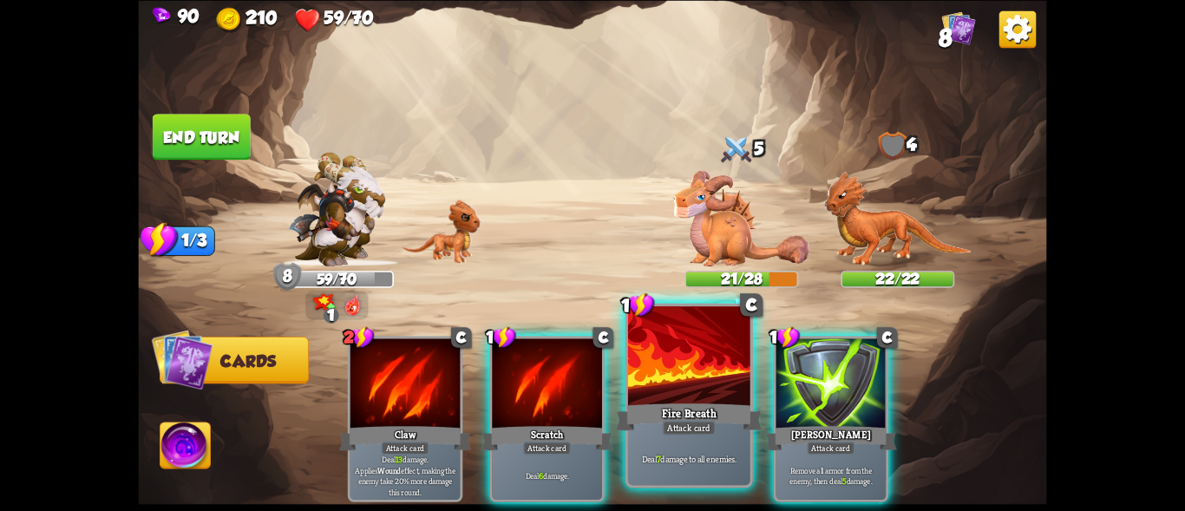
click at [700, 361] on div at bounding box center [689, 357] width 122 height 103
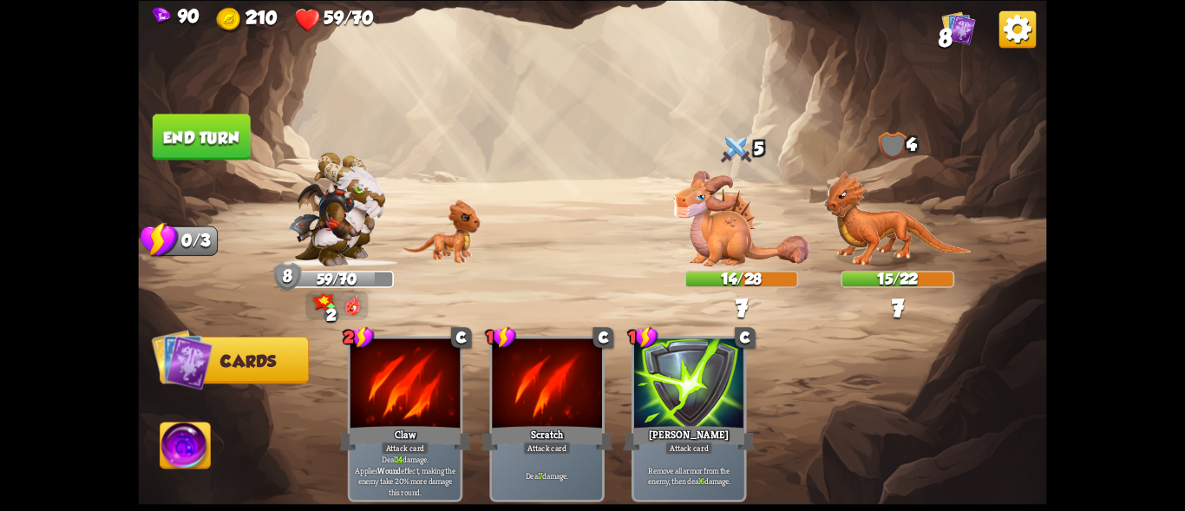
click at [207, 142] on button "End turn" at bounding box center [202, 137] width 98 height 46
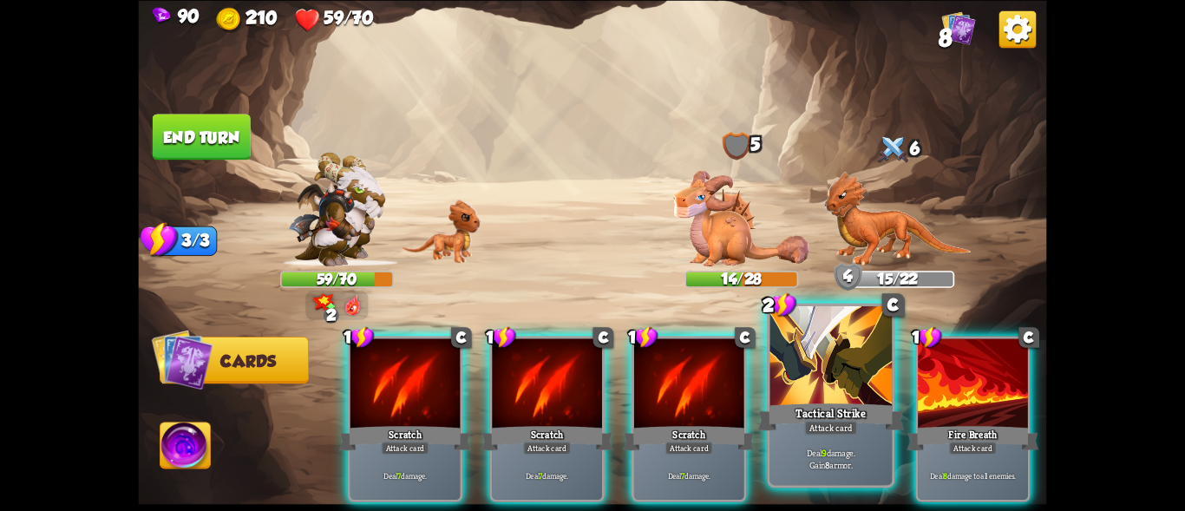
click at [826, 401] on div "Tactical Strike" at bounding box center [830, 416] width 147 height 33
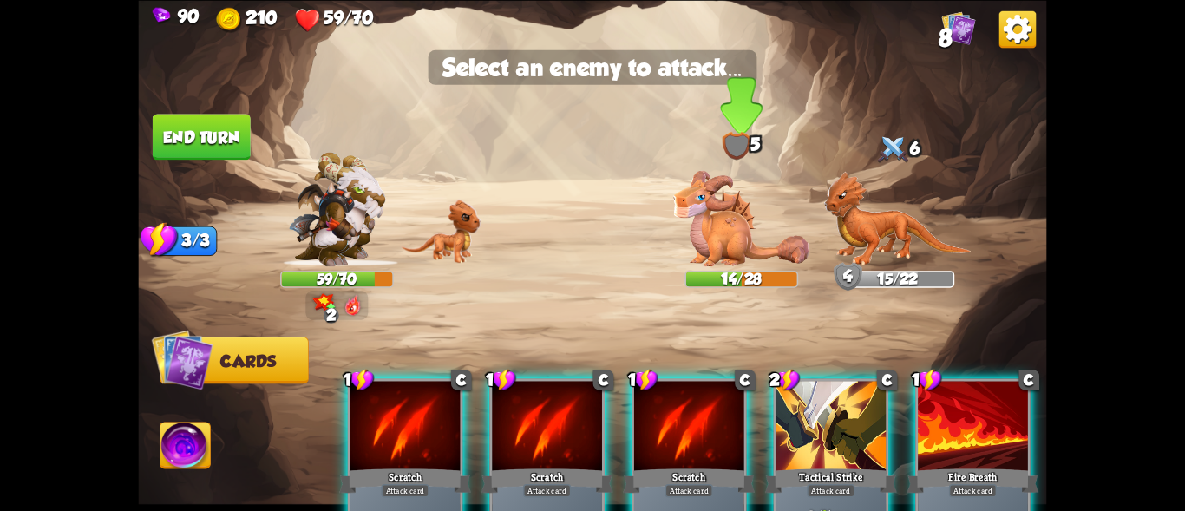
click at [729, 211] on img at bounding box center [741, 218] width 136 height 96
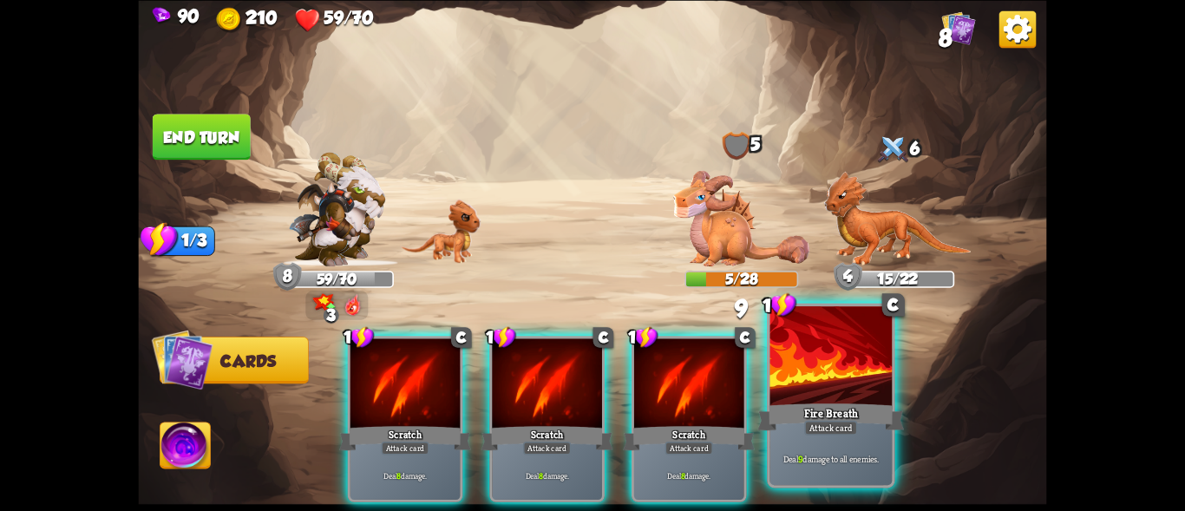
click at [807, 376] on div at bounding box center [831, 357] width 122 height 103
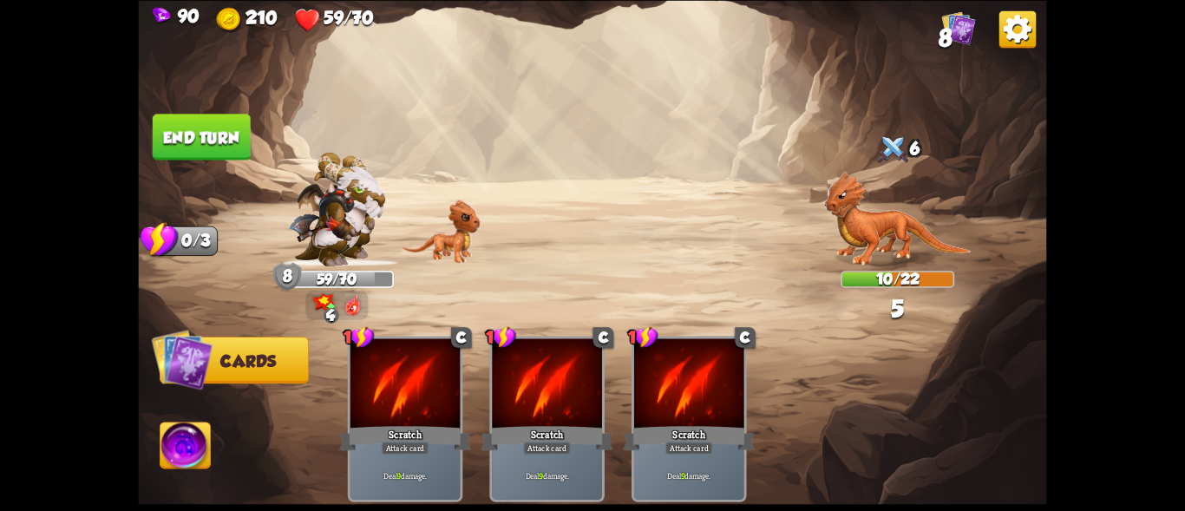
click at [186, 138] on button "End turn" at bounding box center [202, 137] width 98 height 46
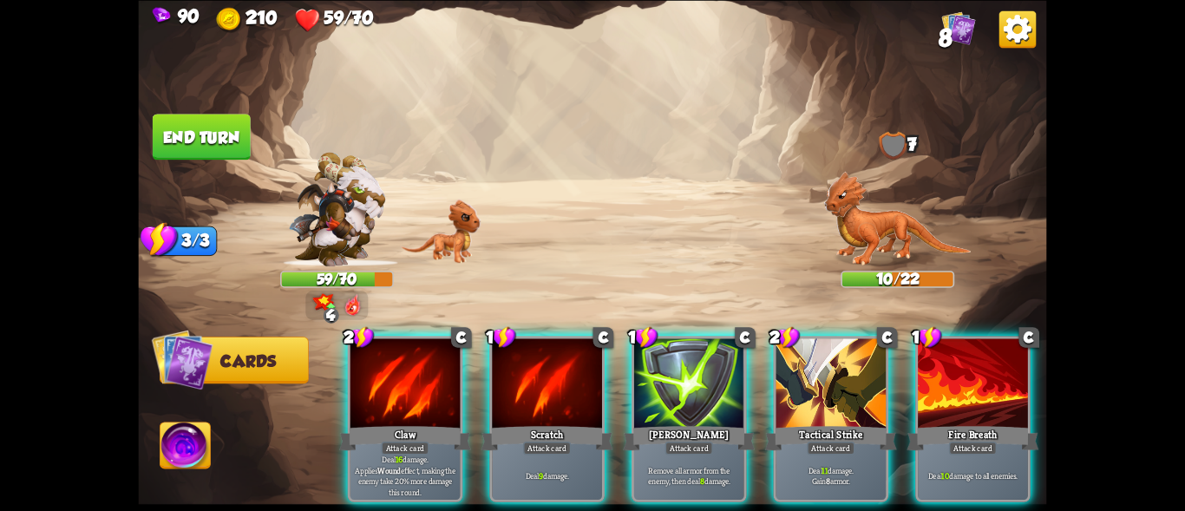
click at [992, 451] on div "Deal 10 damage to all enemies." at bounding box center [973, 475] width 110 height 48
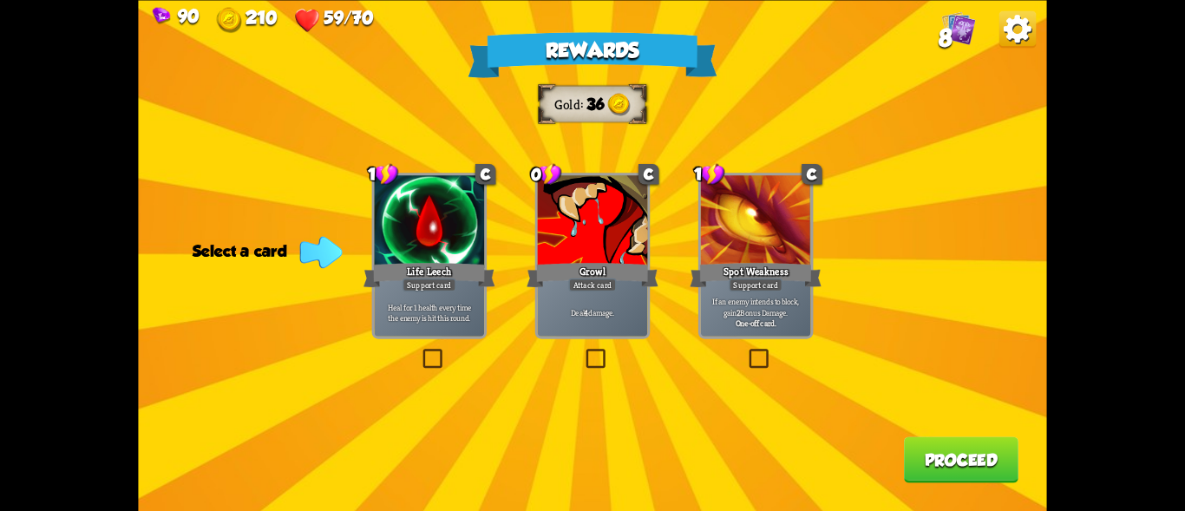
click at [746, 351] on label at bounding box center [746, 351] width 0 height 0
click at [0, 0] on input "checkbox" at bounding box center [0, 0] width 0 height 0
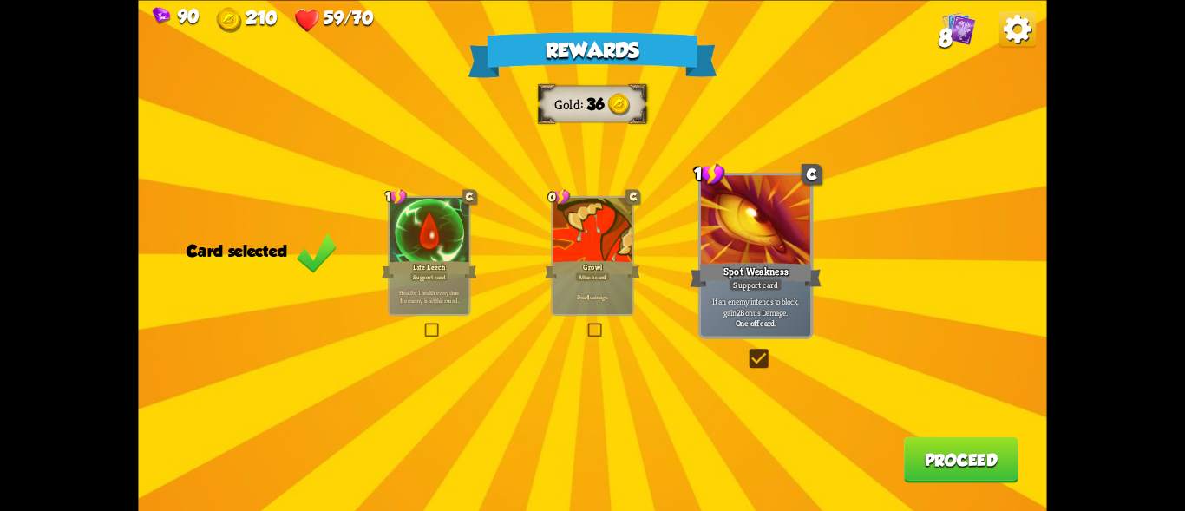
click at [567, 257] on div at bounding box center [592, 231] width 79 height 67
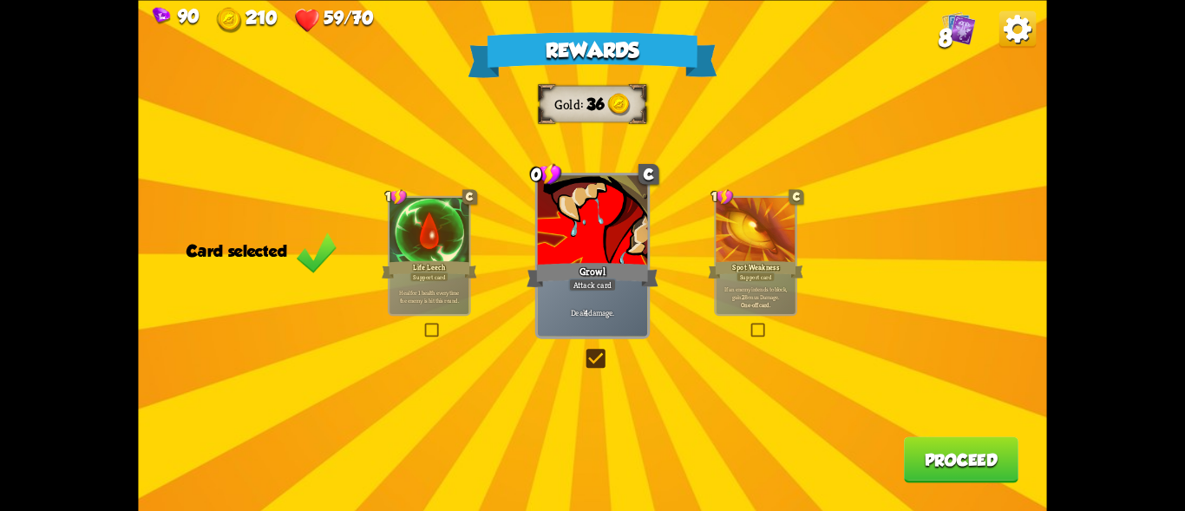
click at [396, 291] on p "Heal for 1 health every time the enemy is hit this round." at bounding box center [428, 297] width 75 height 16
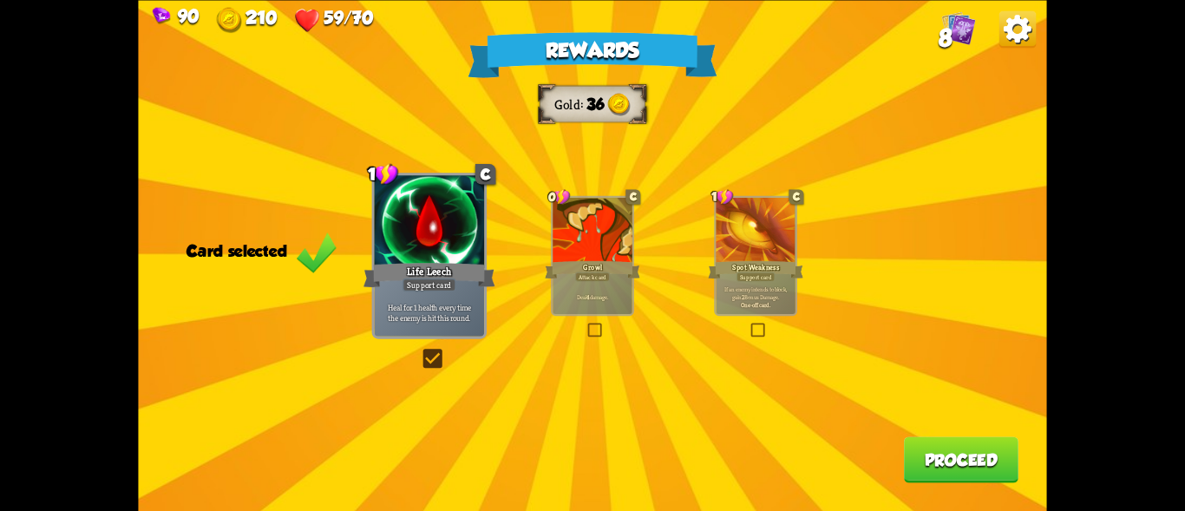
click at [603, 264] on div "Growl" at bounding box center [592, 268] width 95 height 21
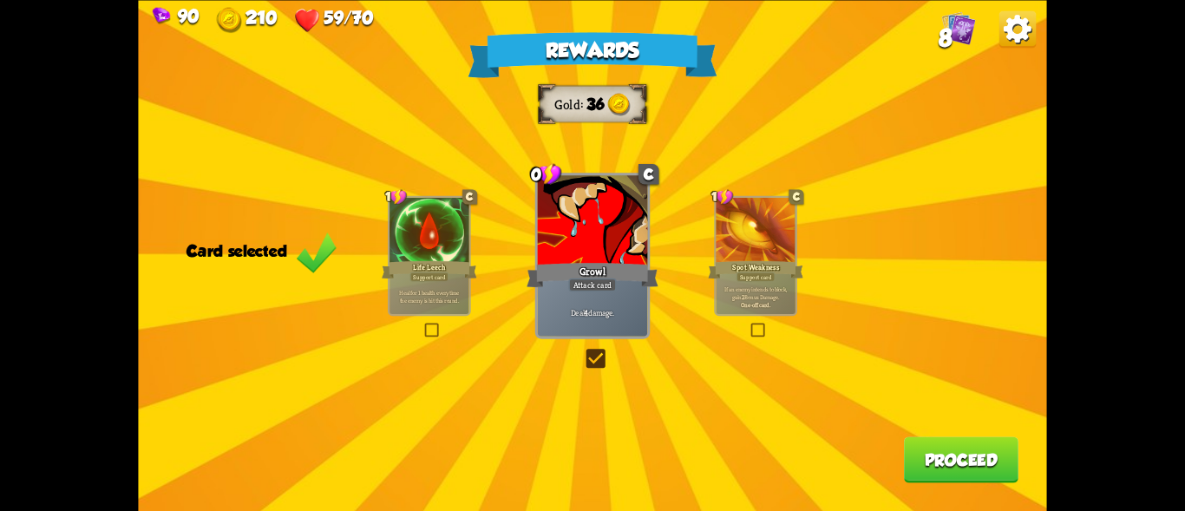
click at [424, 257] on div at bounding box center [428, 231] width 79 height 67
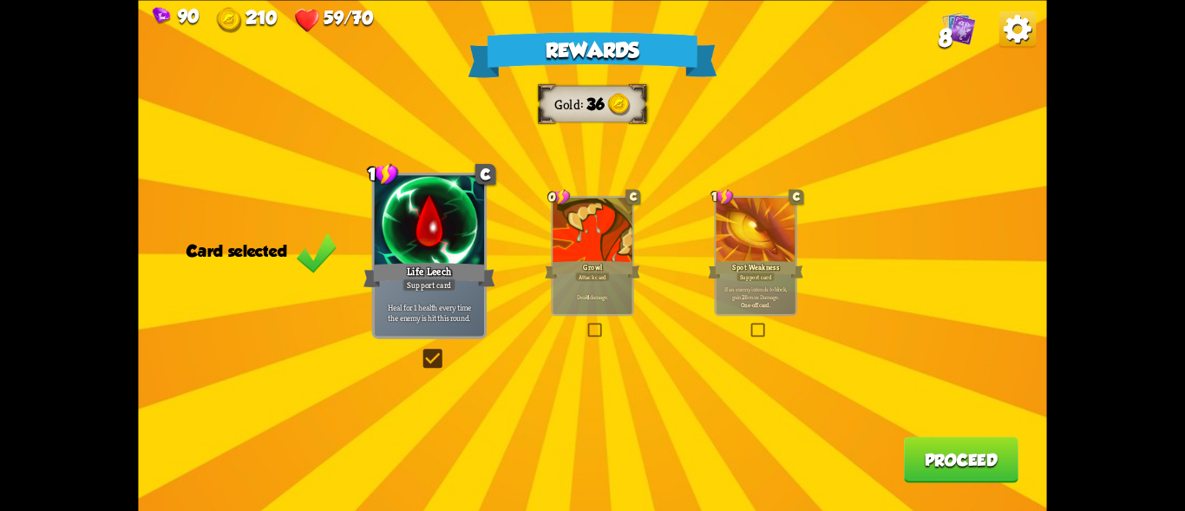
click at [1017, 455] on button "Proceed" at bounding box center [961, 459] width 114 height 46
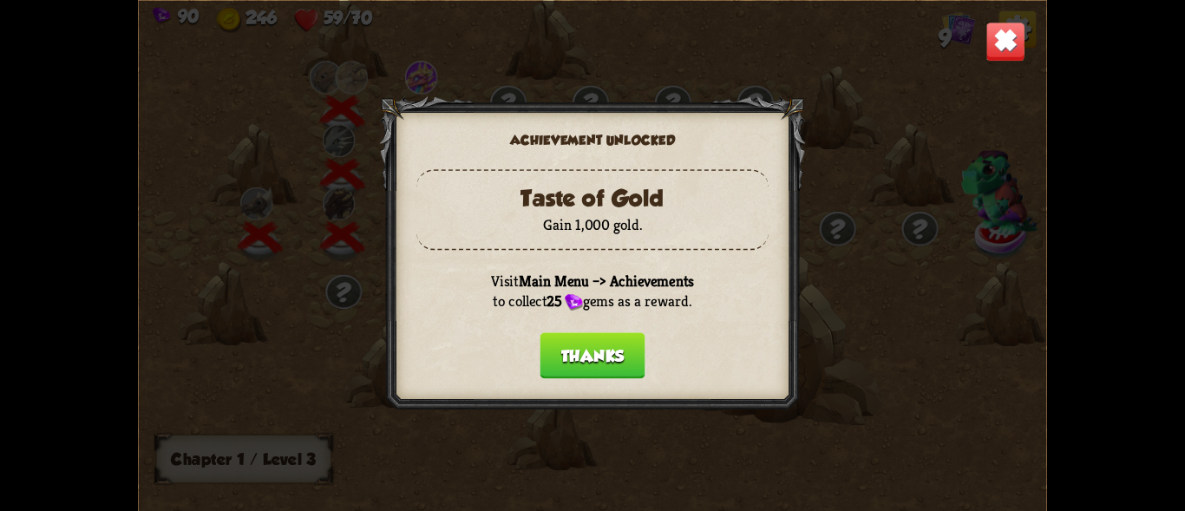
click at [574, 358] on button "Thanks" at bounding box center [592, 355] width 105 height 46
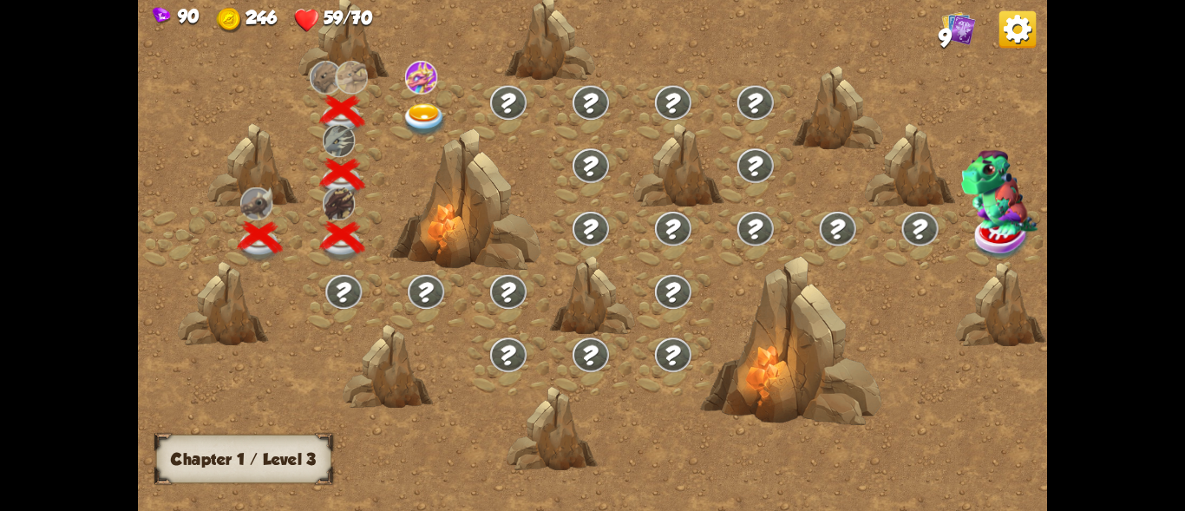
click at [417, 108] on img at bounding box center [424, 119] width 45 height 33
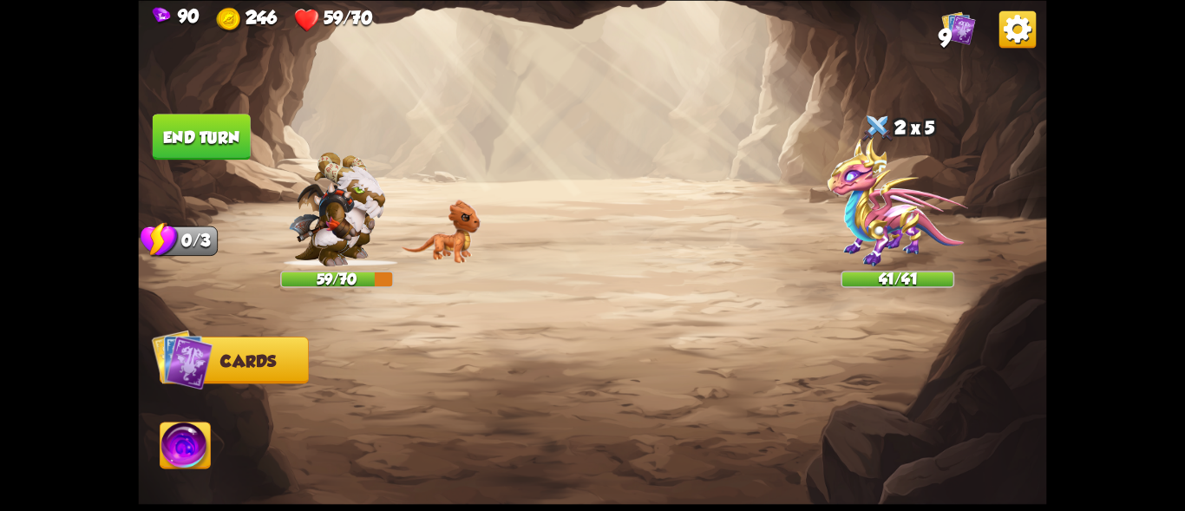
click at [877, 220] on img at bounding box center [897, 201] width 141 height 129
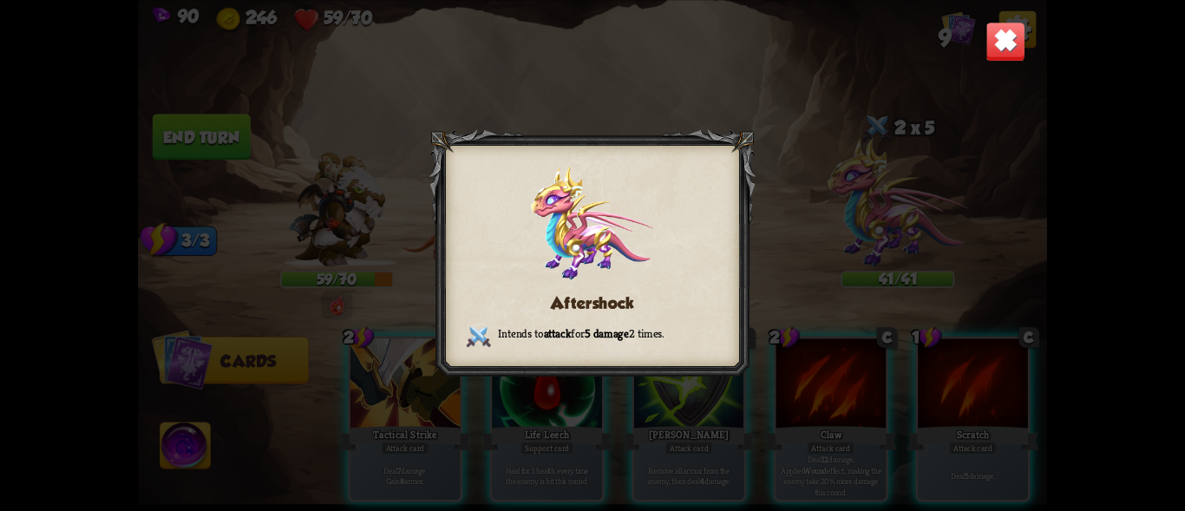
click at [1002, 30] on img at bounding box center [1005, 42] width 40 height 40
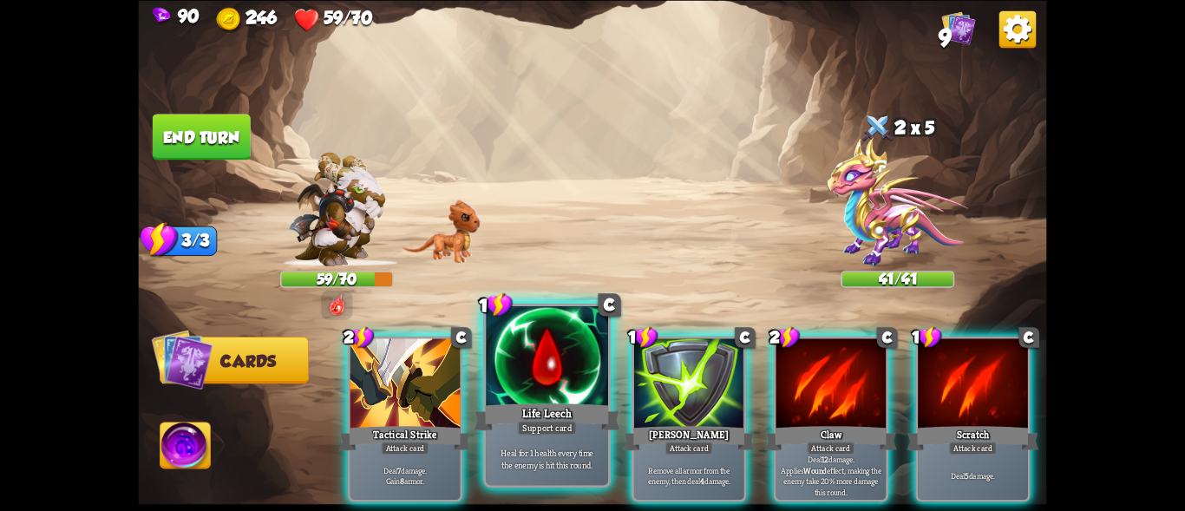
click at [538, 379] on div at bounding box center [547, 357] width 122 height 103
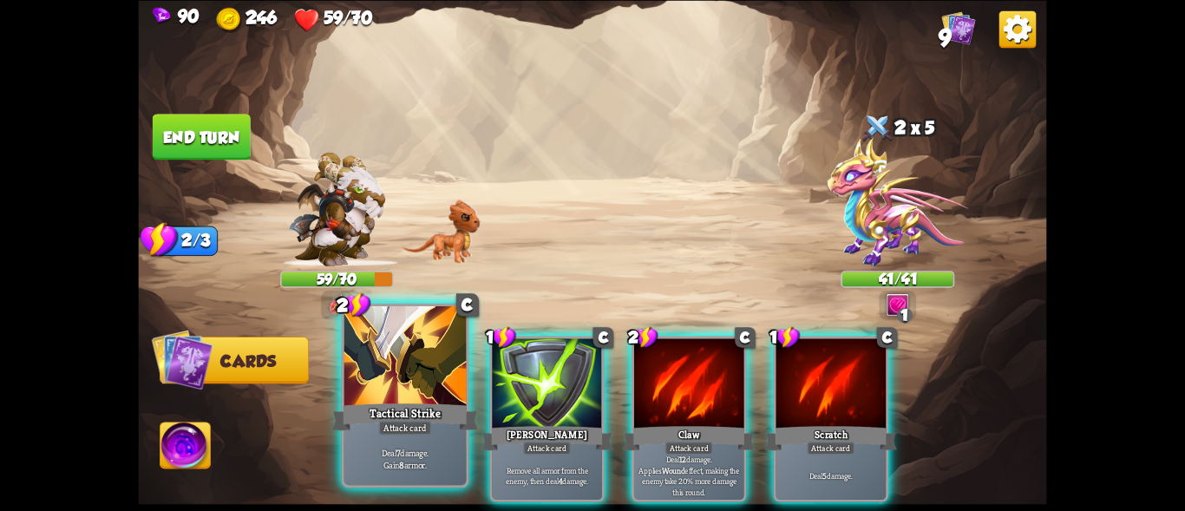
click at [376, 376] on div at bounding box center [405, 357] width 122 height 103
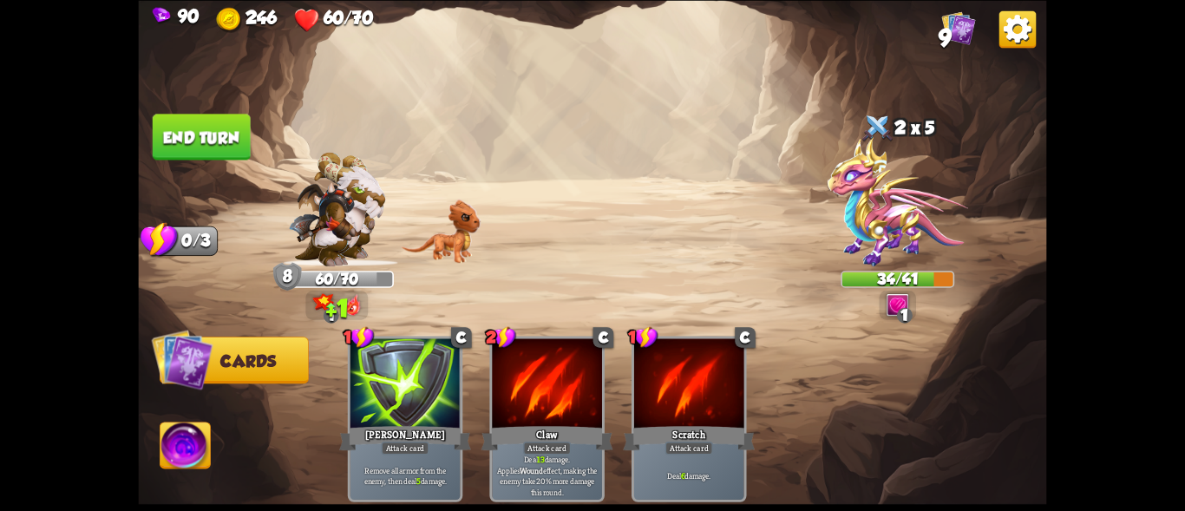
click at [205, 135] on button "End turn" at bounding box center [202, 137] width 98 height 46
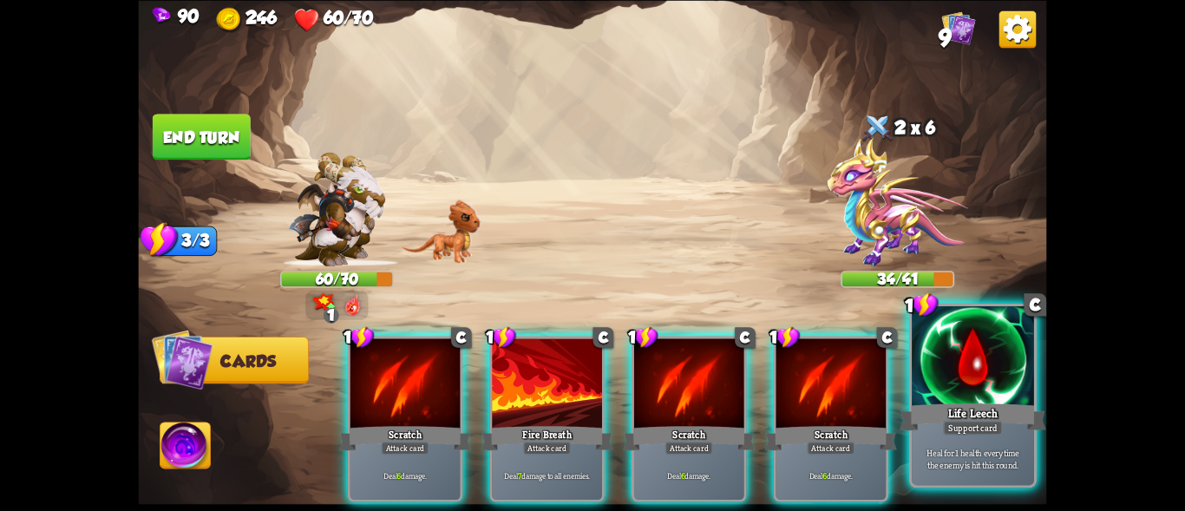
click at [945, 402] on div "Life Leech" at bounding box center [972, 416] width 147 height 33
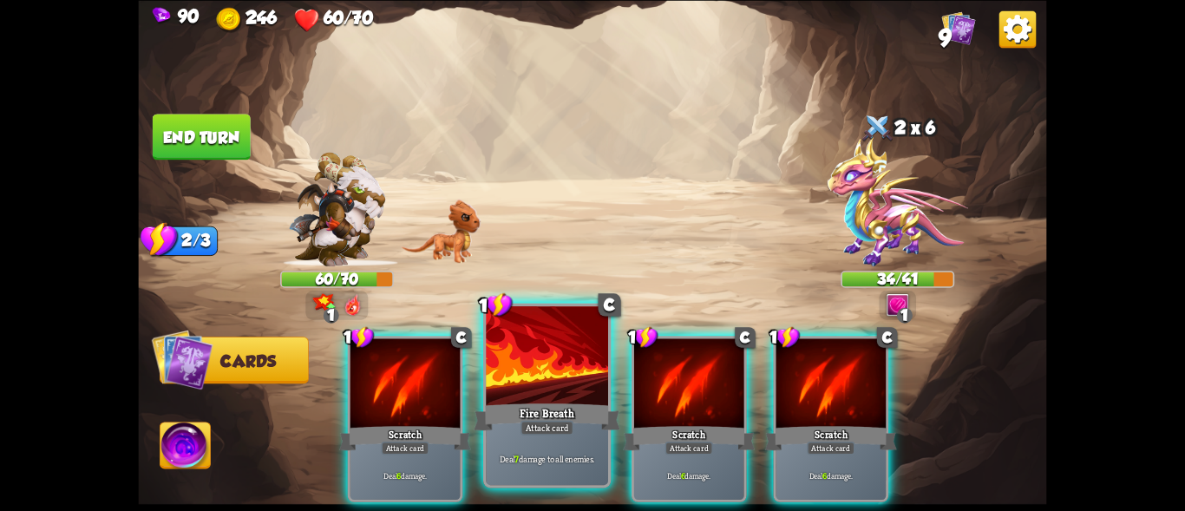
click at [569, 400] on div "Fire Breath" at bounding box center [547, 416] width 147 height 33
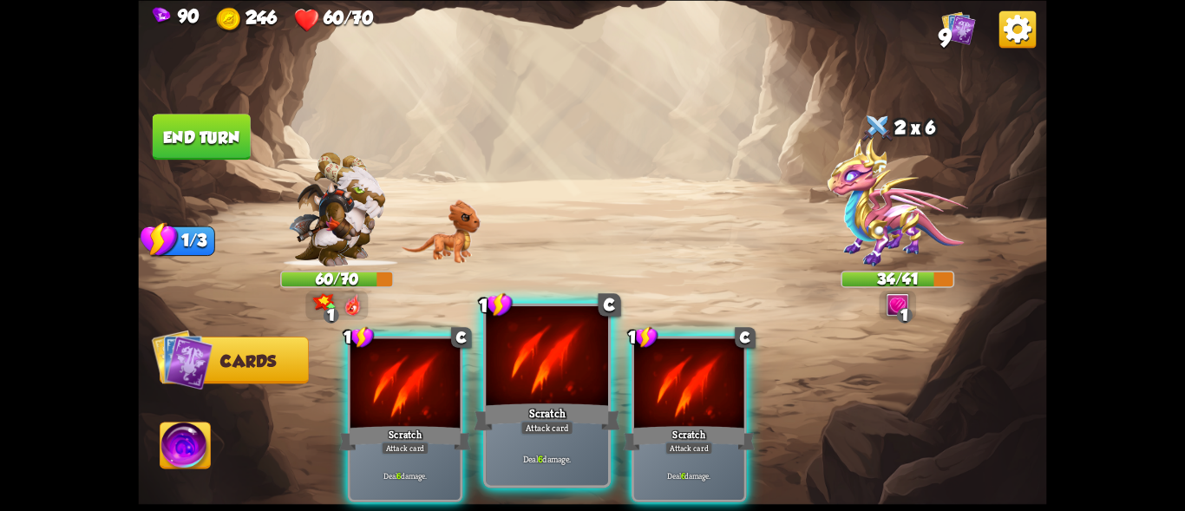
click at [552, 384] on div at bounding box center [547, 357] width 122 height 103
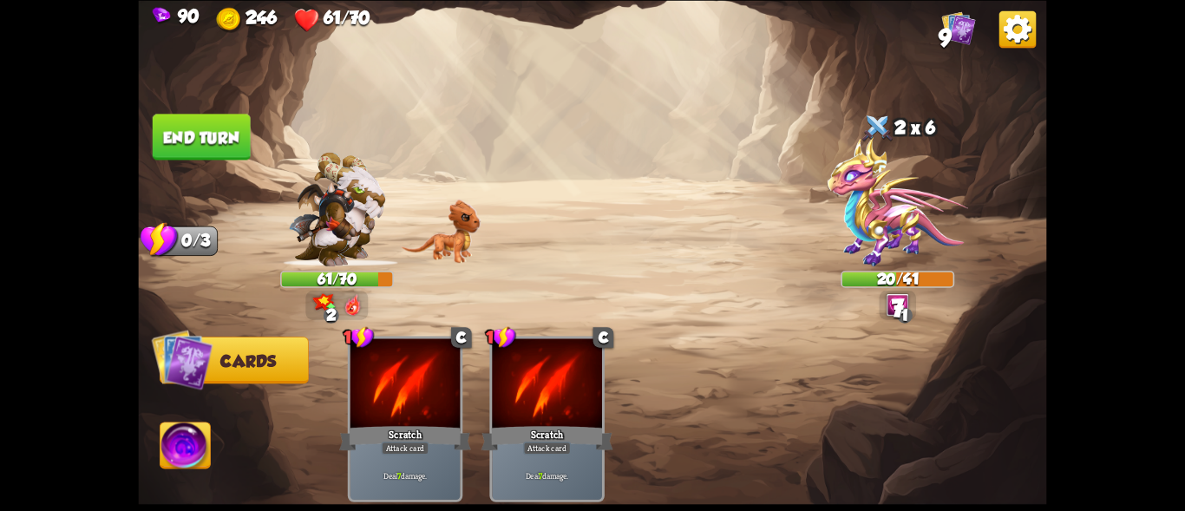
click at [922, 215] on img at bounding box center [897, 201] width 141 height 129
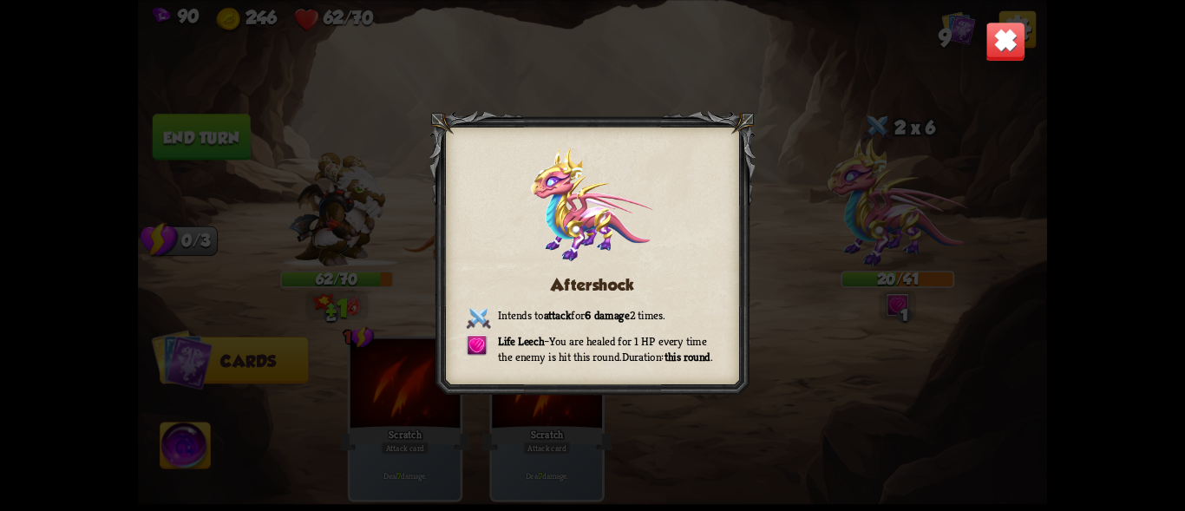
click at [1006, 35] on img at bounding box center [1005, 42] width 40 height 40
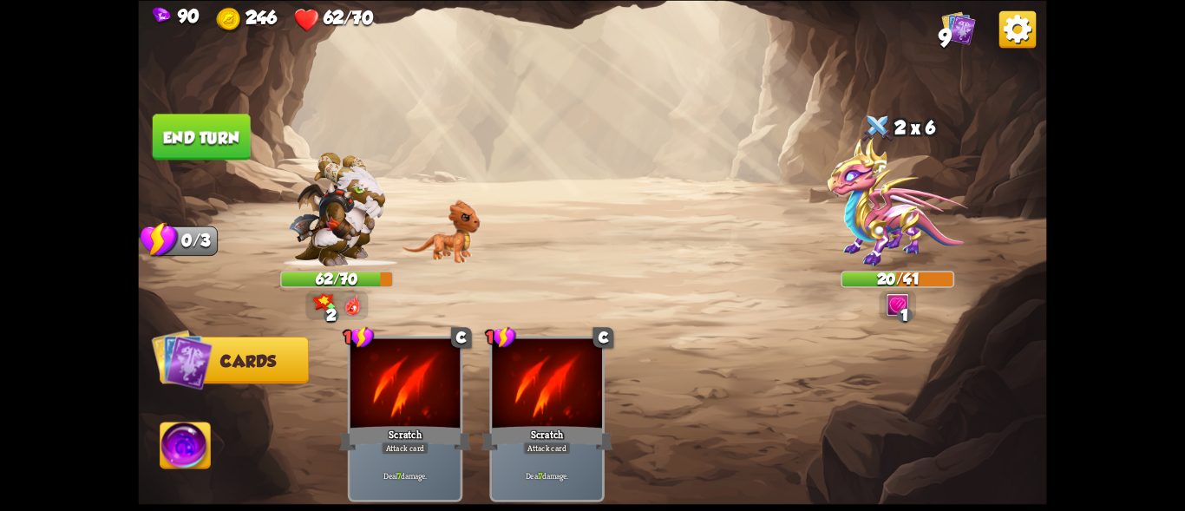
click at [196, 128] on button "End turn" at bounding box center [202, 137] width 98 height 46
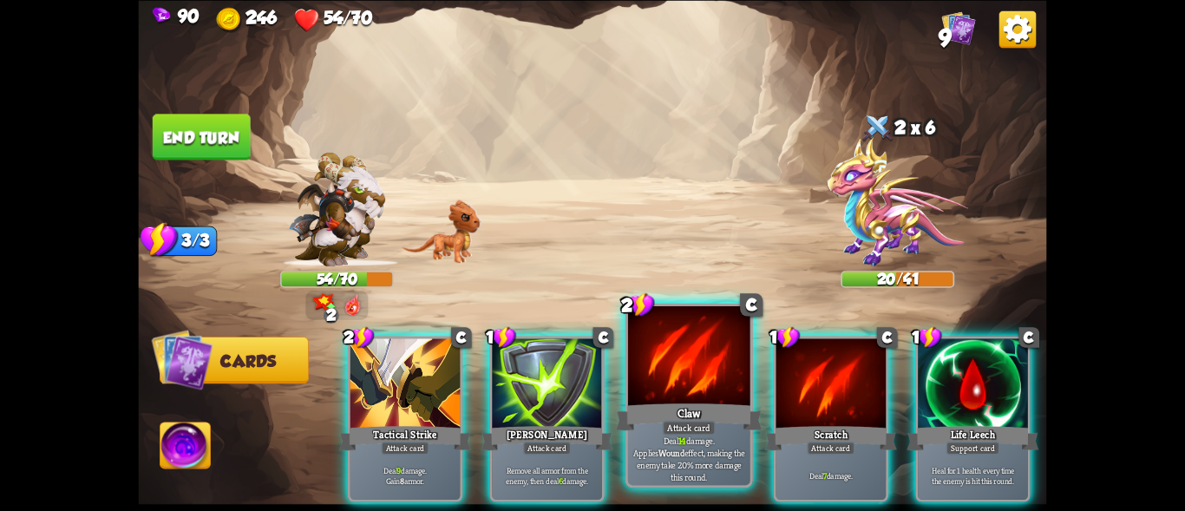
click at [693, 390] on div at bounding box center [689, 357] width 122 height 103
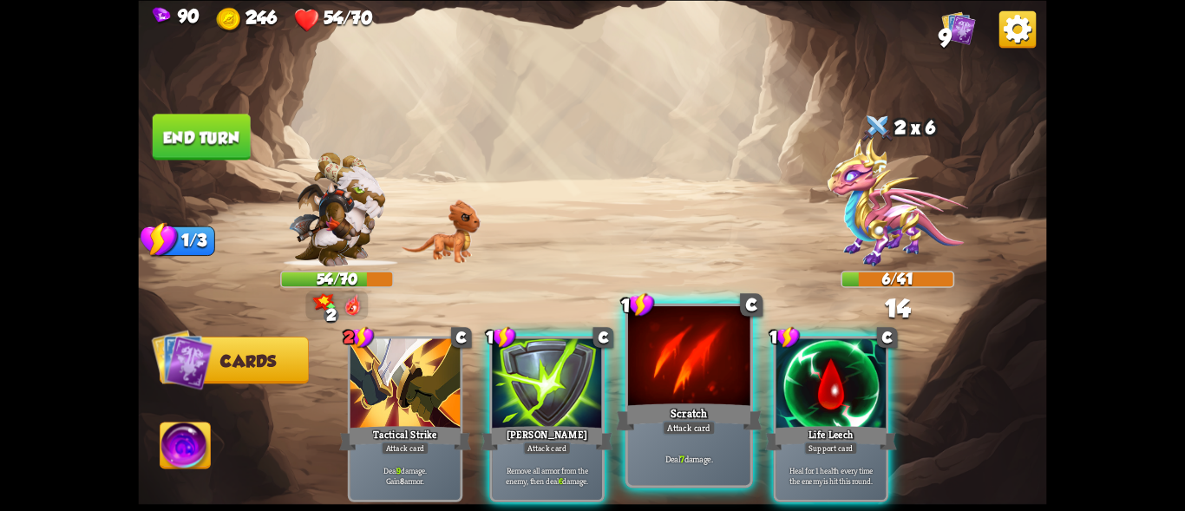
click at [652, 396] on div at bounding box center [689, 357] width 122 height 103
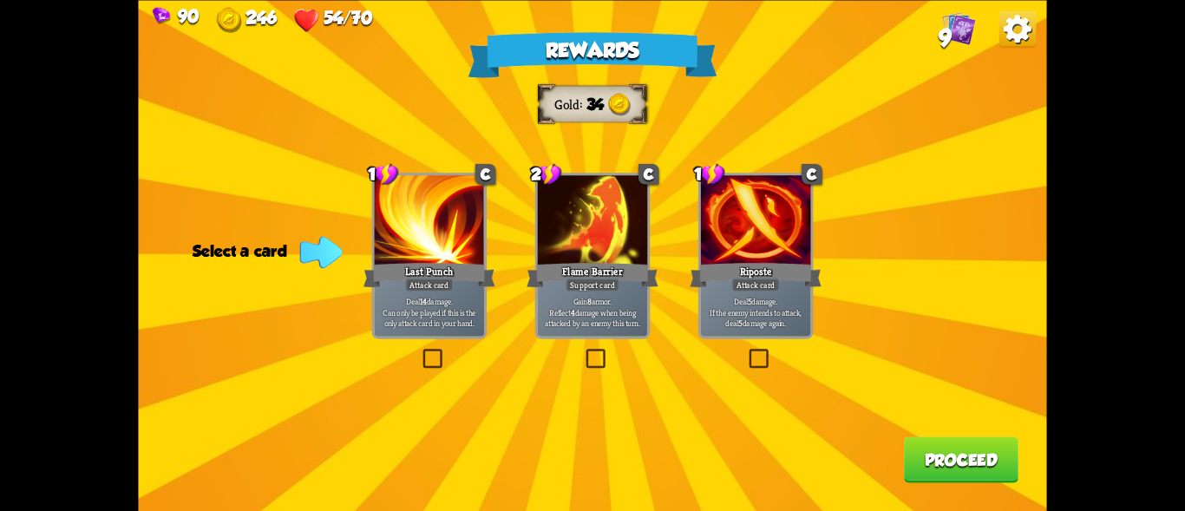
click at [591, 268] on div "Flame Barrier" at bounding box center [592, 274] width 132 height 29
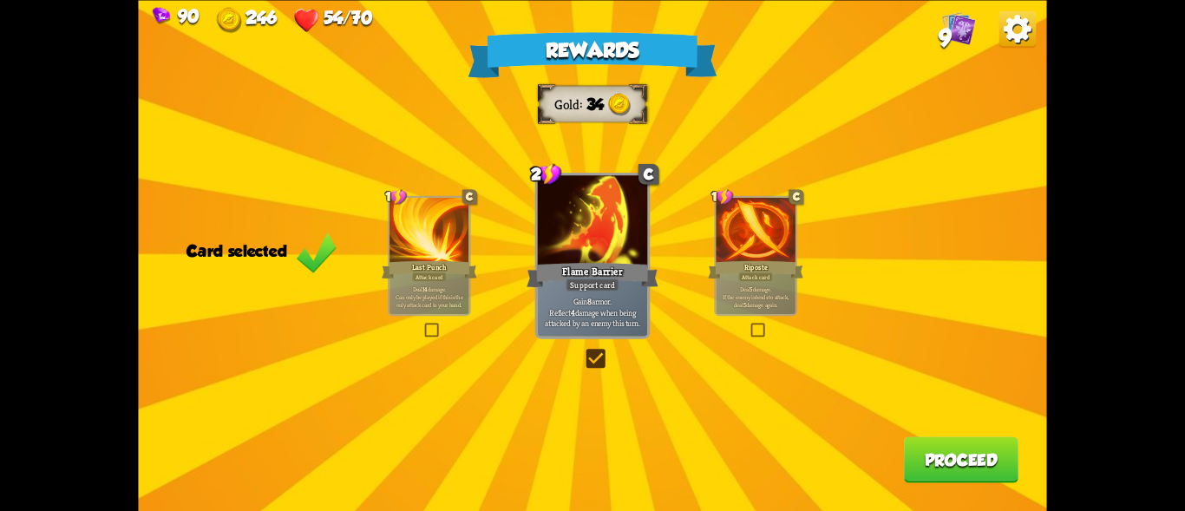
click at [934, 455] on button "Proceed" at bounding box center [961, 459] width 114 height 46
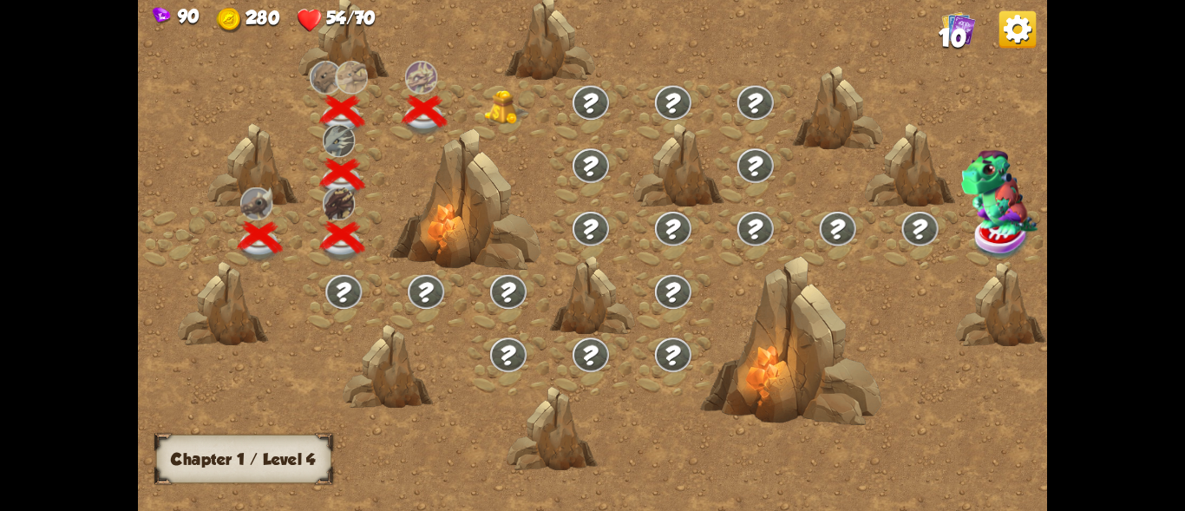
click at [515, 96] on img at bounding box center [507, 107] width 45 height 35
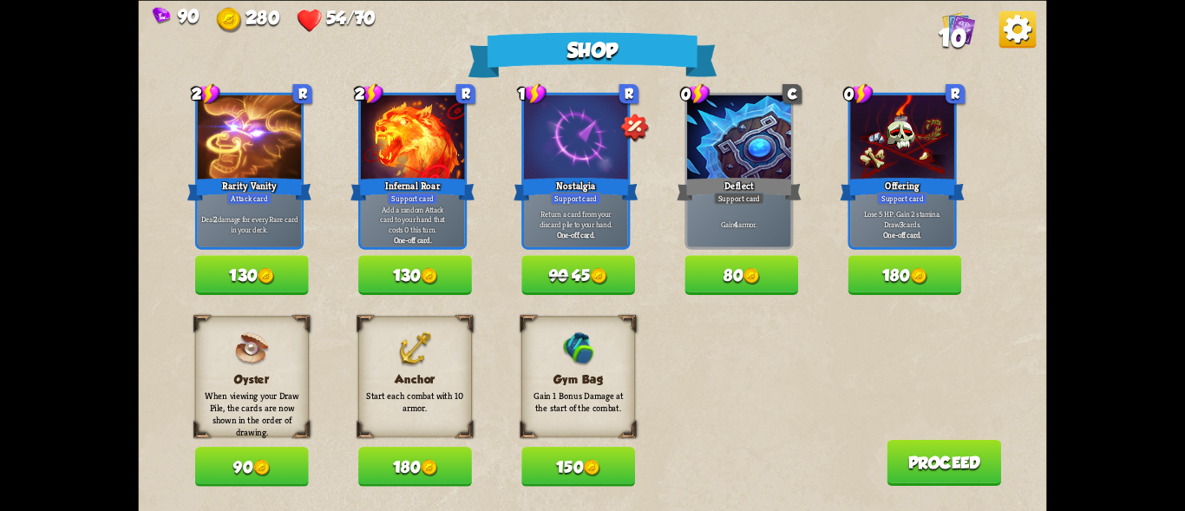
click at [728, 271] on button "80" at bounding box center [741, 275] width 114 height 40
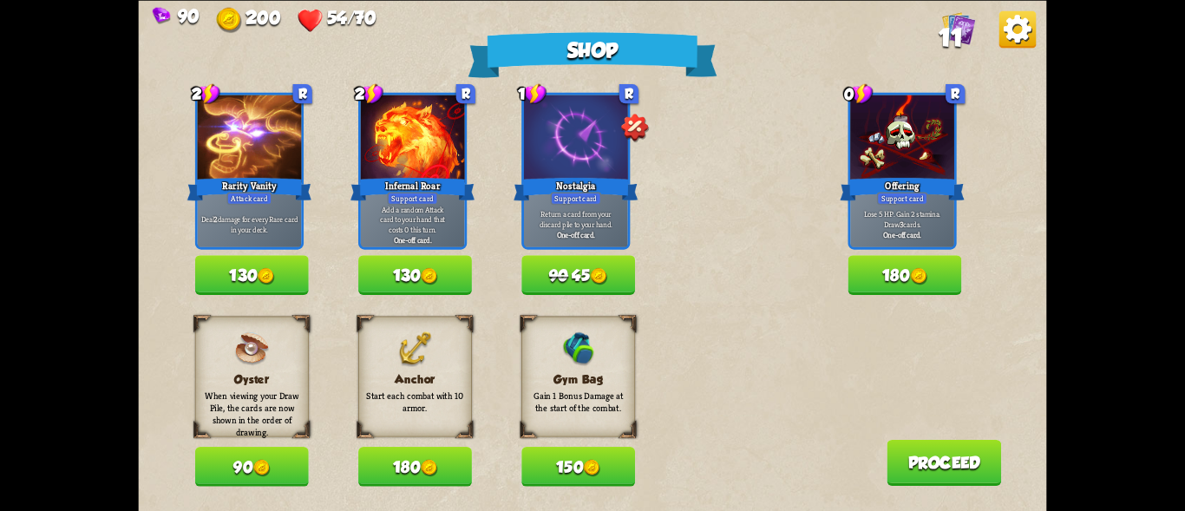
click at [379, 476] on button "180" at bounding box center [415, 467] width 114 height 40
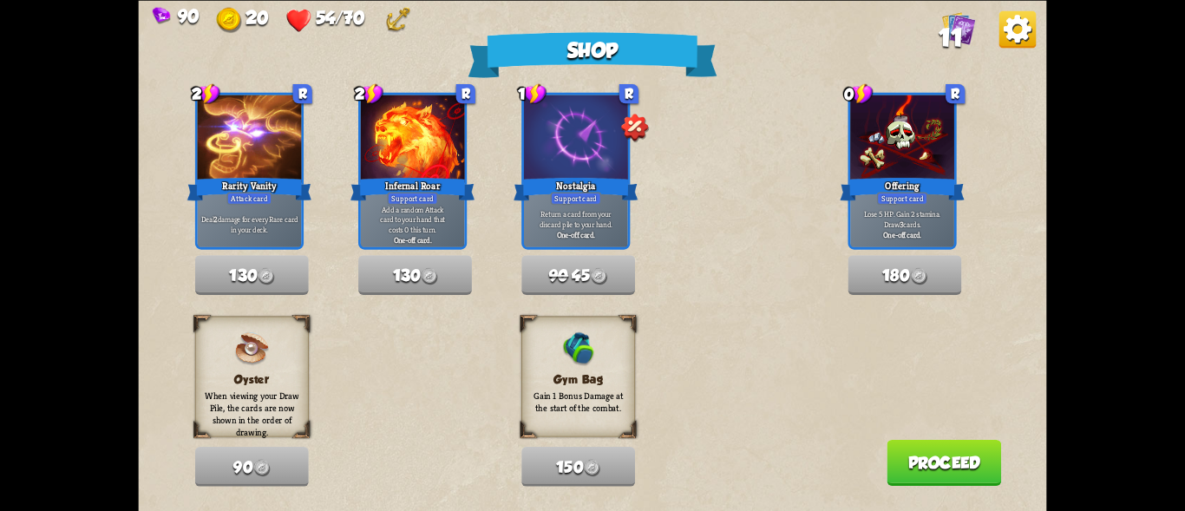
click at [937, 460] on button "Proceed" at bounding box center [943, 462] width 114 height 46
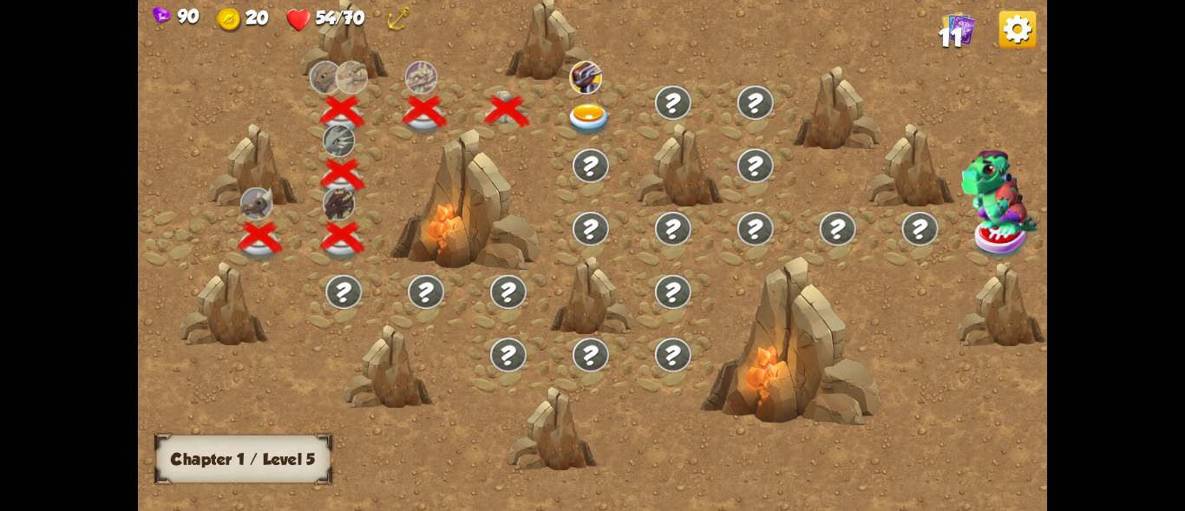
click at [592, 109] on img at bounding box center [589, 119] width 45 height 33
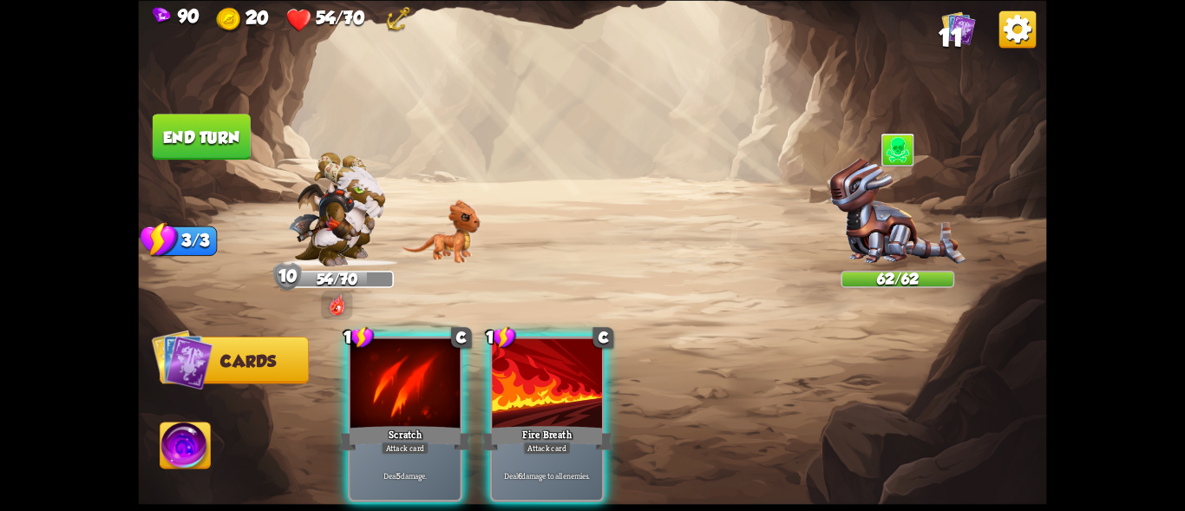
click at [811, 186] on div "Player turn" at bounding box center [592, 256] width 908 height 140
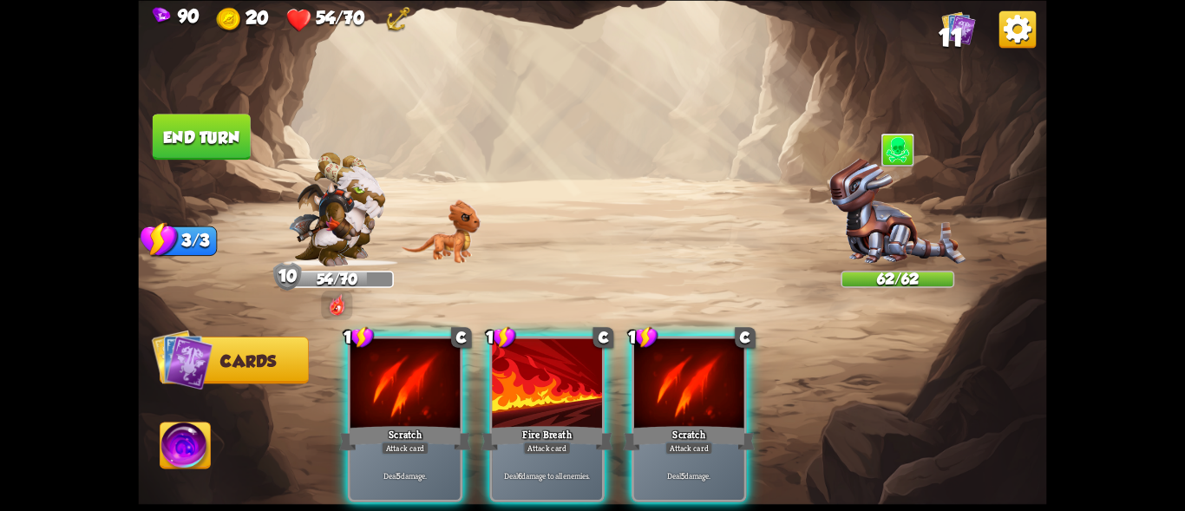
click at [872, 175] on img at bounding box center [897, 212] width 136 height 108
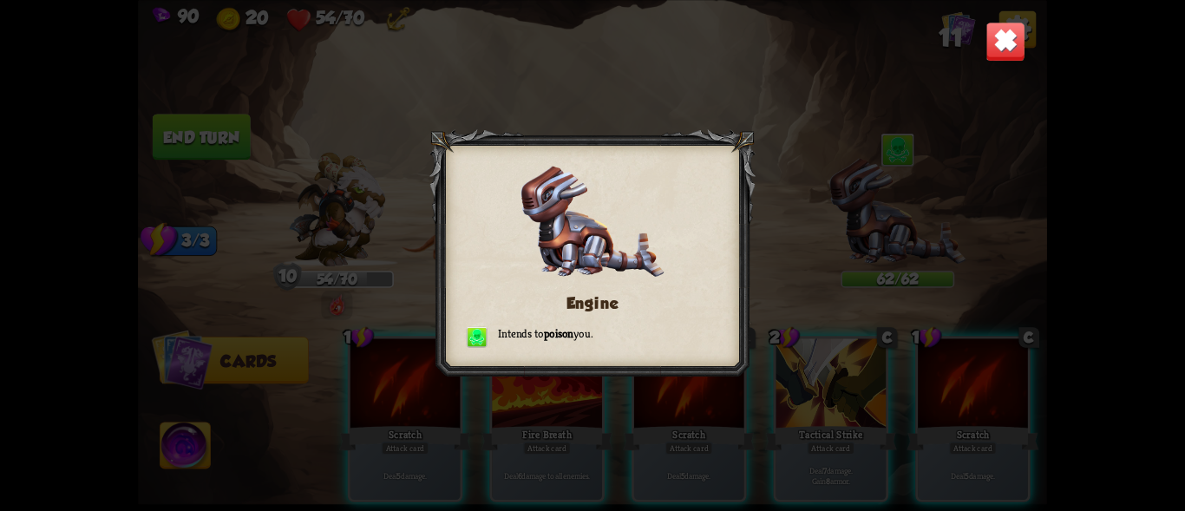
click at [991, 33] on img at bounding box center [1005, 42] width 40 height 40
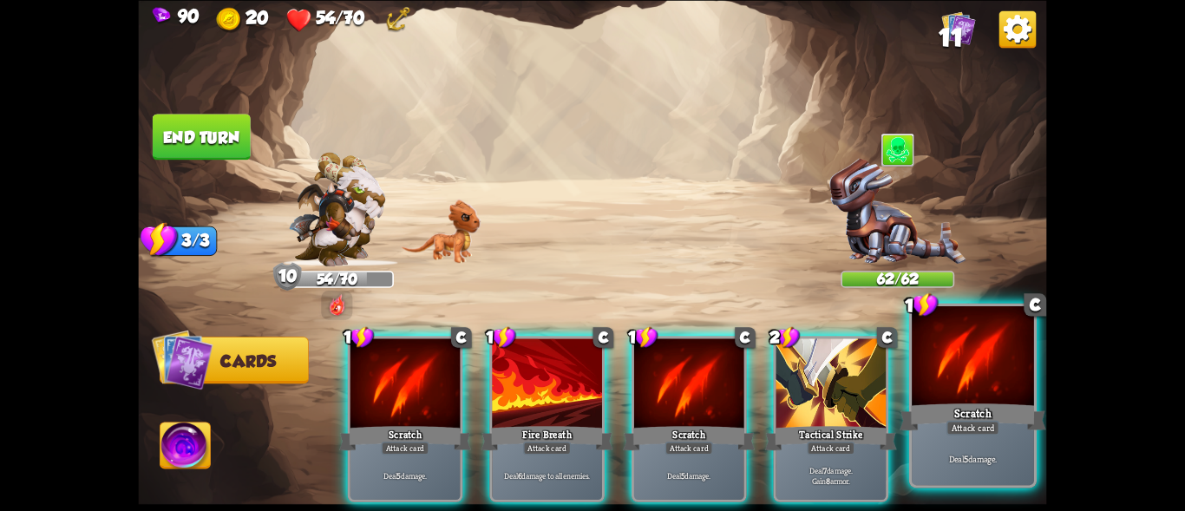
drag, startPoint x: 826, startPoint y: 370, endPoint x: 828, endPoint y: 353, distance: 16.7
click at [826, 369] on div at bounding box center [831, 384] width 110 height 93
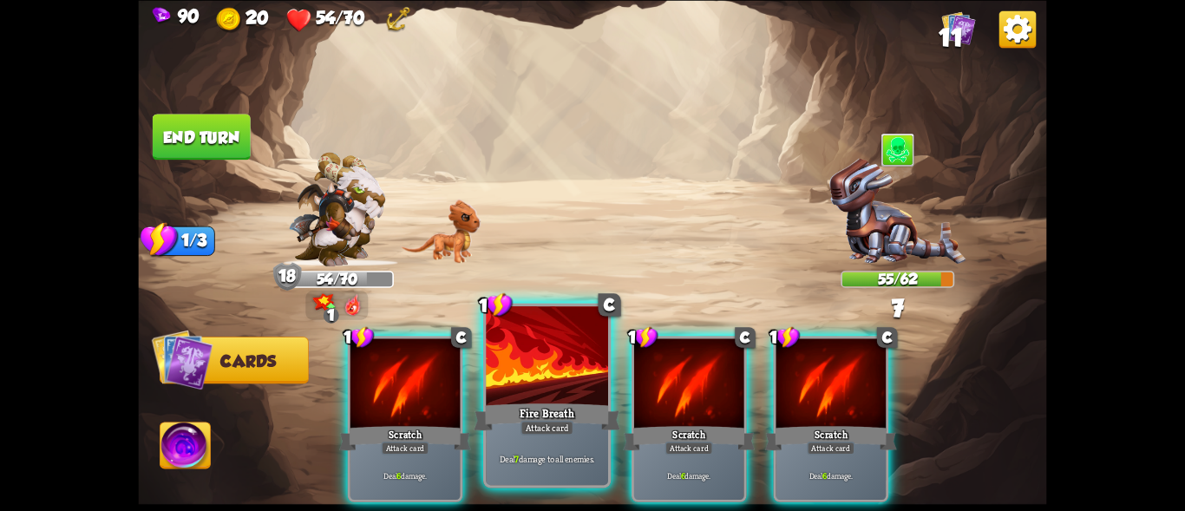
click at [537, 389] on div at bounding box center [547, 357] width 122 height 103
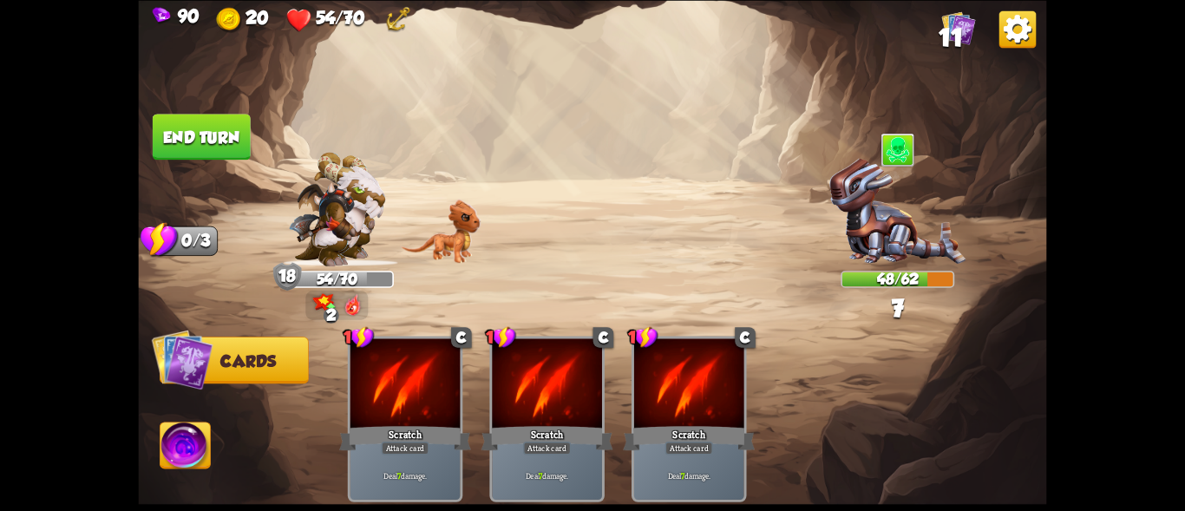
click at [190, 134] on button "End turn" at bounding box center [202, 137] width 98 height 46
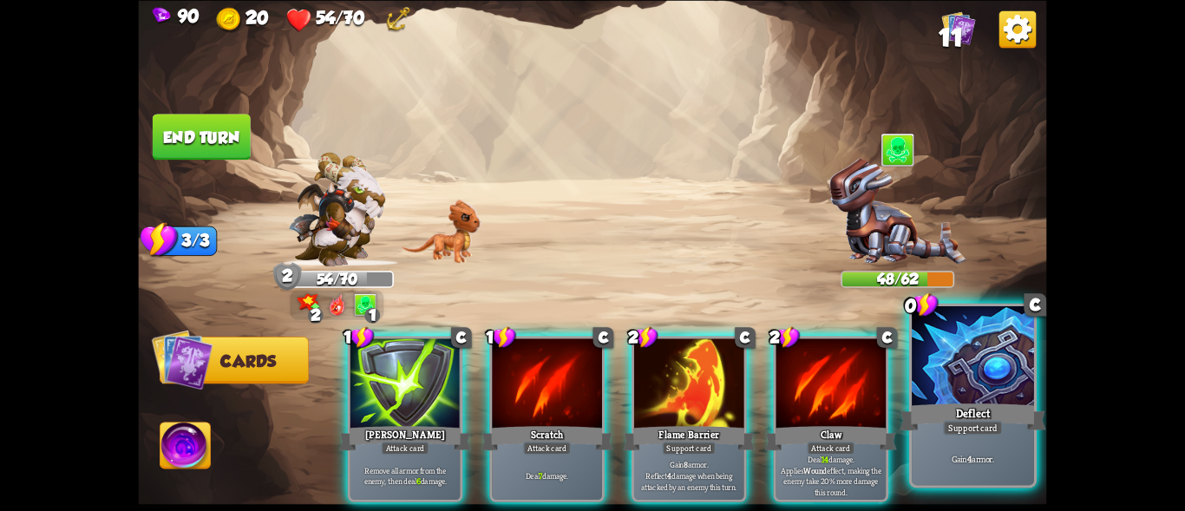
click at [982, 354] on div at bounding box center [973, 357] width 122 height 103
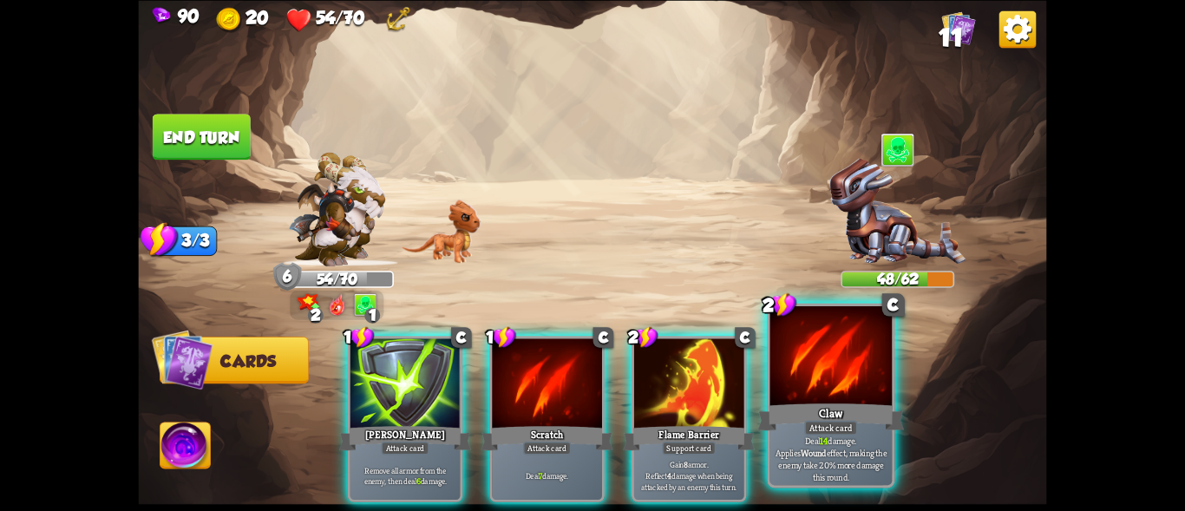
click at [838, 401] on div "Claw" at bounding box center [830, 416] width 147 height 33
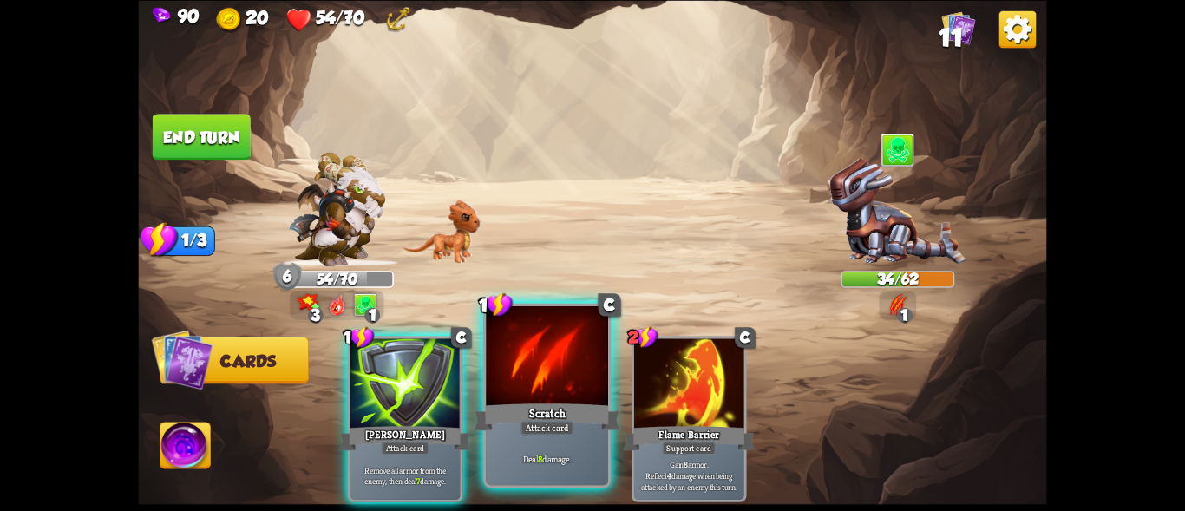
click at [553, 359] on div at bounding box center [547, 357] width 122 height 103
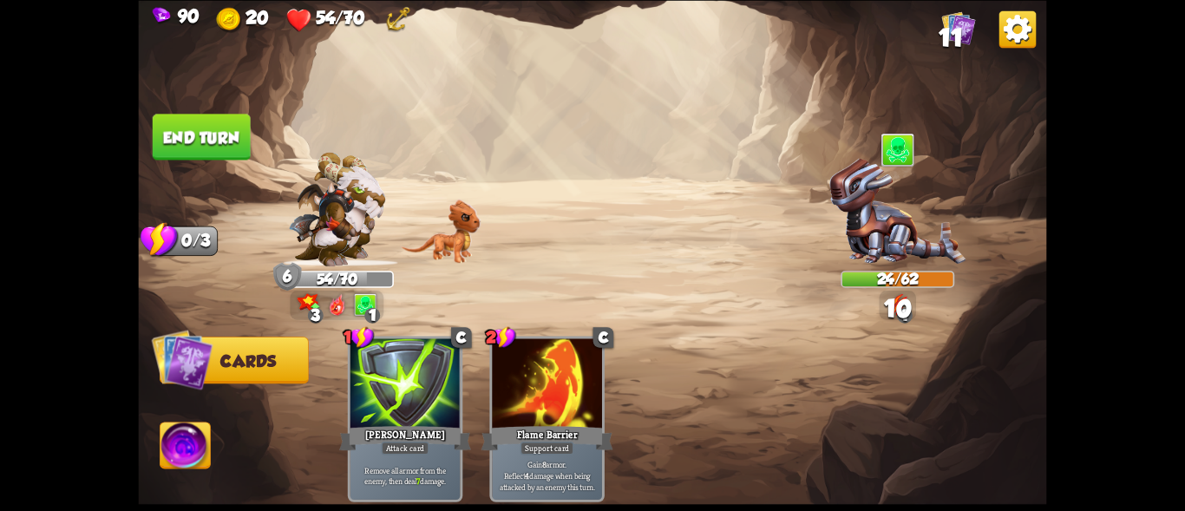
click at [206, 138] on button "End turn" at bounding box center [202, 137] width 98 height 46
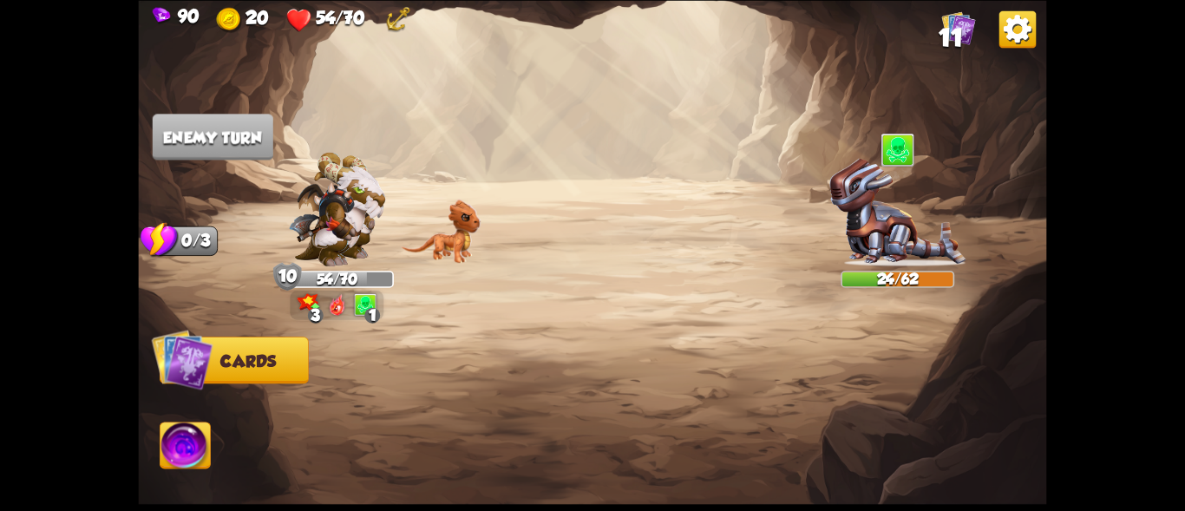
click at [911, 206] on img at bounding box center [897, 212] width 136 height 108
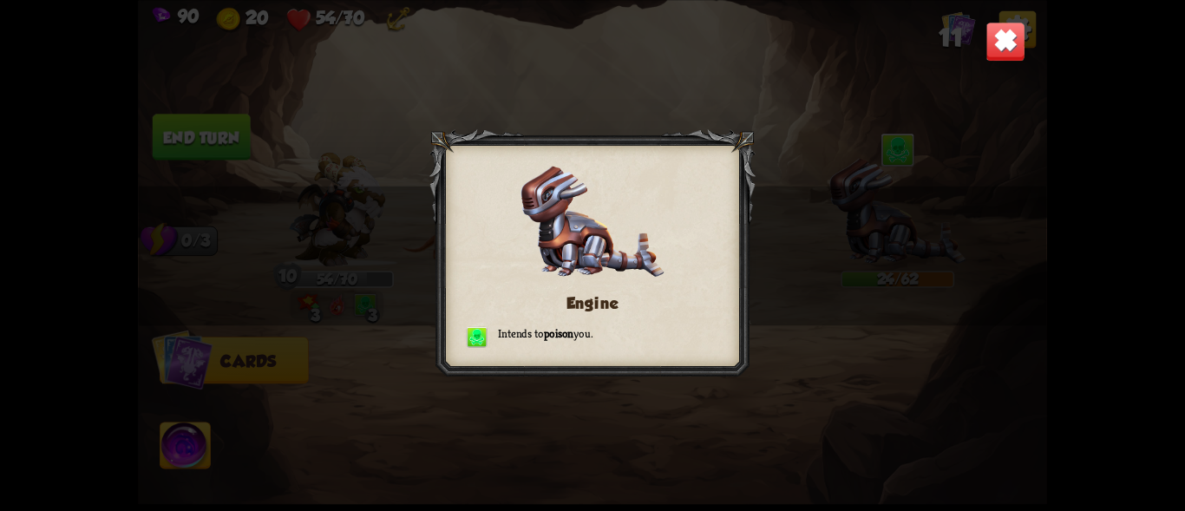
click at [1003, 36] on img at bounding box center [1005, 42] width 40 height 40
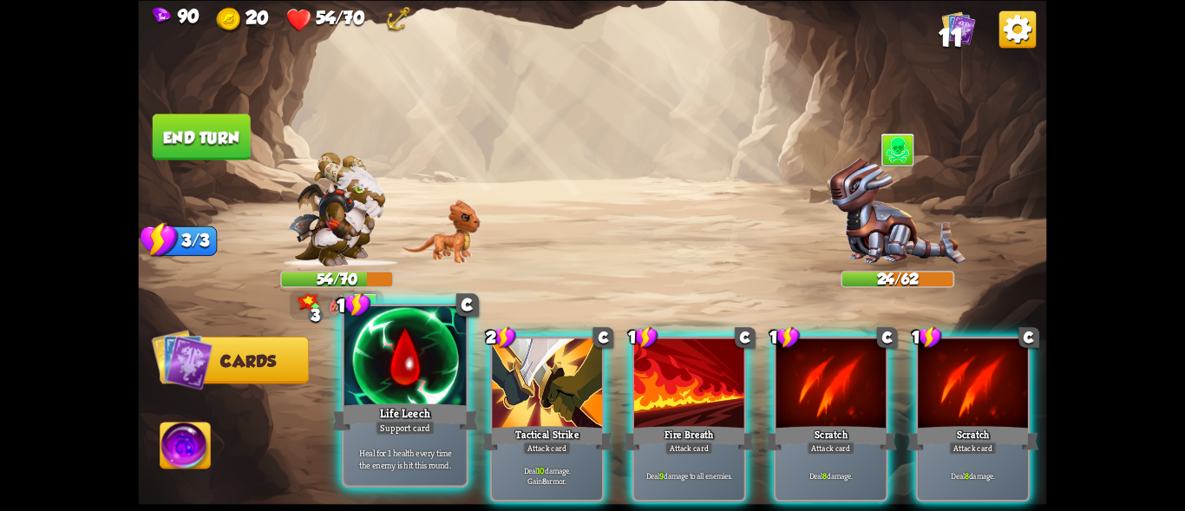
click at [407, 401] on div "Life Leech" at bounding box center [405, 416] width 147 height 33
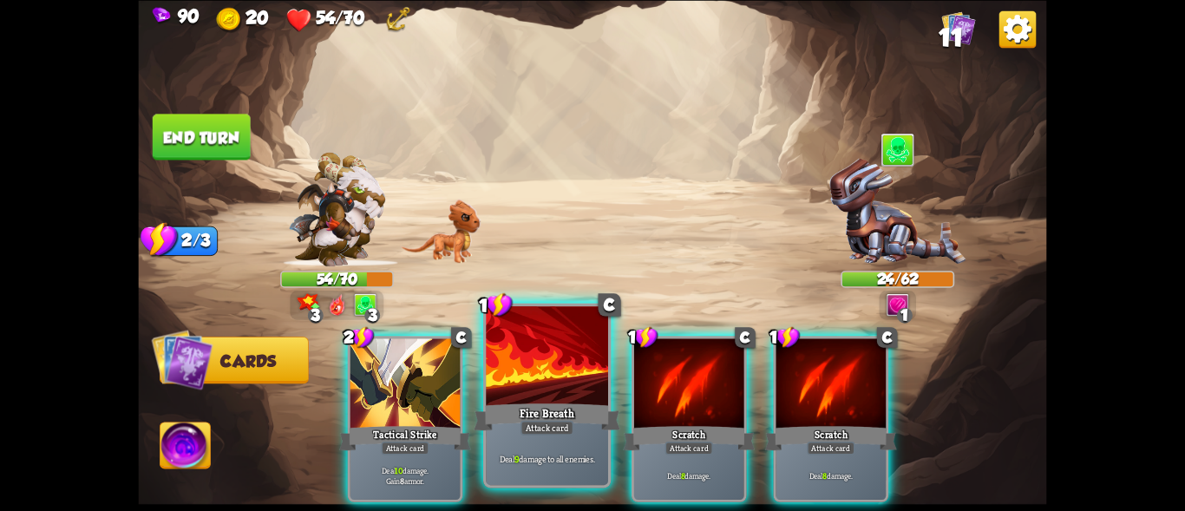
click at [537, 420] on div "Attack card" at bounding box center [546, 427] width 53 height 15
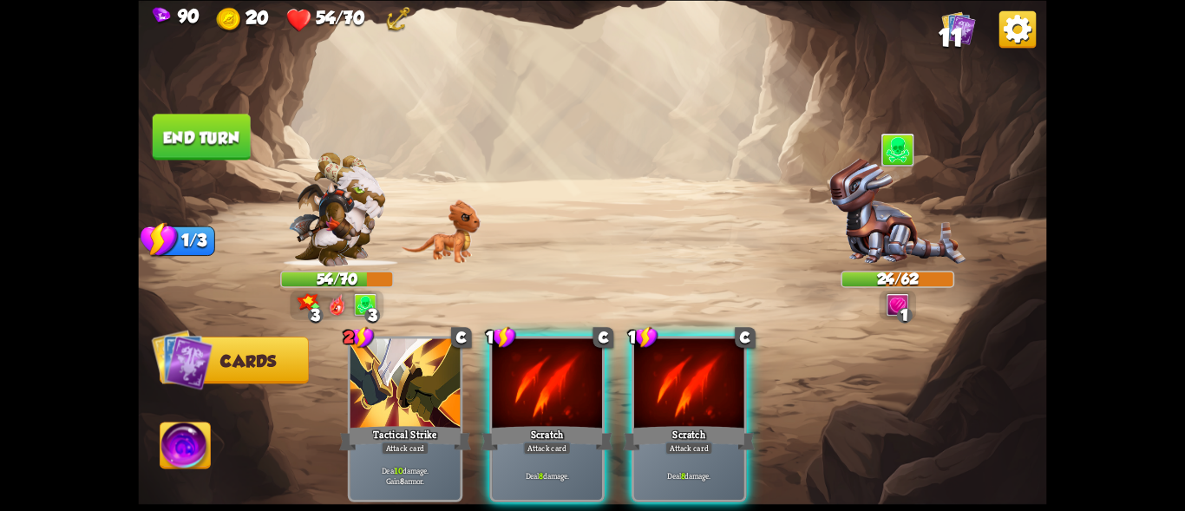
click at [537, 441] on div "Attack card" at bounding box center [547, 447] width 48 height 13
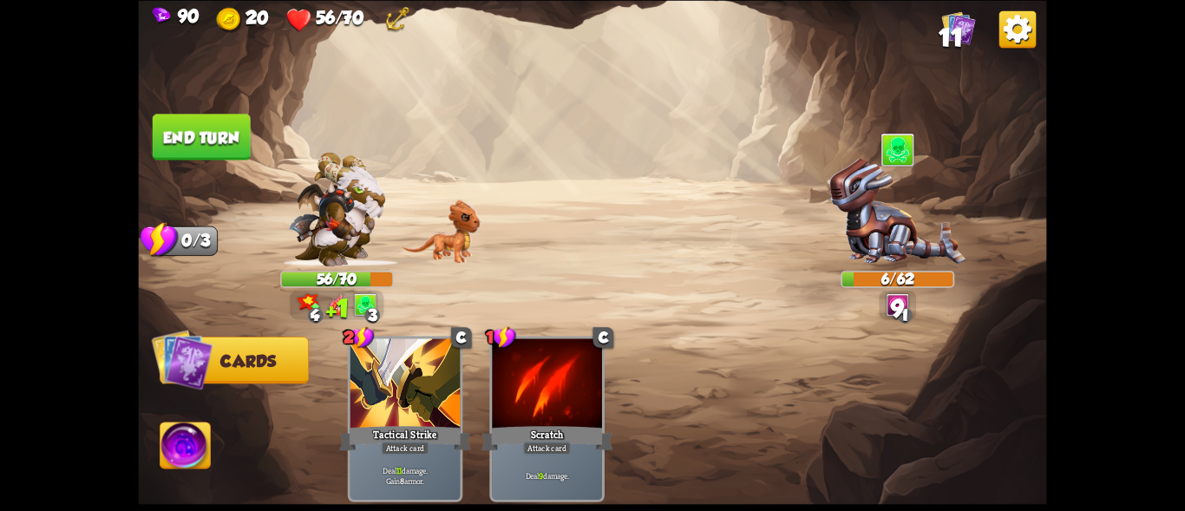
click at [204, 135] on button "End turn" at bounding box center [202, 137] width 98 height 46
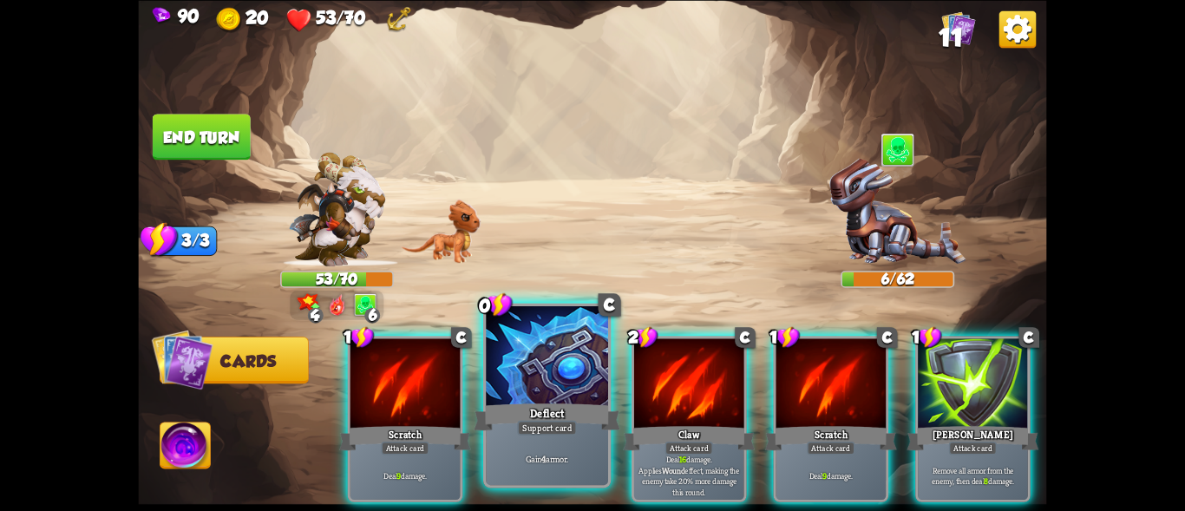
click at [526, 395] on div at bounding box center [547, 357] width 122 height 103
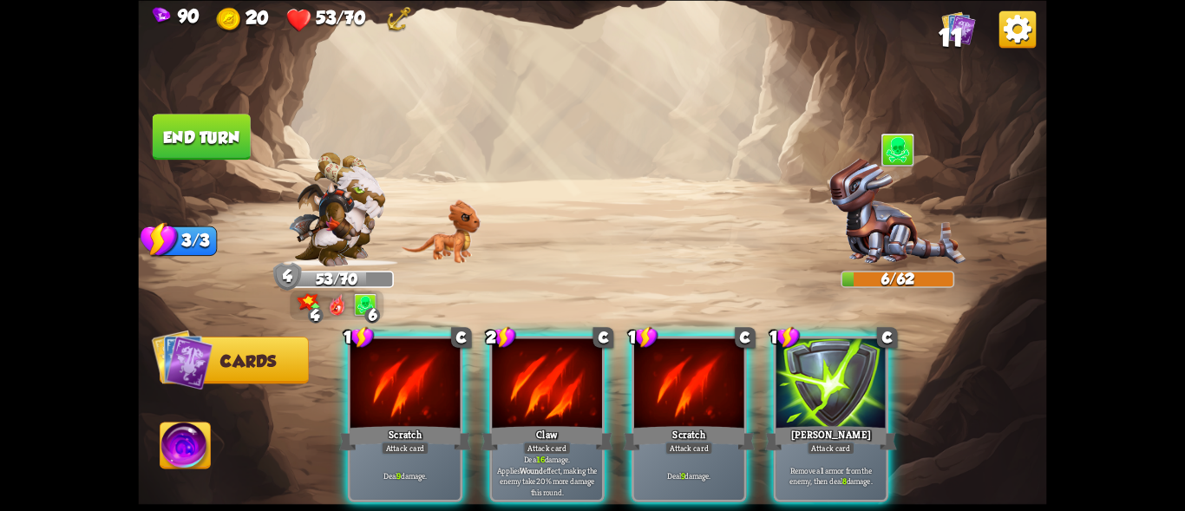
click at [526, 395] on div at bounding box center [547, 384] width 110 height 93
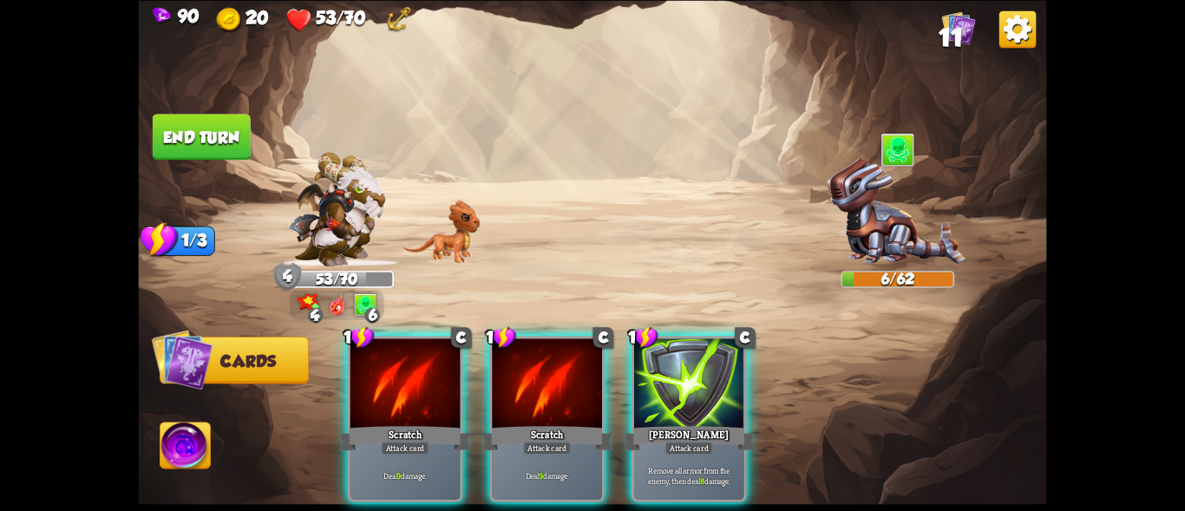
click at [526, 395] on div at bounding box center [547, 384] width 110 height 93
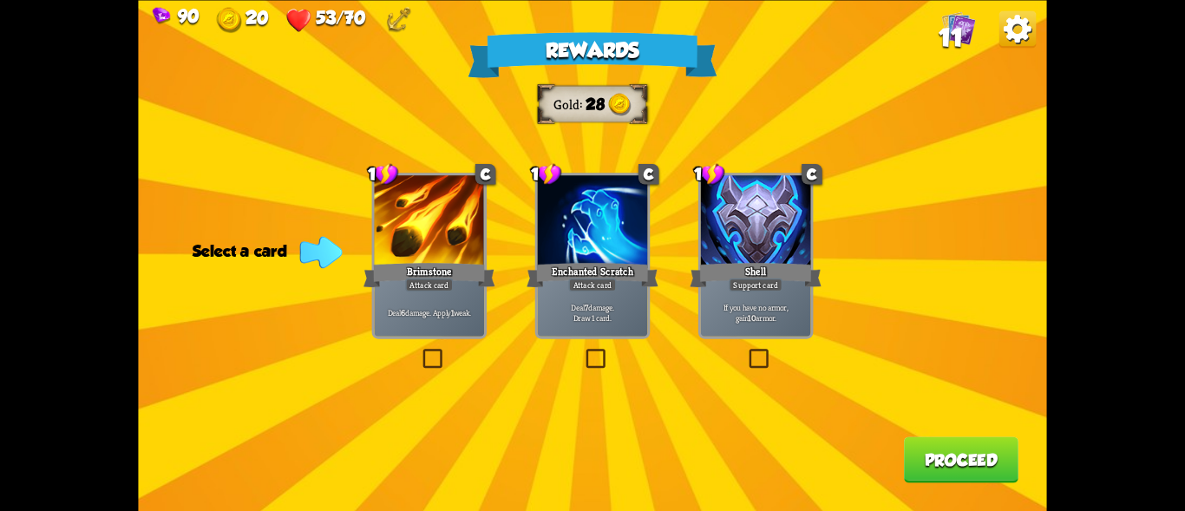
click at [746, 249] on div at bounding box center [756, 221] width 110 height 93
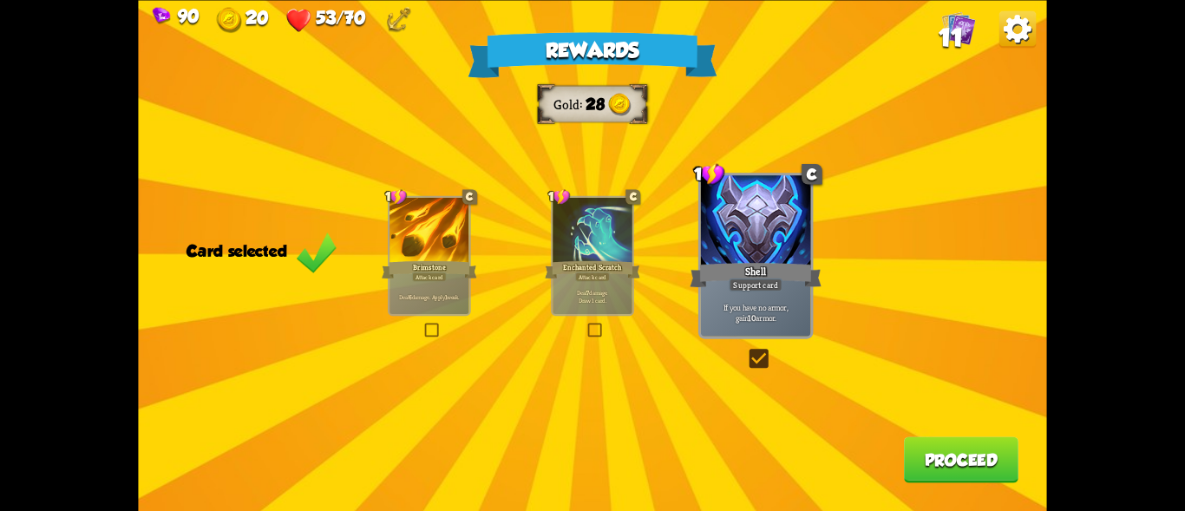
click at [431, 298] on p "Deal 6 damage. Apply 1 weak." at bounding box center [428, 296] width 75 height 8
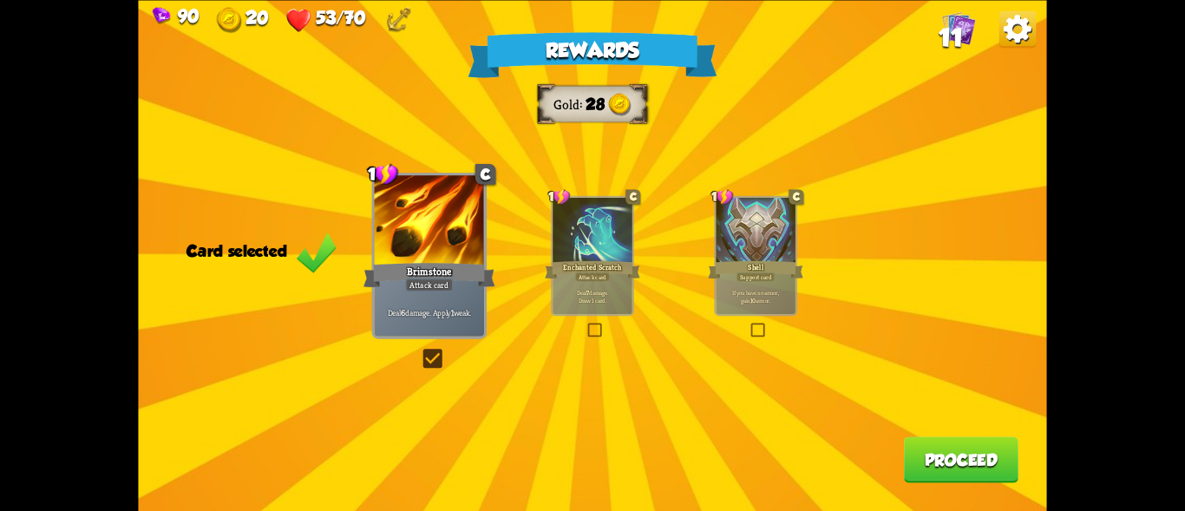
drag, startPoint x: 776, startPoint y: 243, endPoint x: 801, endPoint y: 260, distance: 29.8
click at [775, 243] on div at bounding box center [755, 231] width 79 height 67
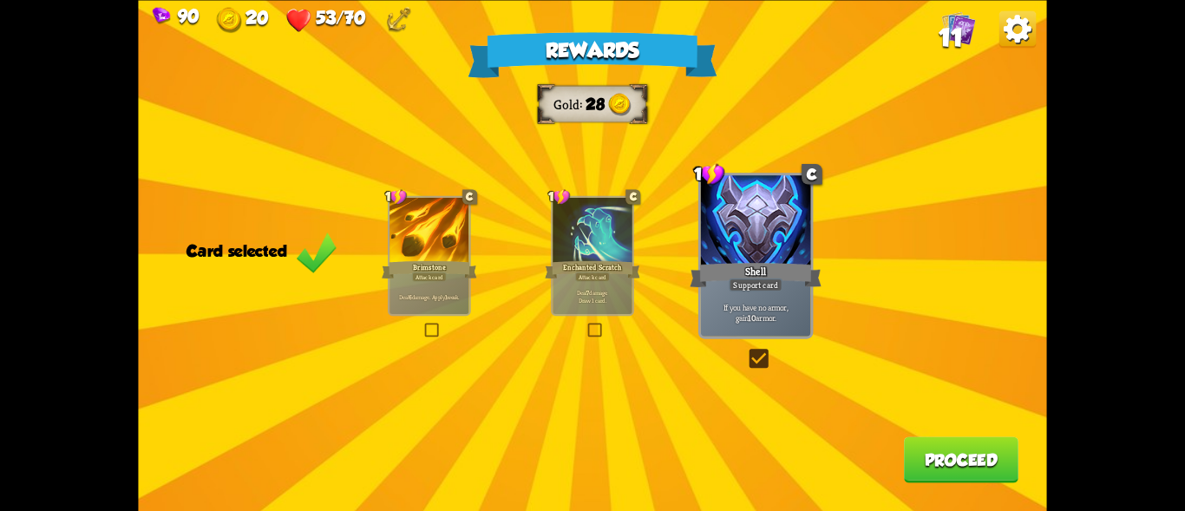
click at [933, 461] on button "Proceed" at bounding box center [961, 459] width 114 height 46
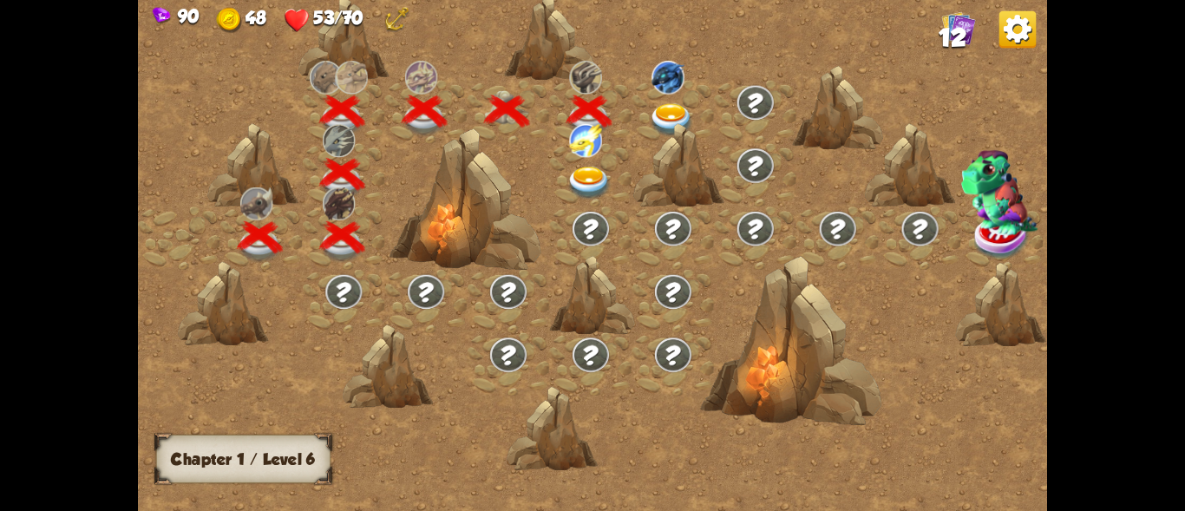
click at [589, 175] on img at bounding box center [589, 183] width 45 height 33
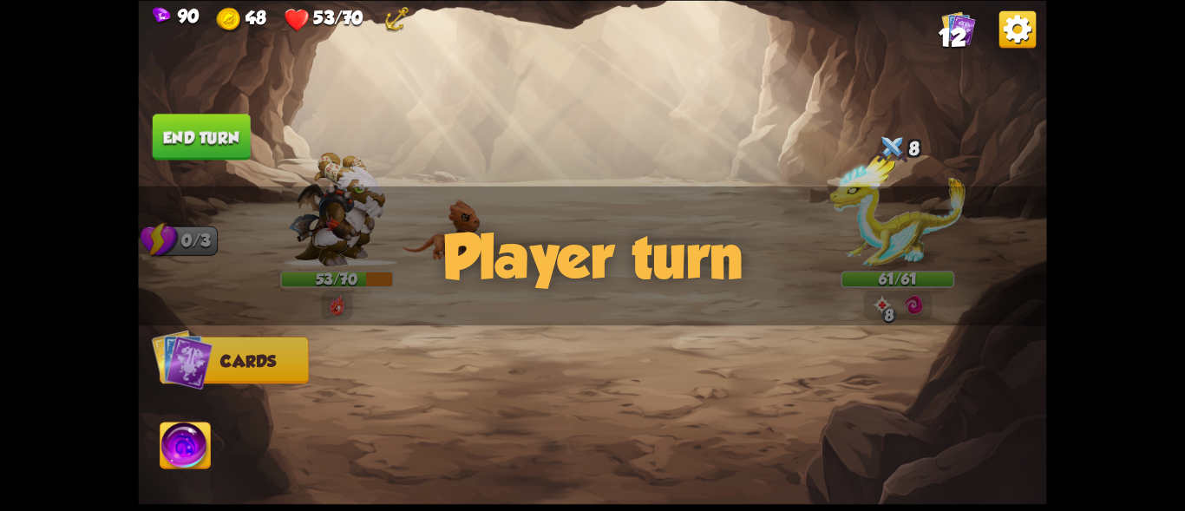
click at [893, 216] on div "Player turn" at bounding box center [592, 256] width 908 height 140
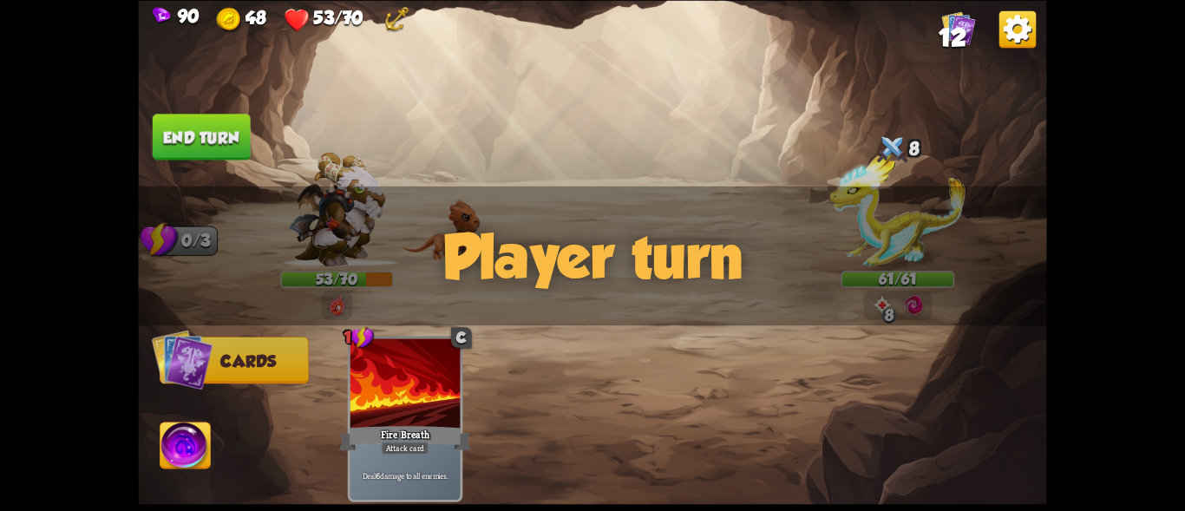
click at [884, 186] on div "Player turn" at bounding box center [592, 256] width 908 height 140
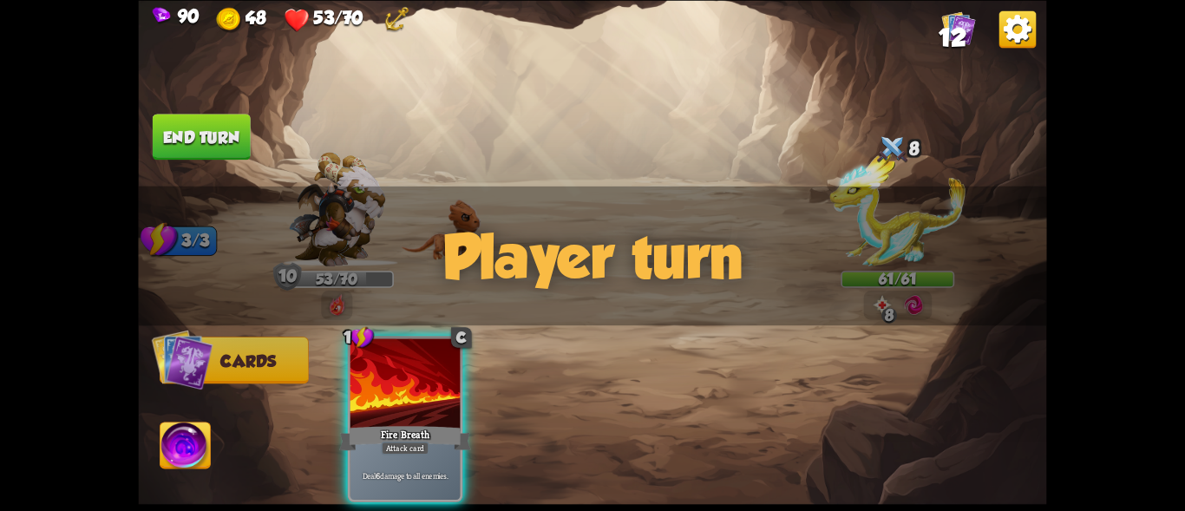
click at [875, 157] on div at bounding box center [892, 149] width 34 height 37
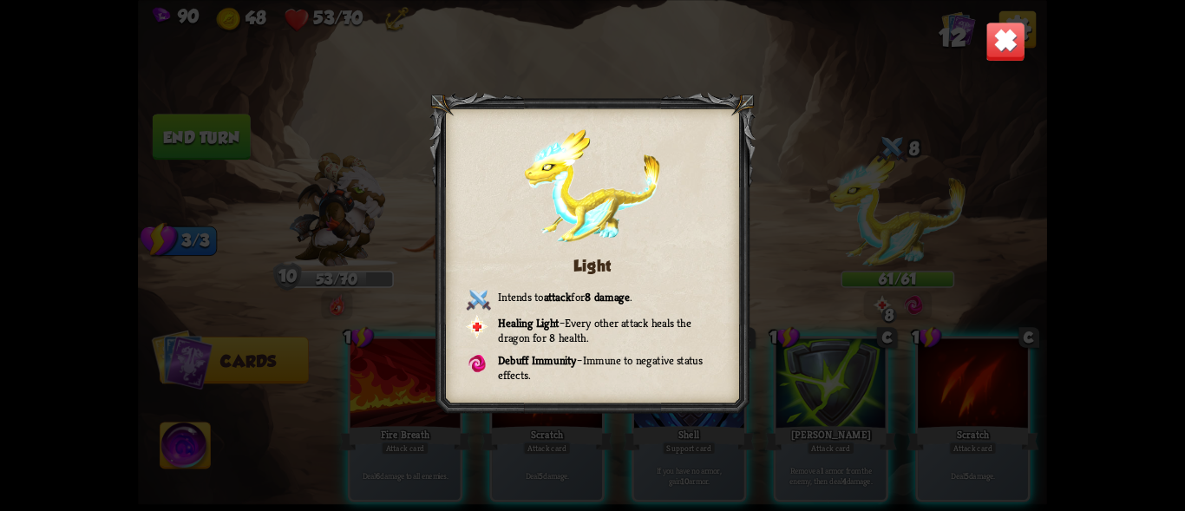
click at [997, 36] on img at bounding box center [1005, 42] width 40 height 40
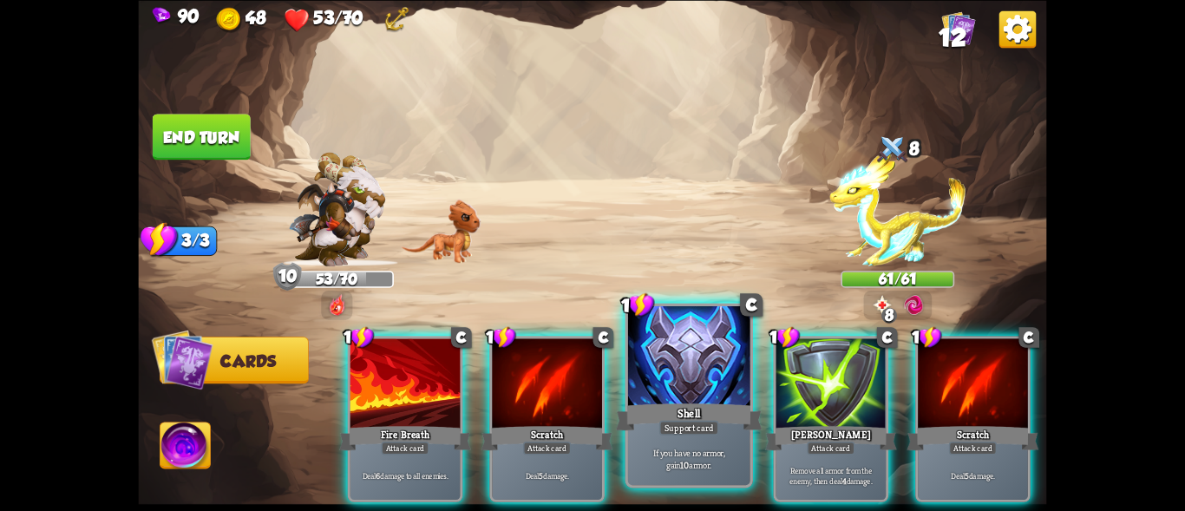
click at [661, 387] on div at bounding box center [689, 357] width 122 height 103
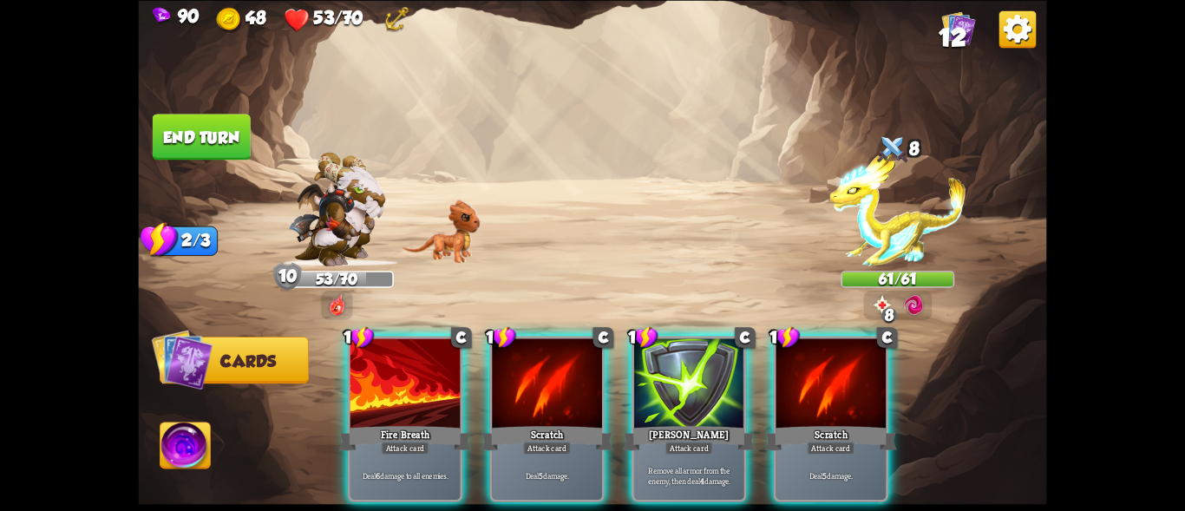
click at [402, 423] on div "Fire Breath" at bounding box center [405, 437] width 132 height 29
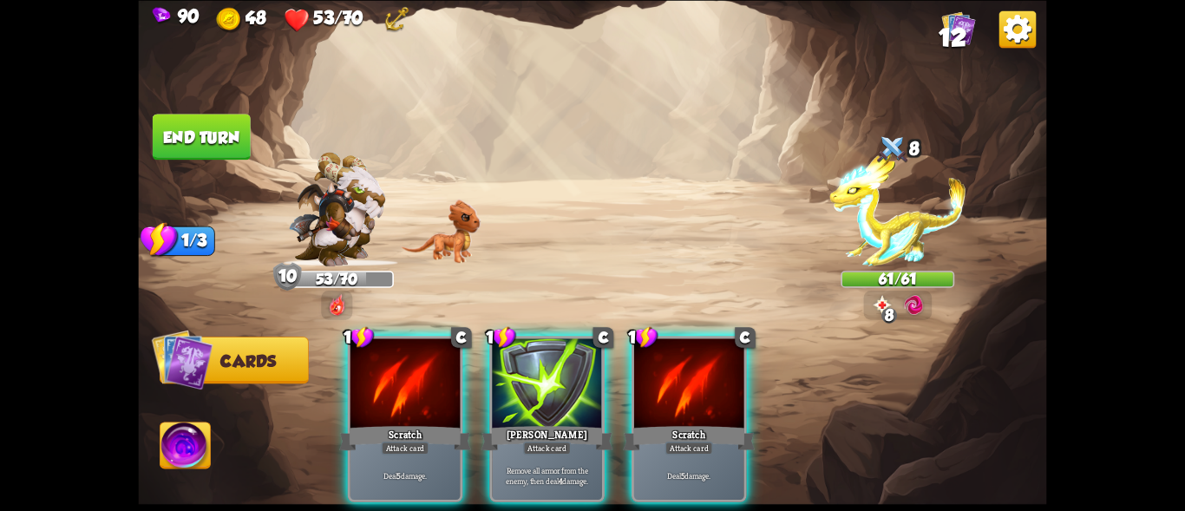
click at [402, 423] on div "Scratch" at bounding box center [405, 437] width 132 height 29
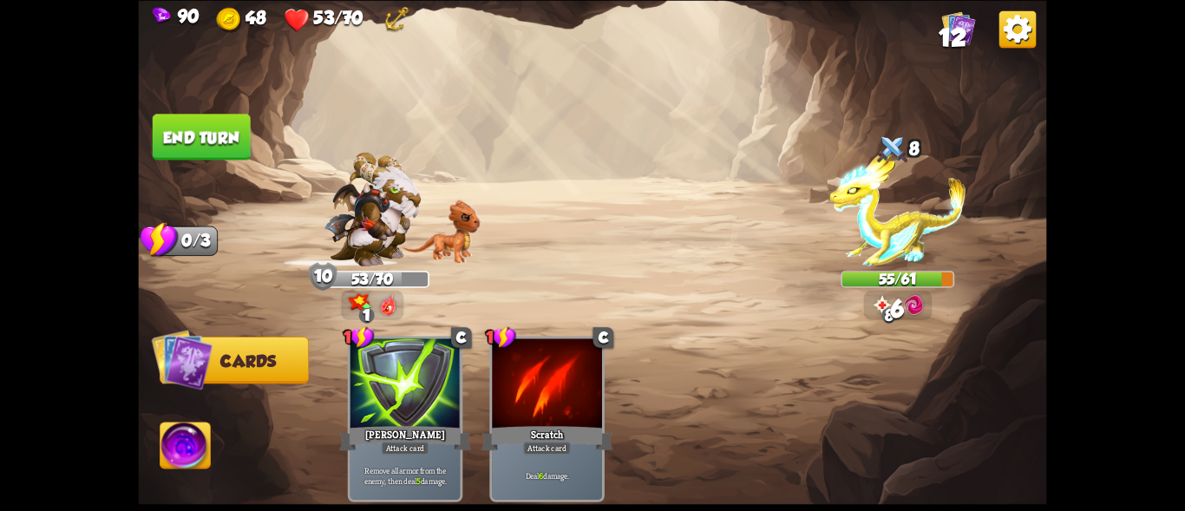
click at [192, 135] on button "End turn" at bounding box center [202, 137] width 98 height 46
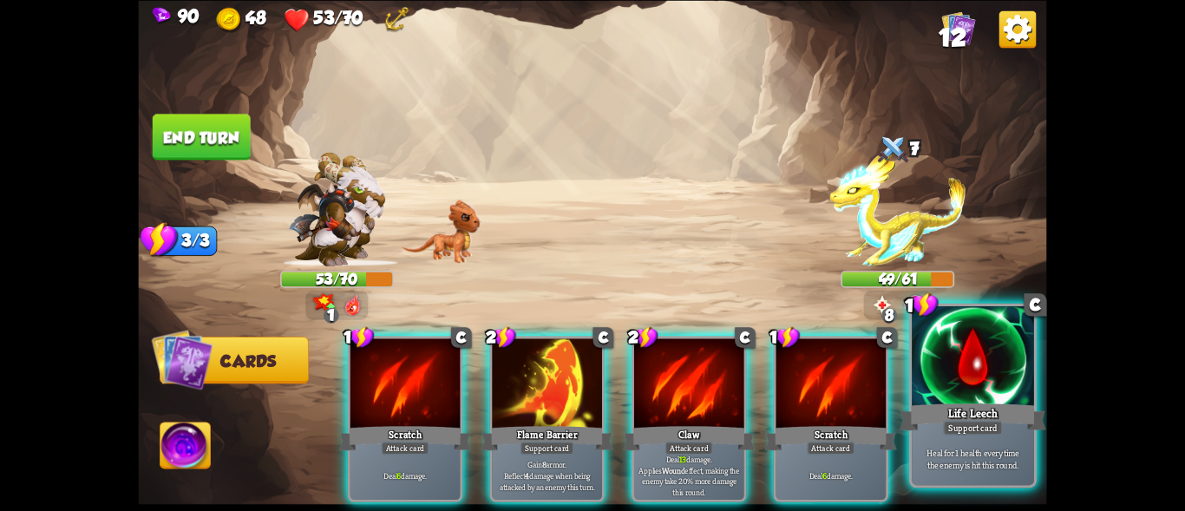
click at [967, 397] on div at bounding box center [973, 357] width 122 height 103
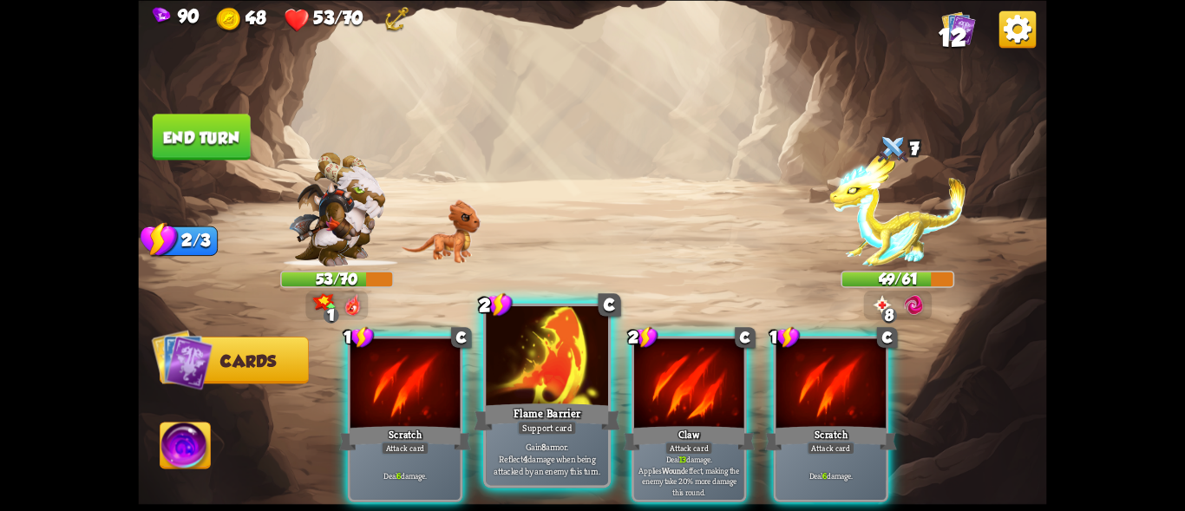
click at [524, 385] on div at bounding box center [547, 357] width 122 height 103
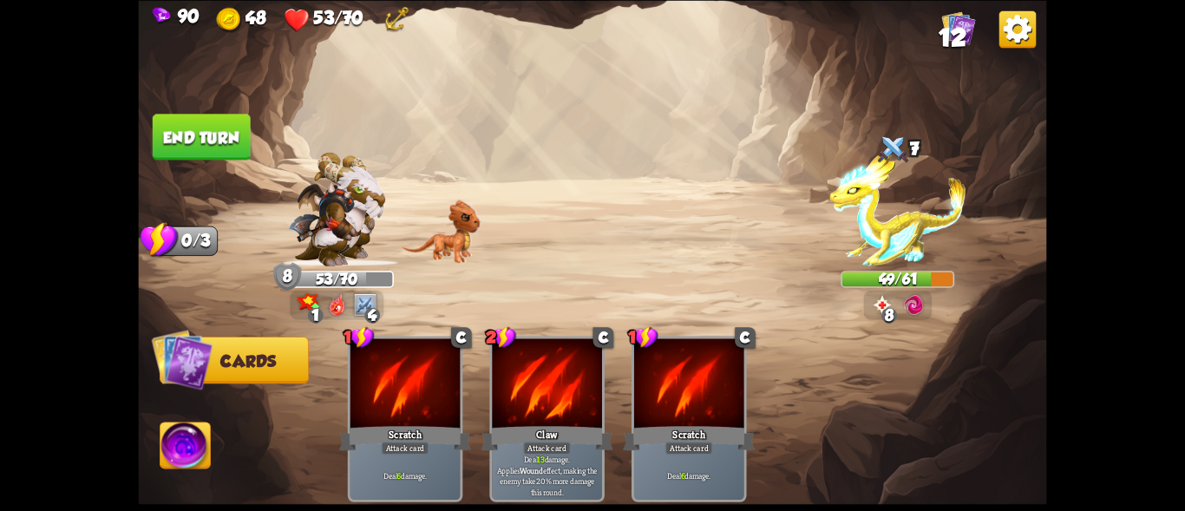
click at [207, 125] on button "End turn" at bounding box center [202, 137] width 98 height 46
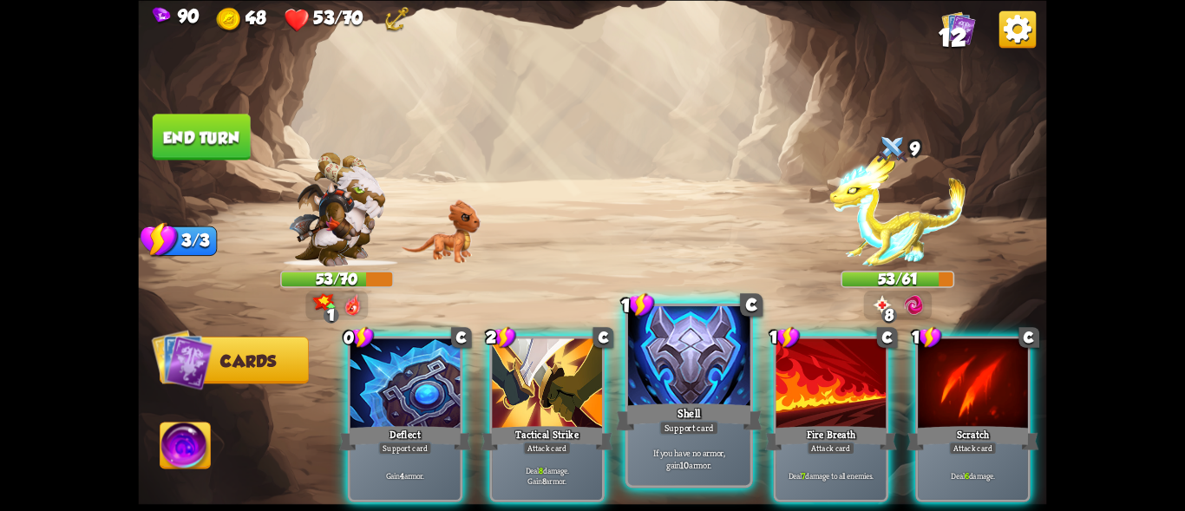
click at [686, 369] on div at bounding box center [689, 357] width 122 height 103
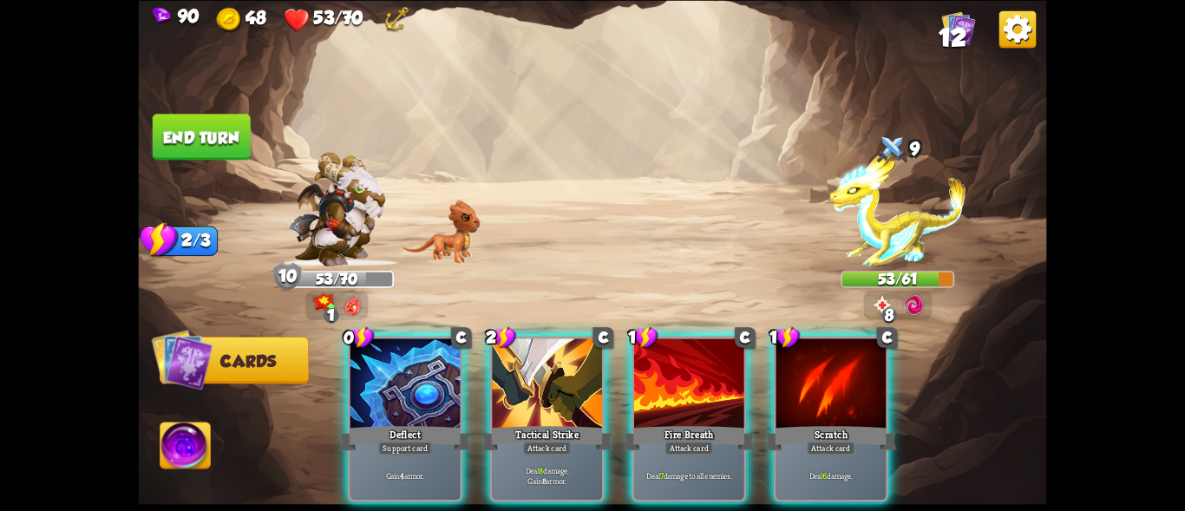
click at [651, 376] on div at bounding box center [689, 384] width 110 height 93
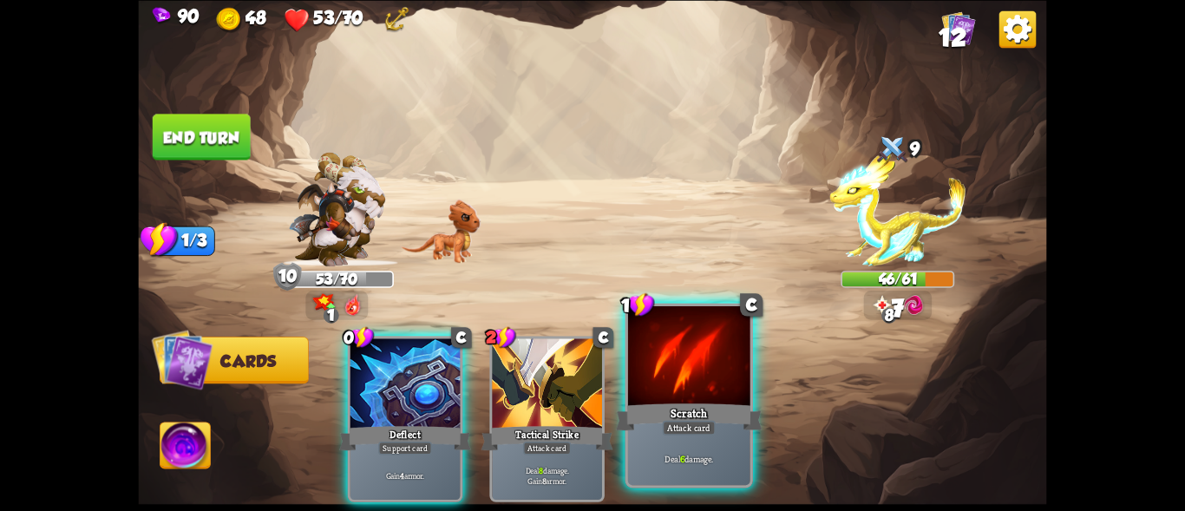
click at [715, 365] on div at bounding box center [689, 357] width 122 height 103
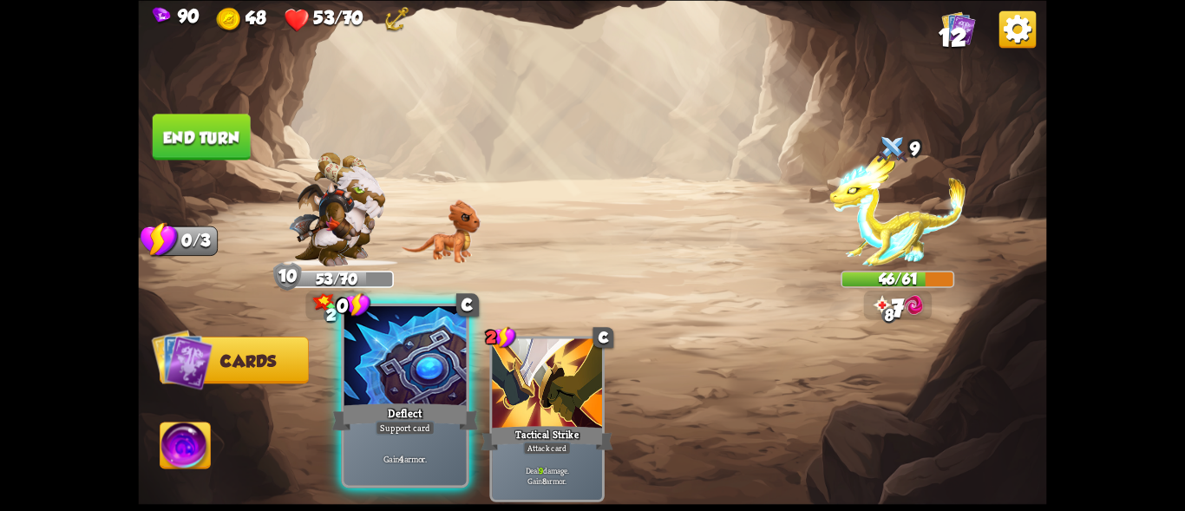
click at [382, 407] on div "Deflect" at bounding box center [405, 416] width 147 height 33
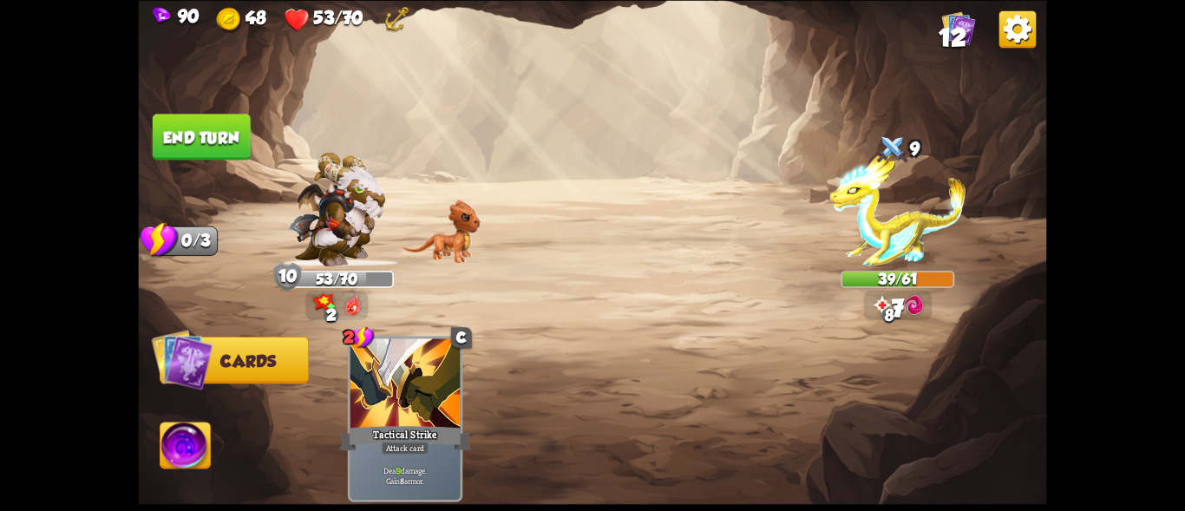
click at [202, 132] on button "End turn" at bounding box center [202, 137] width 98 height 46
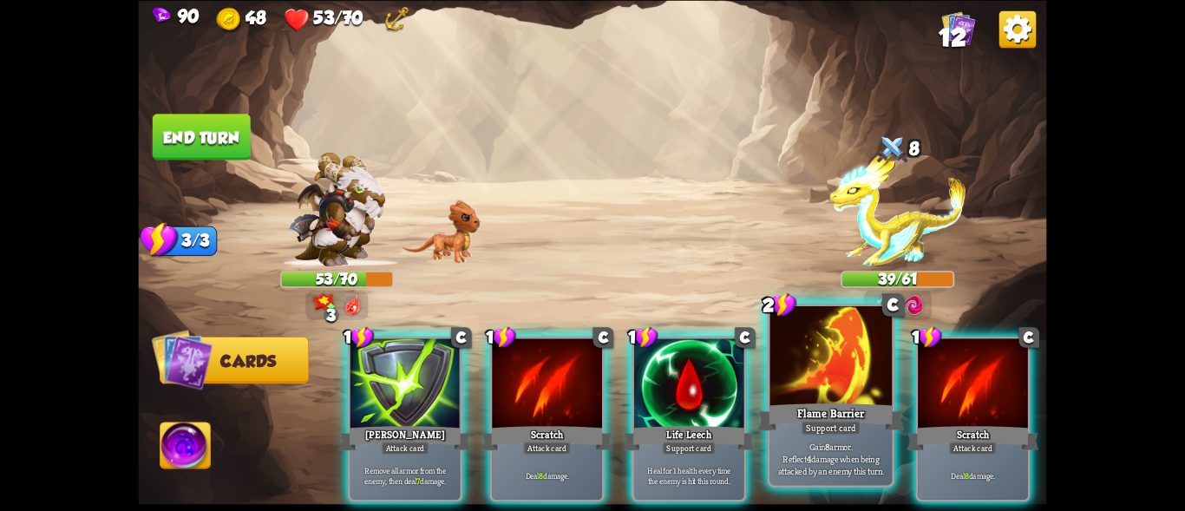
click at [807, 371] on div at bounding box center [831, 357] width 122 height 103
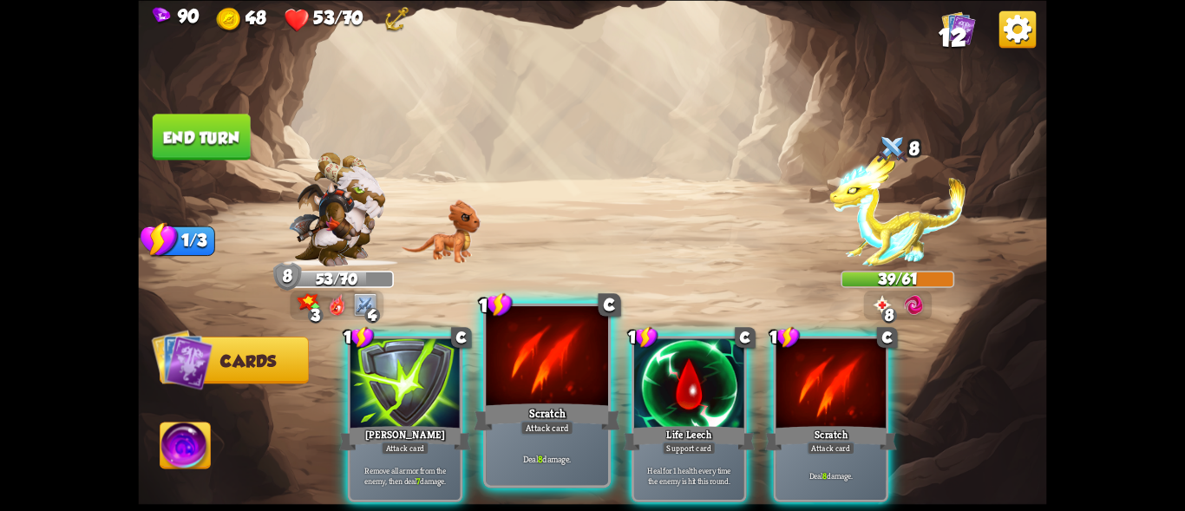
click at [546, 352] on div at bounding box center [547, 357] width 122 height 103
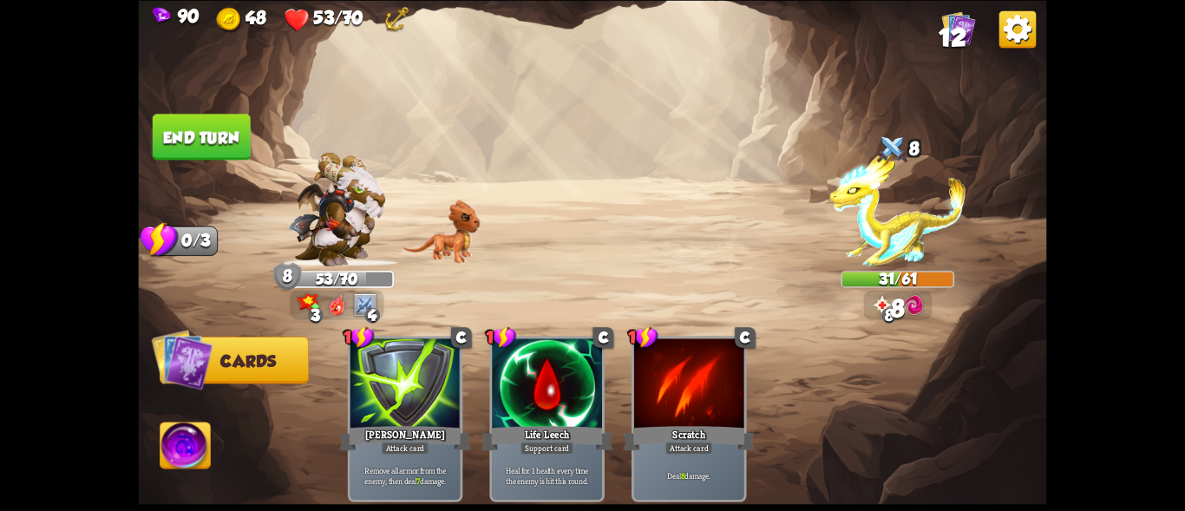
click at [222, 134] on button "End turn" at bounding box center [202, 137] width 98 height 46
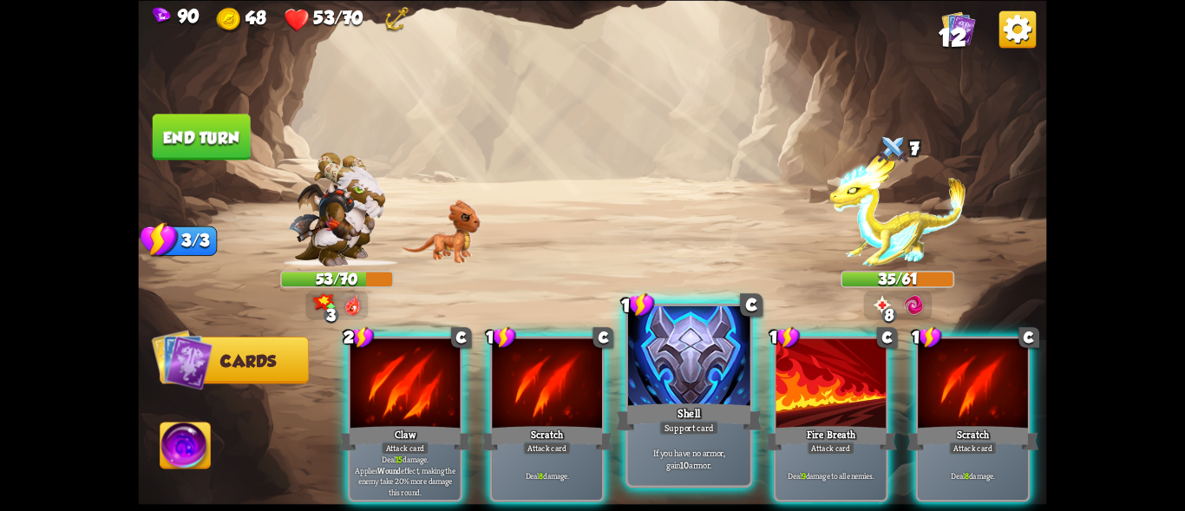
drag, startPoint x: 678, startPoint y: 374, endPoint x: 664, endPoint y: 374, distance: 13.9
click at [676, 374] on div at bounding box center [689, 357] width 122 height 103
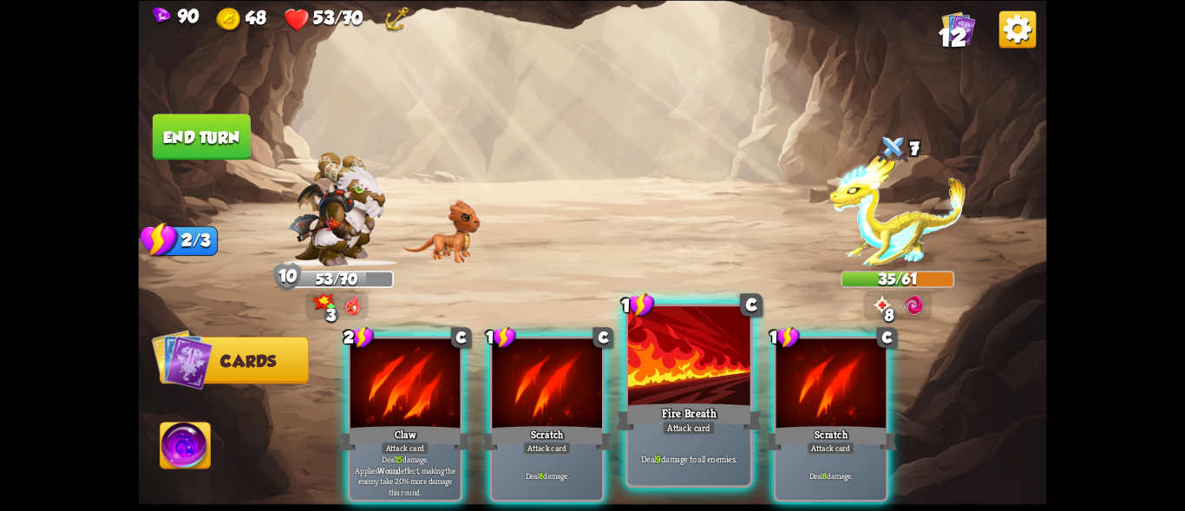
click at [679, 385] on div at bounding box center [689, 357] width 122 height 103
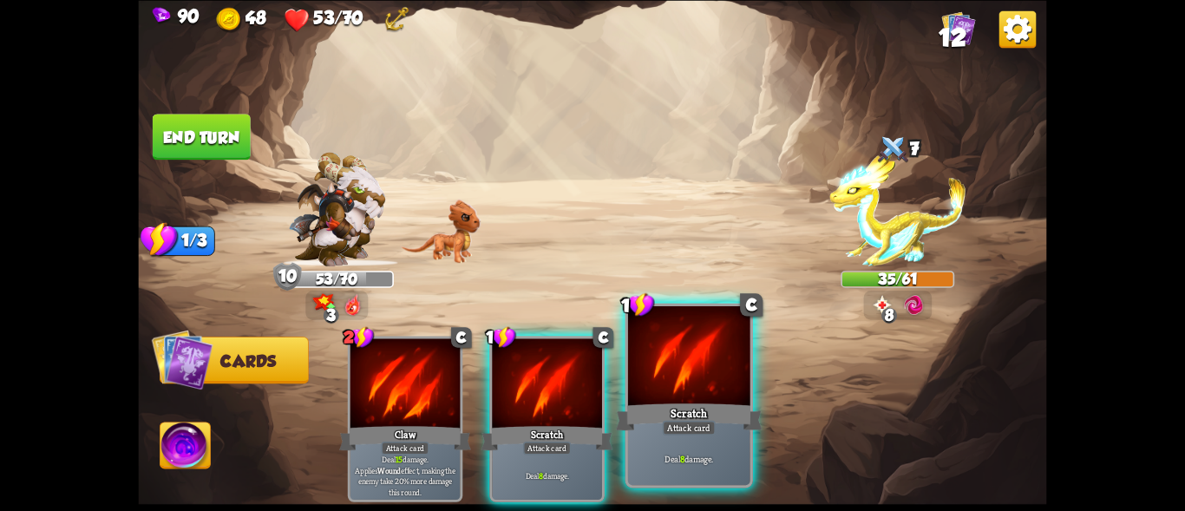
click at [703, 378] on div at bounding box center [689, 357] width 122 height 103
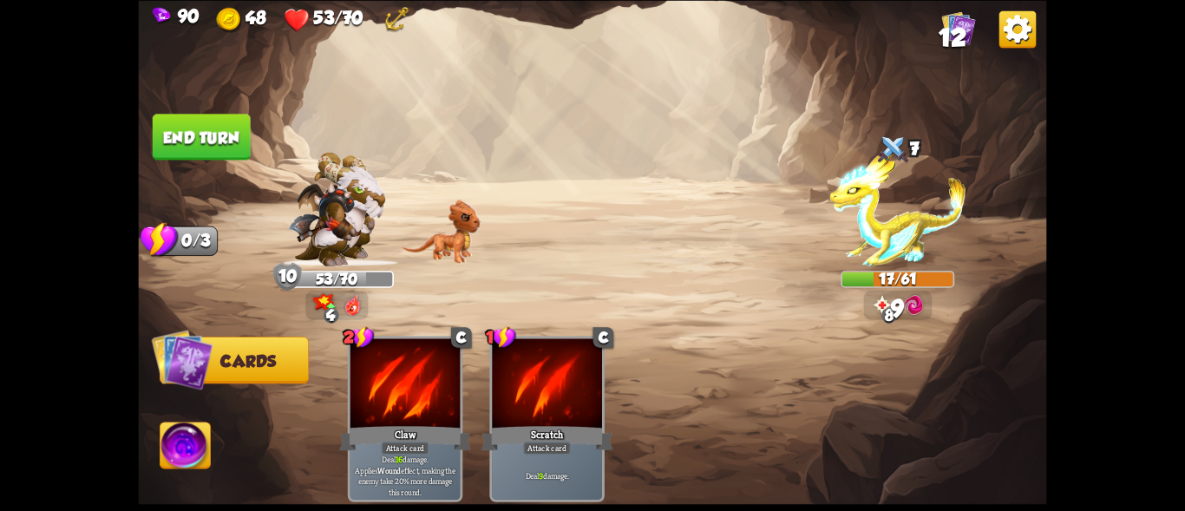
click at [195, 127] on button "End turn" at bounding box center [202, 137] width 98 height 46
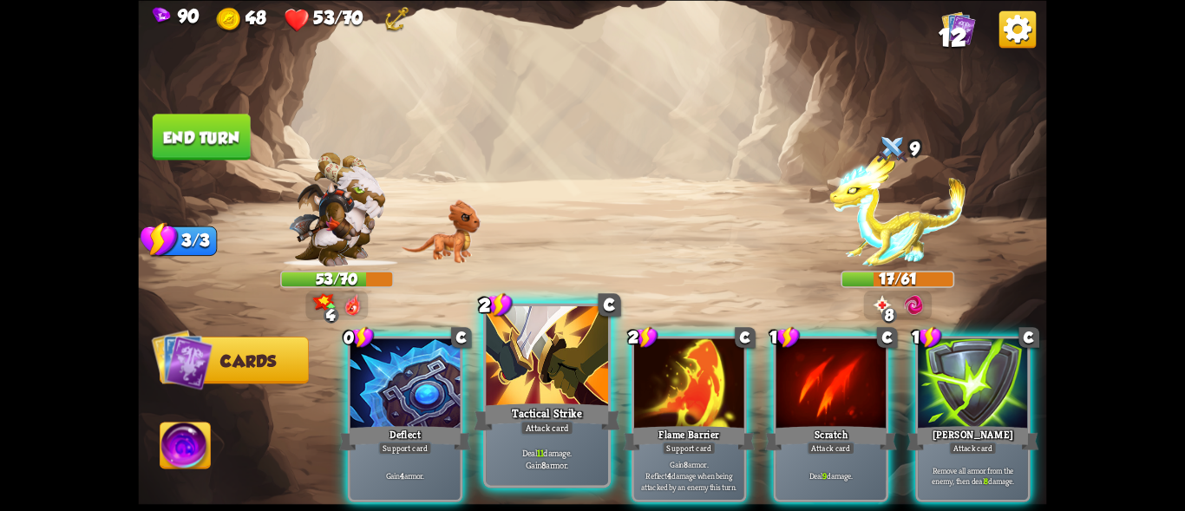
click at [546, 337] on div at bounding box center [547, 357] width 122 height 103
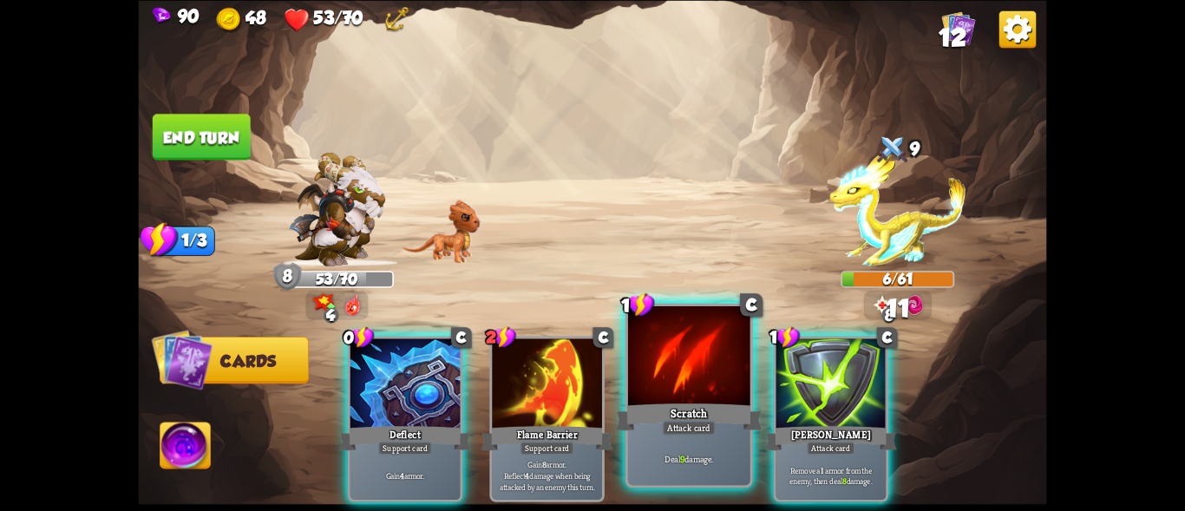
click at [675, 344] on div at bounding box center [689, 357] width 122 height 103
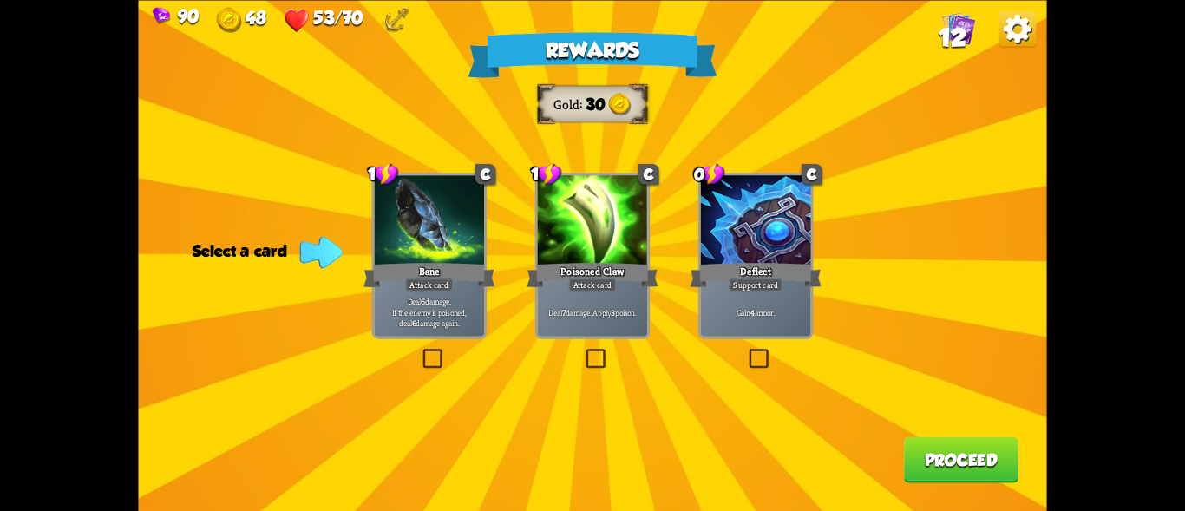
click at [746, 351] on label at bounding box center [746, 351] width 0 height 0
click at [0, 0] on input "checkbox" at bounding box center [0, 0] width 0 height 0
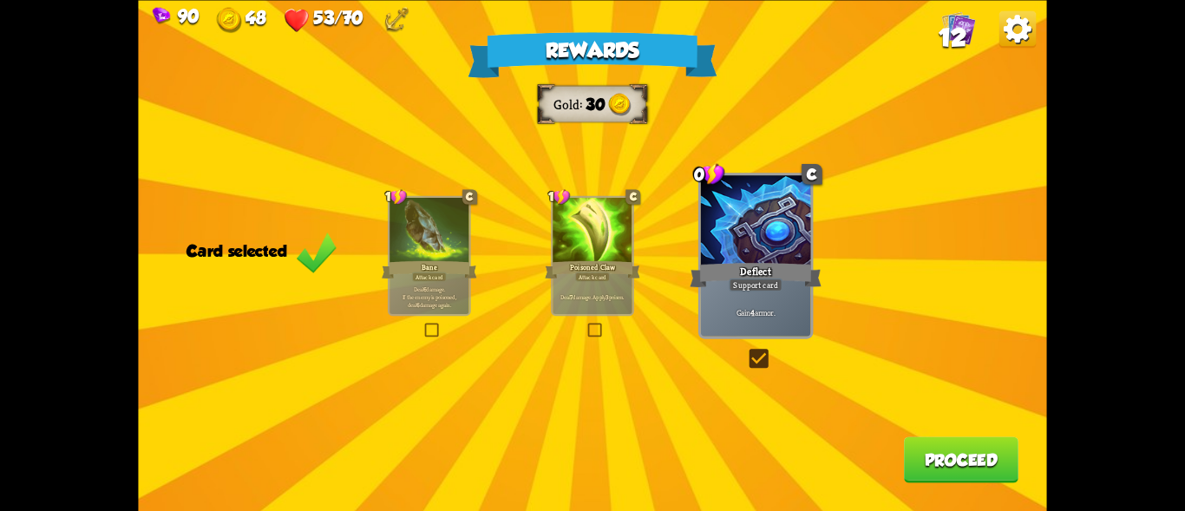
click at [967, 463] on button "Proceed" at bounding box center [961, 459] width 114 height 46
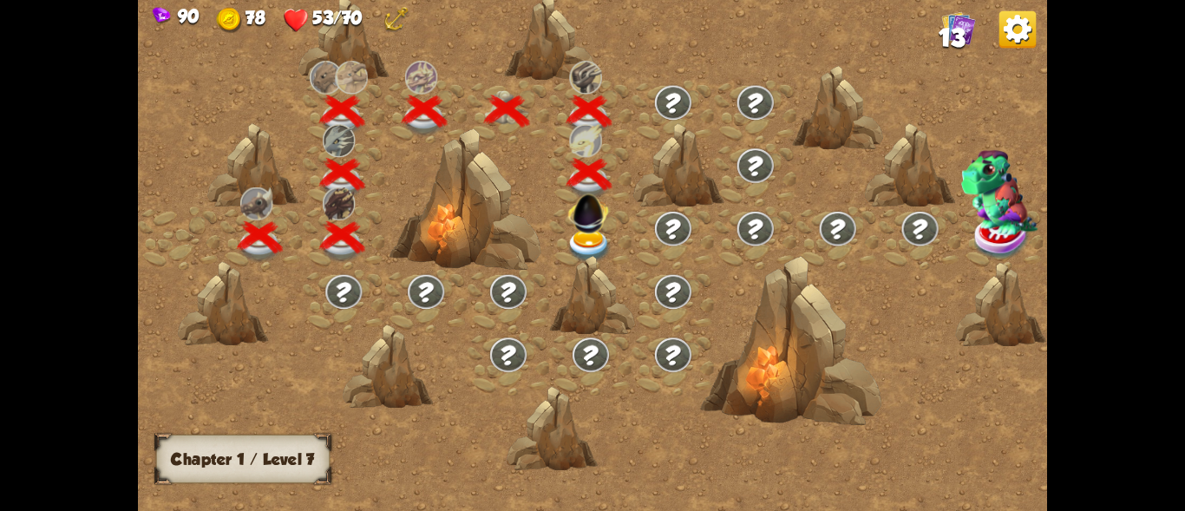
click at [581, 243] on img at bounding box center [589, 246] width 45 height 33
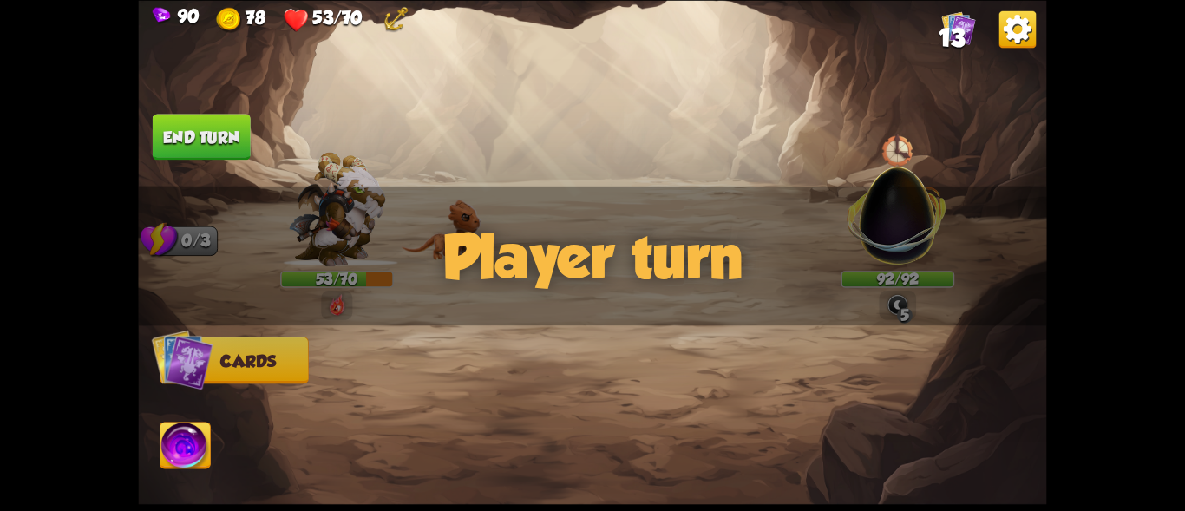
click at [879, 222] on div "Player turn" at bounding box center [592, 256] width 908 height 140
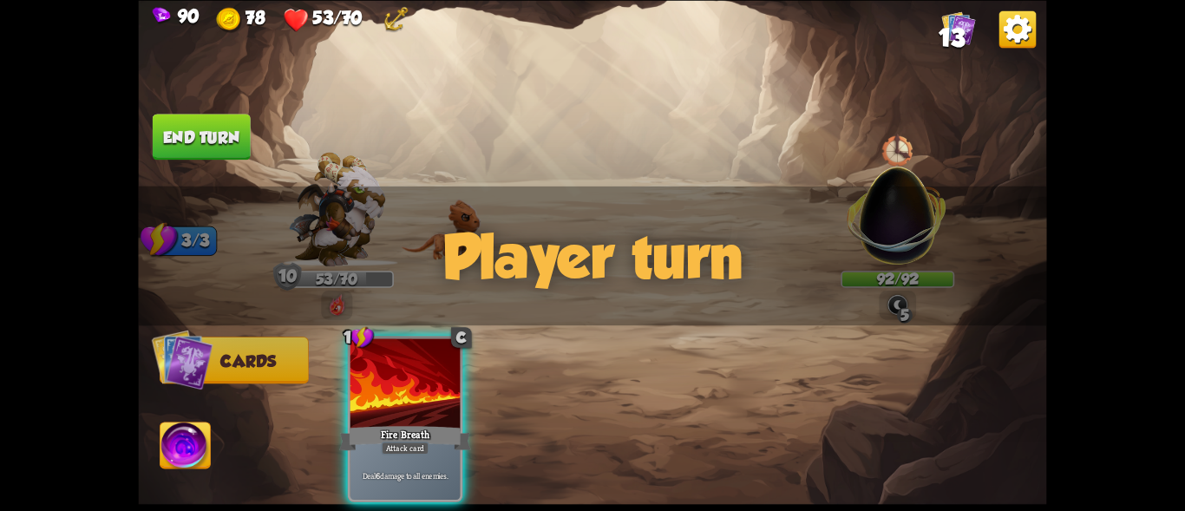
click at [881, 187] on div "Player turn" at bounding box center [592, 256] width 908 height 140
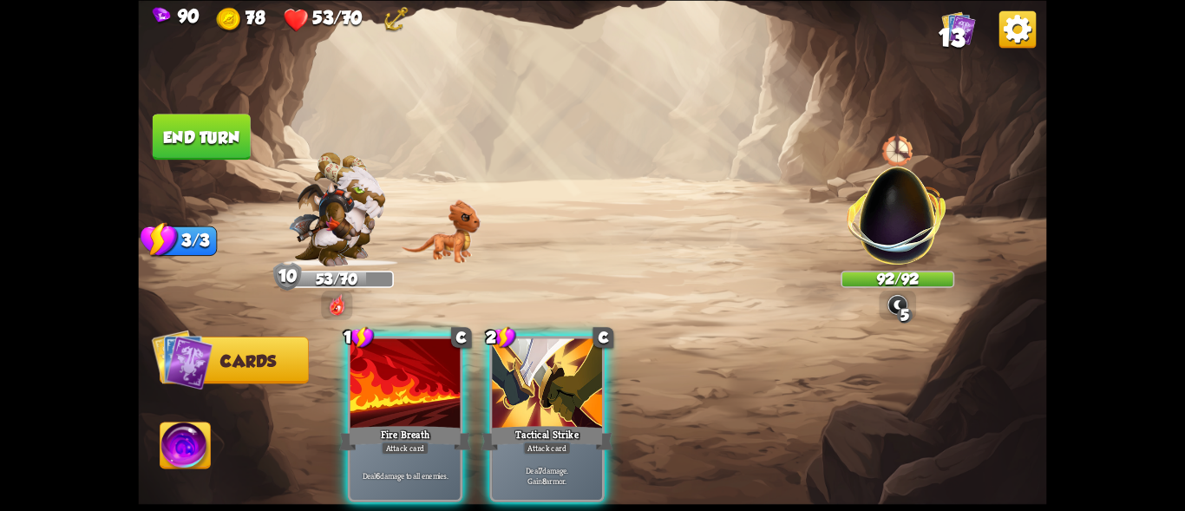
click at [886, 172] on img at bounding box center [897, 206] width 119 height 119
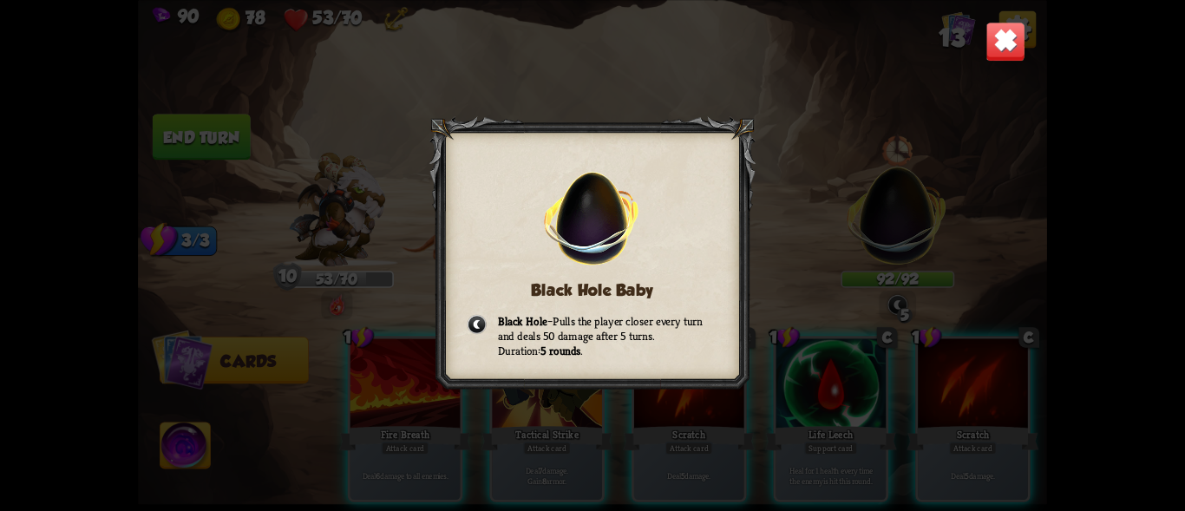
click at [1020, 40] on img at bounding box center [1005, 42] width 40 height 40
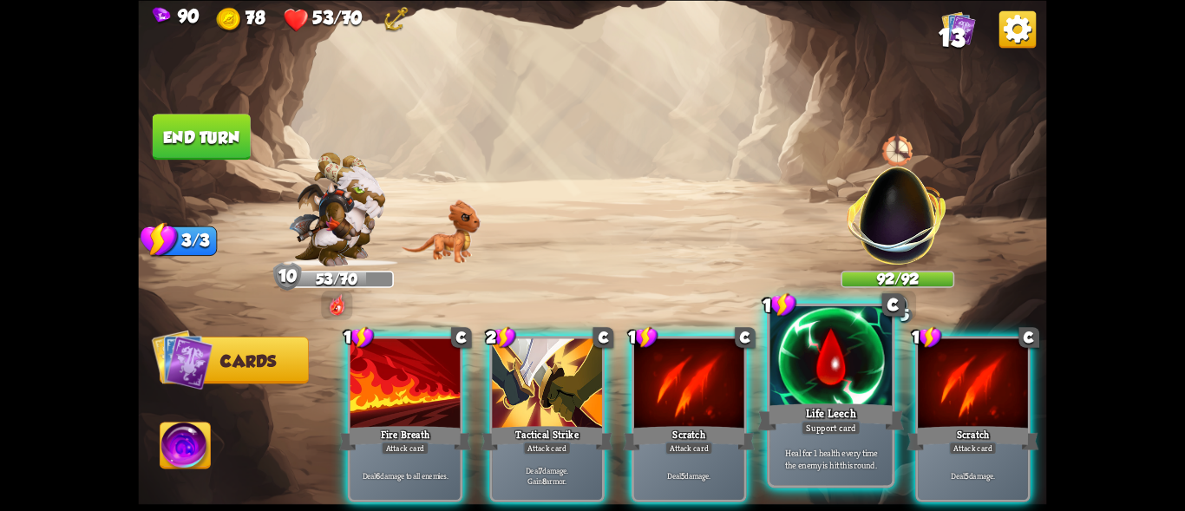
click at [778, 407] on div "Life Leech" at bounding box center [830, 416] width 147 height 33
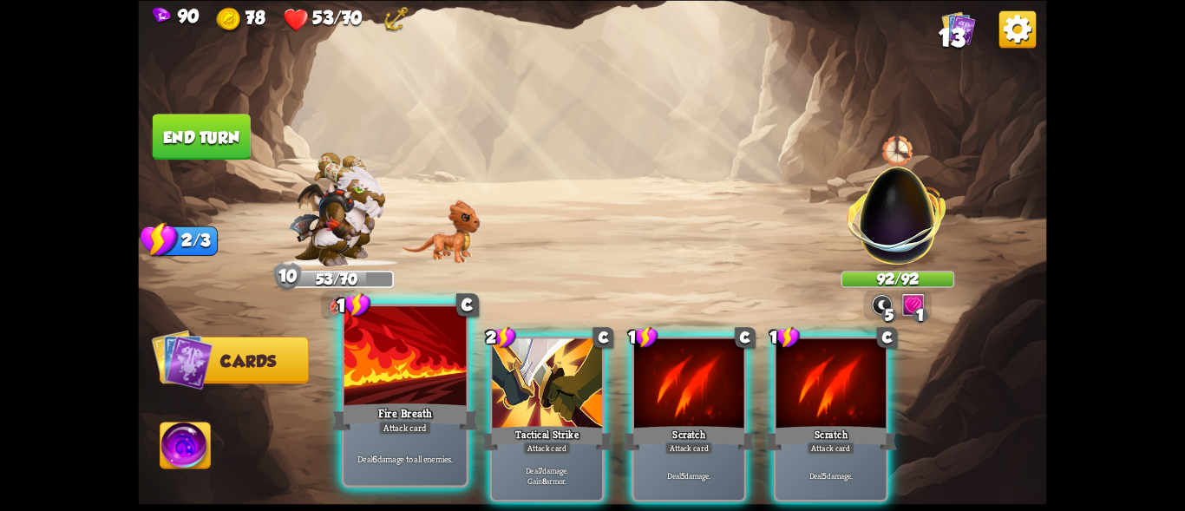
click at [366, 421] on div "Fire Breath" at bounding box center [405, 416] width 147 height 33
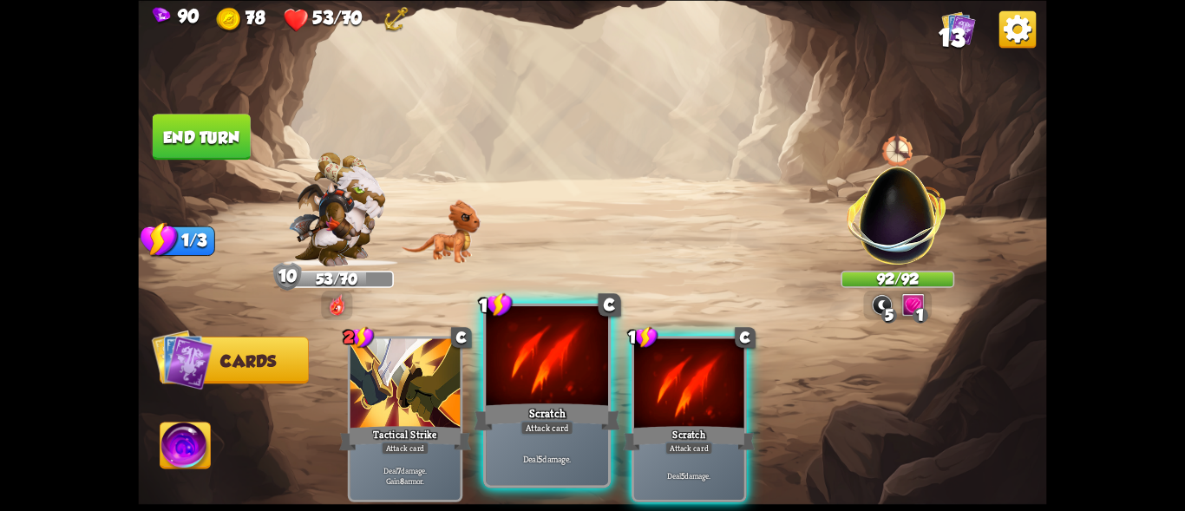
click at [521, 385] on div at bounding box center [547, 357] width 122 height 103
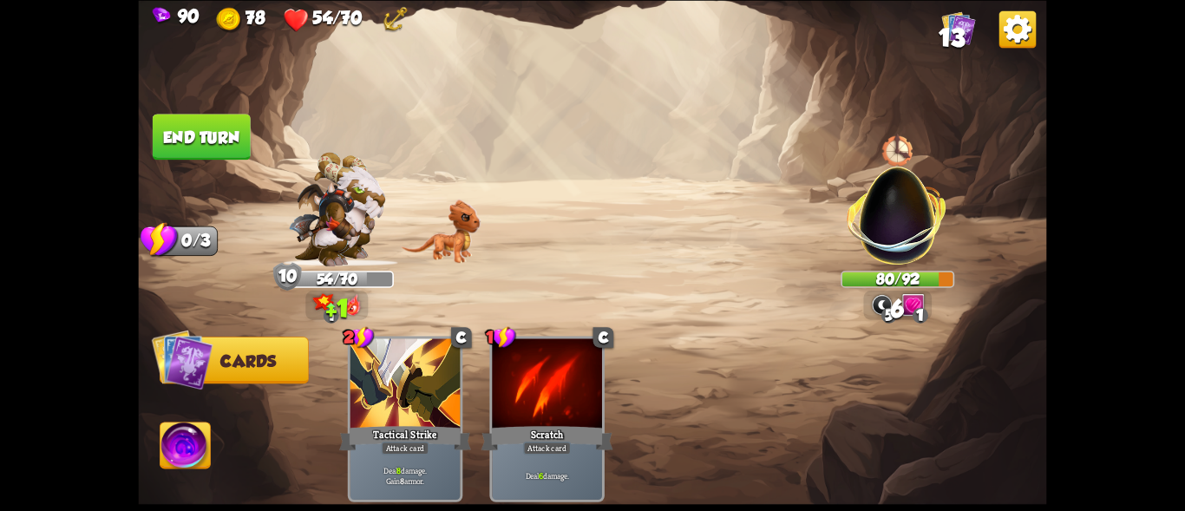
click at [219, 140] on button "End turn" at bounding box center [202, 137] width 98 height 46
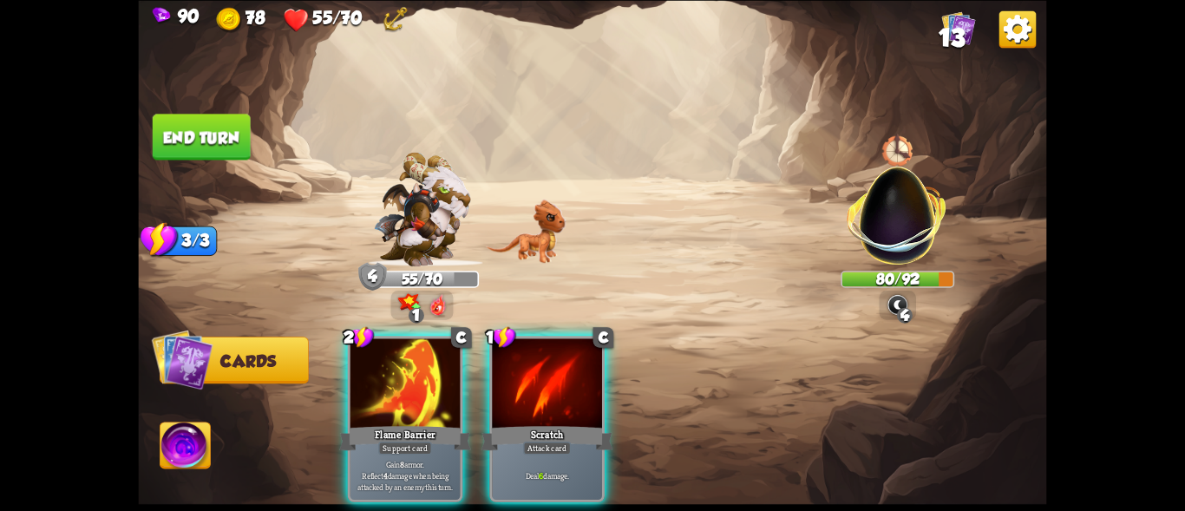
click at [161, 435] on img at bounding box center [185, 447] width 50 height 51
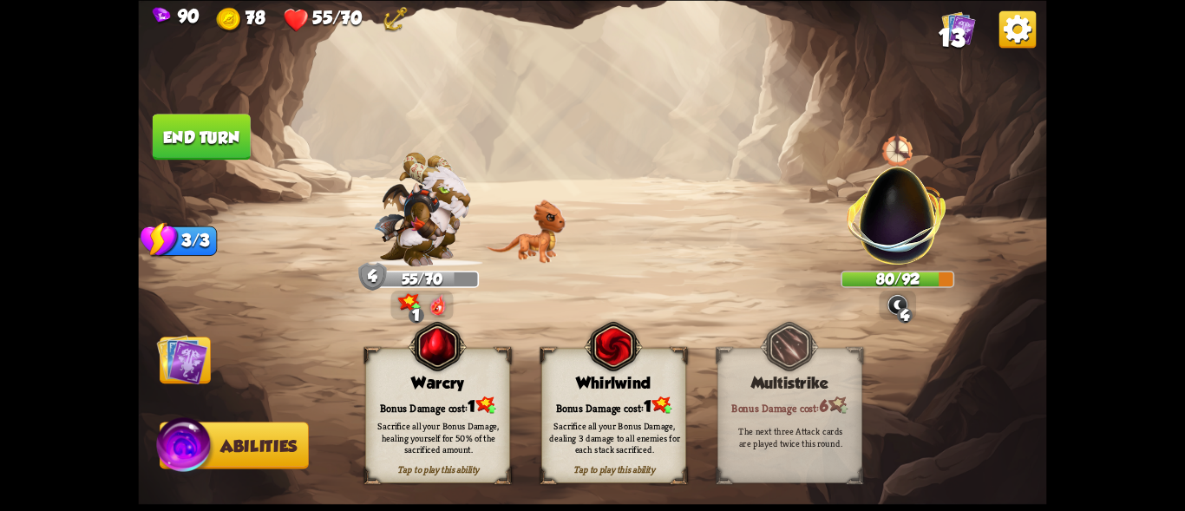
click at [185, 369] on img at bounding box center [182, 358] width 51 height 51
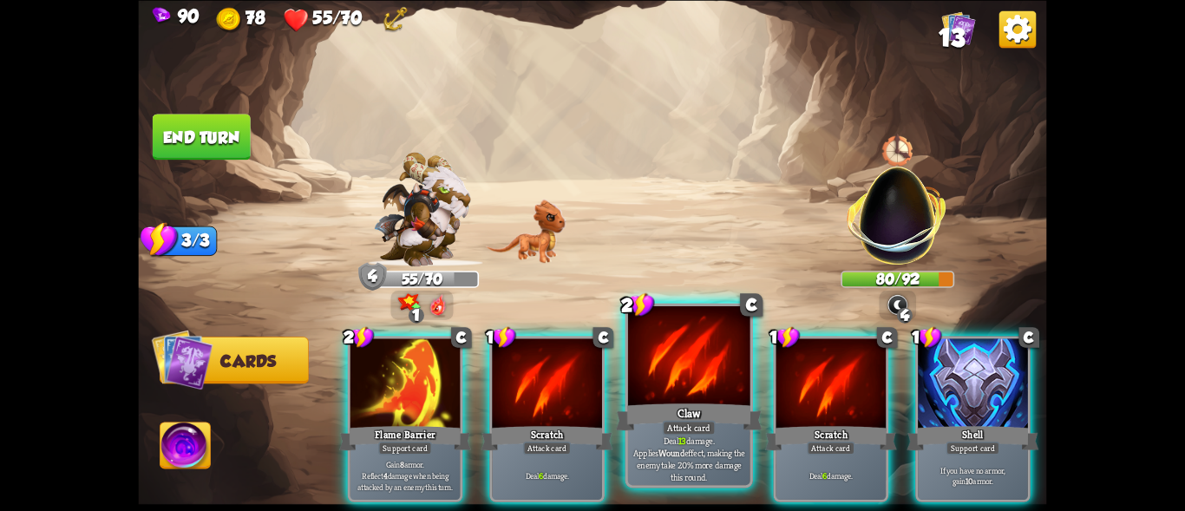
click at [651, 366] on div at bounding box center [689, 357] width 122 height 103
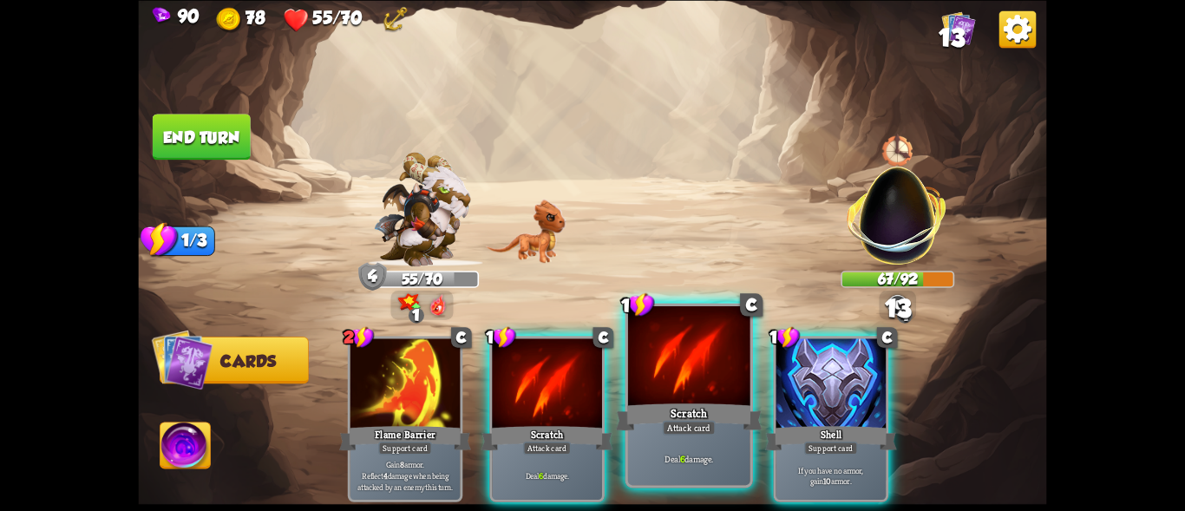
click at [657, 364] on div at bounding box center [689, 357] width 122 height 103
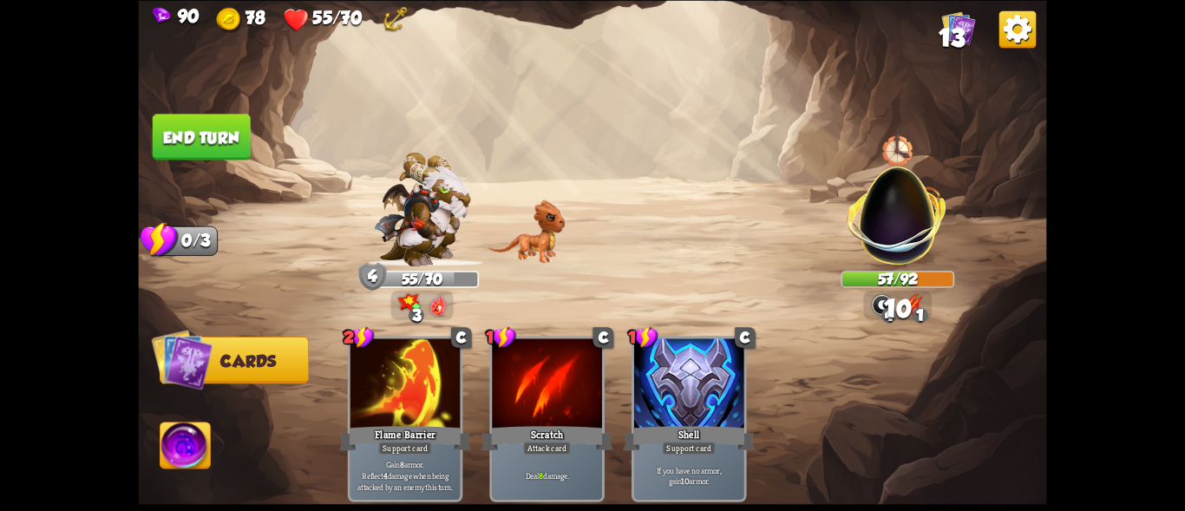
click at [200, 124] on button "End turn" at bounding box center [202, 137] width 98 height 46
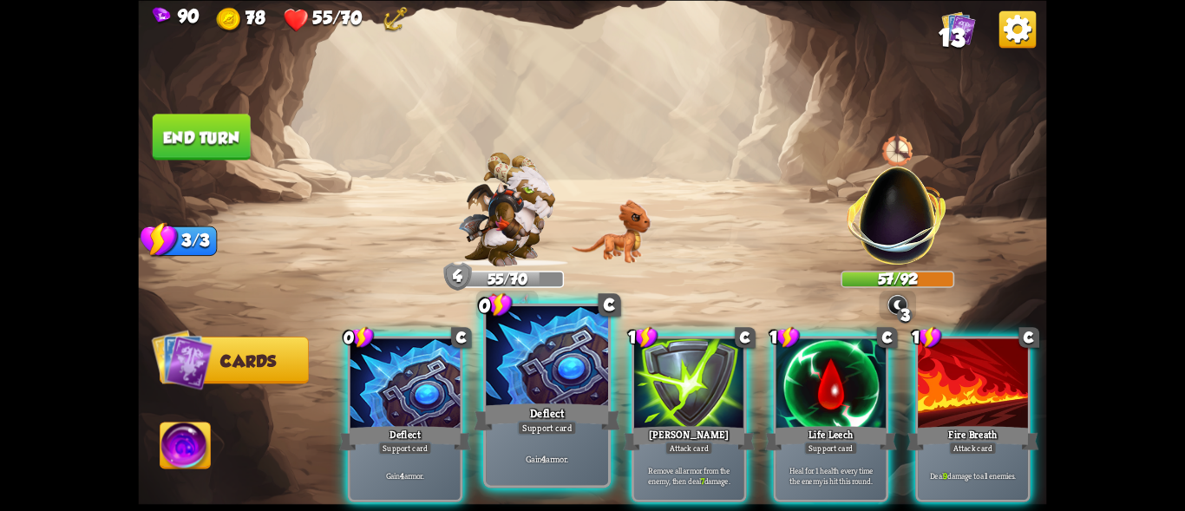
click at [513, 393] on div at bounding box center [547, 357] width 122 height 103
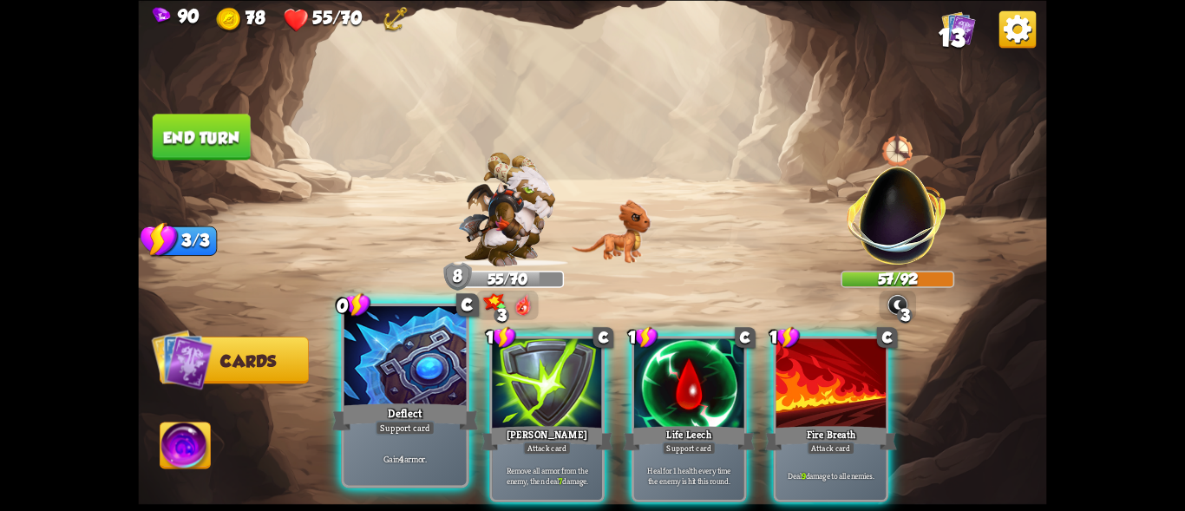
click at [409, 400] on div "Deflect" at bounding box center [405, 416] width 147 height 33
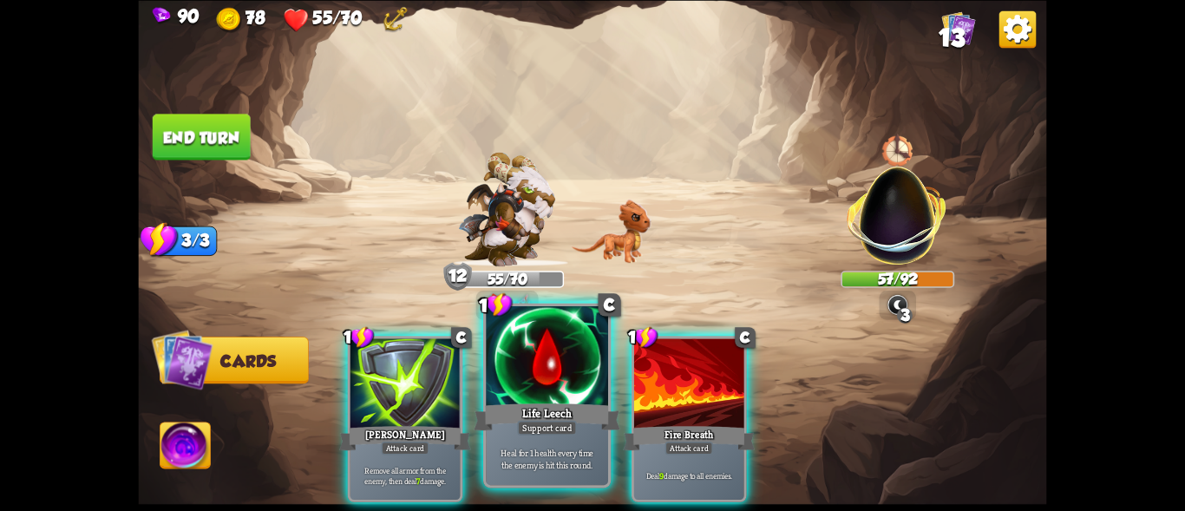
click at [553, 373] on div at bounding box center [547, 357] width 122 height 103
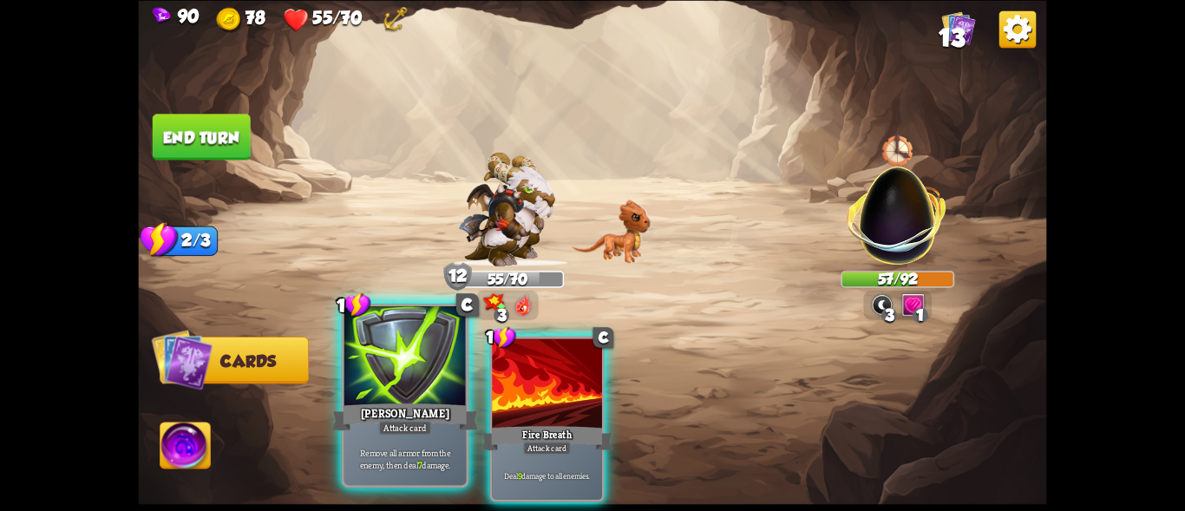
click at [389, 372] on div at bounding box center [405, 357] width 122 height 103
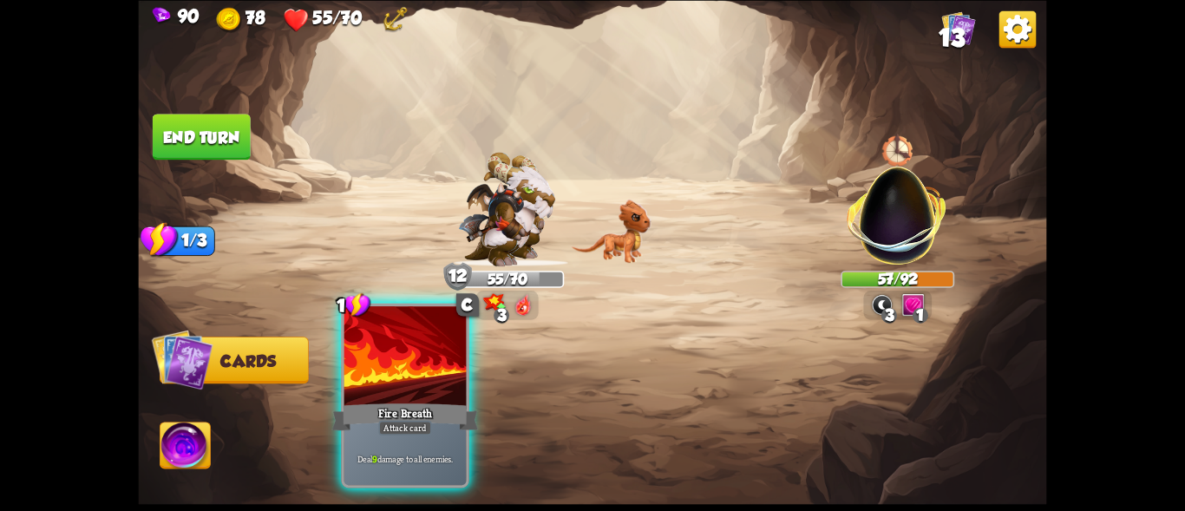
click at [398, 379] on div at bounding box center [405, 357] width 122 height 103
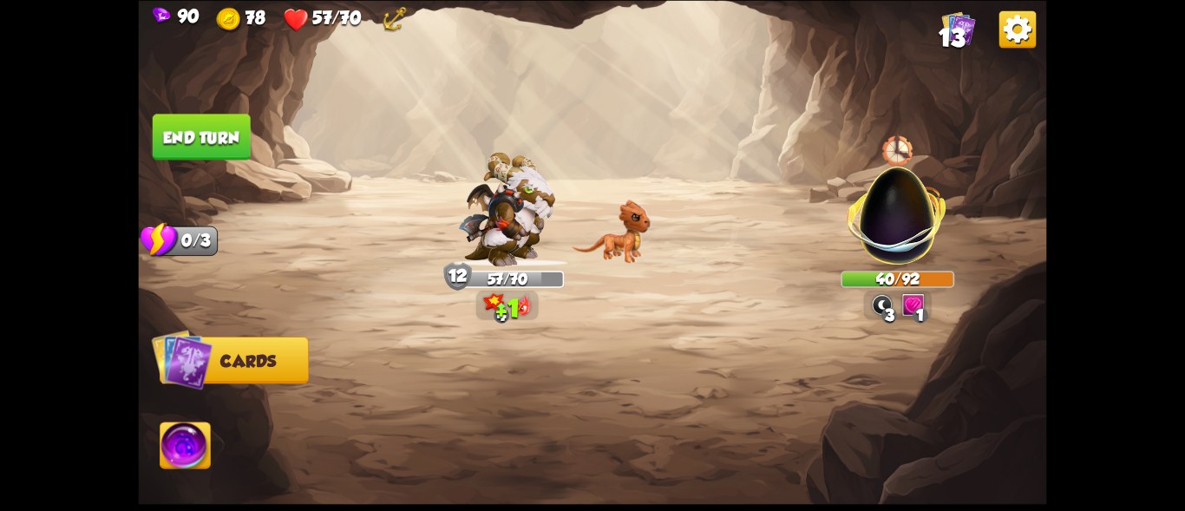
click at [195, 133] on button "End turn" at bounding box center [202, 137] width 98 height 46
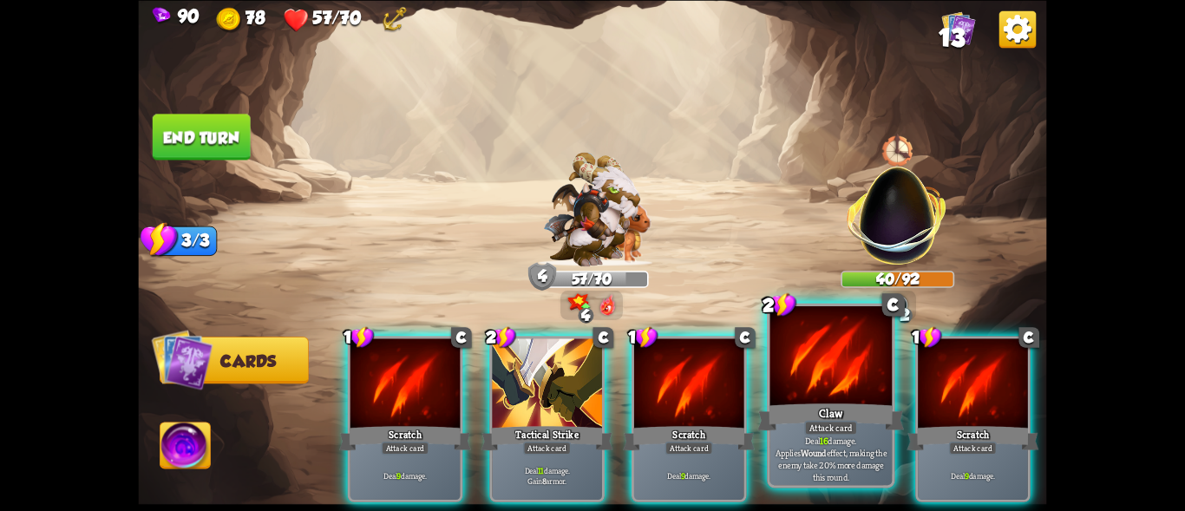
click at [803, 405] on div "Claw" at bounding box center [830, 416] width 147 height 33
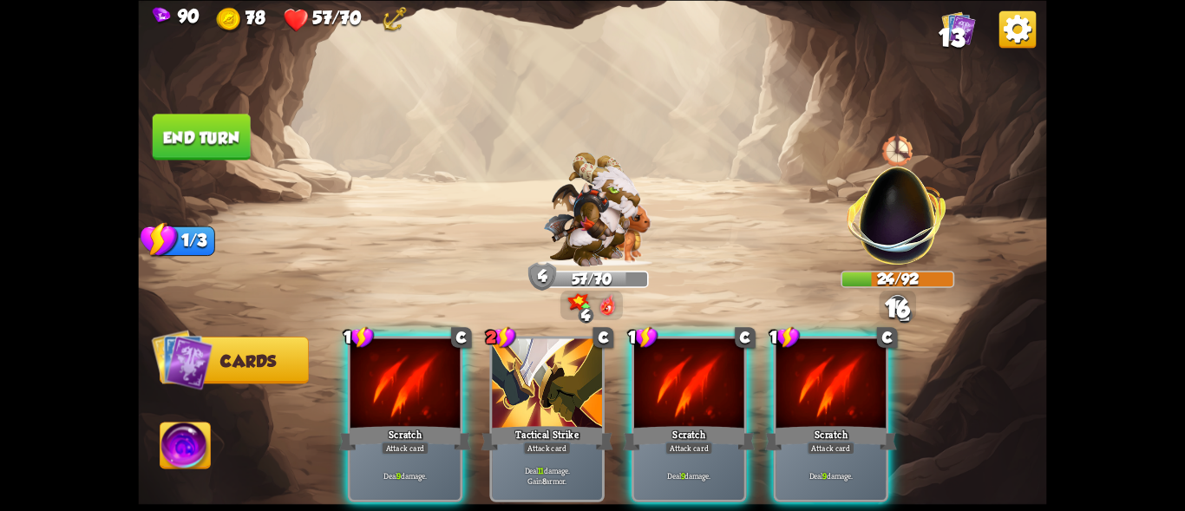
click at [803, 423] on div "Scratch" at bounding box center [831, 437] width 132 height 29
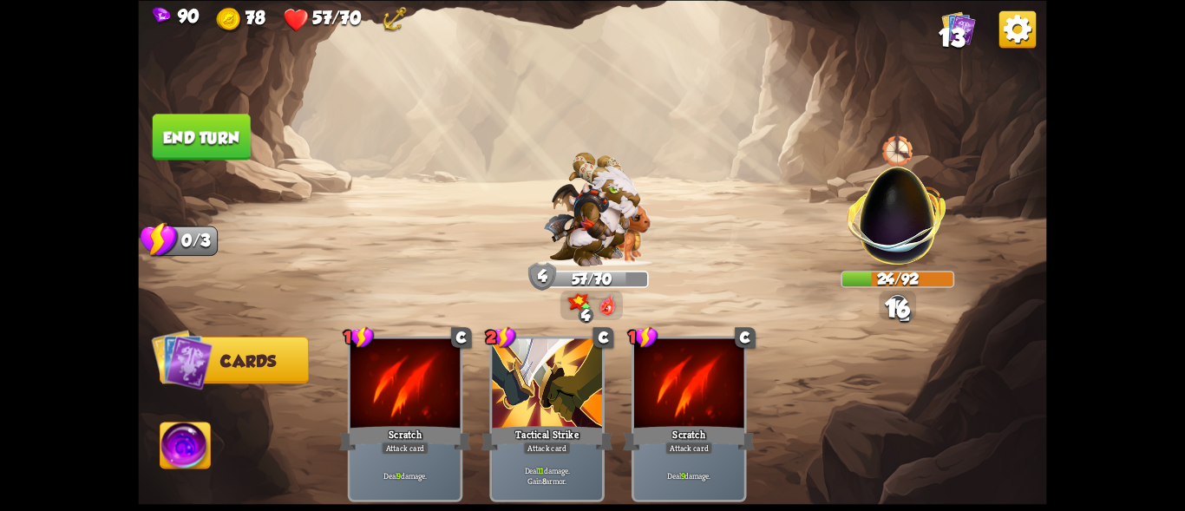
drag, startPoint x: 230, startPoint y: 125, endPoint x: 219, endPoint y: 128, distance: 11.6
click at [224, 126] on button "End turn" at bounding box center [202, 137] width 98 height 46
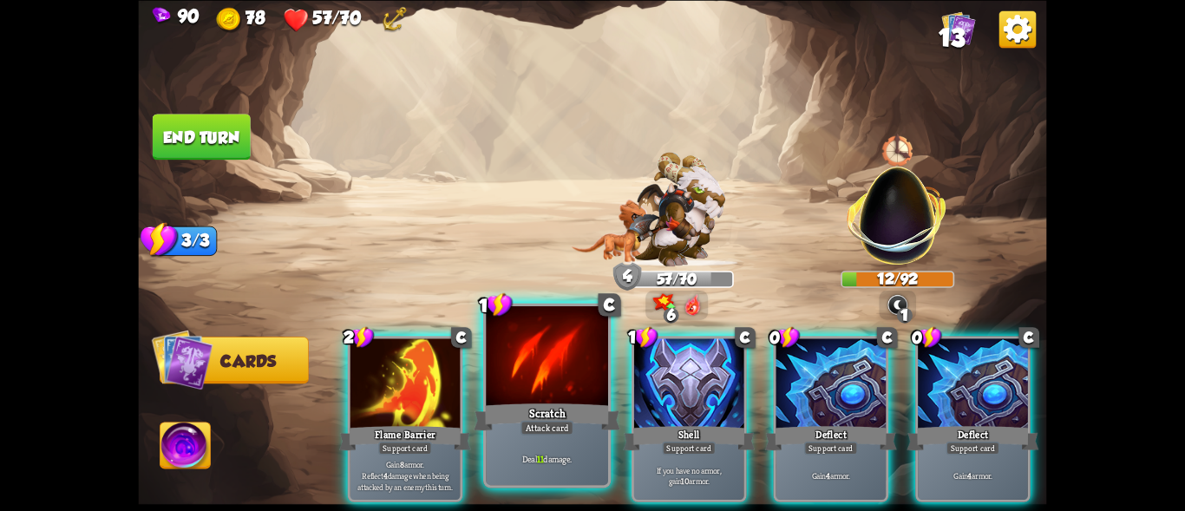
click at [537, 349] on div at bounding box center [547, 357] width 122 height 103
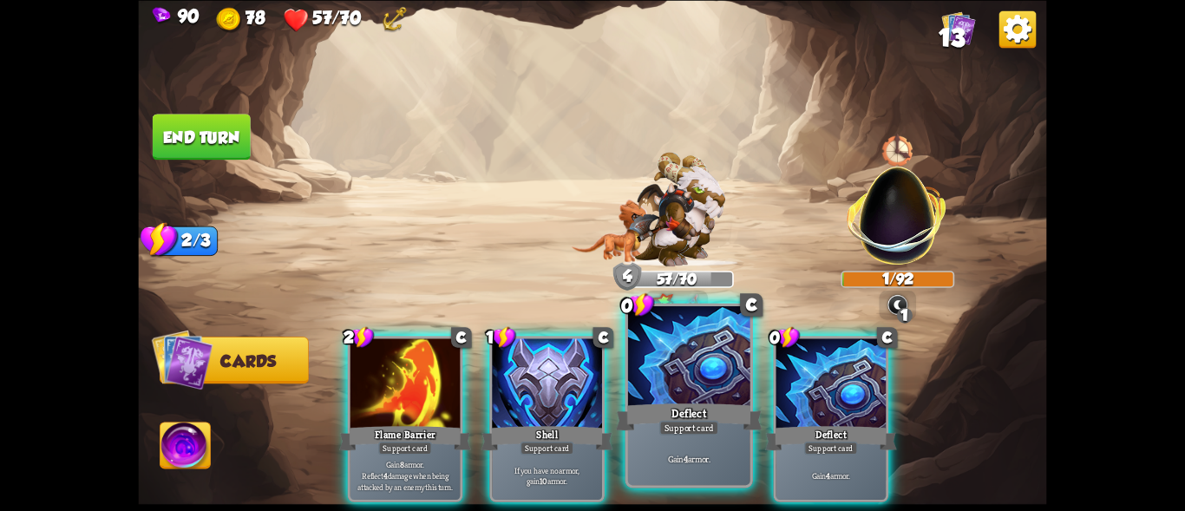
click at [680, 381] on div at bounding box center [689, 357] width 122 height 103
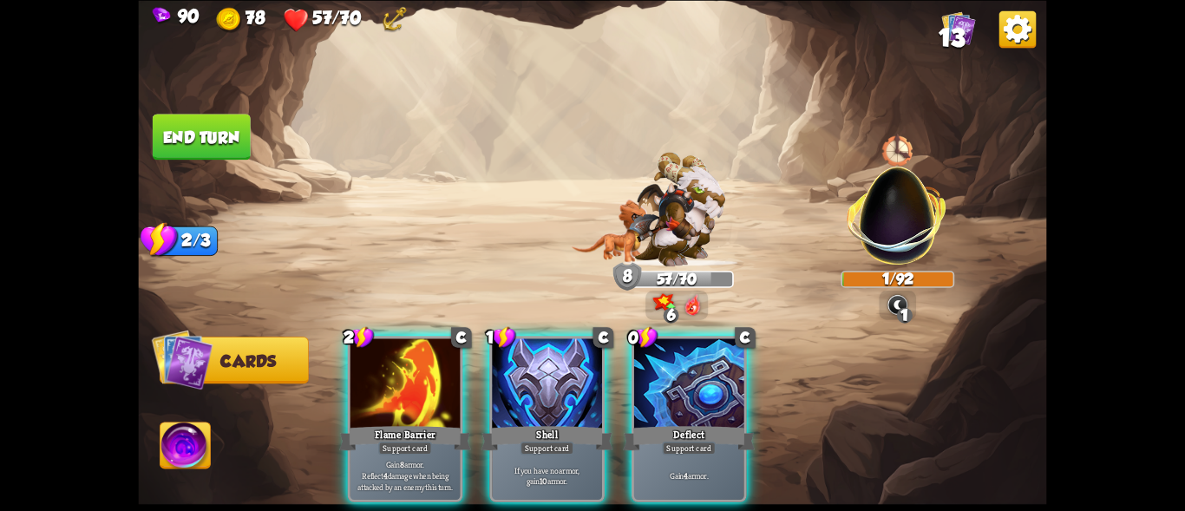
click at [680, 381] on div at bounding box center [689, 384] width 110 height 93
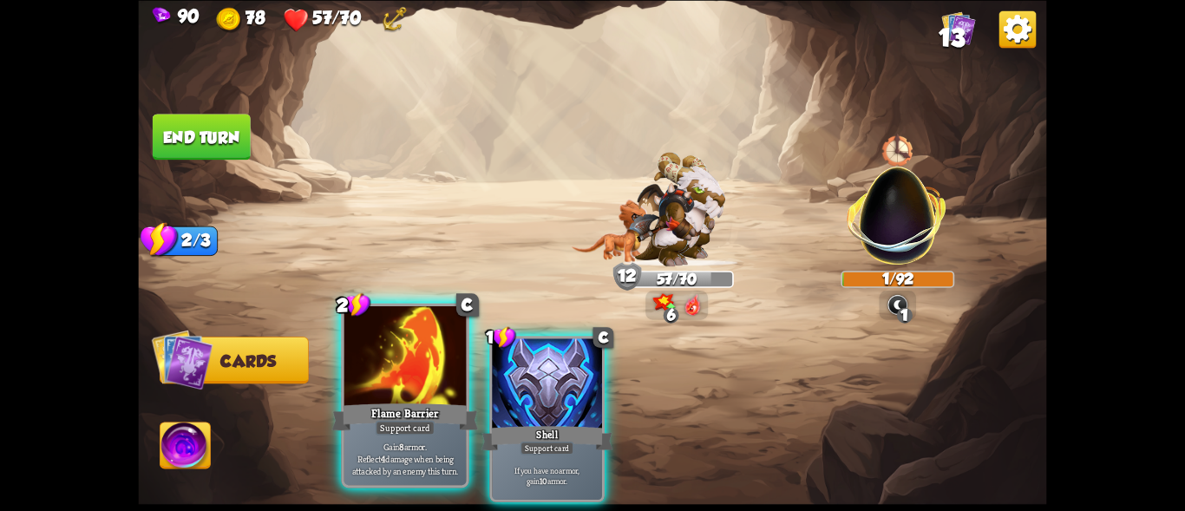
click at [422, 369] on div at bounding box center [405, 357] width 122 height 103
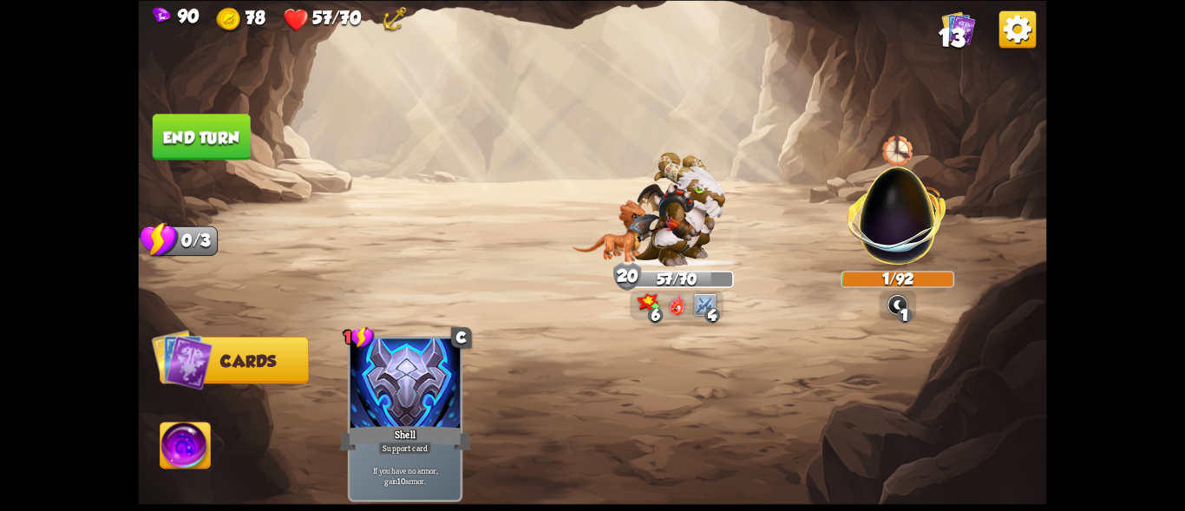
click at [184, 138] on button "End turn" at bounding box center [202, 137] width 98 height 46
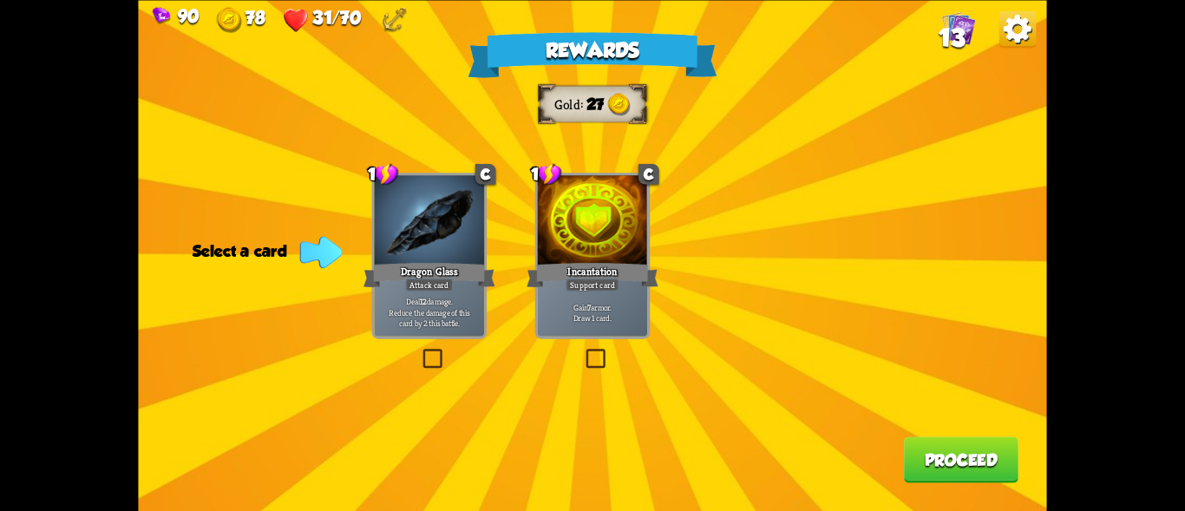
click at [583, 351] on label at bounding box center [583, 351] width 0 height 0
click at [0, 0] on input "checkbox" at bounding box center [0, 0] width 0 height 0
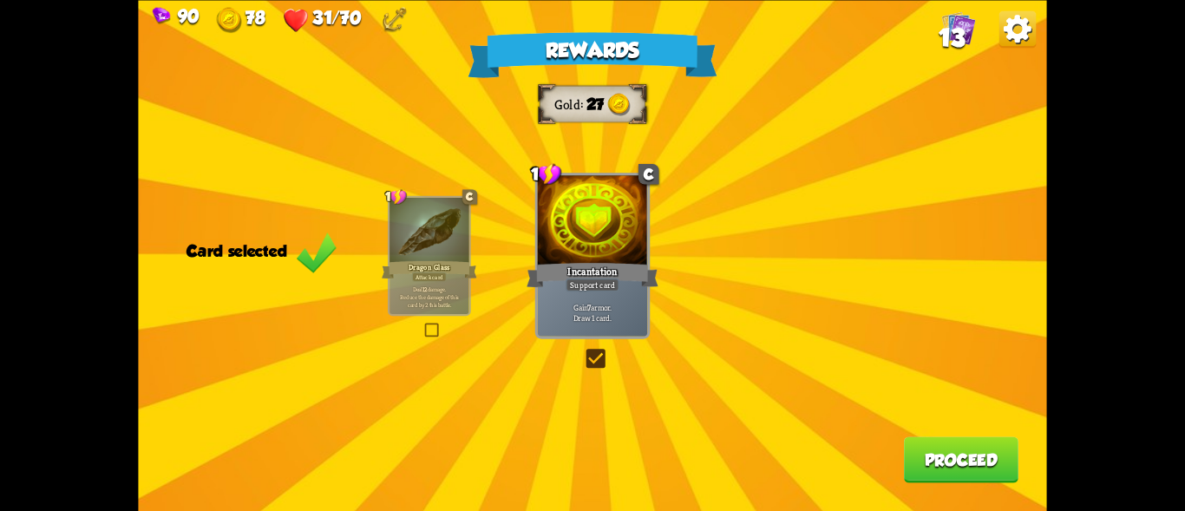
click at [945, 448] on button "Proceed" at bounding box center [961, 459] width 114 height 46
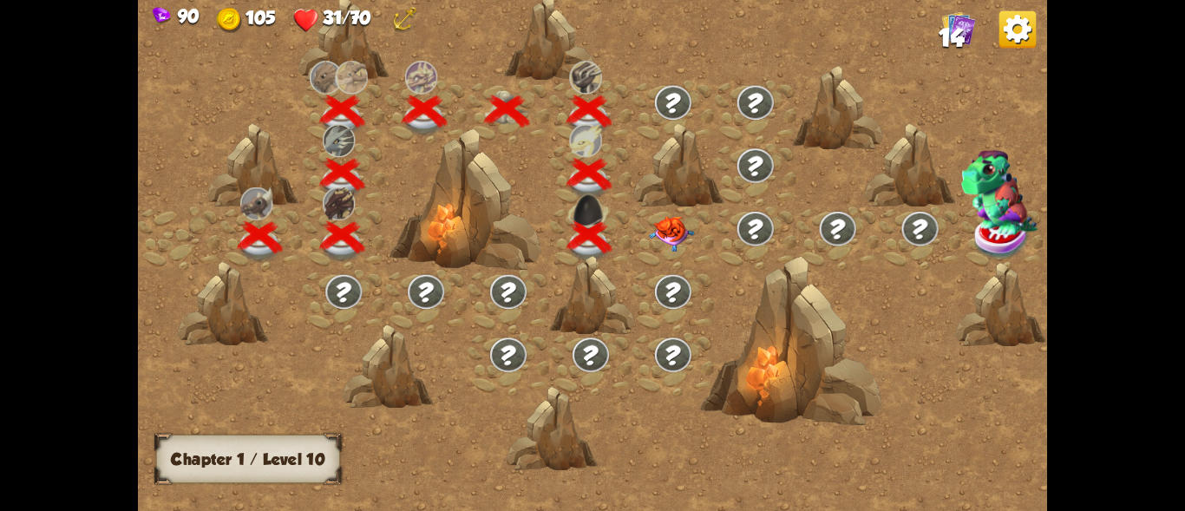
click at [671, 232] on img at bounding box center [671, 234] width 45 height 36
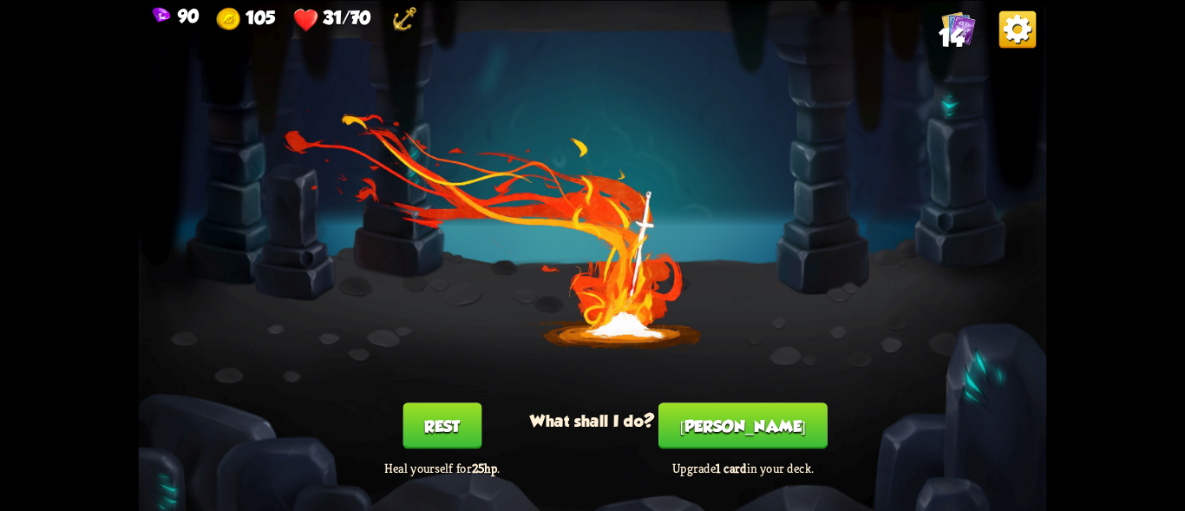
click at [713, 429] on button "[PERSON_NAME]" at bounding box center [742, 425] width 169 height 46
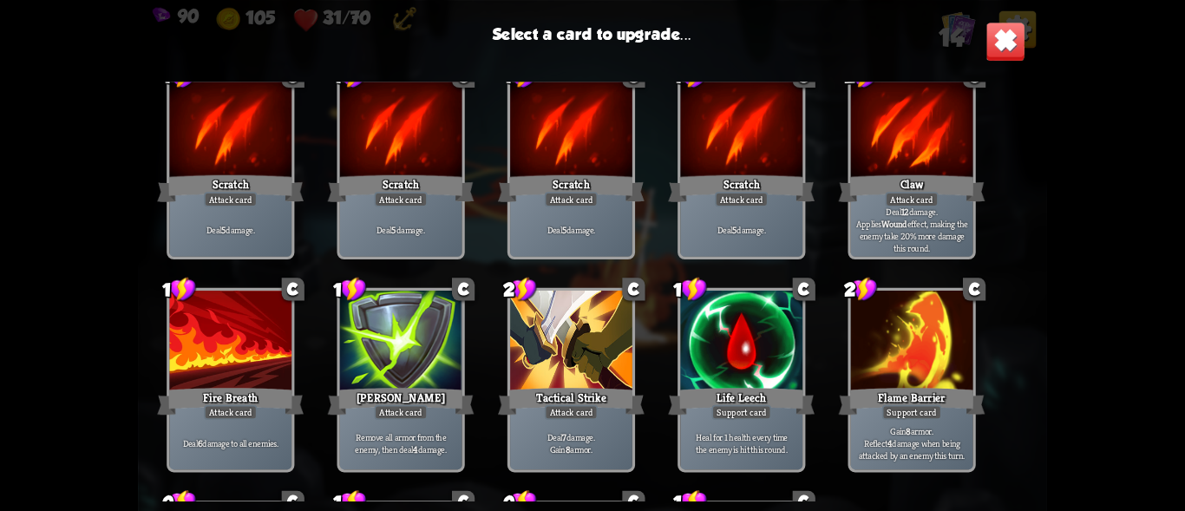
scroll to position [87, 0]
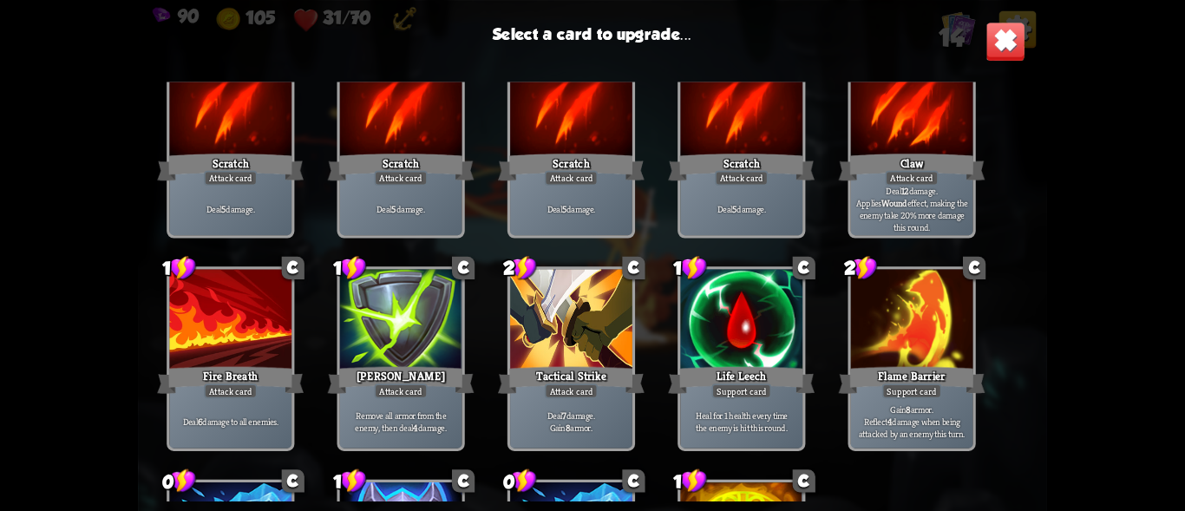
click at [730, 343] on div at bounding box center [741, 320] width 122 height 103
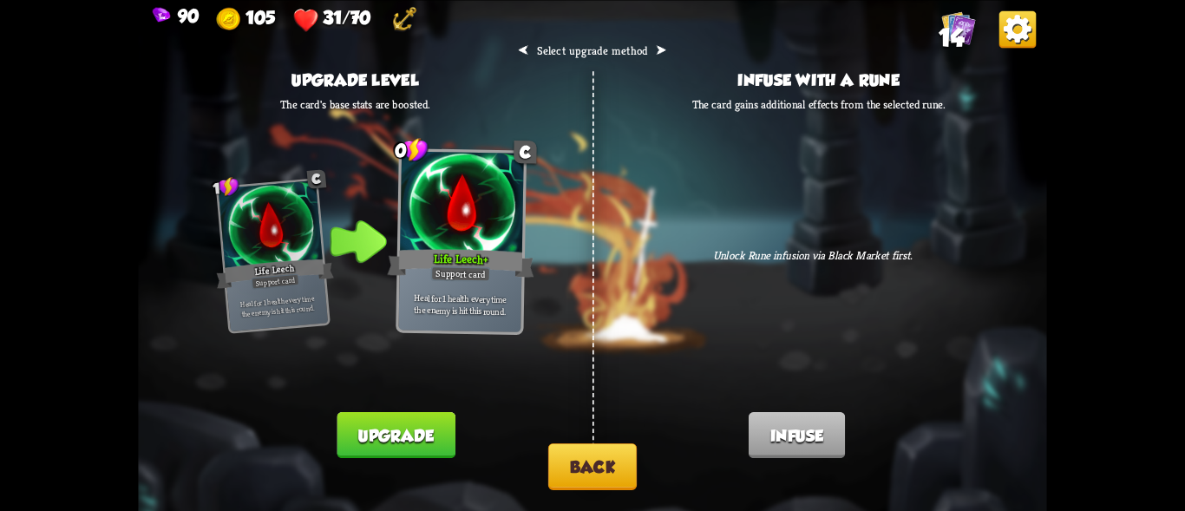
click at [580, 458] on button "Back" at bounding box center [592, 465] width 88 height 47
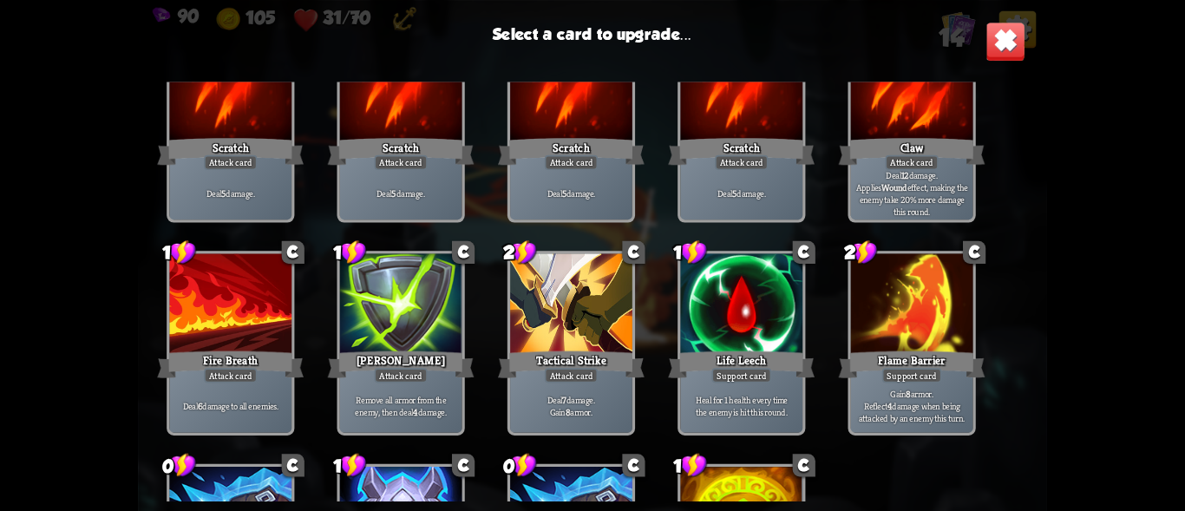
scroll to position [0, 0]
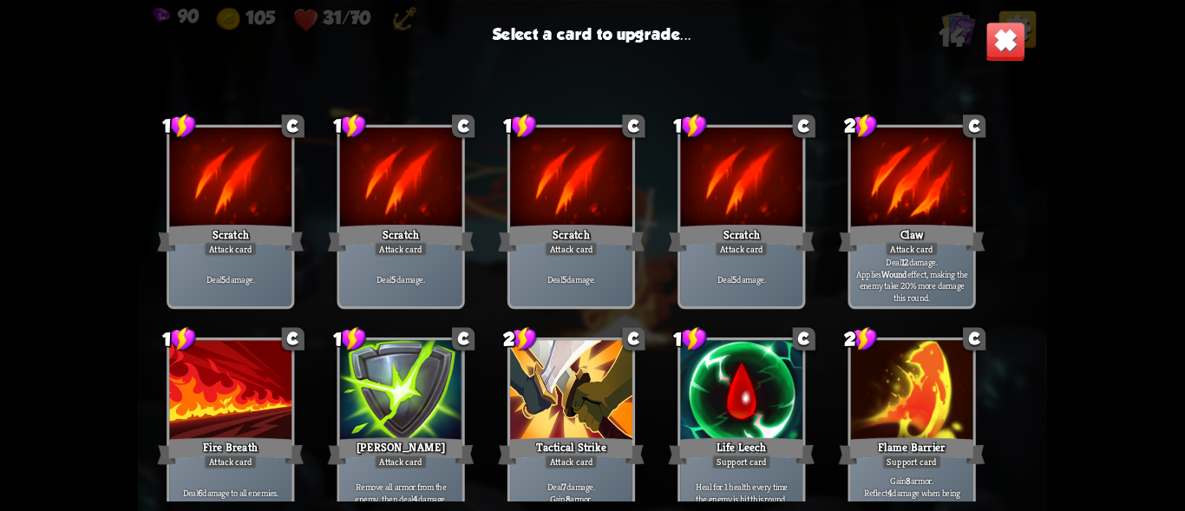
click at [740, 396] on div at bounding box center [741, 391] width 122 height 103
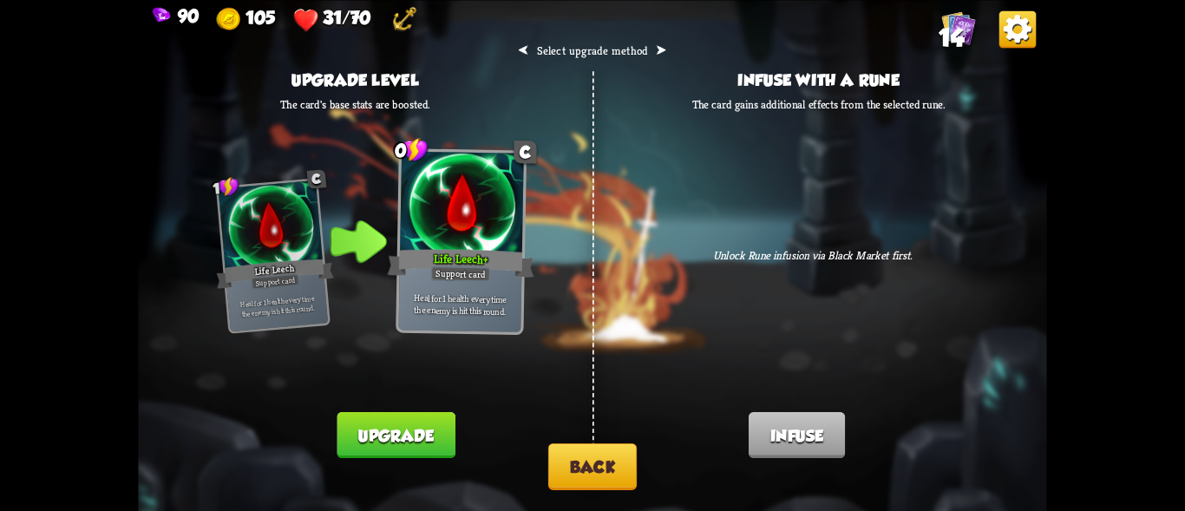
click at [578, 463] on button "Back" at bounding box center [592, 465] width 88 height 47
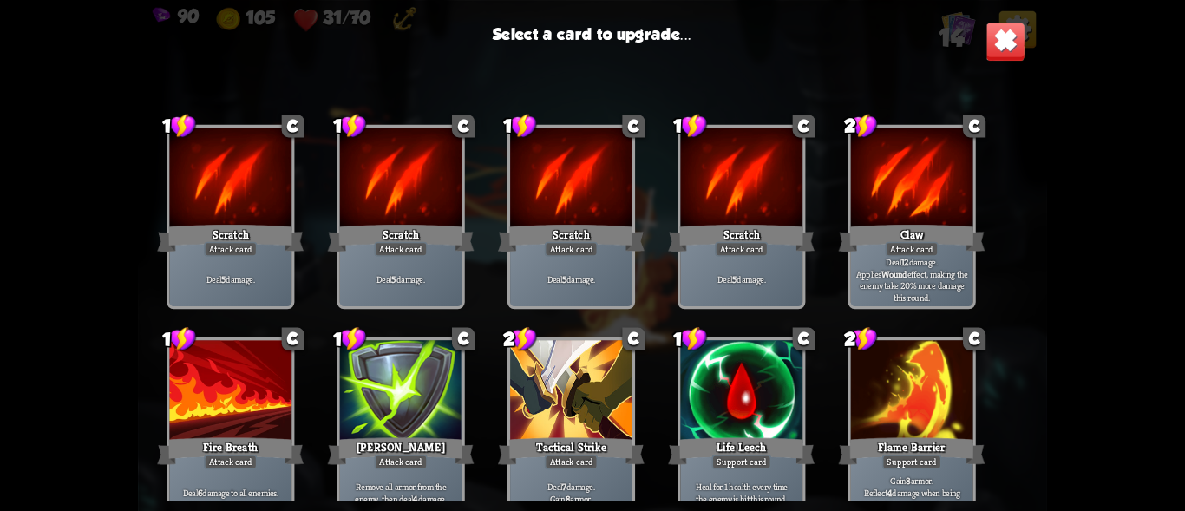
drag, startPoint x: 1005, startPoint y: 31, endPoint x: 907, endPoint y: 125, distance: 135.6
click at [1004, 32] on img at bounding box center [1005, 42] width 40 height 40
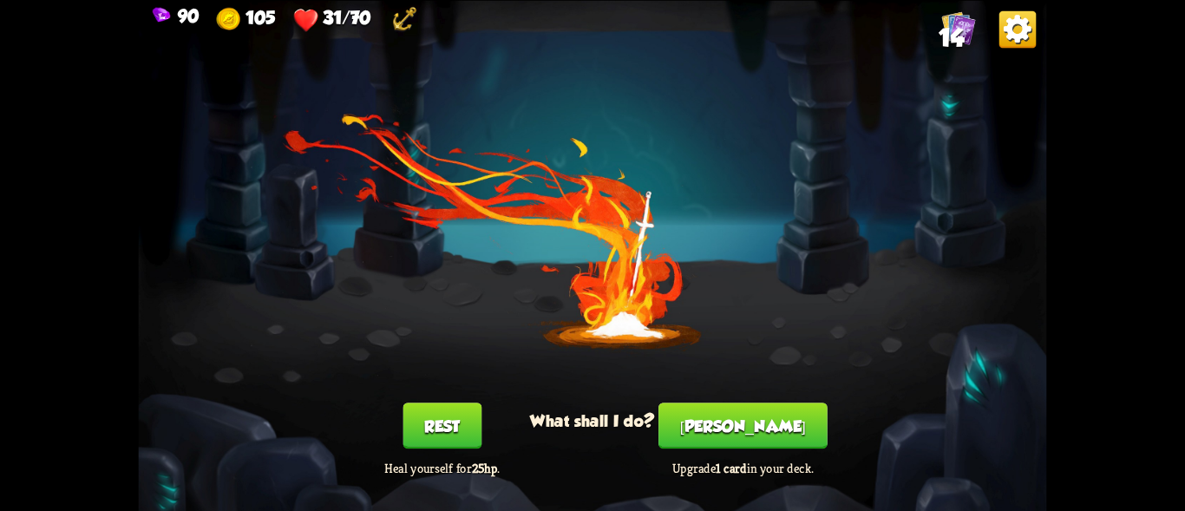
click at [441, 415] on button "Rest" at bounding box center [441, 425] width 79 height 46
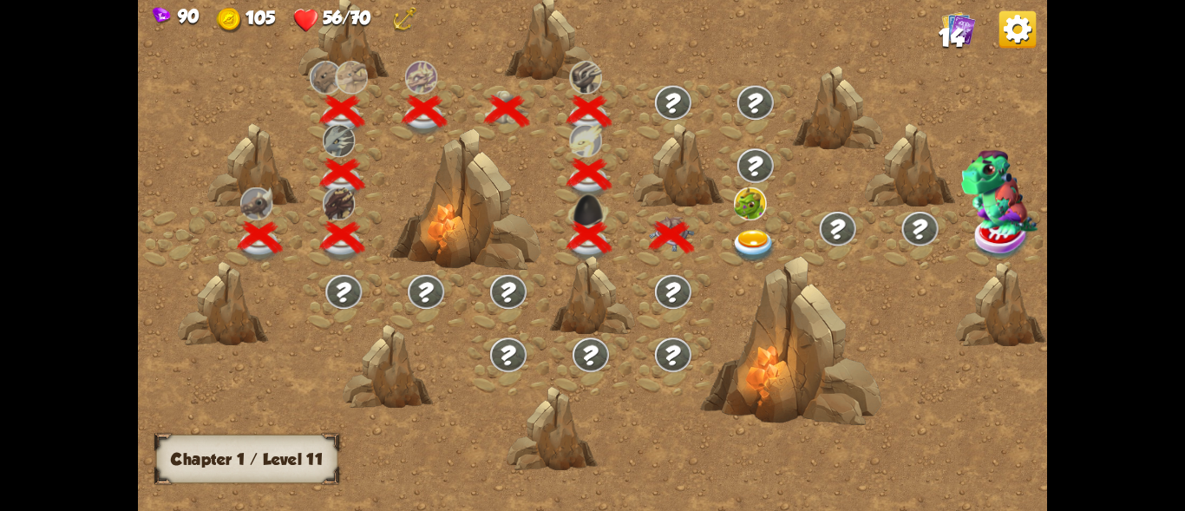
scroll to position [0, 264]
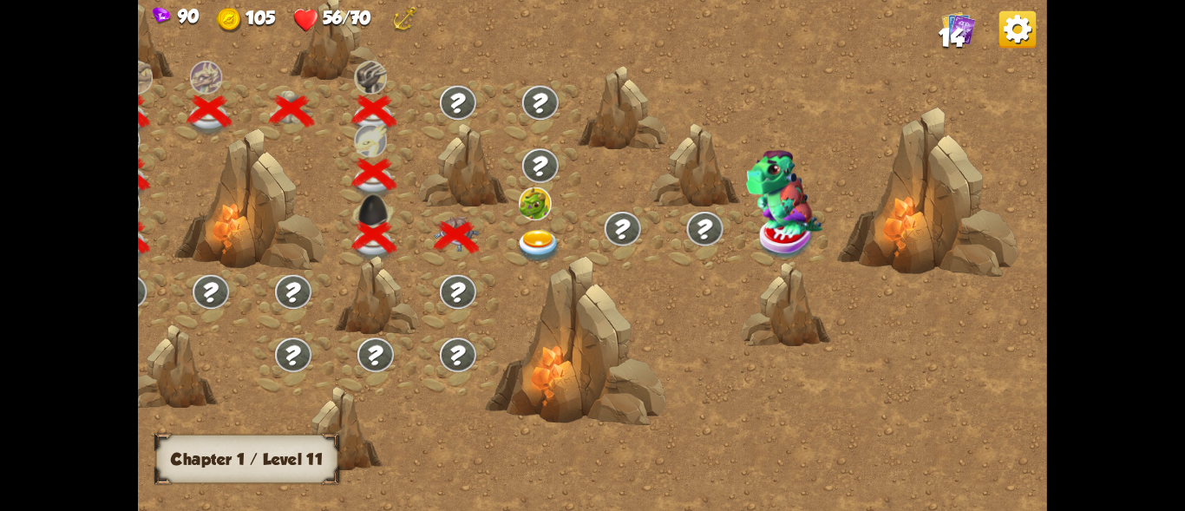
click at [526, 232] on img at bounding box center [538, 246] width 45 height 33
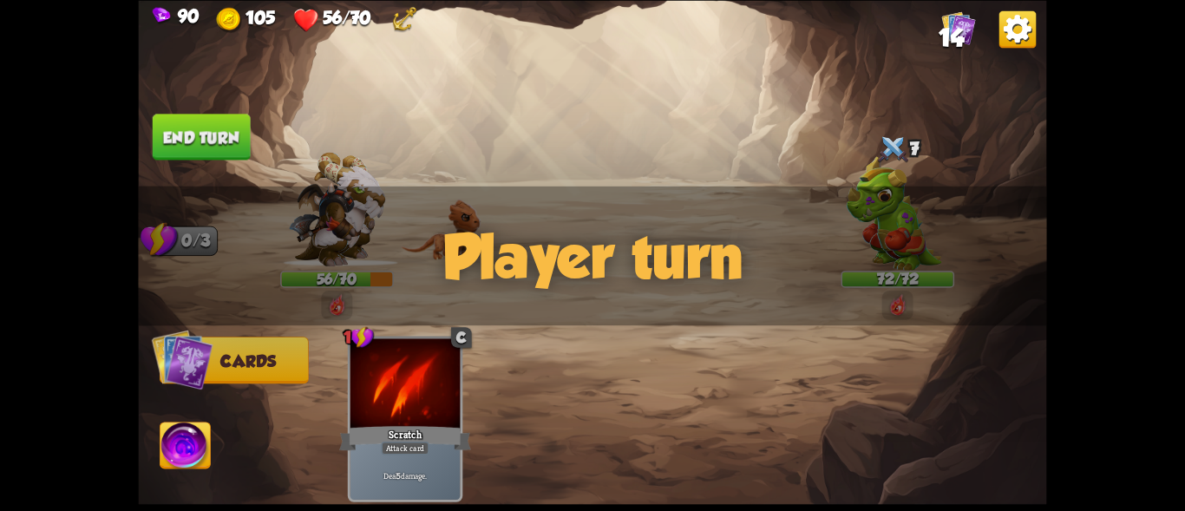
click at [870, 194] on div "Player turn" at bounding box center [592, 256] width 908 height 140
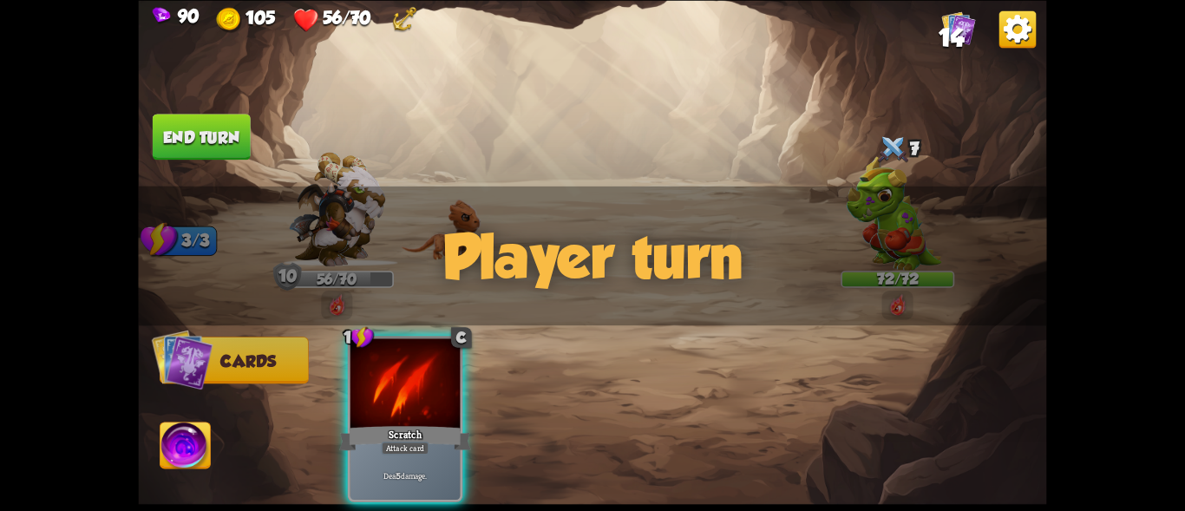
click at [872, 165] on div "7" at bounding box center [897, 149] width 114 height 37
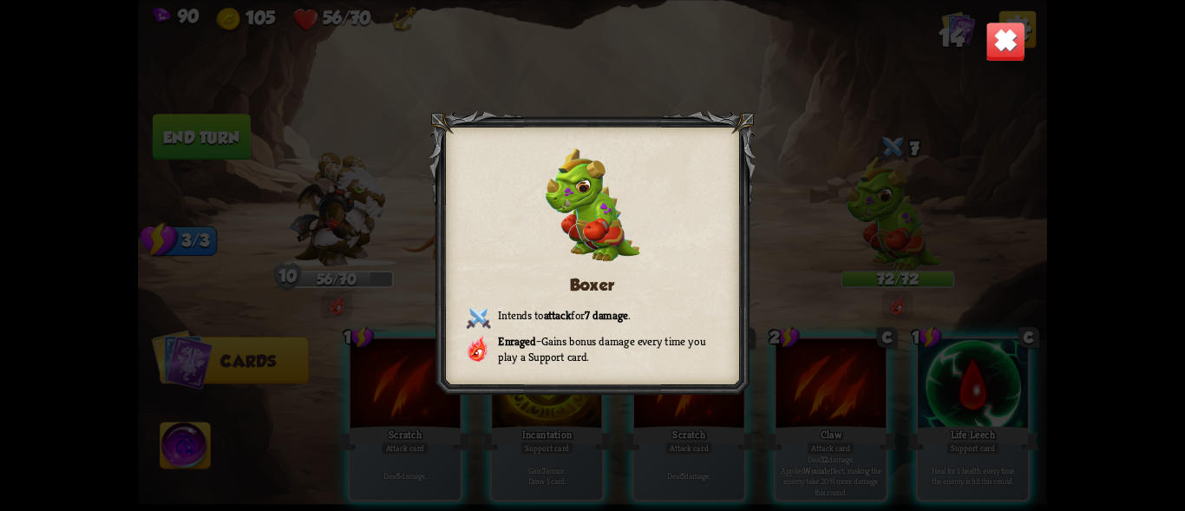
click at [995, 34] on img at bounding box center [1005, 42] width 40 height 40
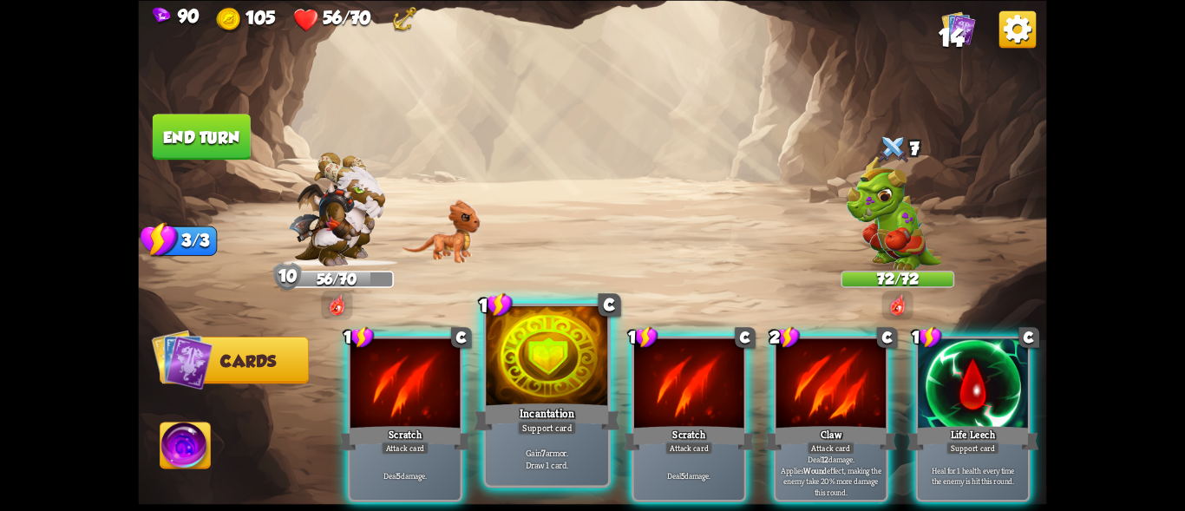
click at [526, 366] on div at bounding box center [547, 357] width 122 height 103
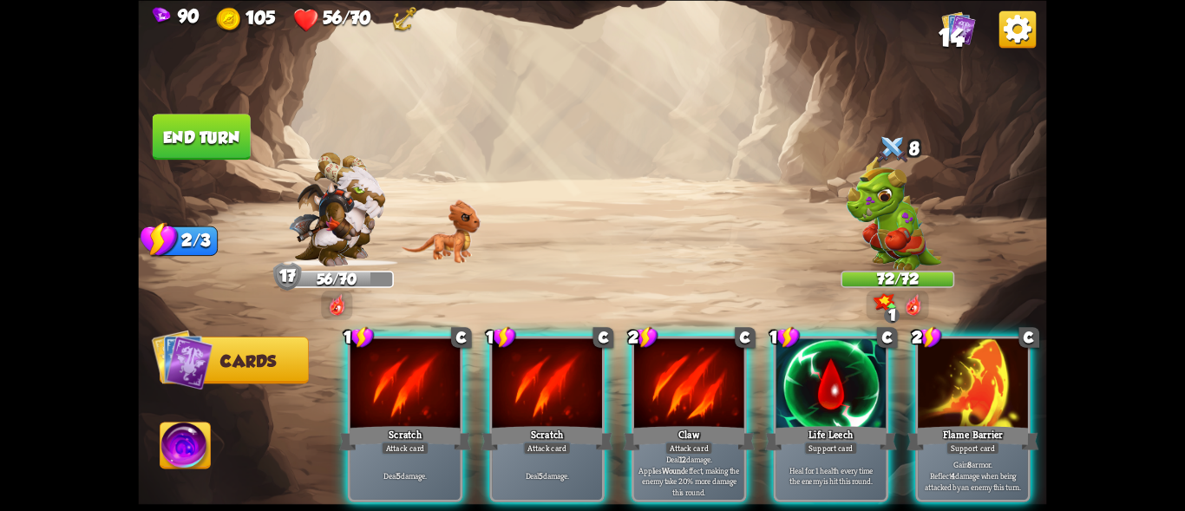
drag, startPoint x: 798, startPoint y: 396, endPoint x: 765, endPoint y: 394, distance: 33.0
click at [800, 396] on div at bounding box center [831, 384] width 110 height 93
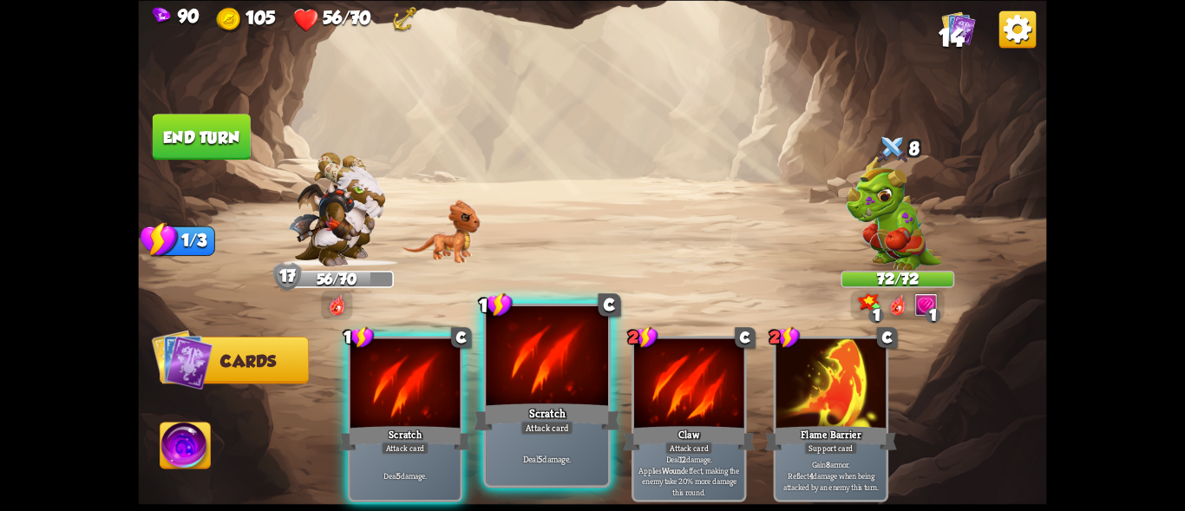
click at [511, 393] on div at bounding box center [547, 357] width 122 height 103
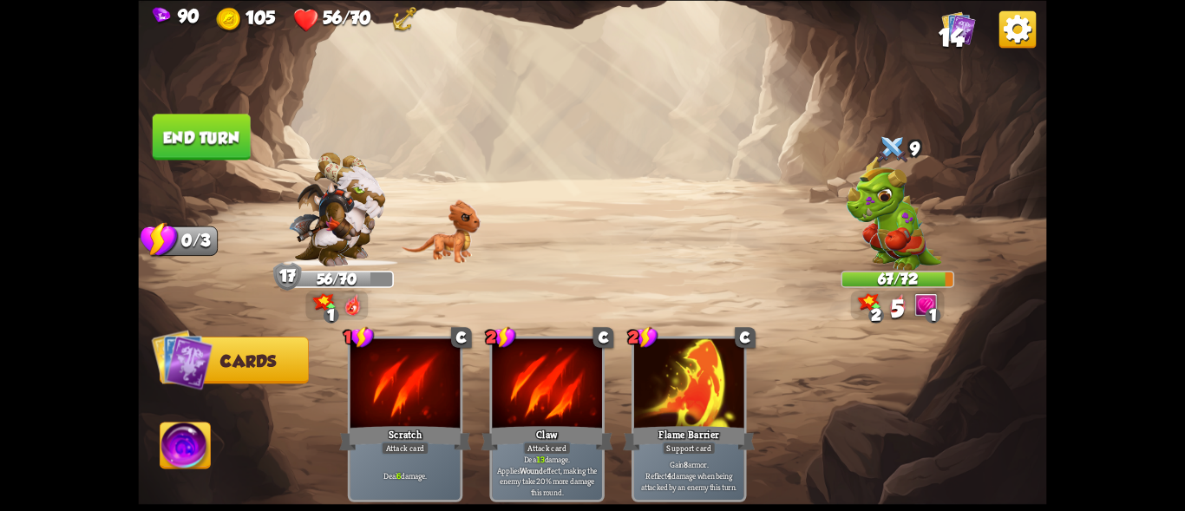
click at [218, 132] on button "End turn" at bounding box center [202, 137] width 98 height 46
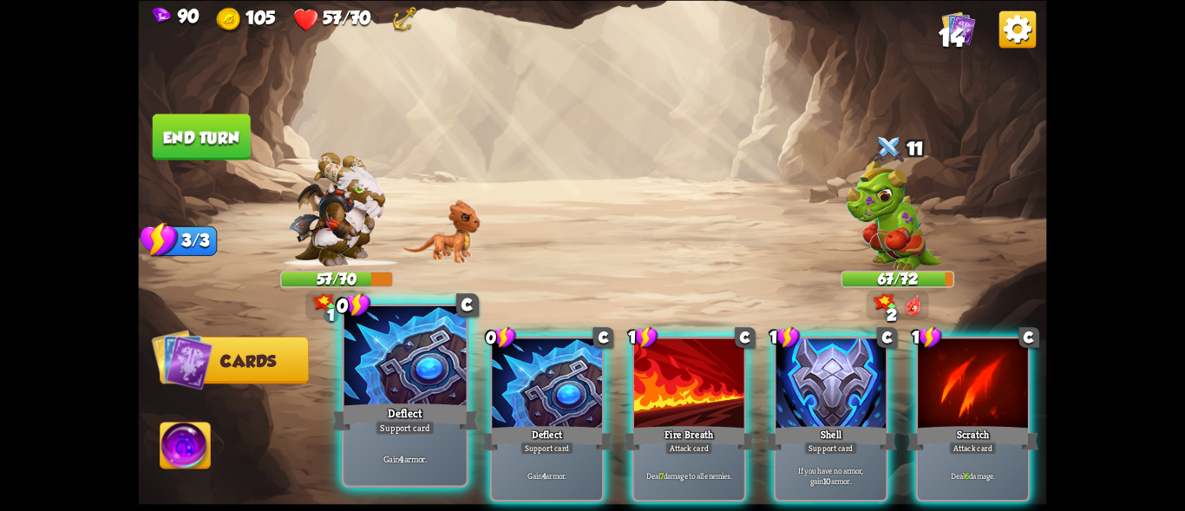
click at [366, 413] on div "Deflect" at bounding box center [405, 416] width 147 height 33
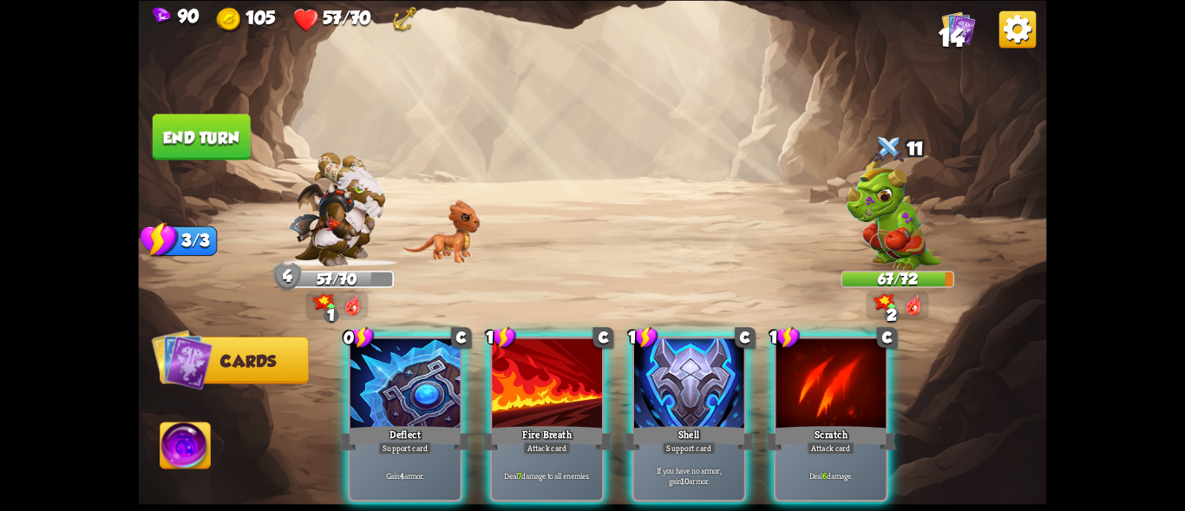
click at [366, 423] on div "Deflect" at bounding box center [405, 437] width 132 height 29
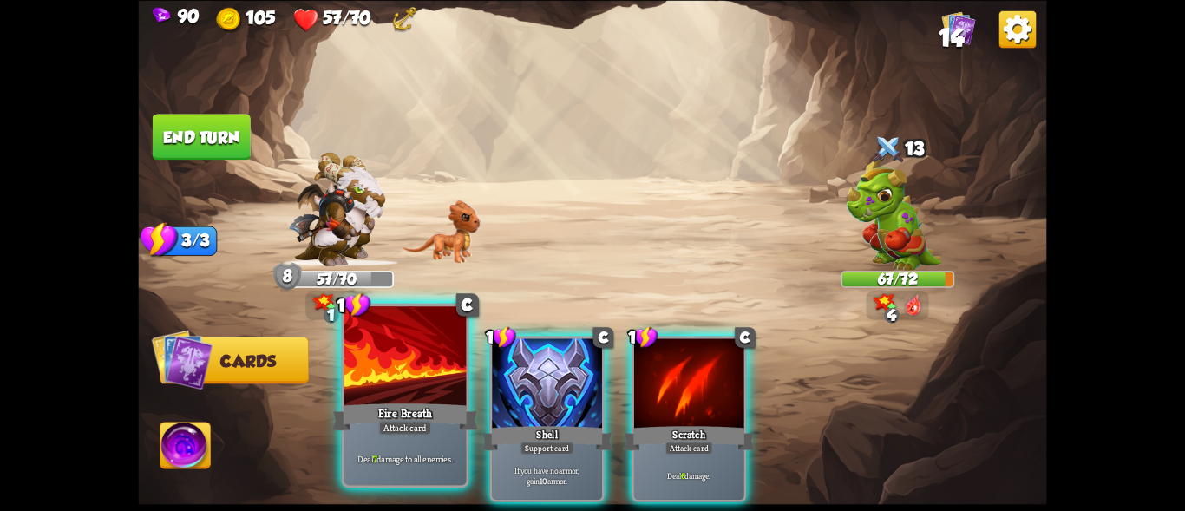
click at [409, 405] on div "Fire Breath" at bounding box center [405, 416] width 147 height 33
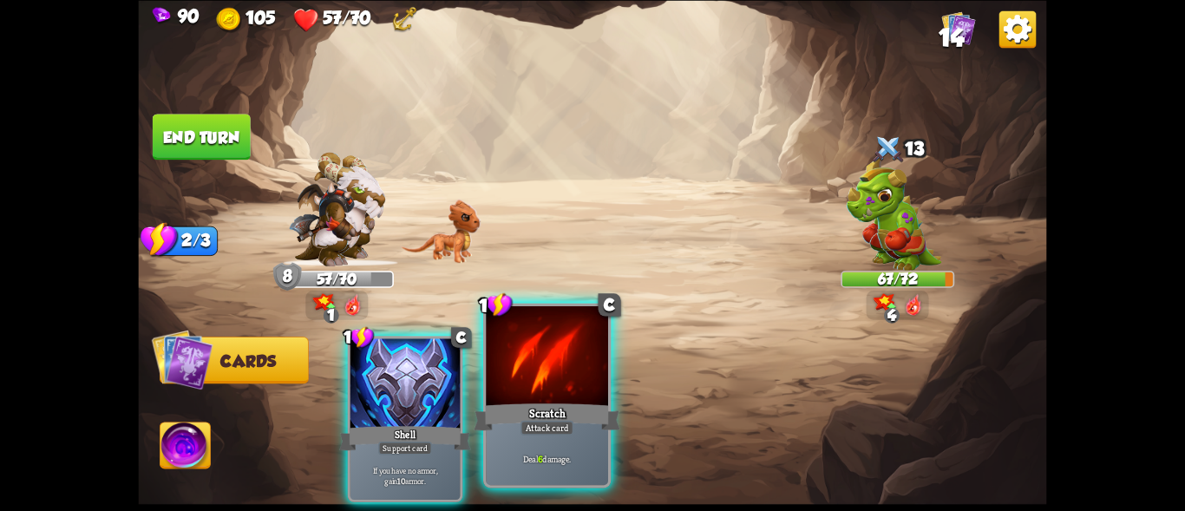
click at [533, 383] on div at bounding box center [547, 357] width 122 height 103
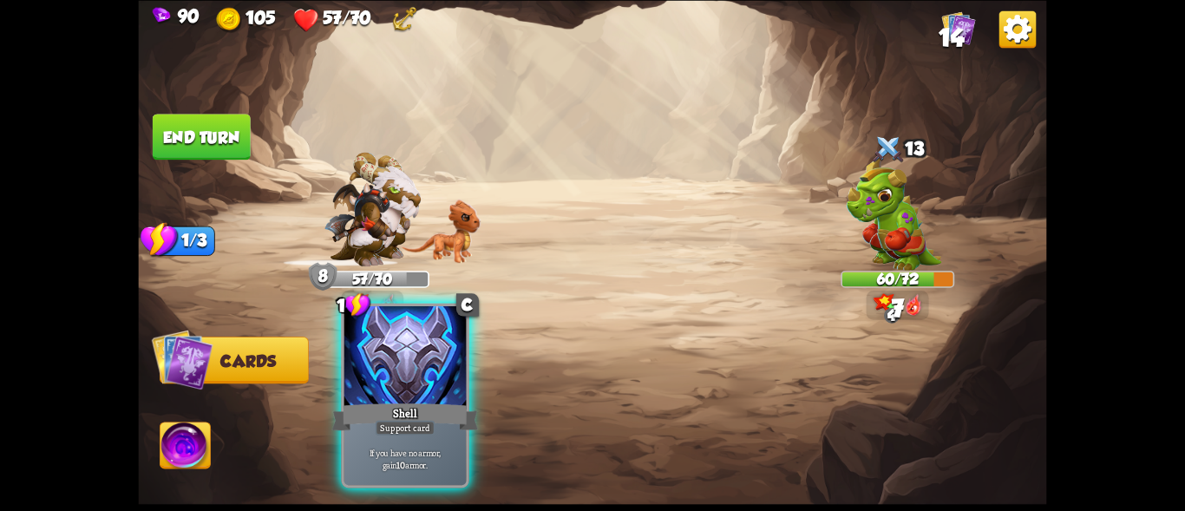
click at [404, 375] on div at bounding box center [405, 357] width 122 height 103
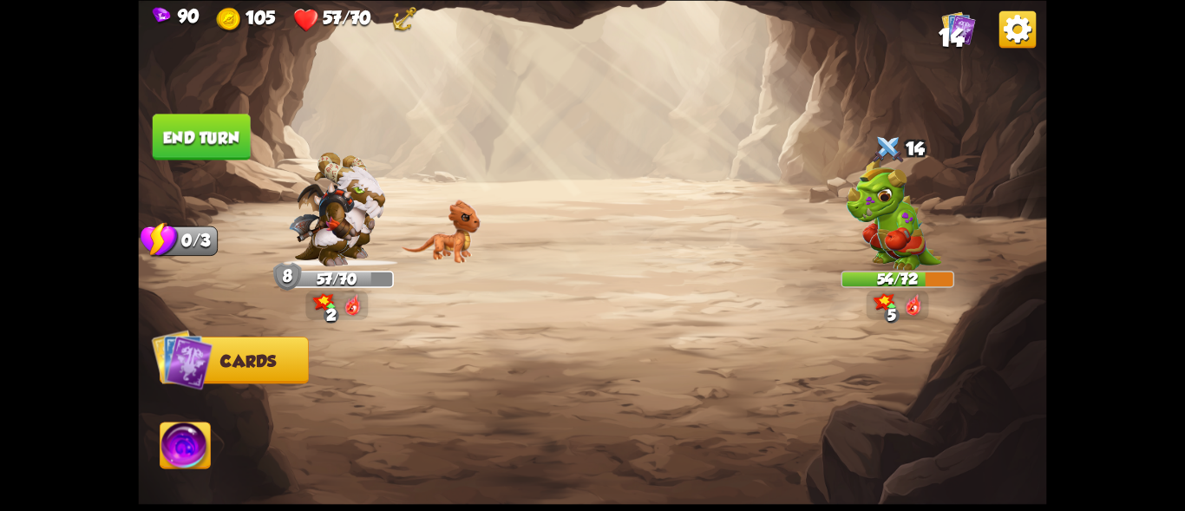
click at [208, 129] on button "End turn" at bounding box center [202, 137] width 98 height 46
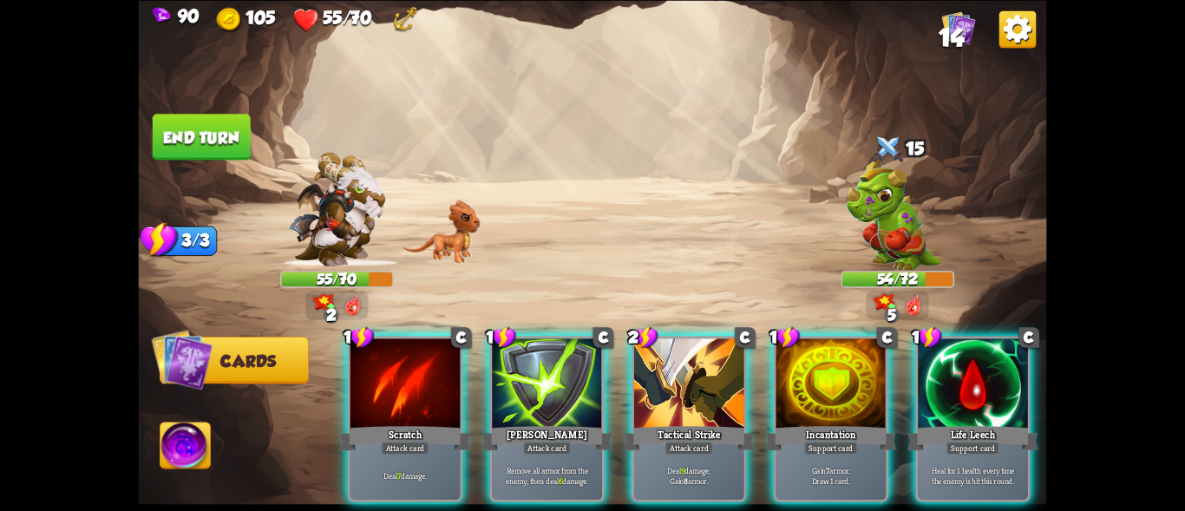
click at [891, 241] on img at bounding box center [893, 213] width 95 height 114
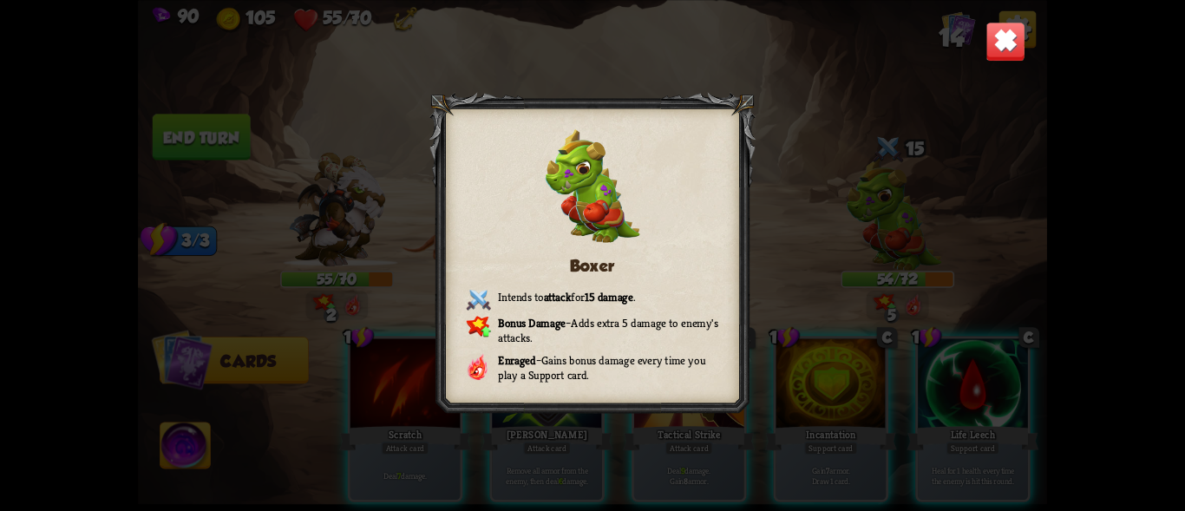
click at [998, 35] on img at bounding box center [1005, 42] width 40 height 40
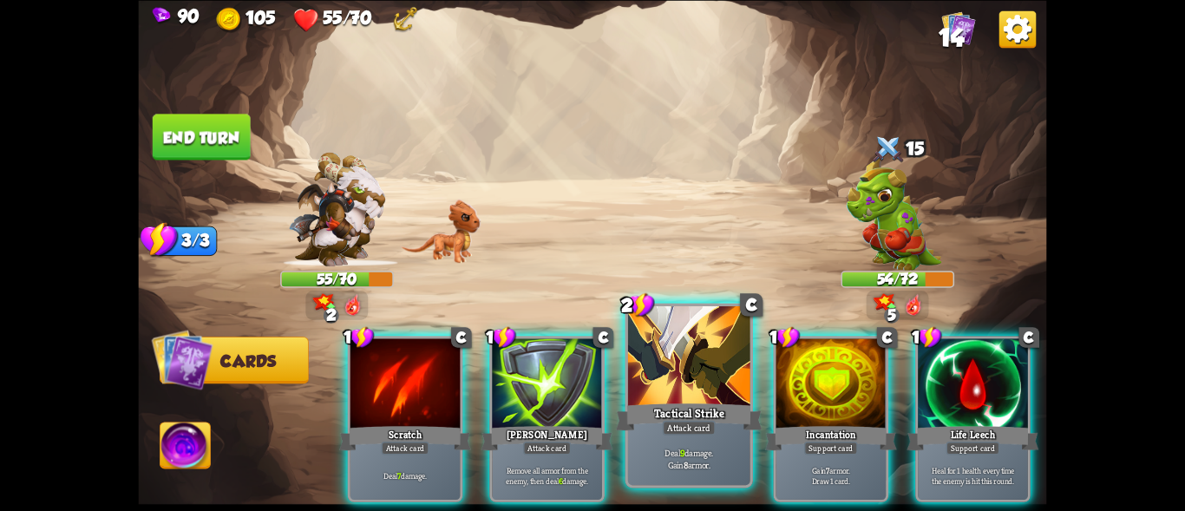
click at [685, 385] on div at bounding box center [689, 357] width 122 height 103
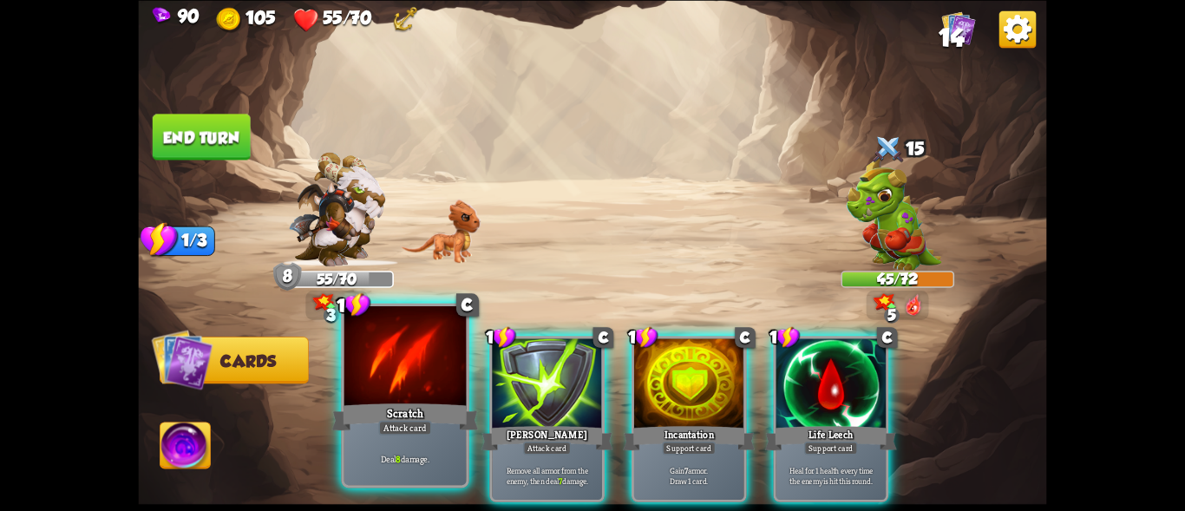
click at [401, 374] on div at bounding box center [405, 357] width 122 height 103
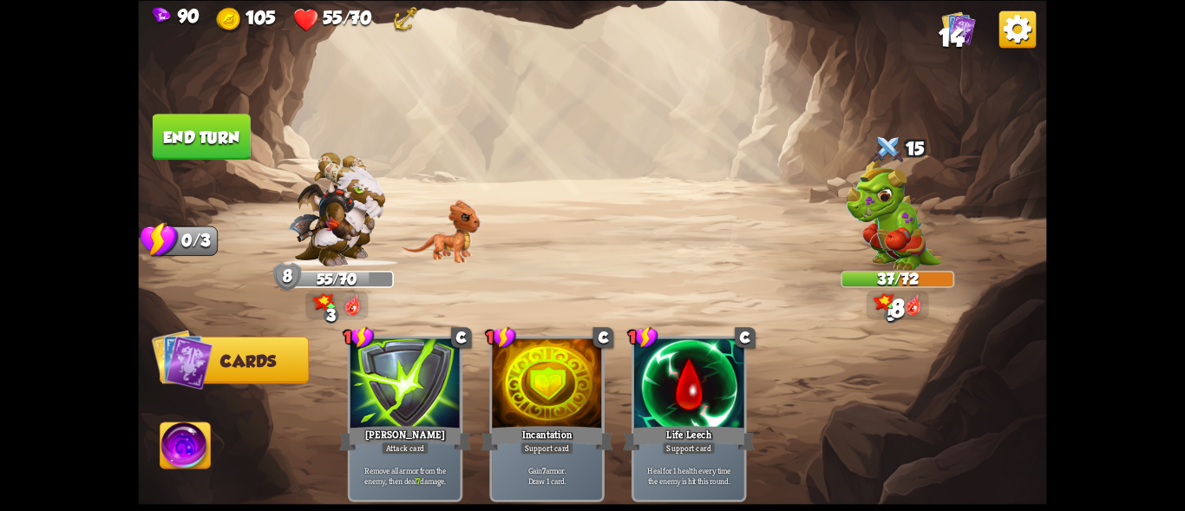
click at [226, 126] on button "End turn" at bounding box center [202, 137] width 98 height 46
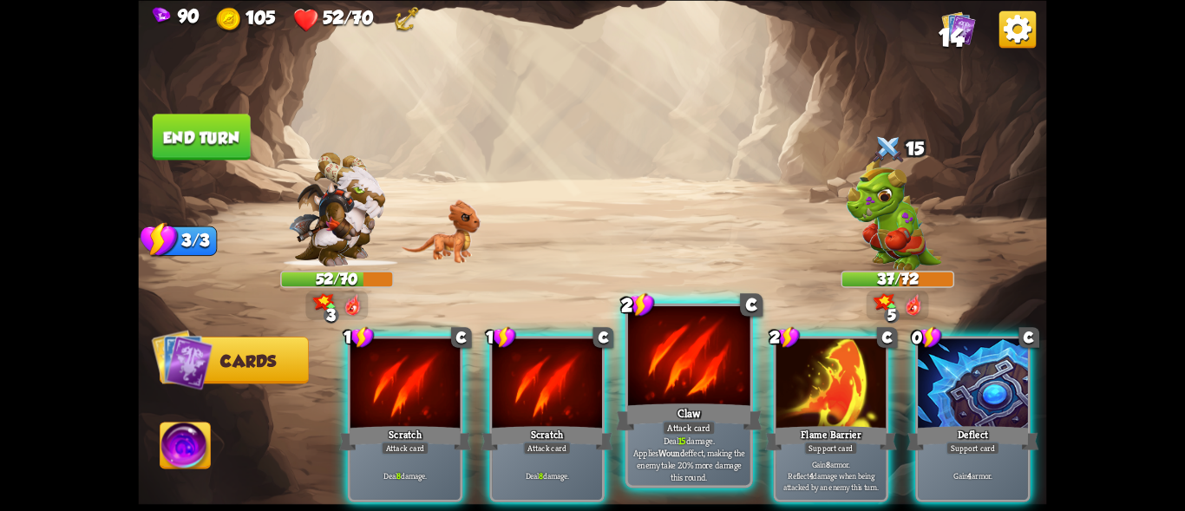
drag, startPoint x: 694, startPoint y: 447, endPoint x: 560, endPoint y: 409, distance: 138.7
click at [693, 447] on p "Deal 15 damage. Applies Wound effect, making the enemy take 20% more damage thi…" at bounding box center [689, 458] width 116 height 49
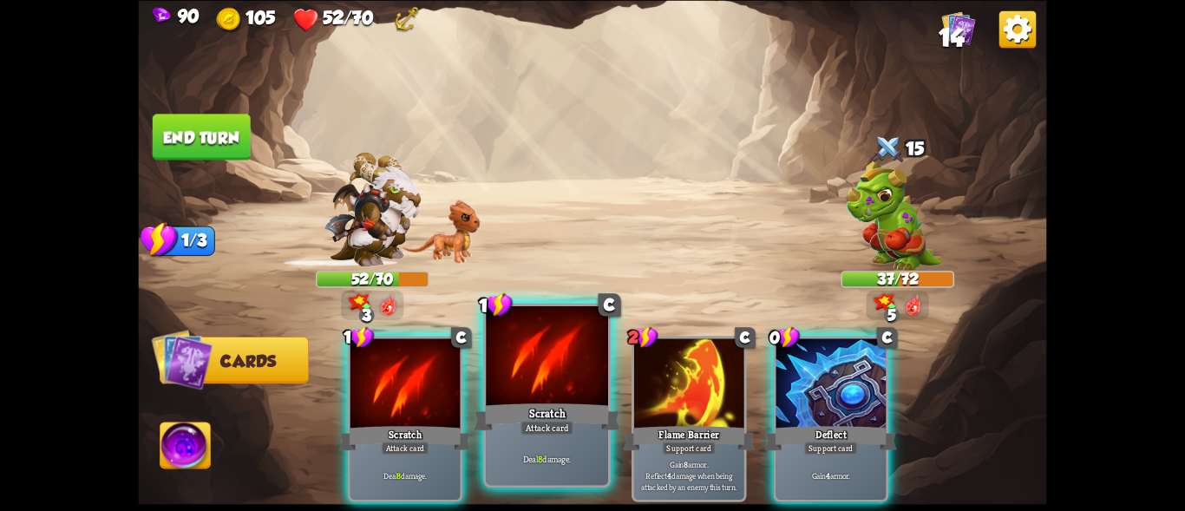
click at [532, 402] on div "Scratch" at bounding box center [547, 416] width 147 height 33
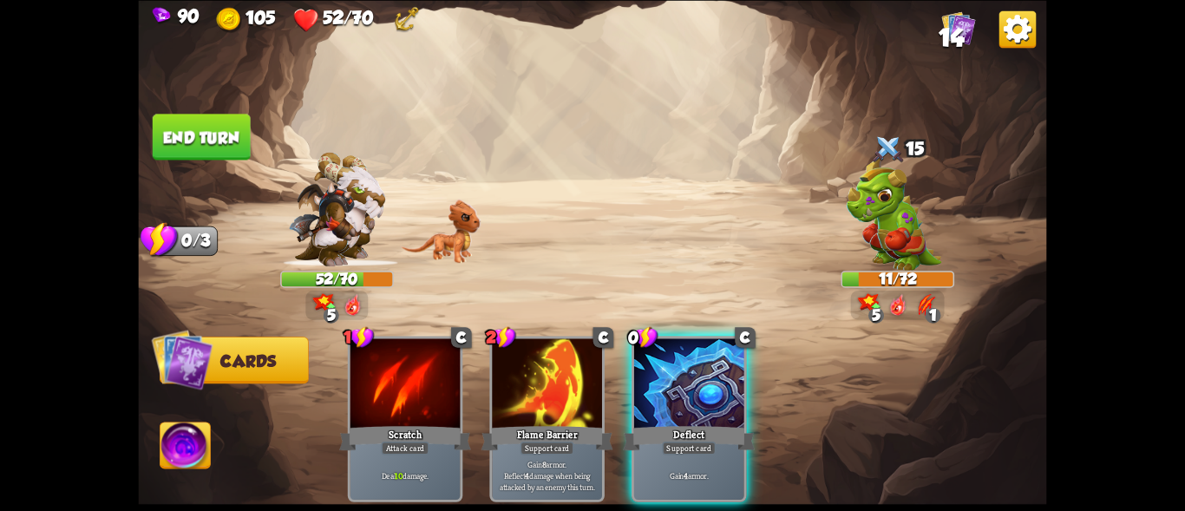
click at [672, 383] on div at bounding box center [689, 384] width 110 height 93
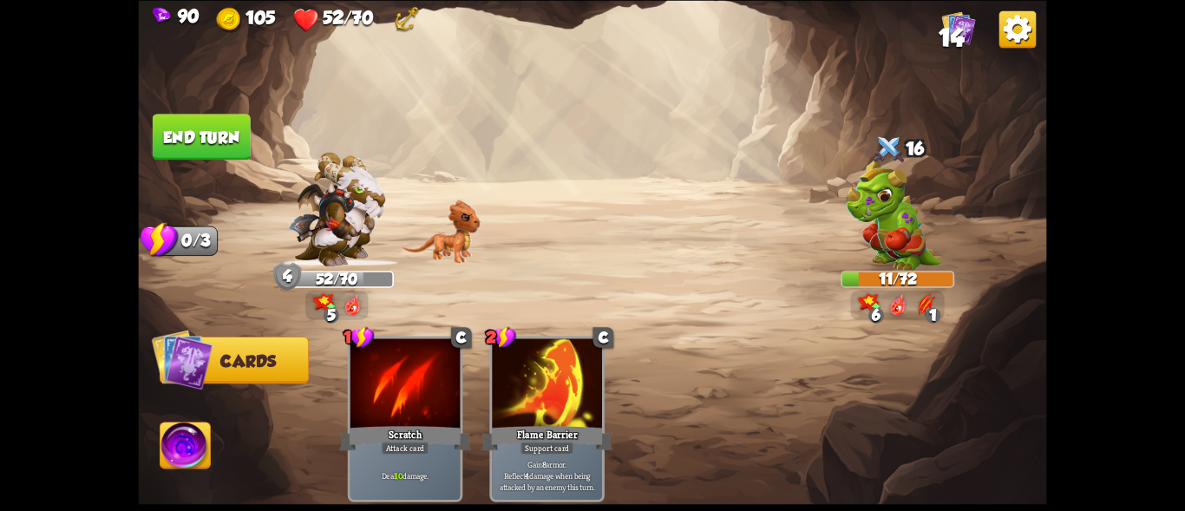
click at [210, 141] on button "End turn" at bounding box center [202, 137] width 98 height 46
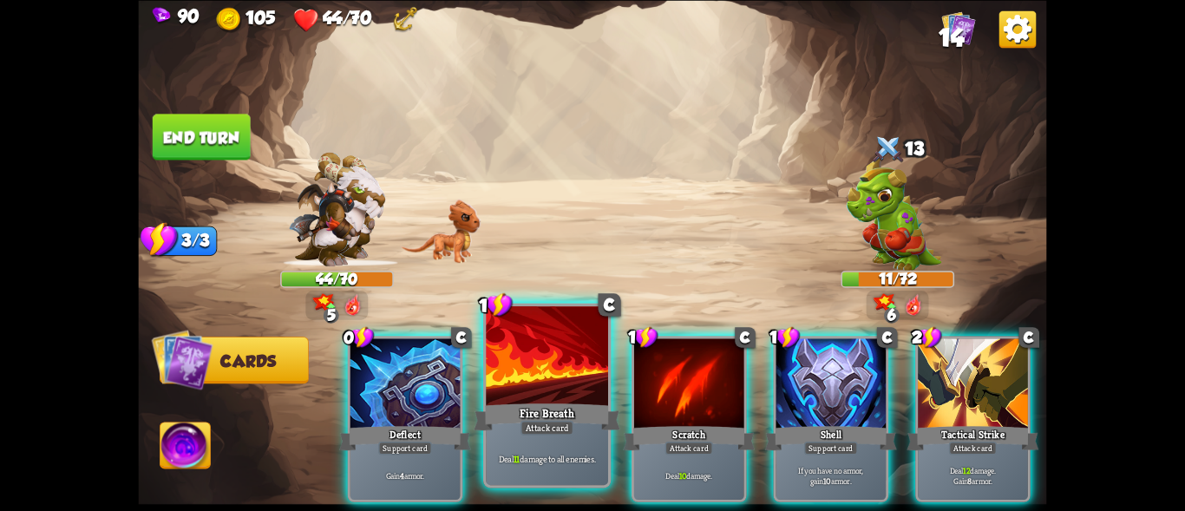
click at [529, 379] on div at bounding box center [547, 357] width 122 height 103
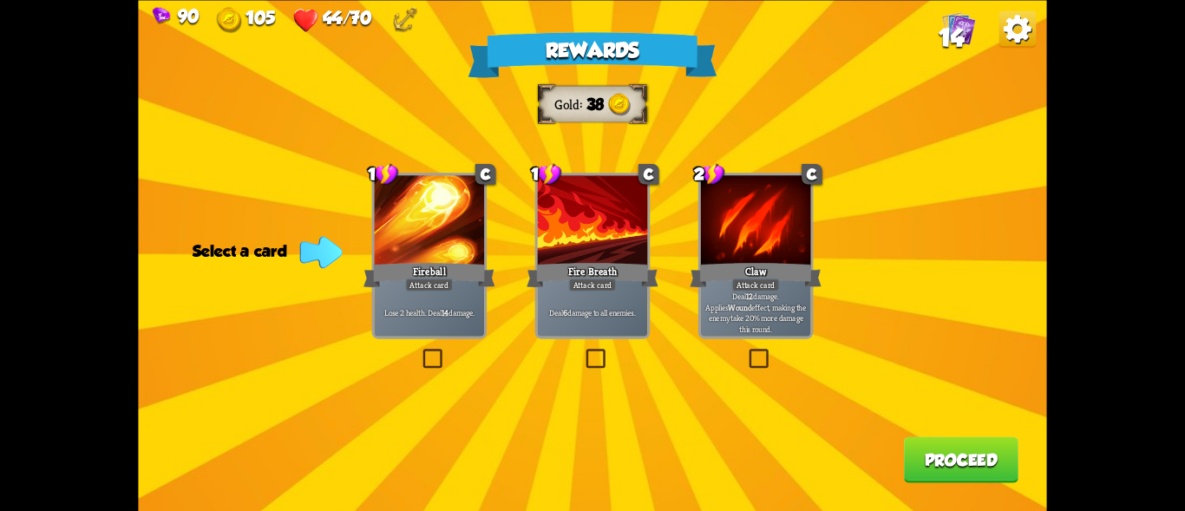
click at [619, 257] on div at bounding box center [593, 221] width 110 height 93
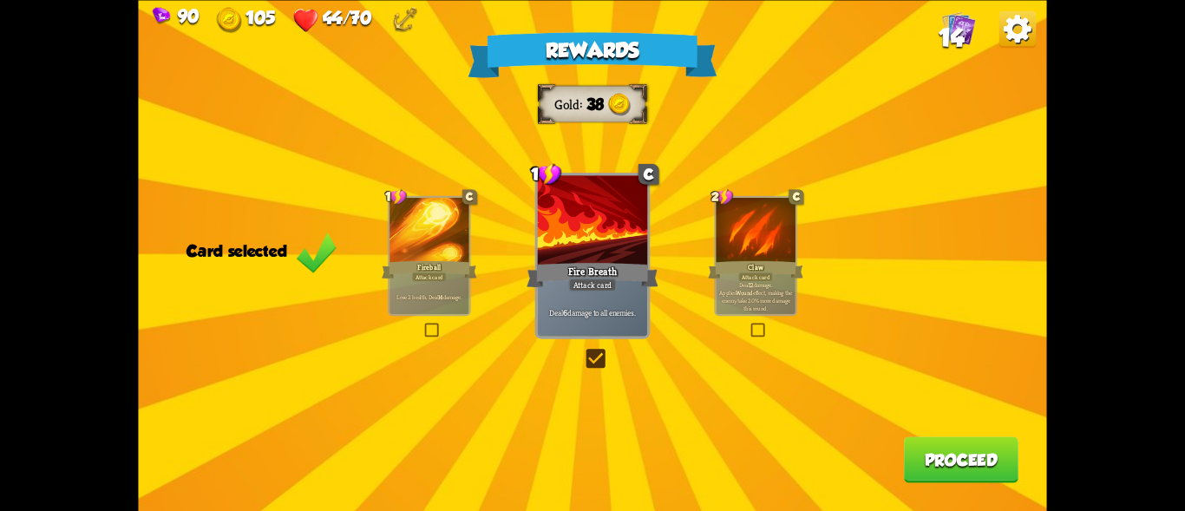
click at [970, 456] on button "Proceed" at bounding box center [961, 459] width 114 height 46
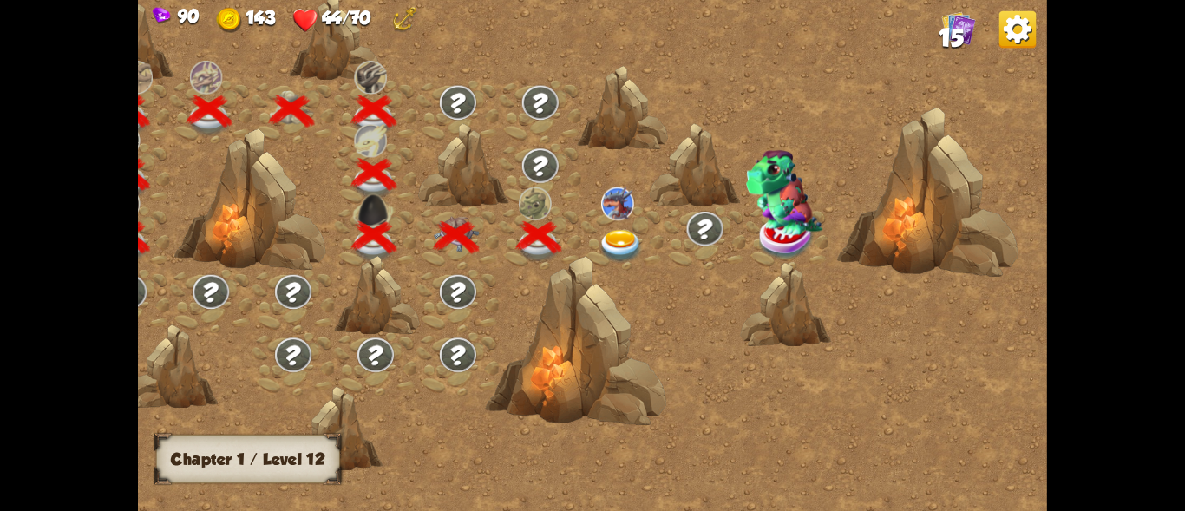
click at [627, 240] on img at bounding box center [620, 246] width 45 height 33
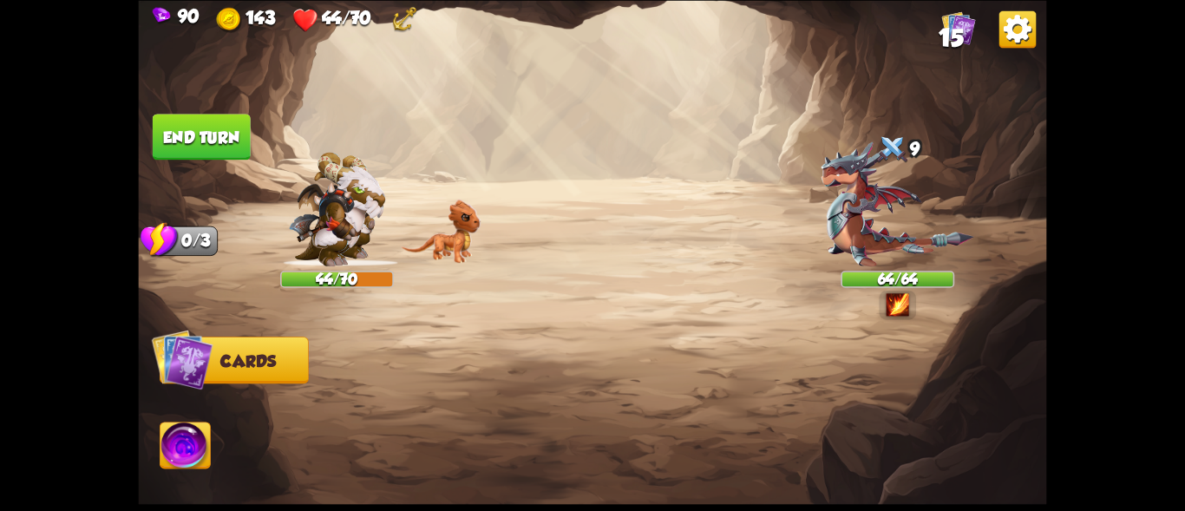
click at [880, 219] on img at bounding box center [898, 203] width 154 height 125
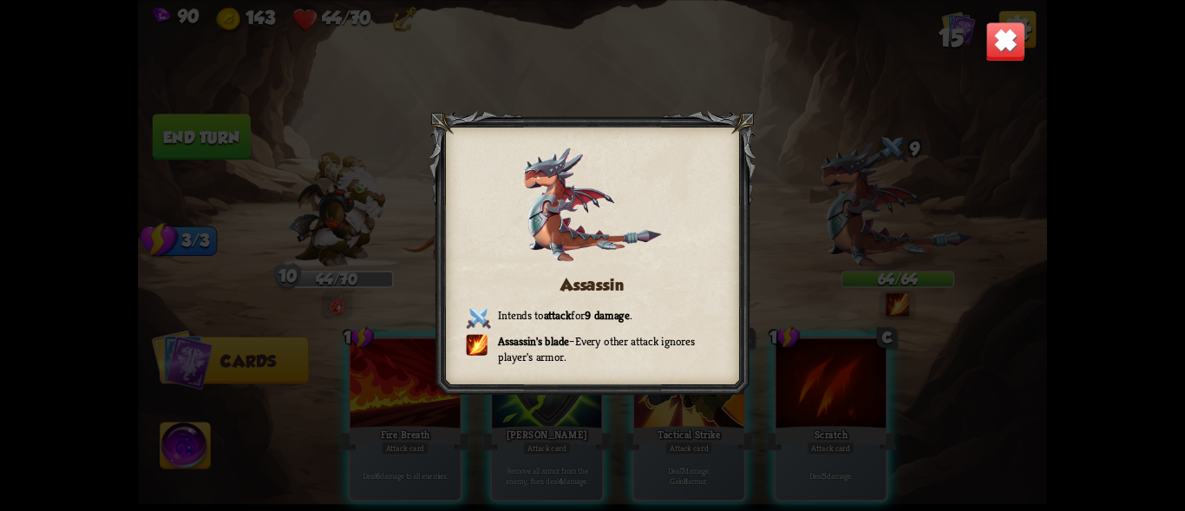
click at [1000, 16] on div "Assassin Intends to attack for 9 damage . Assassin's blade – Every other attack…" at bounding box center [592, 255] width 908 height 511
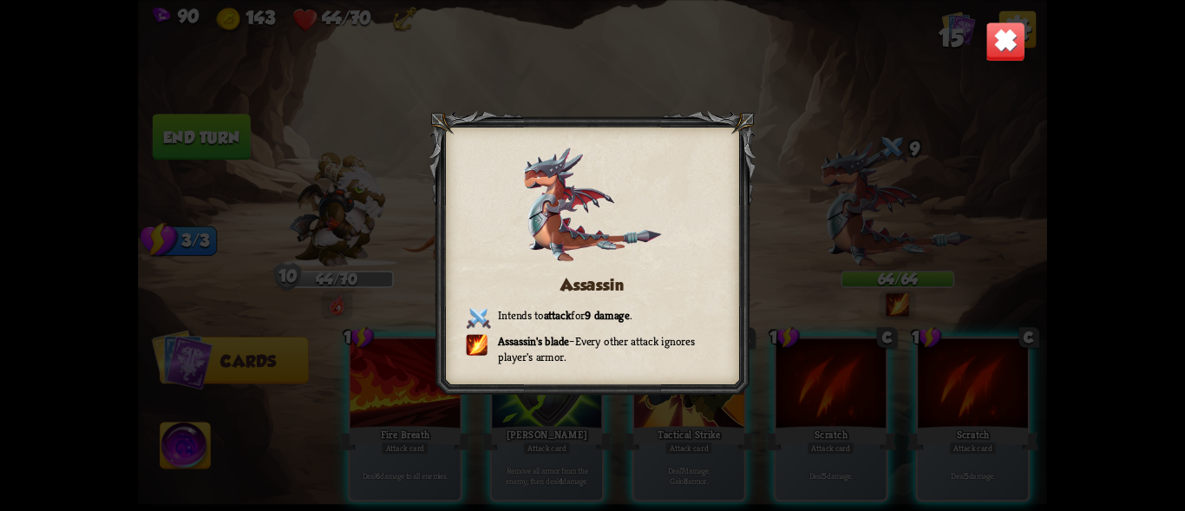
click at [1010, 36] on img at bounding box center [1005, 42] width 40 height 40
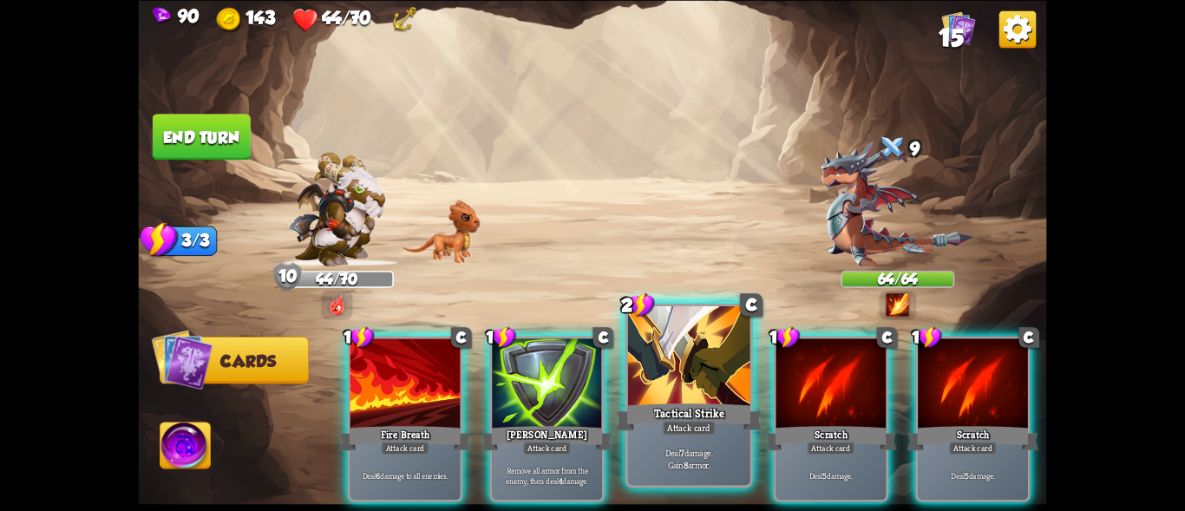
click at [697, 363] on div at bounding box center [689, 357] width 122 height 103
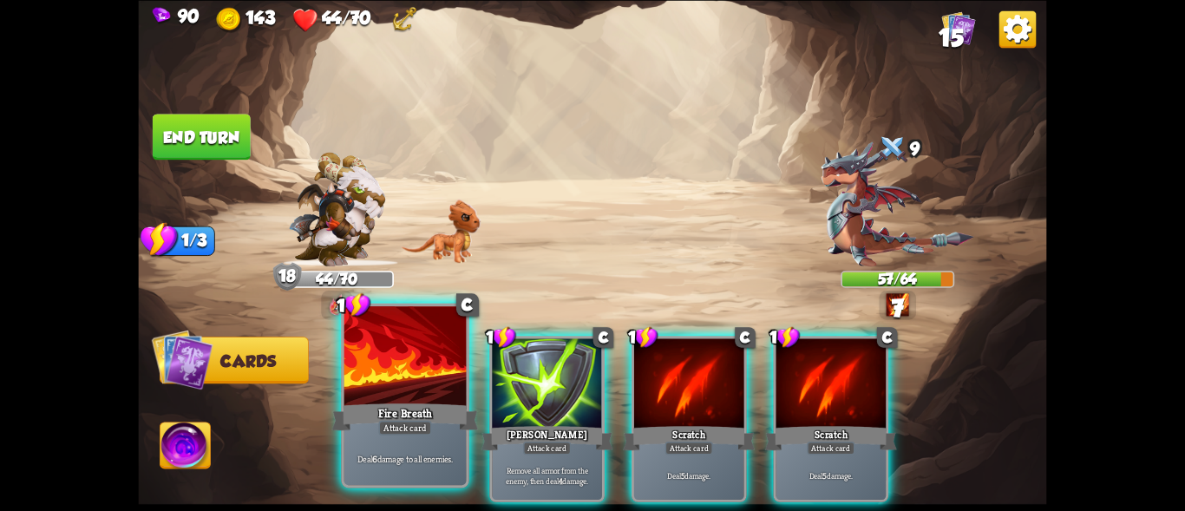
click at [383, 383] on div at bounding box center [405, 357] width 122 height 103
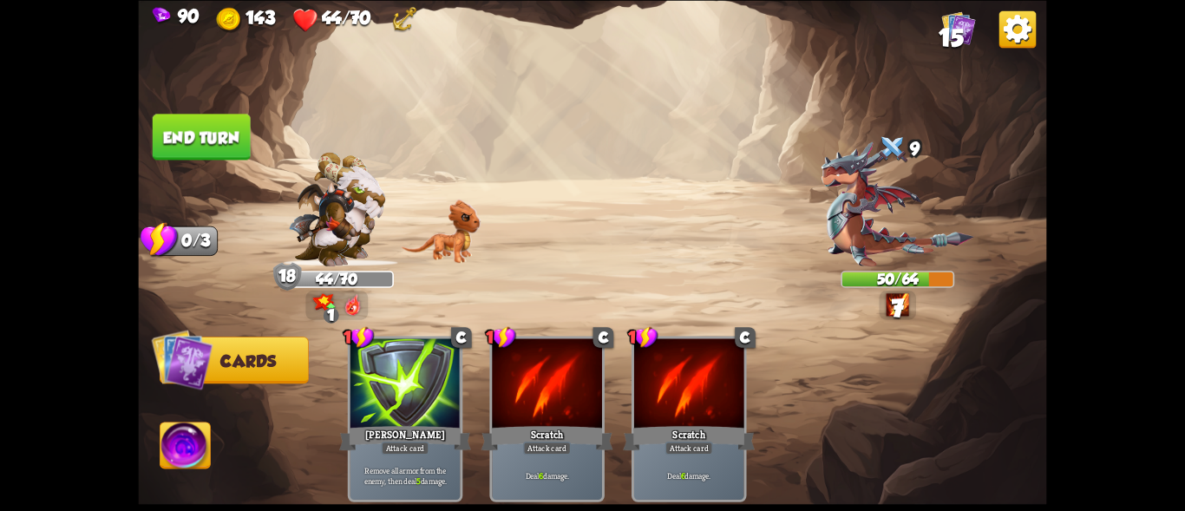
click at [211, 130] on button "End turn" at bounding box center [202, 137] width 98 height 46
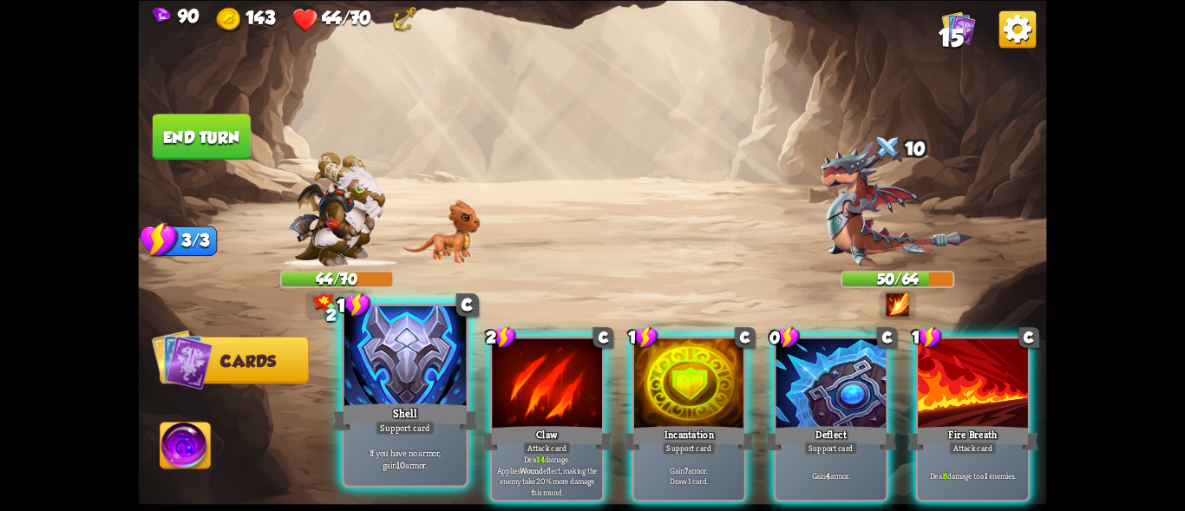
click at [417, 410] on div "Shell" at bounding box center [405, 416] width 147 height 33
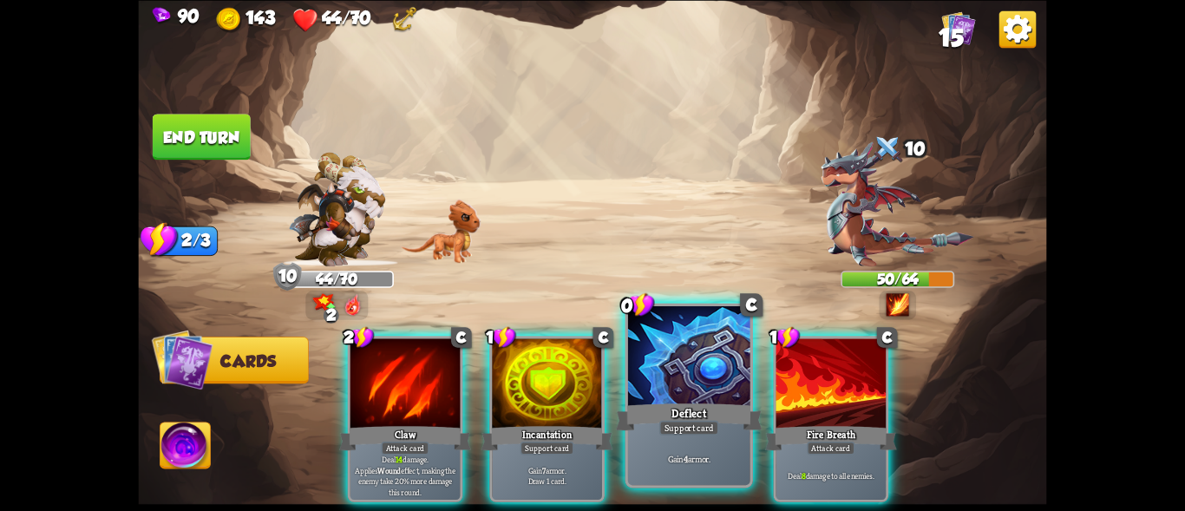
click at [667, 384] on div at bounding box center [689, 357] width 122 height 103
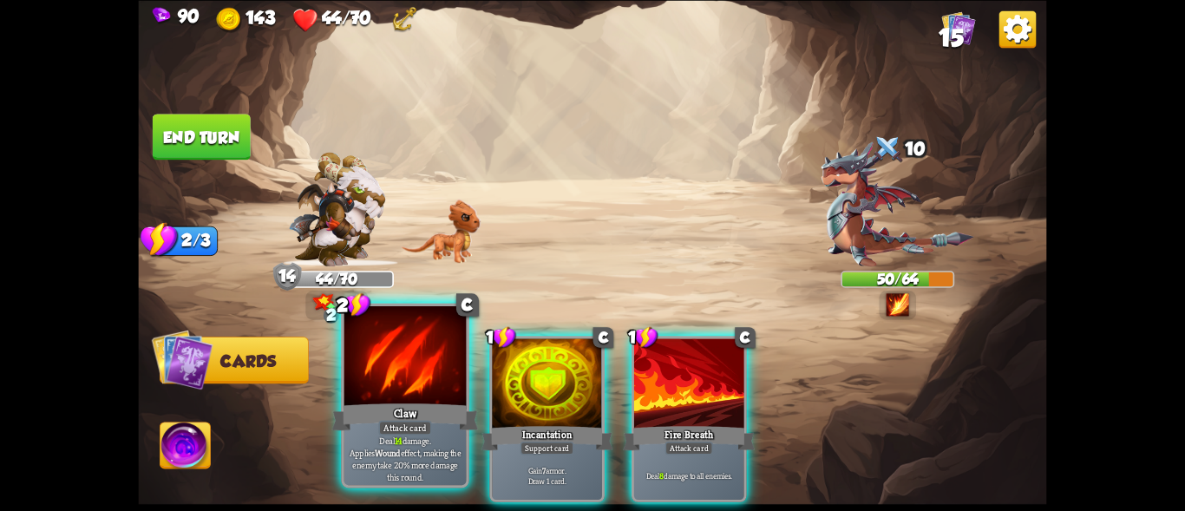
click at [412, 410] on div "Claw" at bounding box center [405, 416] width 147 height 33
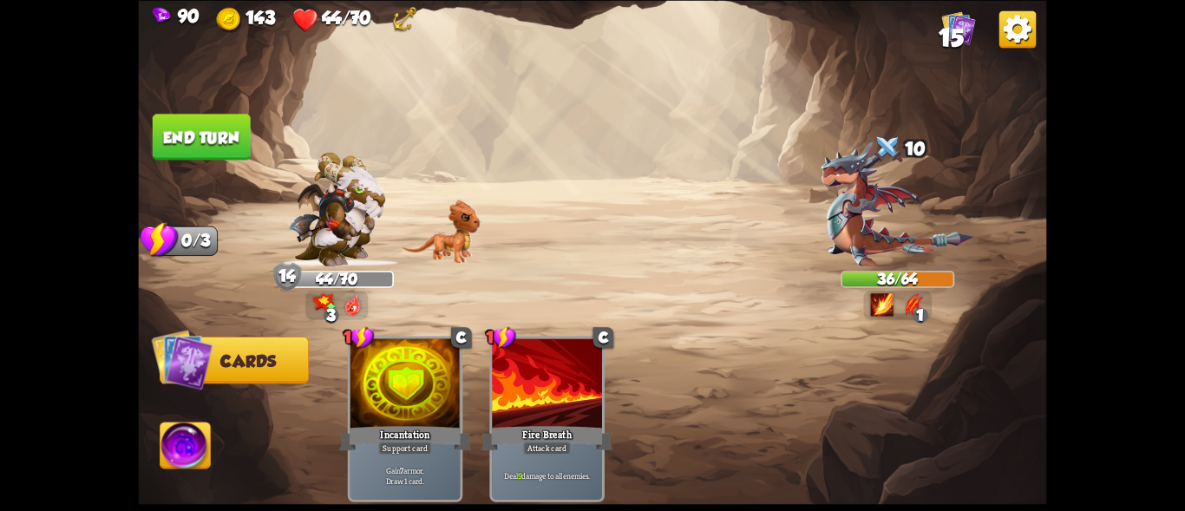
click at [182, 145] on button "End turn" at bounding box center [202, 137] width 98 height 46
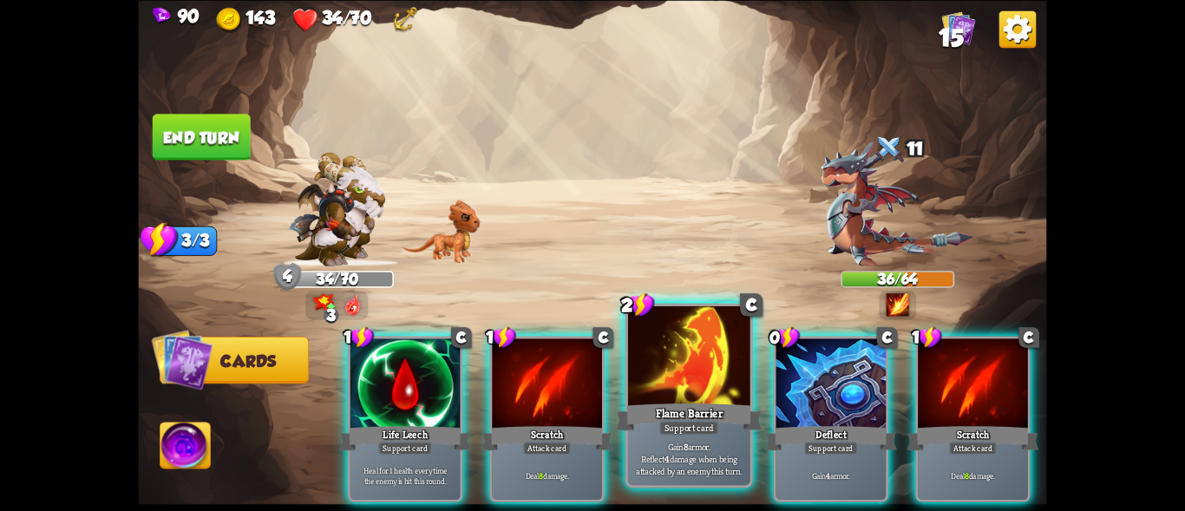
click at [672, 356] on div at bounding box center [689, 357] width 122 height 103
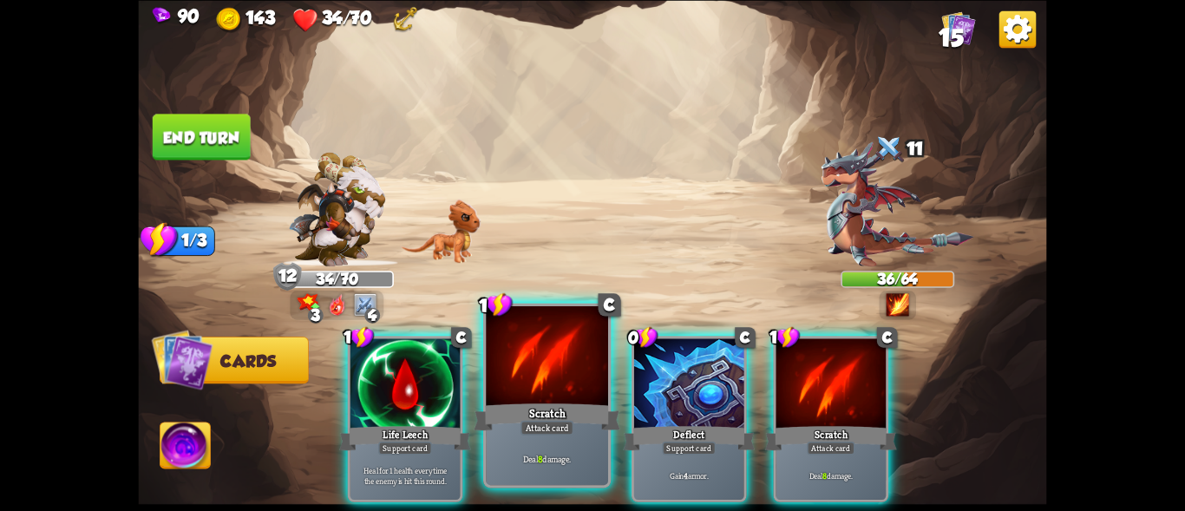
click at [524, 376] on div at bounding box center [547, 357] width 122 height 103
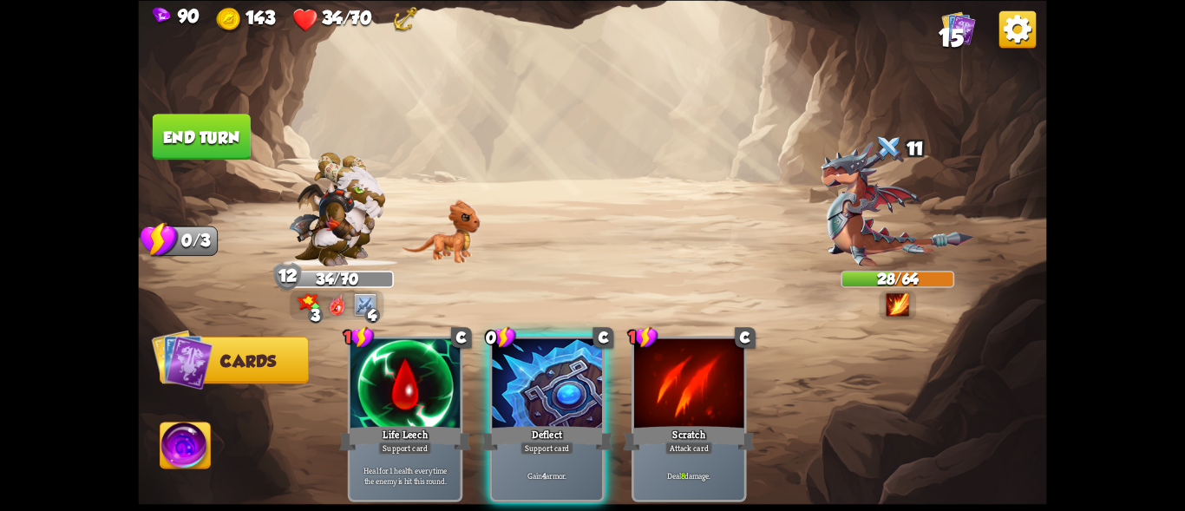
click at [239, 135] on button "End turn" at bounding box center [202, 137] width 98 height 46
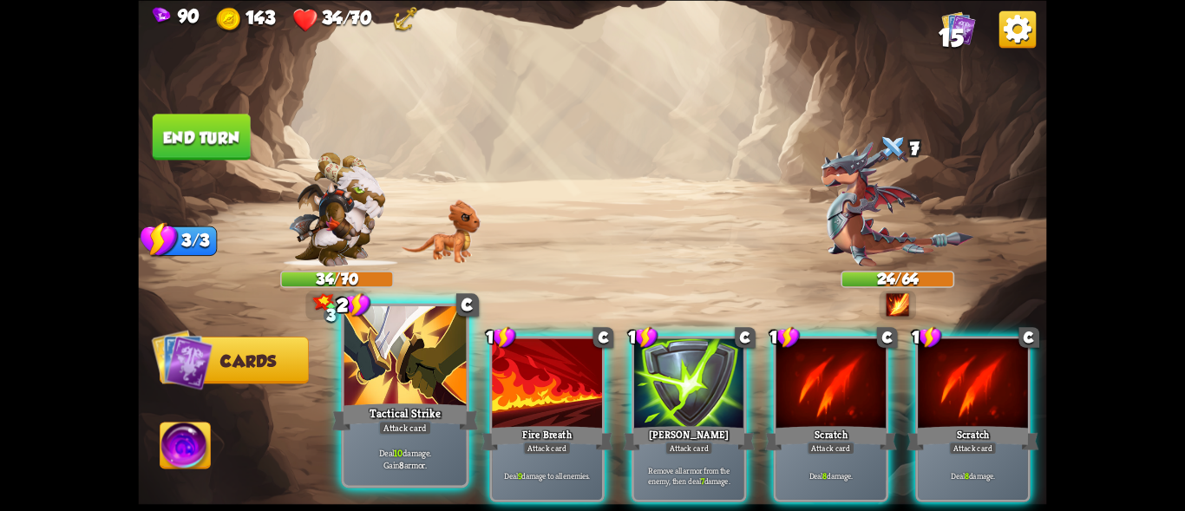
click at [396, 385] on div at bounding box center [405, 357] width 122 height 103
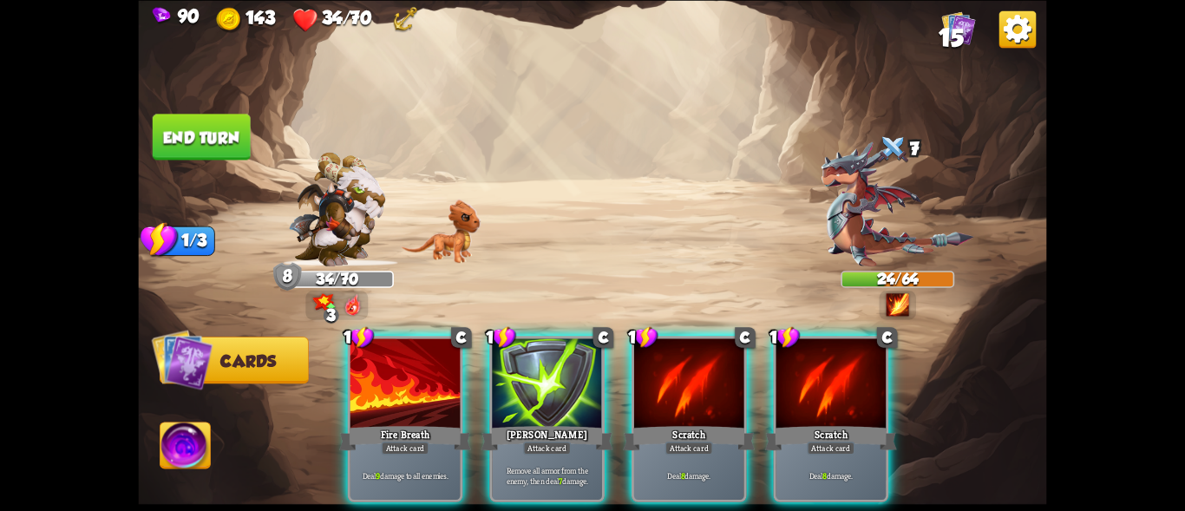
click at [396, 385] on div at bounding box center [405, 384] width 110 height 93
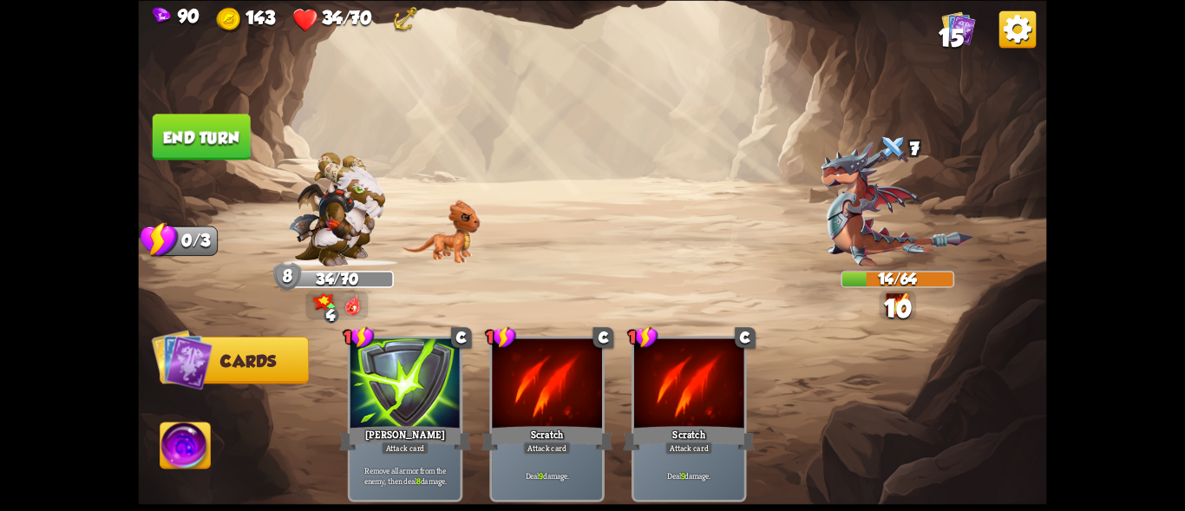
click at [248, 138] on button "End turn" at bounding box center [202, 137] width 98 height 46
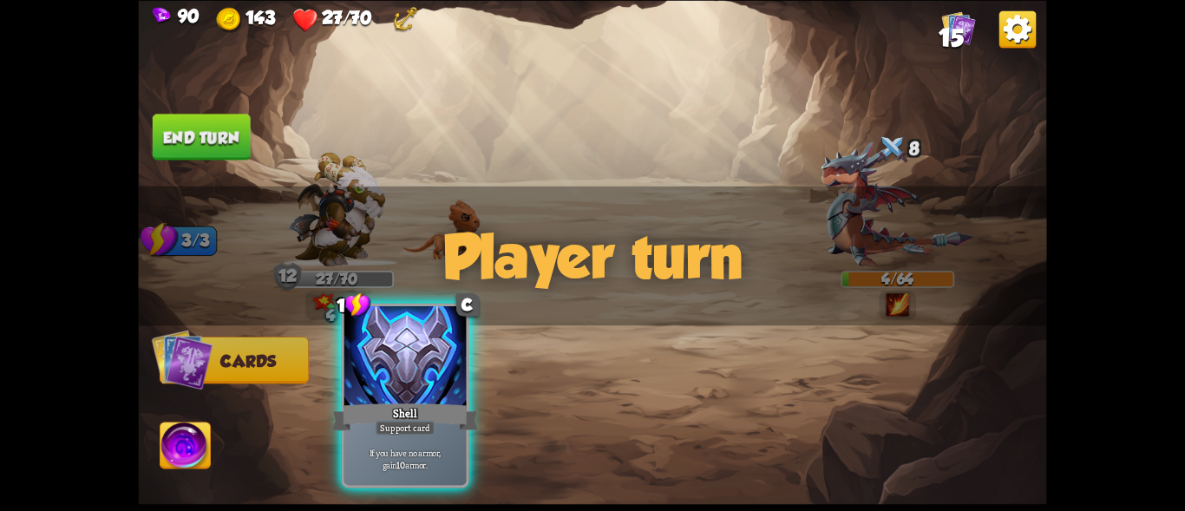
click at [373, 375] on div at bounding box center [405, 357] width 122 height 103
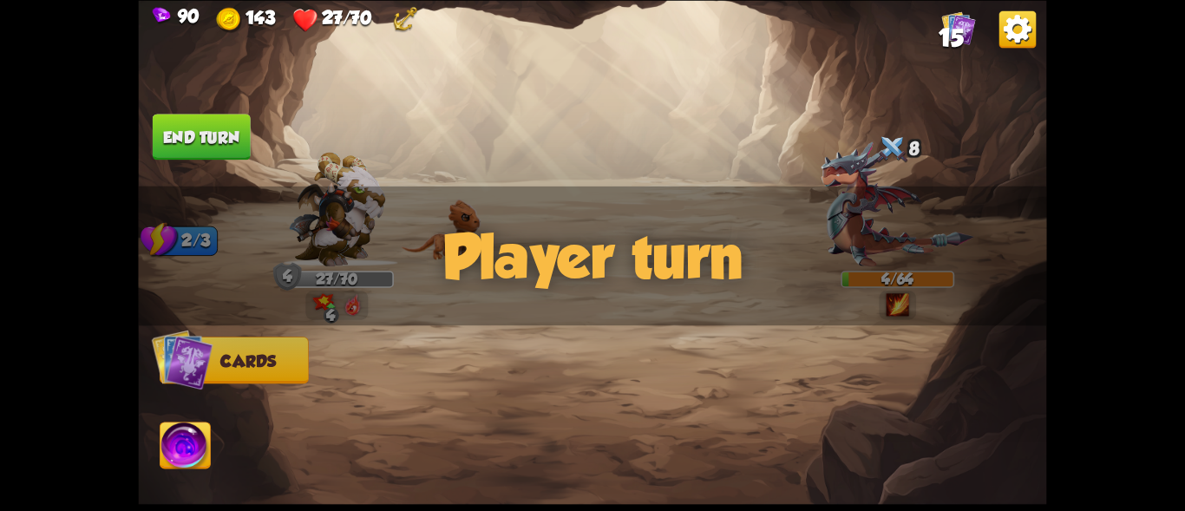
click at [373, 375] on div at bounding box center [683, 397] width 727 height 227
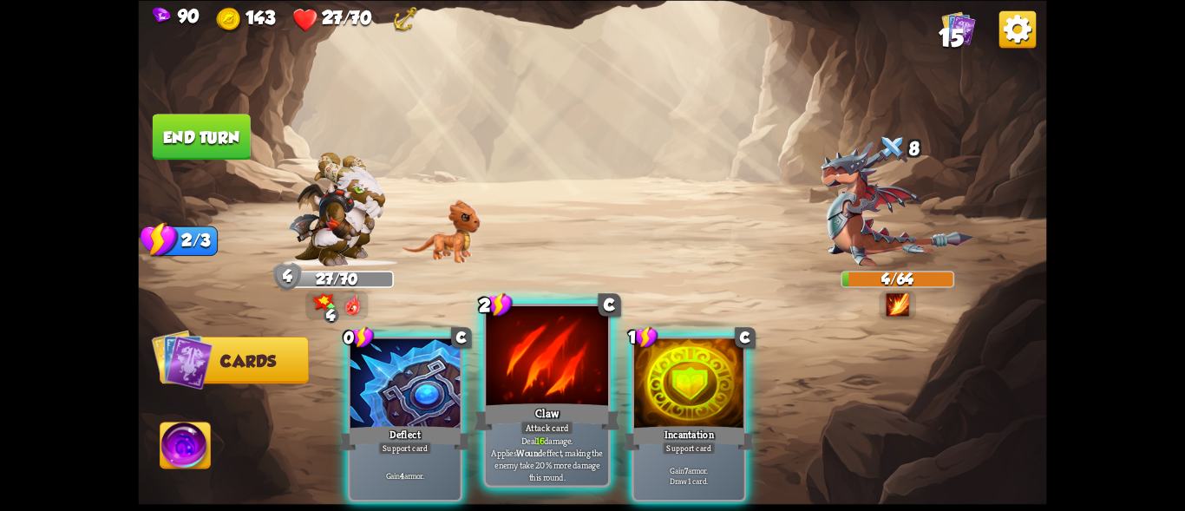
click at [543, 376] on div at bounding box center [547, 357] width 122 height 103
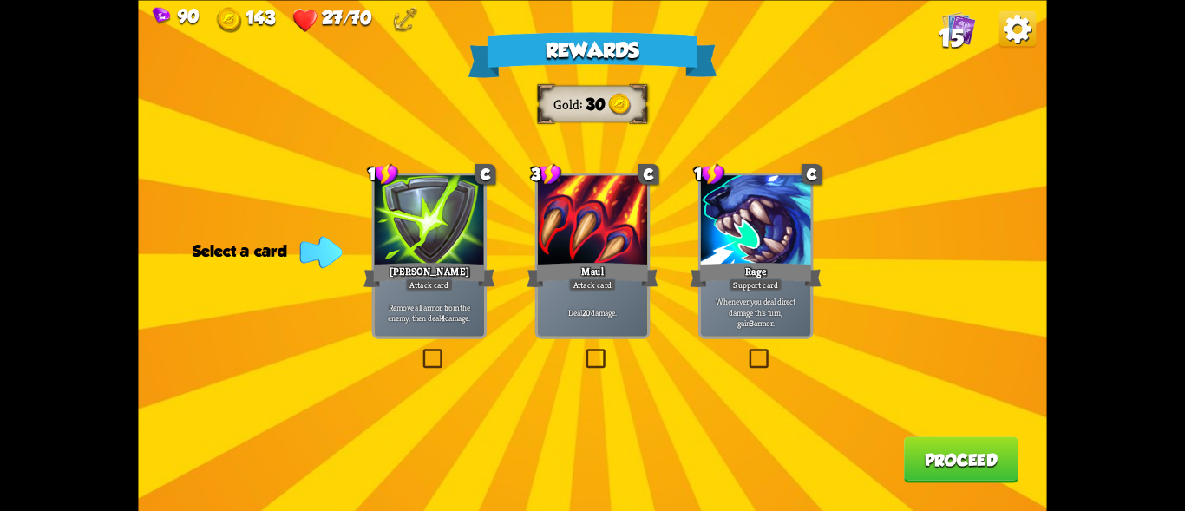
click at [772, 304] on p "Whenever you deal direct damage this turn, gain 3 armor." at bounding box center [755, 312] width 104 height 33
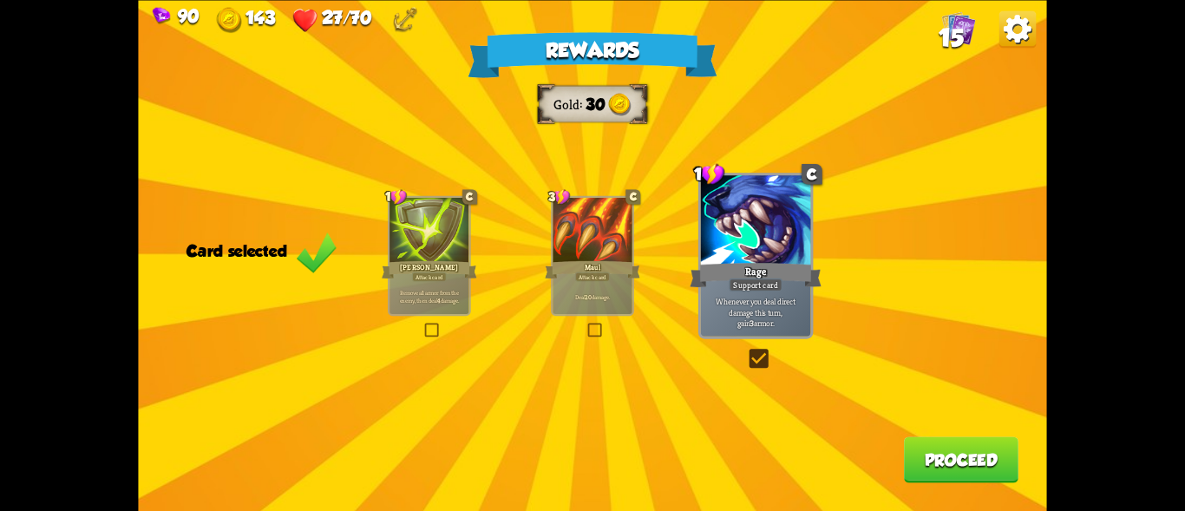
click at [925, 455] on button "Proceed" at bounding box center [961, 459] width 114 height 46
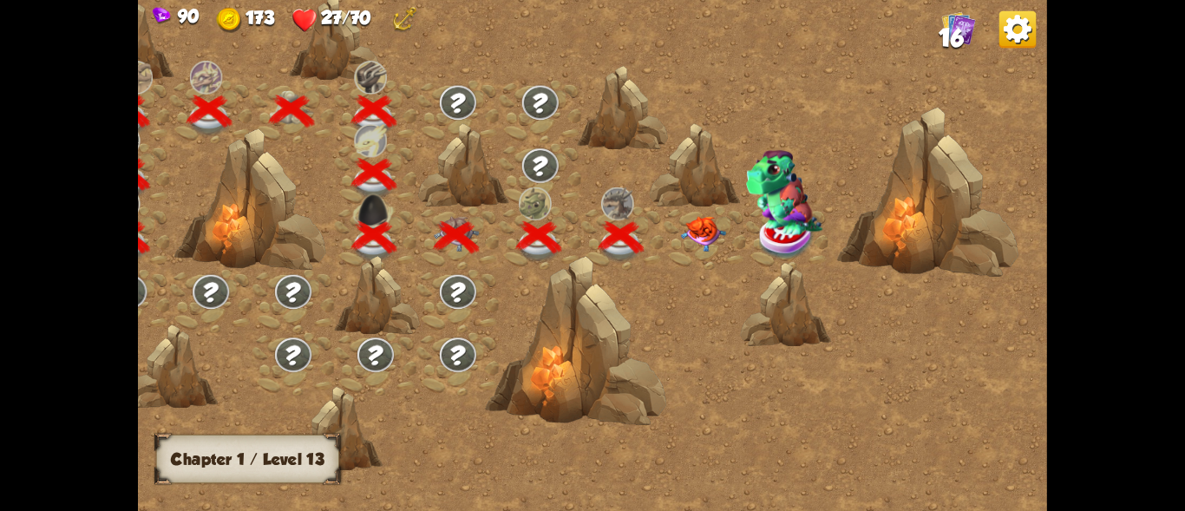
click at [697, 228] on img at bounding box center [702, 234] width 45 height 36
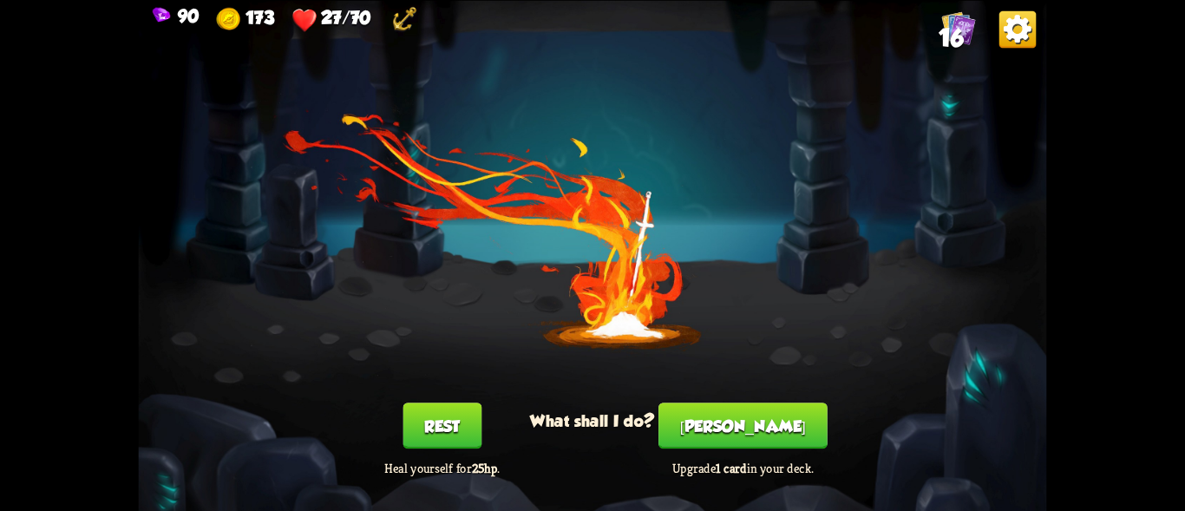
click at [428, 415] on button "Rest" at bounding box center [441, 425] width 79 height 46
